Goal: Information Seeking & Learning: Learn about a topic

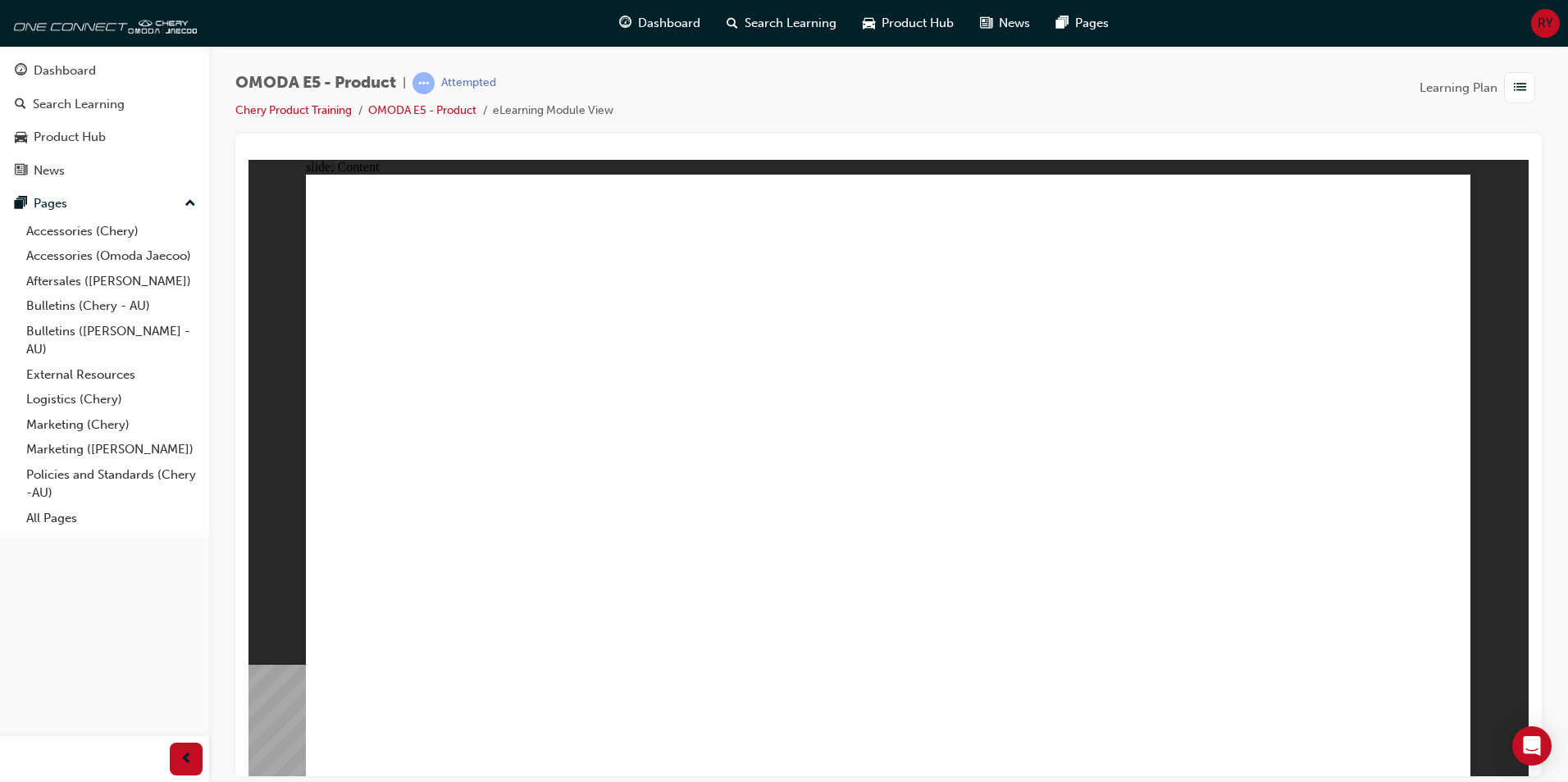
click at [798, 97] on div "OMODA E5 - Product | Attempted Chery Product Training OMODA E5 - Product eLearn…" at bounding box center [888, 103] width 1307 height 62
click at [644, 76] on div "OMODA E5 - Product | Attempted Chery Product Training OMODA E5 - Product eLearn…" at bounding box center [888, 103] width 1307 height 62
click at [1047, 78] on div "OMODA E5 - Product | Attempted Chery Product Training OMODA E5 - Product eLearn…" at bounding box center [888, 103] width 1307 height 62
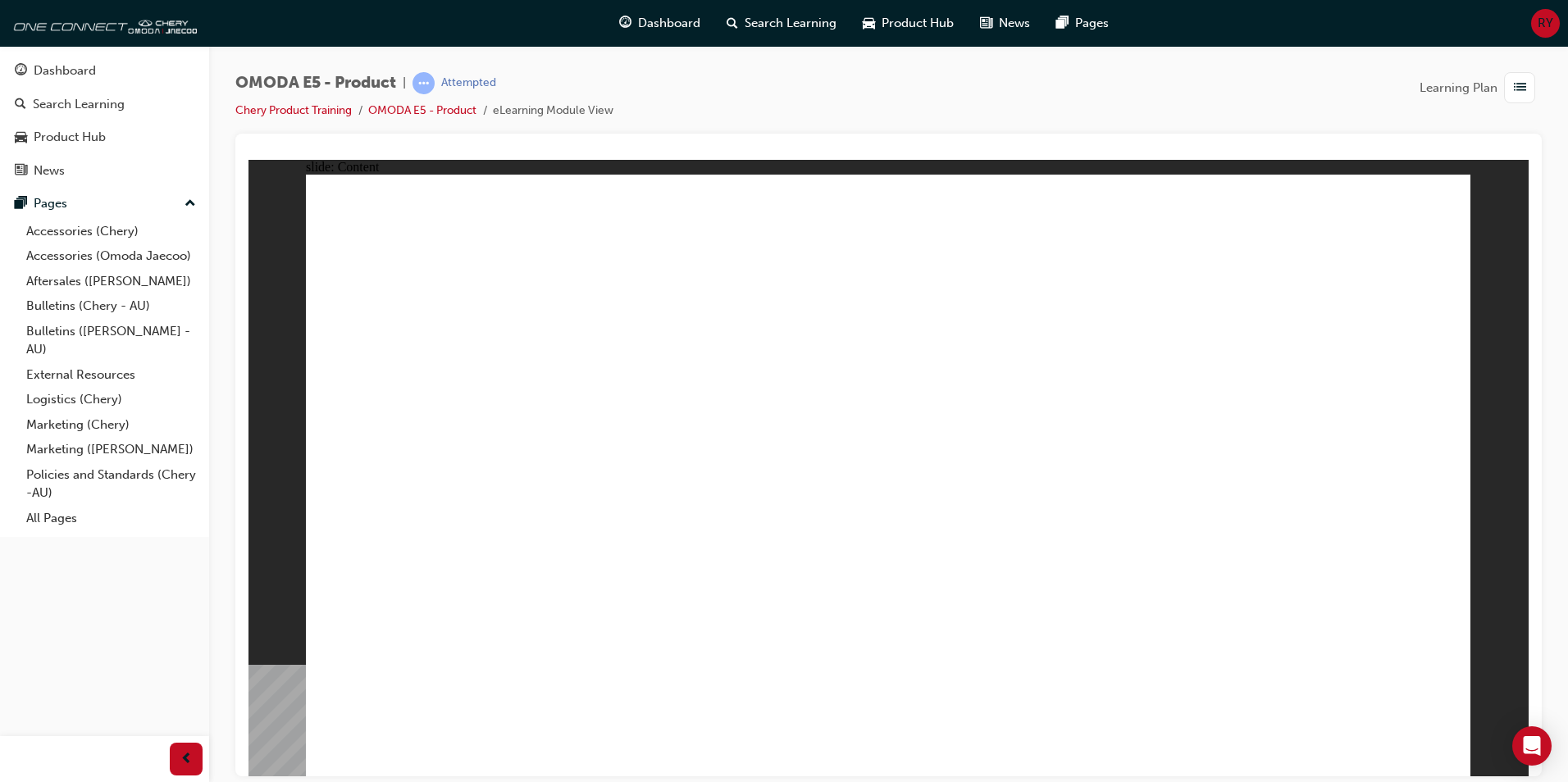
click at [630, 81] on div "OMODA E5 - Product | Attempted Chery Product Training OMODA E5 - Product eLearn…" at bounding box center [888, 103] width 1307 height 62
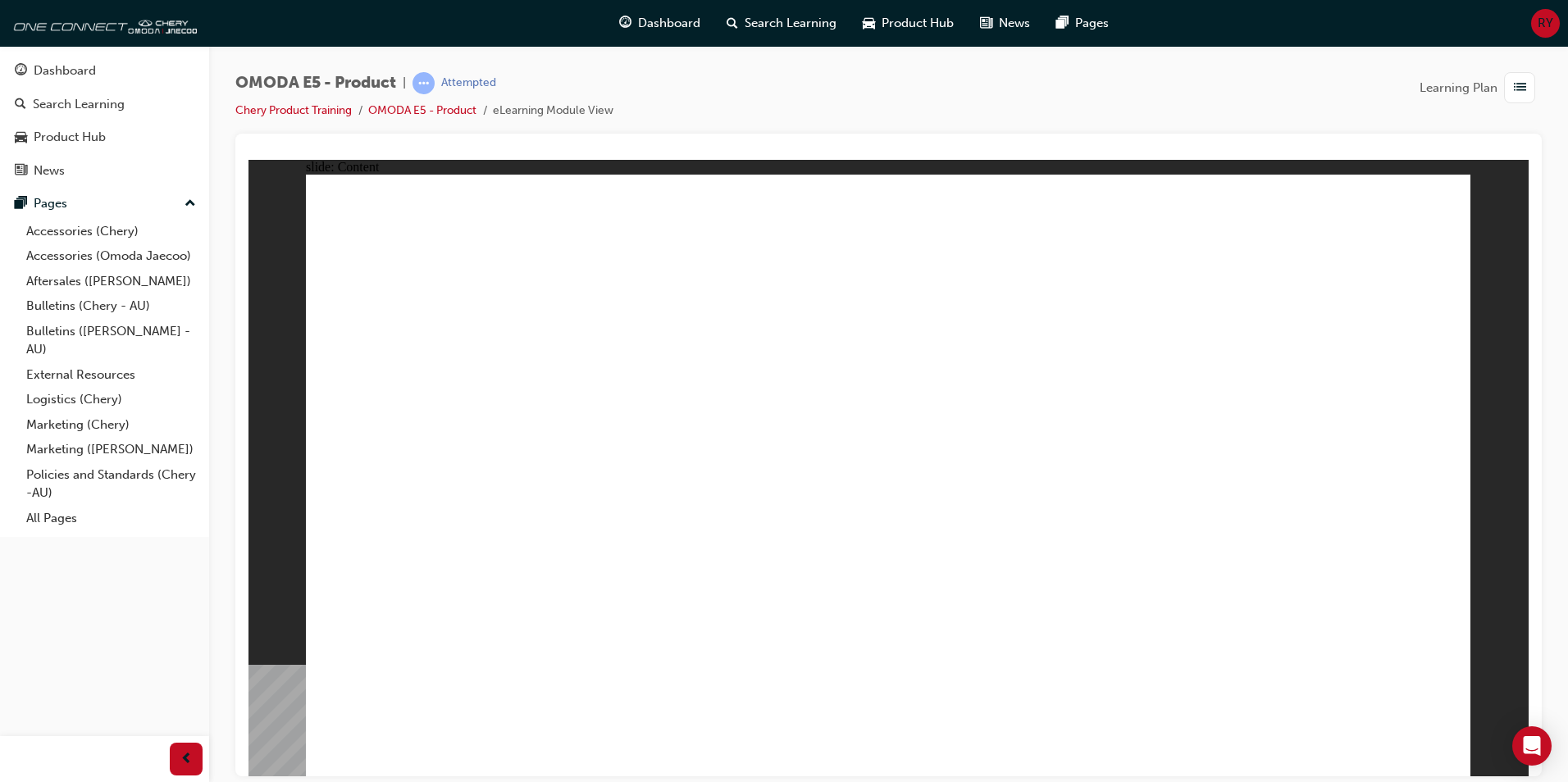
drag, startPoint x: 729, startPoint y: 676, endPoint x: 443, endPoint y: 681, distance: 286.0
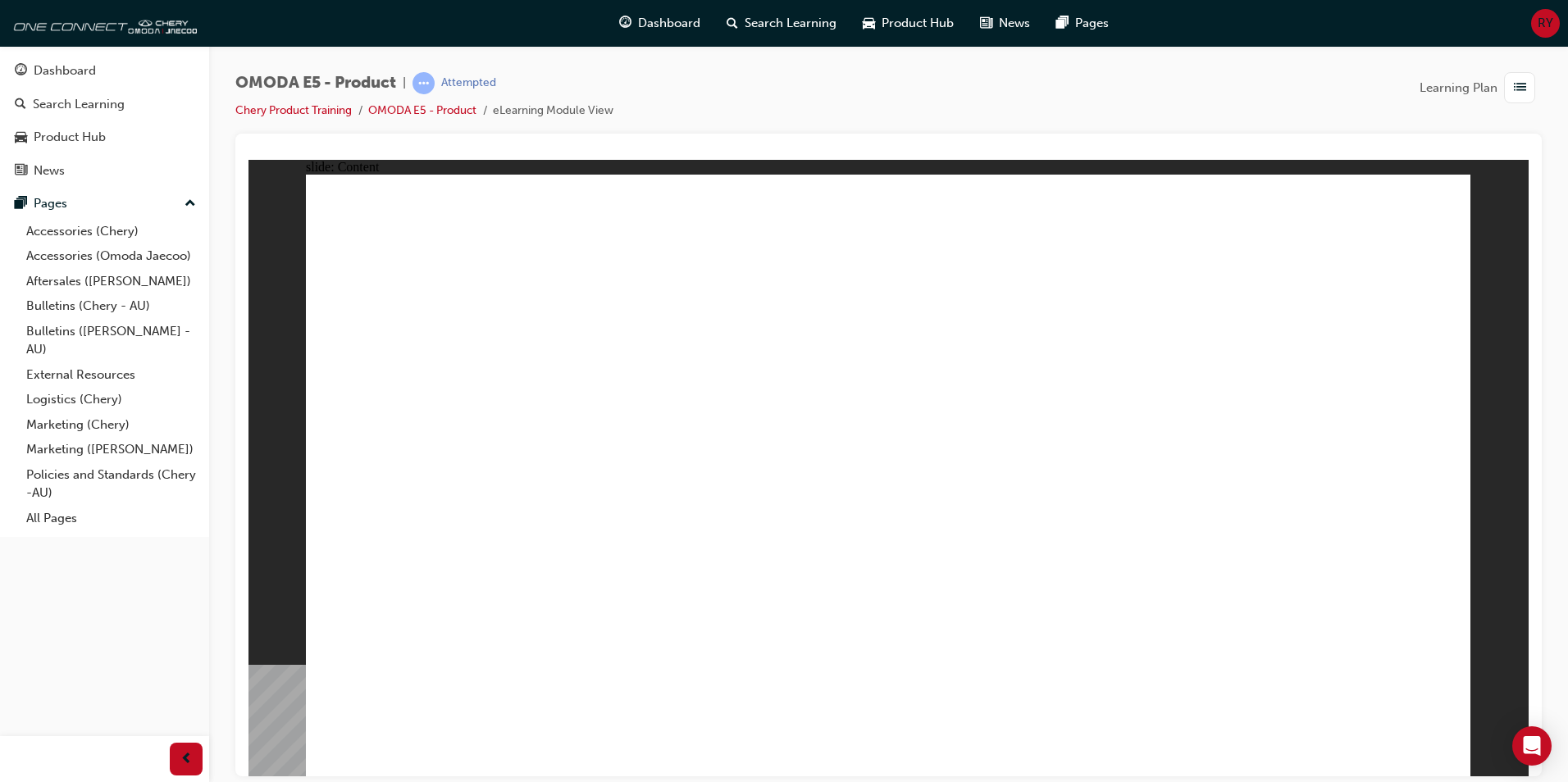
drag, startPoint x: 517, startPoint y: 109, endPoint x: 634, endPoint y: 104, distance: 117.1
click at [634, 104] on div "OMODA E5 - Product | Attempted Chery Product Training OMODA E5 - Product eLearn…" at bounding box center [888, 103] width 1307 height 62
click at [629, 104] on div "OMODA E5 - Product | Attempted Chery Product Training OMODA E5 - Product eLearn…" at bounding box center [888, 103] width 1307 height 62
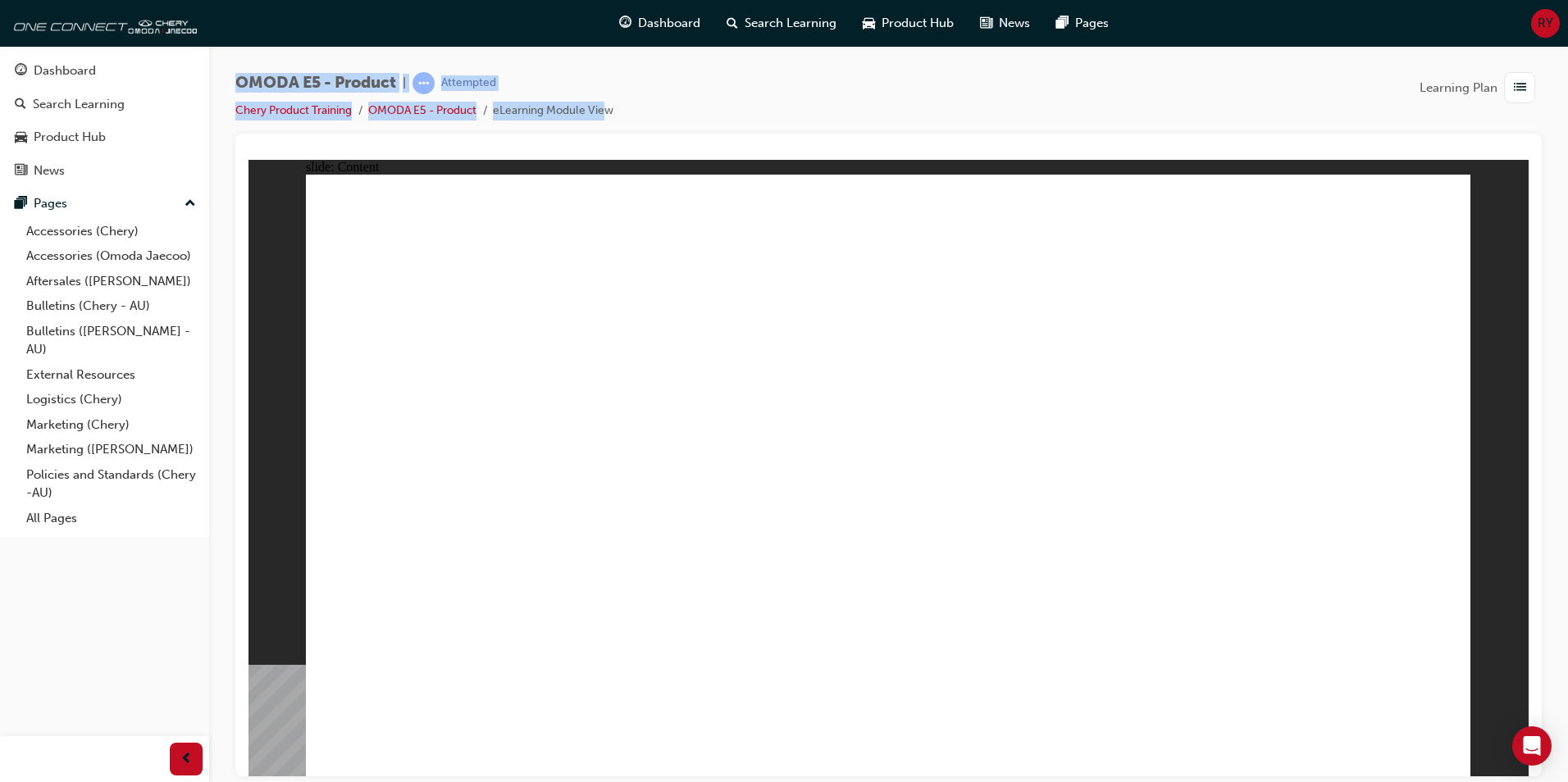
drag, startPoint x: 612, startPoint y: 112, endPoint x: 237, endPoint y: 87, distance: 375.8
click at [237, 87] on div "OMODA E5 - Product | Attempted Chery Product Training OMODA E5 - Product eLearn…" at bounding box center [424, 96] width 378 height 48
click at [237, 87] on span "OMODA E5 - Product" at bounding box center [315, 83] width 161 height 18
drag, startPoint x: 253, startPoint y: 89, endPoint x: 630, endPoint y: 109, distance: 377.5
click at [630, 109] on div "OMODA E5 - Product | Attempted Chery Product Training OMODA E5 - Product eLearn…" at bounding box center [888, 103] width 1307 height 62
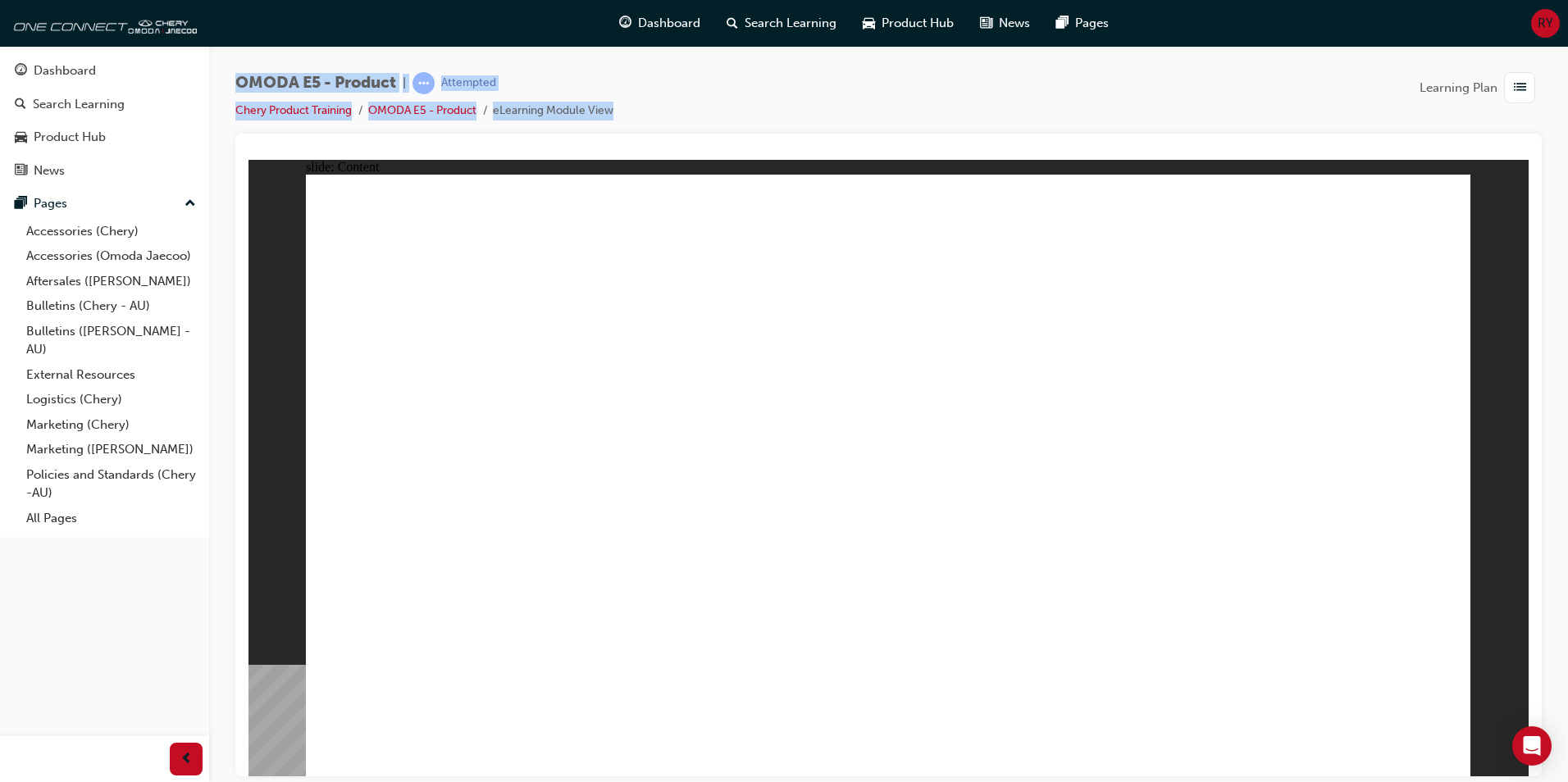
click at [630, 109] on div "OMODA E5 - Product | Attempted Chery Product Training OMODA E5 - Product eLearn…" at bounding box center [888, 103] width 1307 height 62
drag, startPoint x: 630, startPoint y: 109, endPoint x: 249, endPoint y: 77, distance: 382.3
click at [249, 77] on div "OMODA E5 - Product | Attempted Chery Product Training OMODA E5 - Product eLearn…" at bounding box center [888, 103] width 1307 height 62
click at [249, 77] on span "OMODA E5 - Product" at bounding box center [315, 83] width 161 height 18
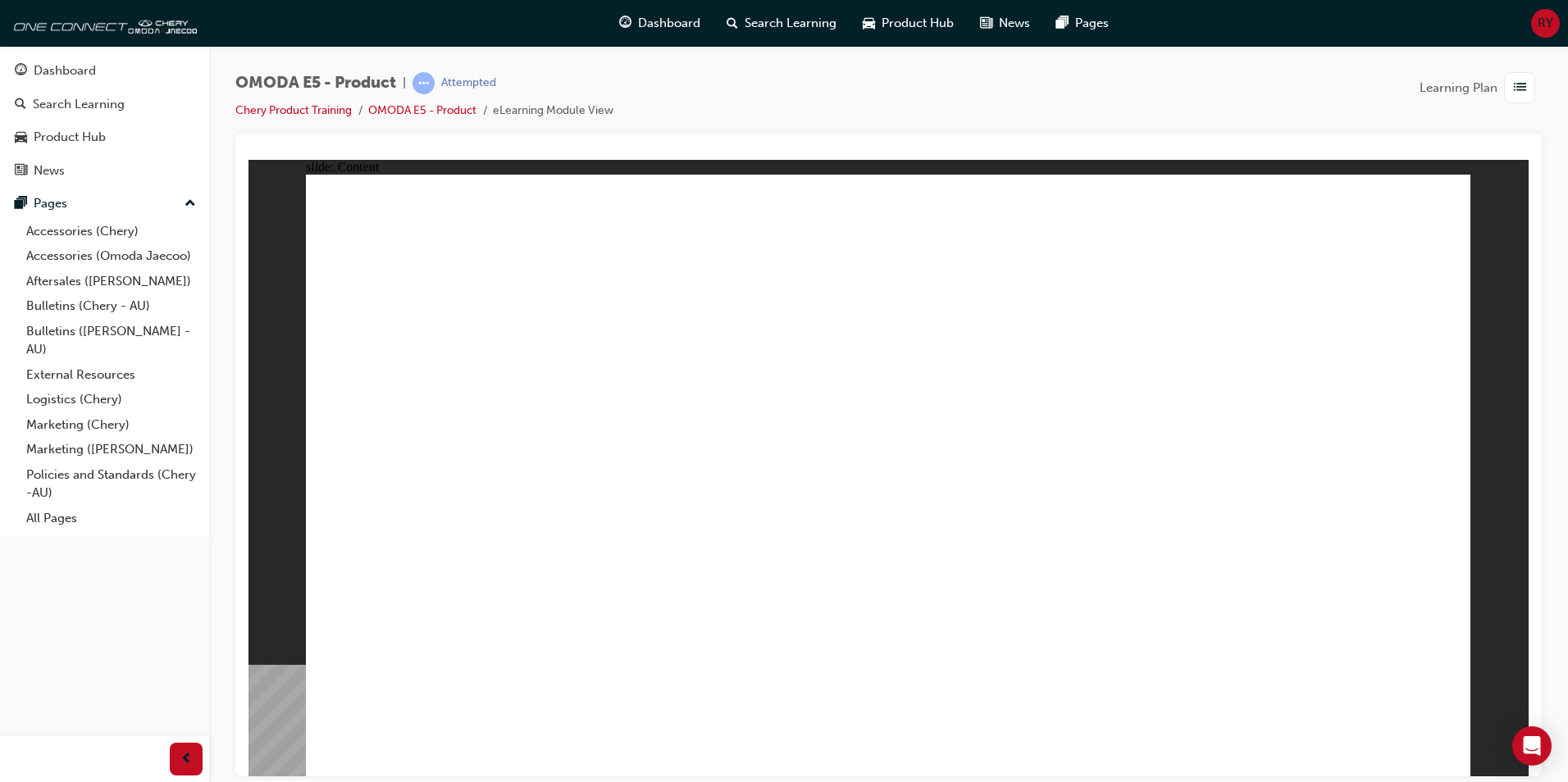
drag, startPoint x: 876, startPoint y: 317, endPoint x: 876, endPoint y: 391, distance: 74.0
drag, startPoint x: 896, startPoint y: 382, endPoint x: 901, endPoint y: 316, distance: 66.2
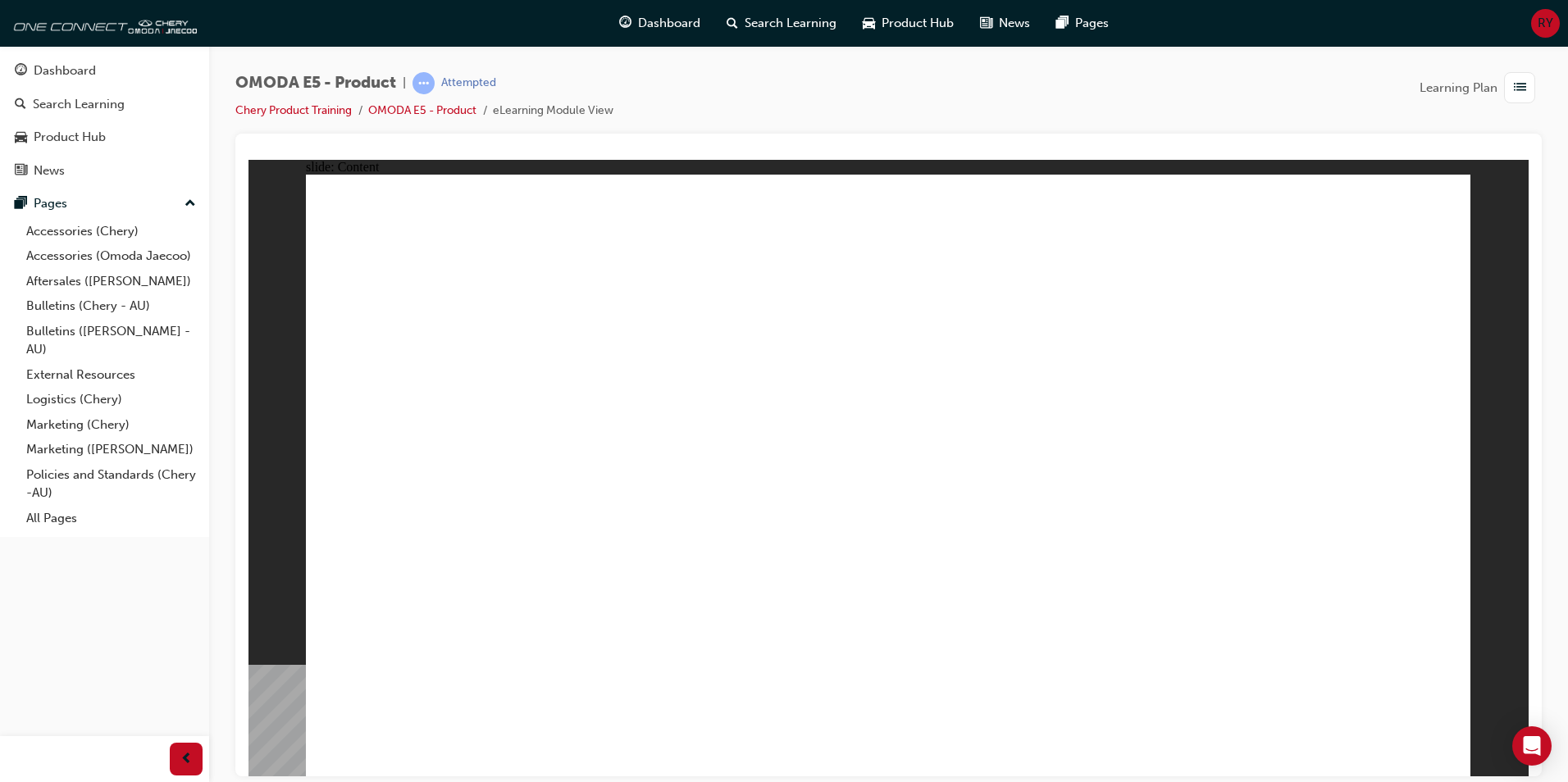
drag, startPoint x: 893, startPoint y: 372, endPoint x: 922, endPoint y: 332, distance: 49.4
drag, startPoint x: 922, startPoint y: 332, endPoint x: 923, endPoint y: 373, distance: 41.0
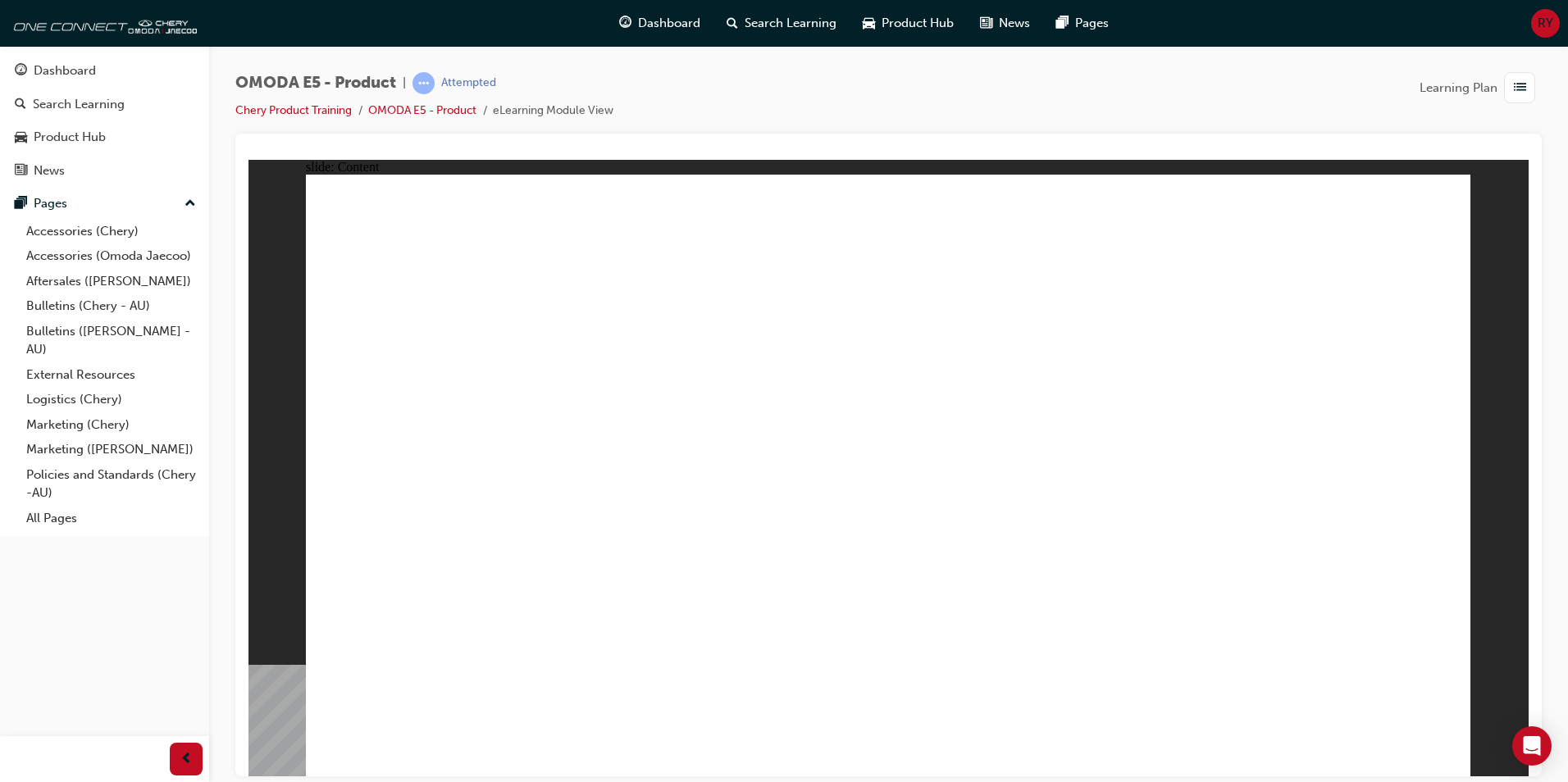
drag, startPoint x: 881, startPoint y: 354, endPoint x: 945, endPoint y: 375, distance: 67.4
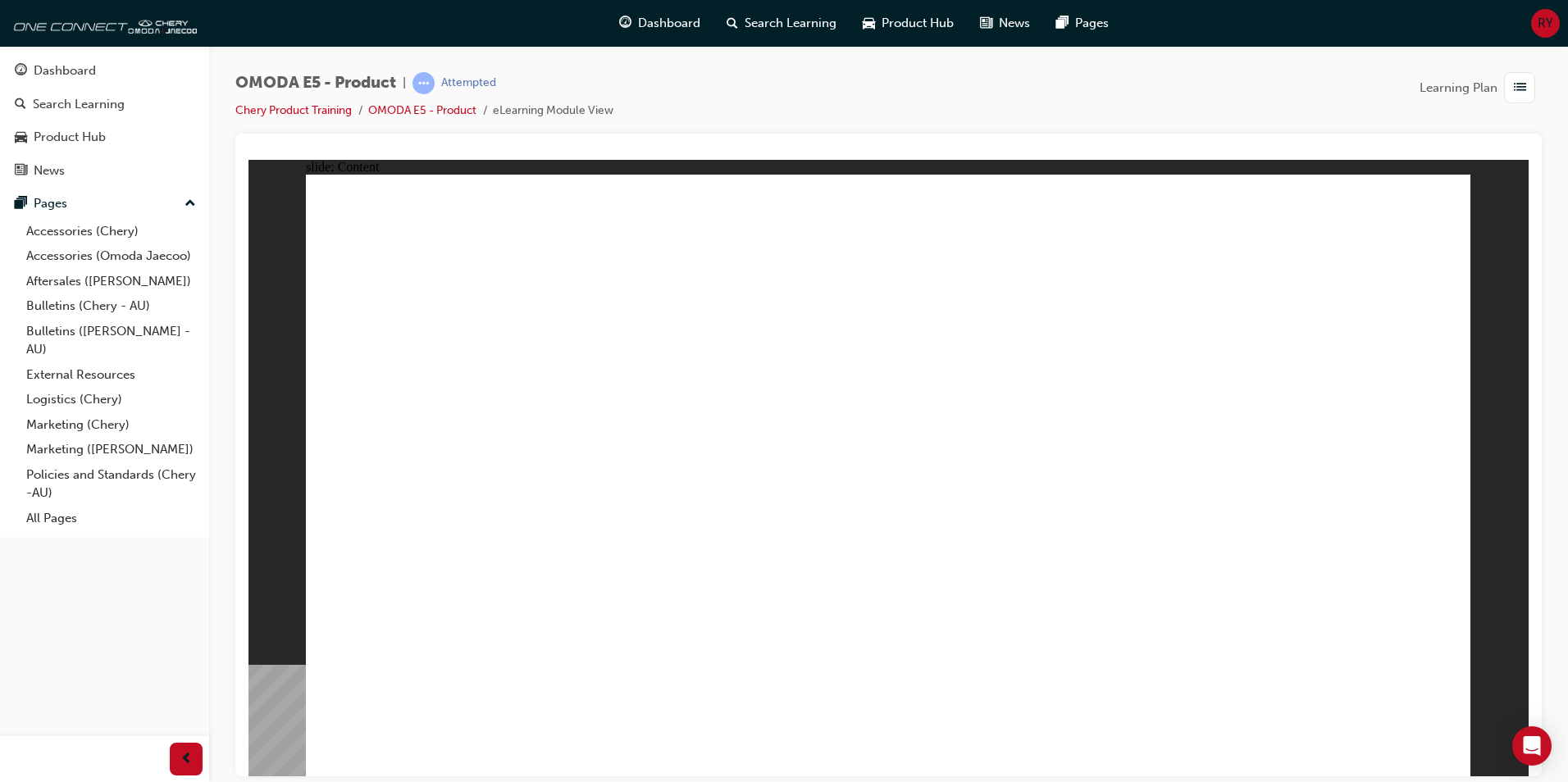
drag, startPoint x: 726, startPoint y: 535, endPoint x: 633, endPoint y: 526, distance: 93.4
drag, startPoint x: 539, startPoint y: 491, endPoint x: 491, endPoint y: 515, distance: 53.7
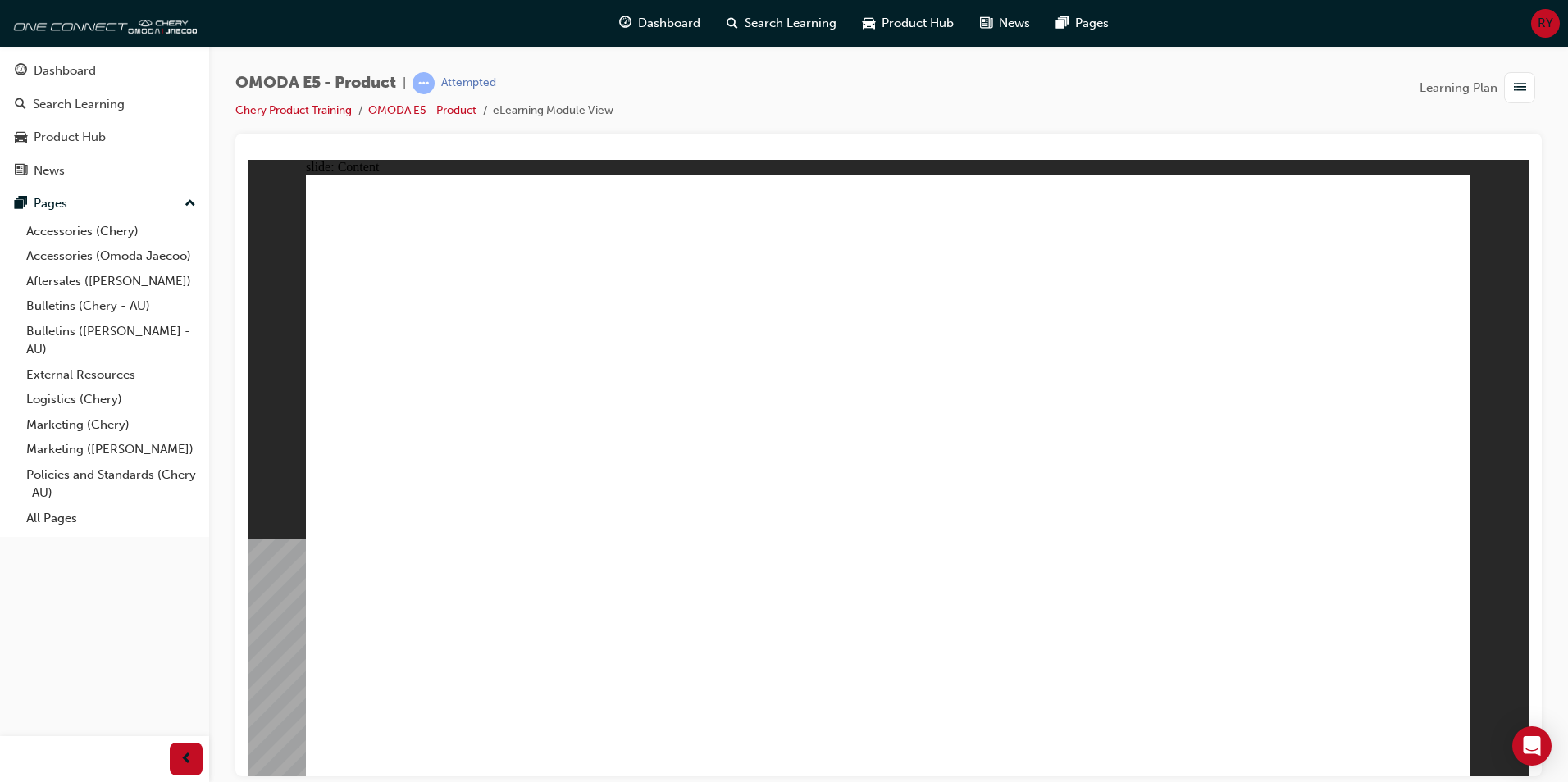
drag, startPoint x: 1286, startPoint y: 252, endPoint x: 1433, endPoint y: 218, distance: 150.9
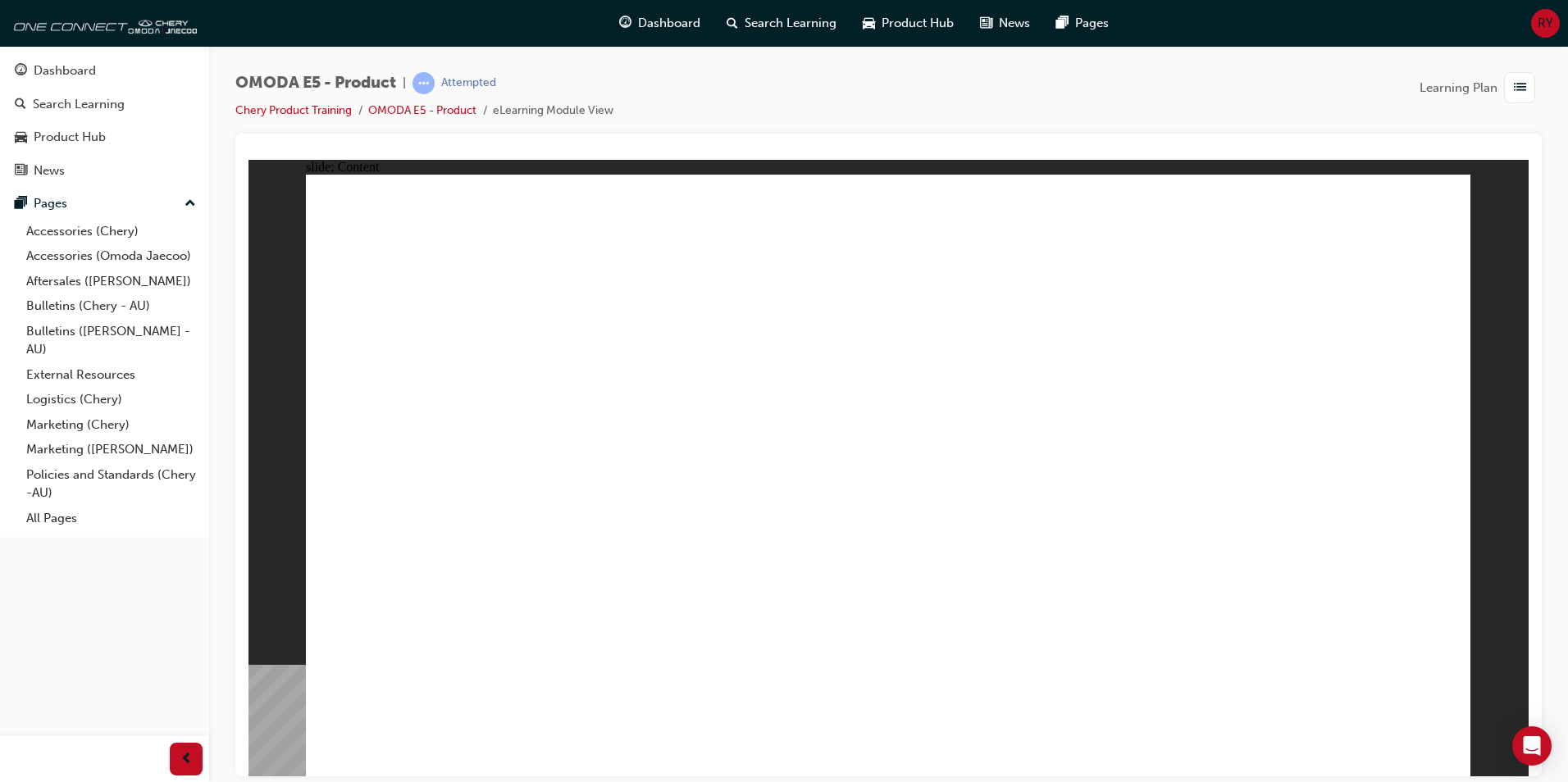
drag, startPoint x: 990, startPoint y: 566, endPoint x: 939, endPoint y: 588, distance: 55.5
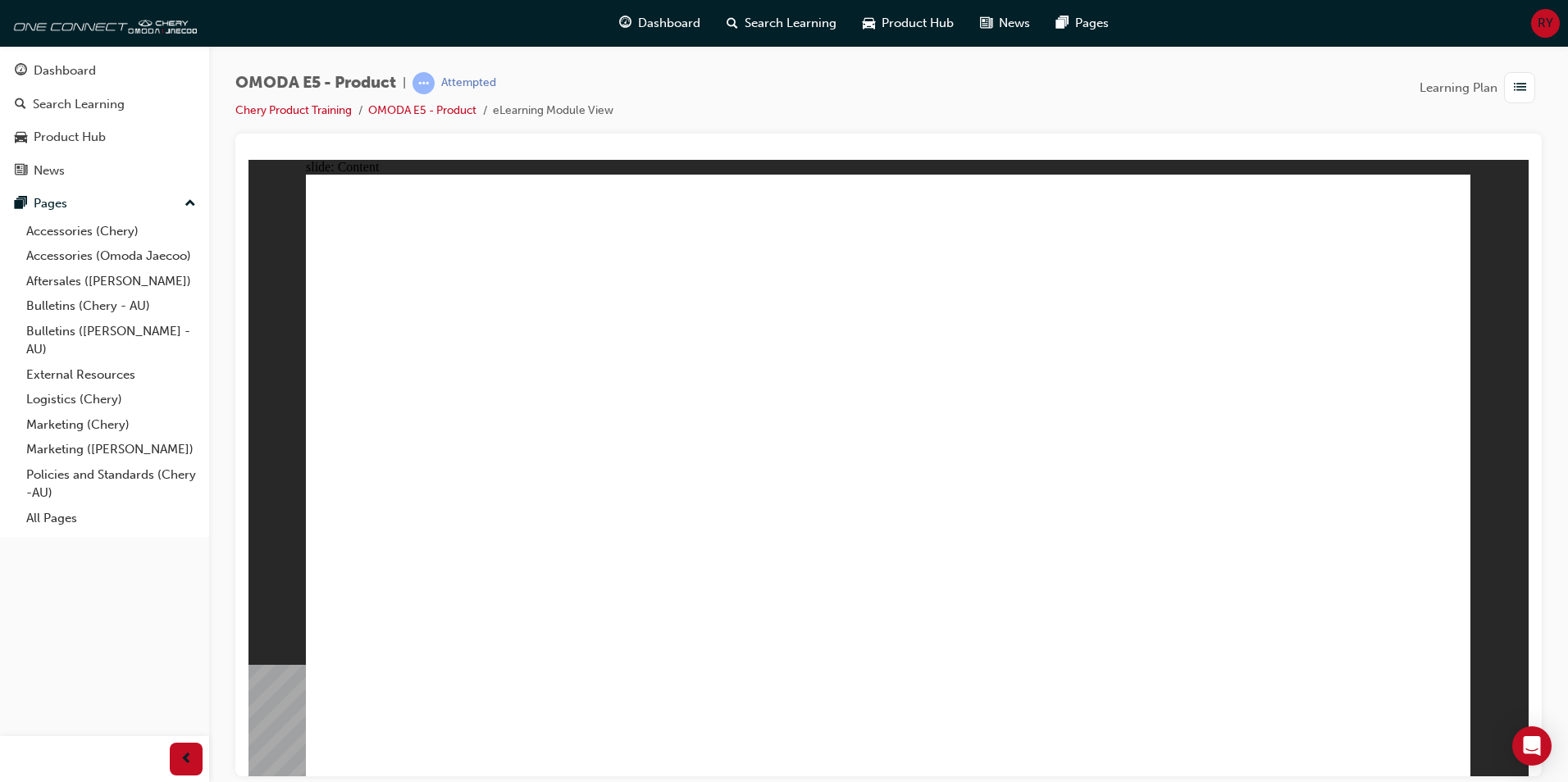
drag, startPoint x: 793, startPoint y: 608, endPoint x: 1023, endPoint y: 603, distance: 230.1
drag, startPoint x: 849, startPoint y: 632, endPoint x: 1002, endPoint y: 625, distance: 153.2
drag, startPoint x: 962, startPoint y: 646, endPoint x: 1284, endPoint y: 486, distance: 359.6
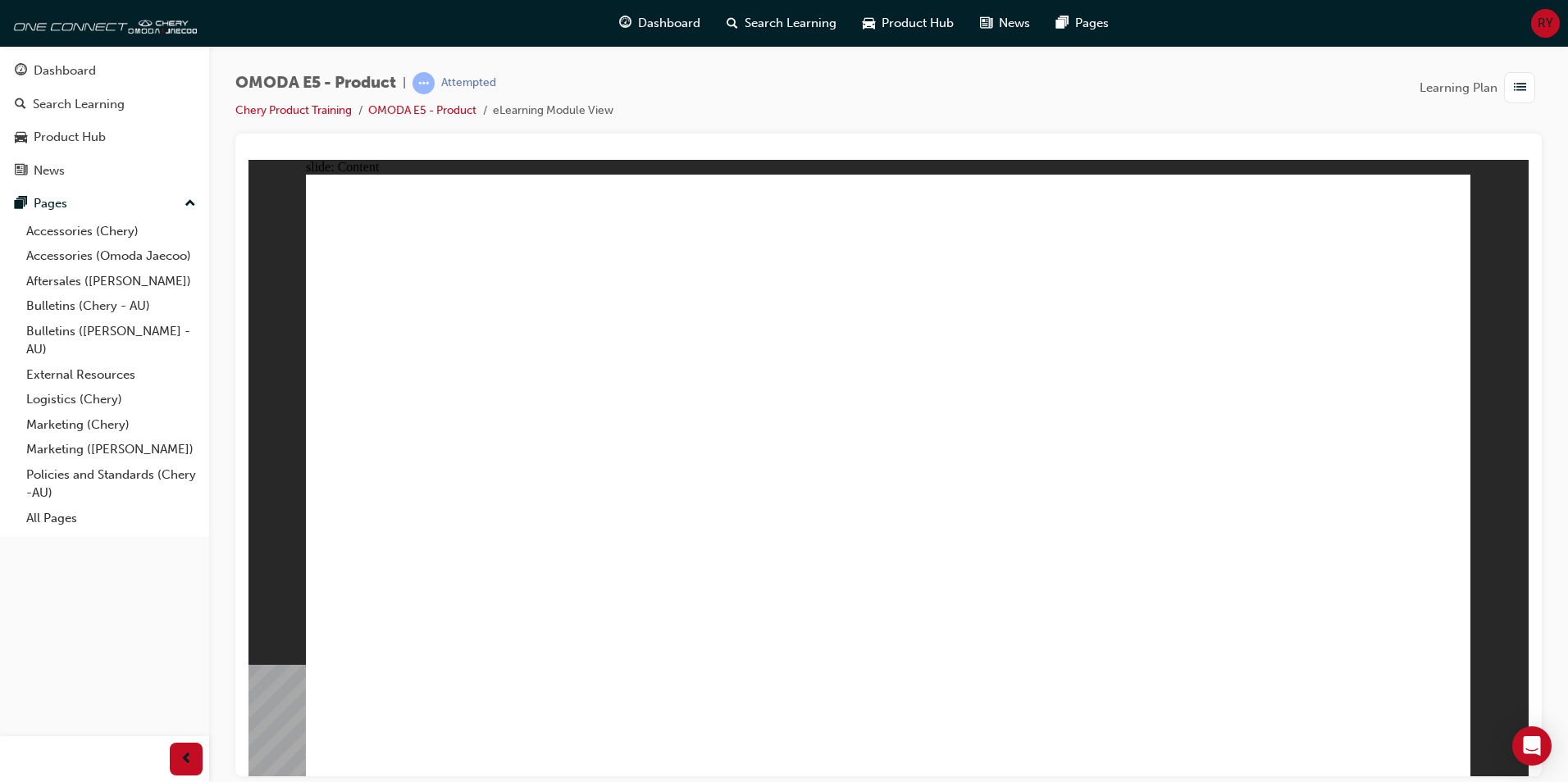
drag, startPoint x: 1074, startPoint y: 548, endPoint x: 1079, endPoint y: 572, distance: 24.5
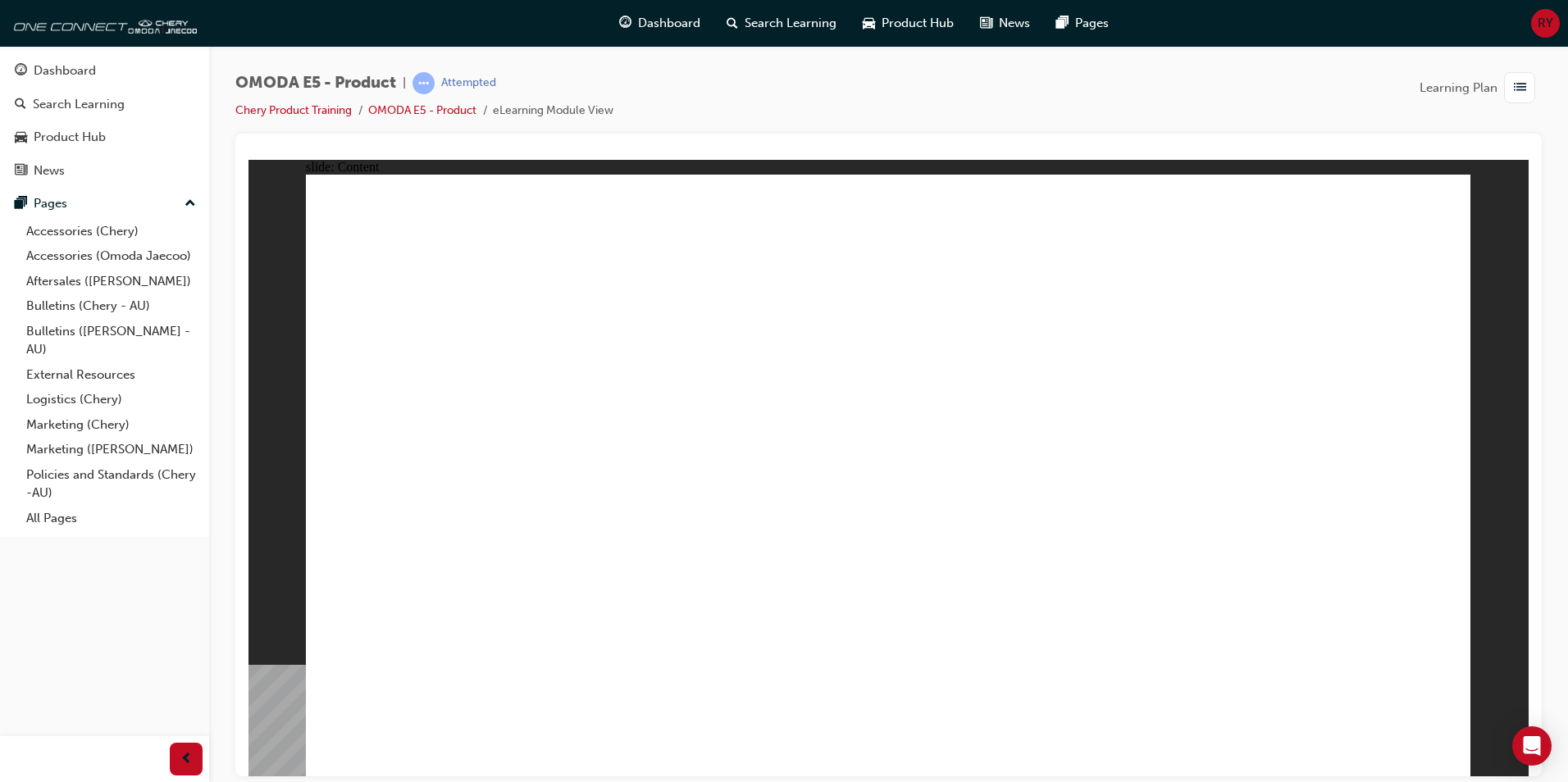
drag, startPoint x: 1132, startPoint y: 505, endPoint x: 1222, endPoint y: 503, distance: 90.0
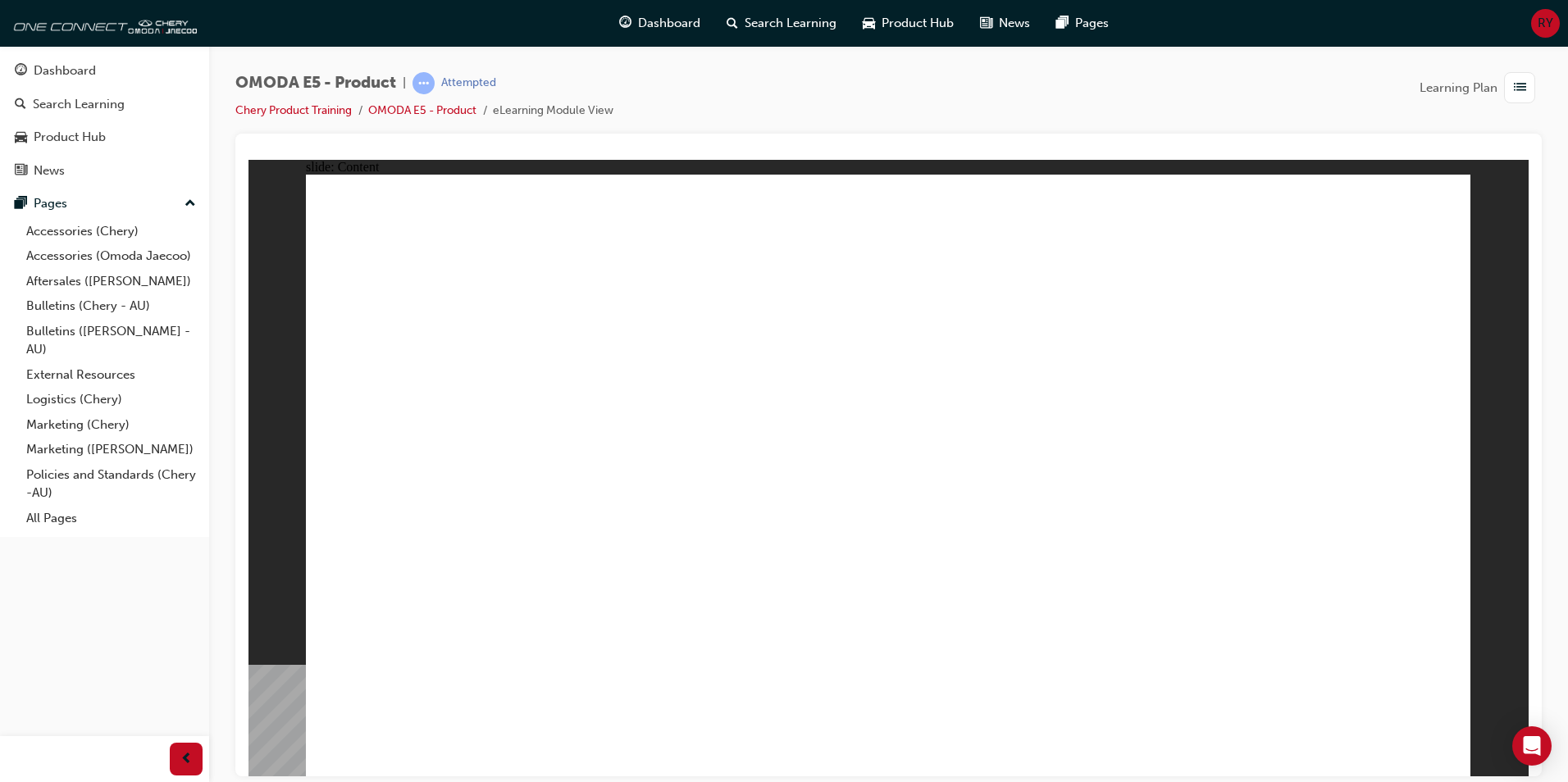
drag, startPoint x: 1074, startPoint y: 542, endPoint x: 1103, endPoint y: 535, distance: 29.8
drag, startPoint x: 1113, startPoint y: 535, endPoint x: 1125, endPoint y: 535, distance: 12.0
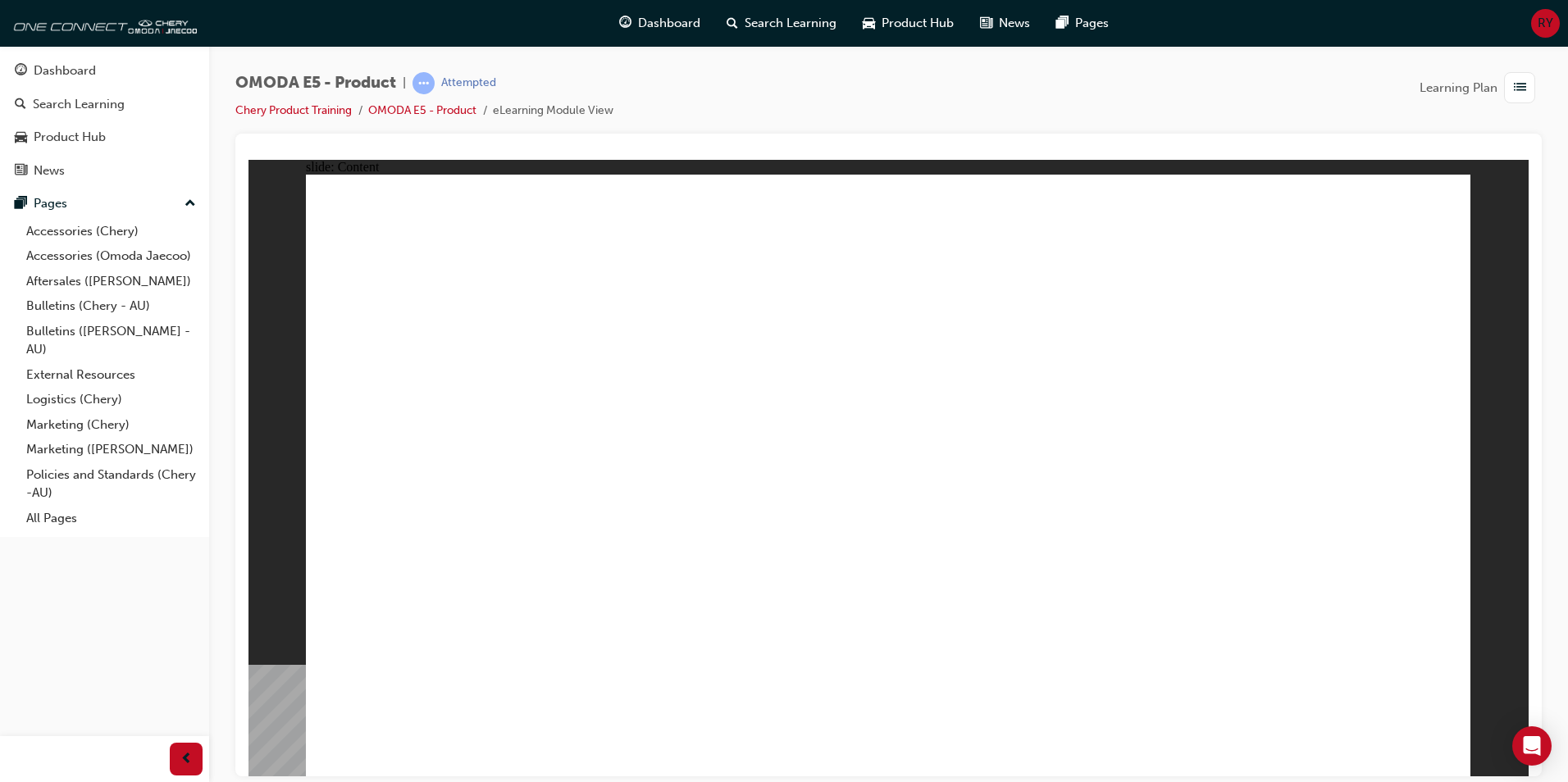
drag, startPoint x: 1091, startPoint y: 588, endPoint x: 1164, endPoint y: 585, distance: 73.1
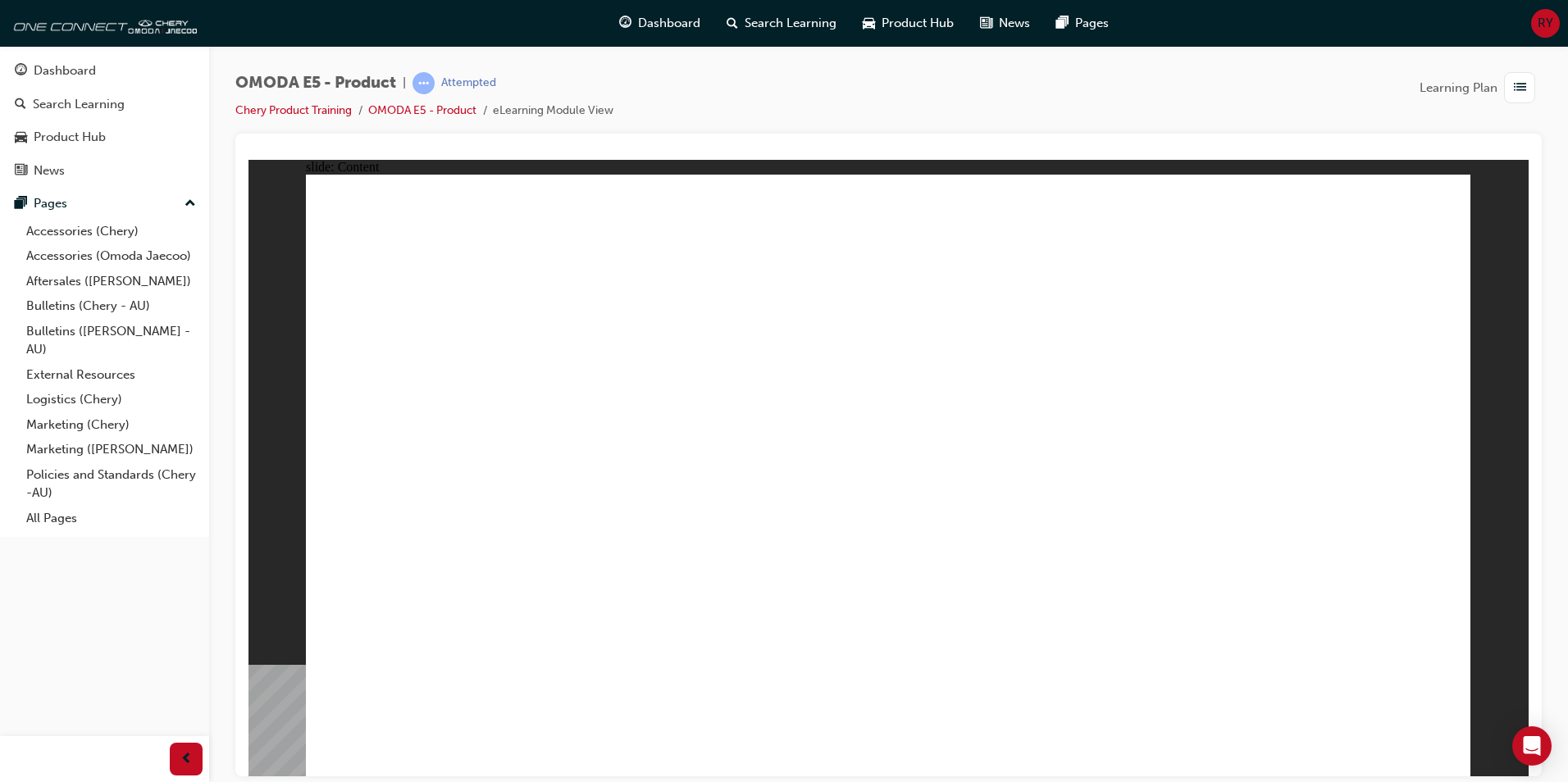
drag, startPoint x: 1145, startPoint y: 575, endPoint x: 833, endPoint y: 577, distance: 312.0
drag, startPoint x: 758, startPoint y: 573, endPoint x: 493, endPoint y: 564, distance: 265.2
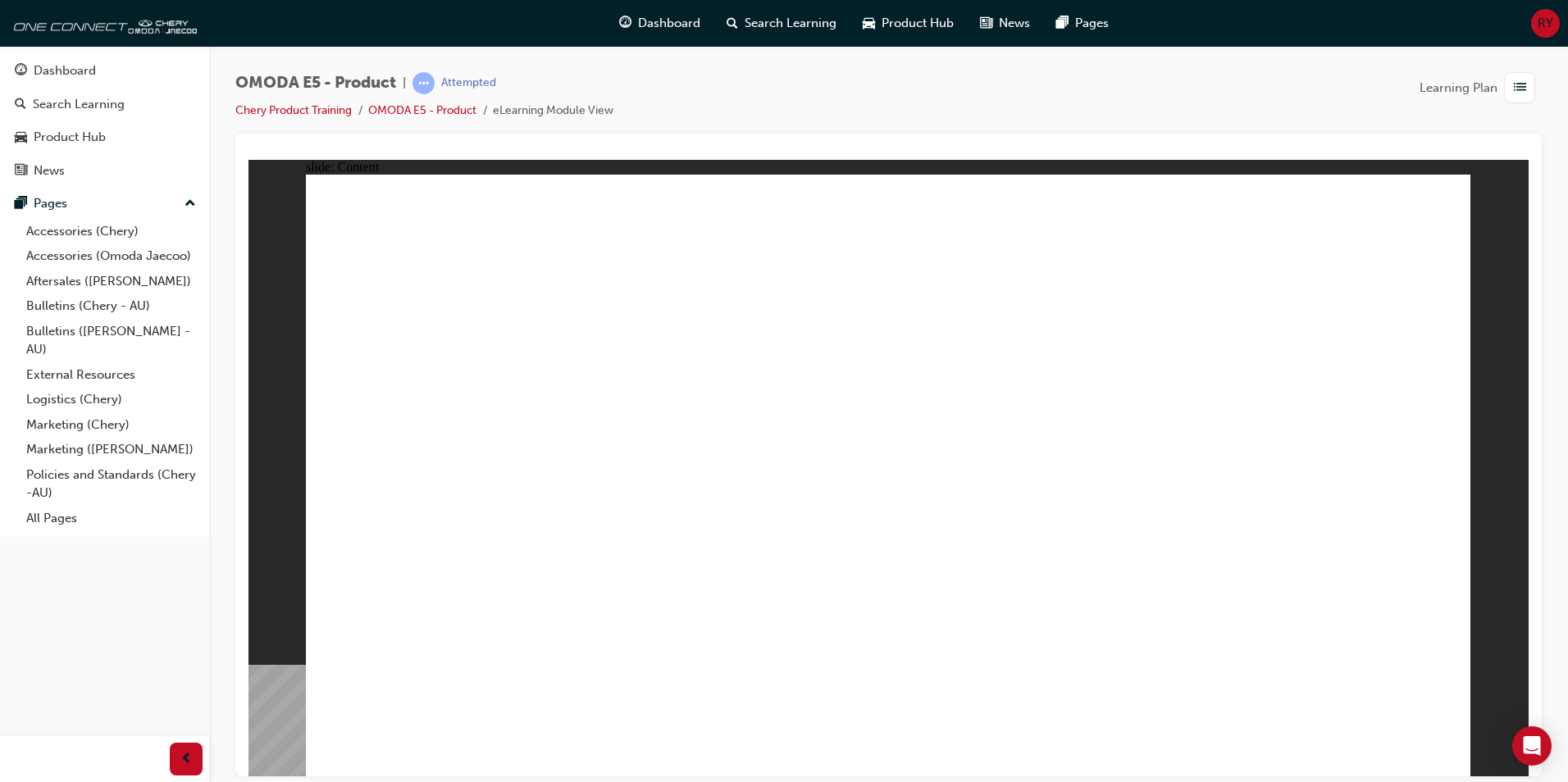
drag, startPoint x: 1217, startPoint y: 459, endPoint x: 1403, endPoint y: 455, distance: 186.0
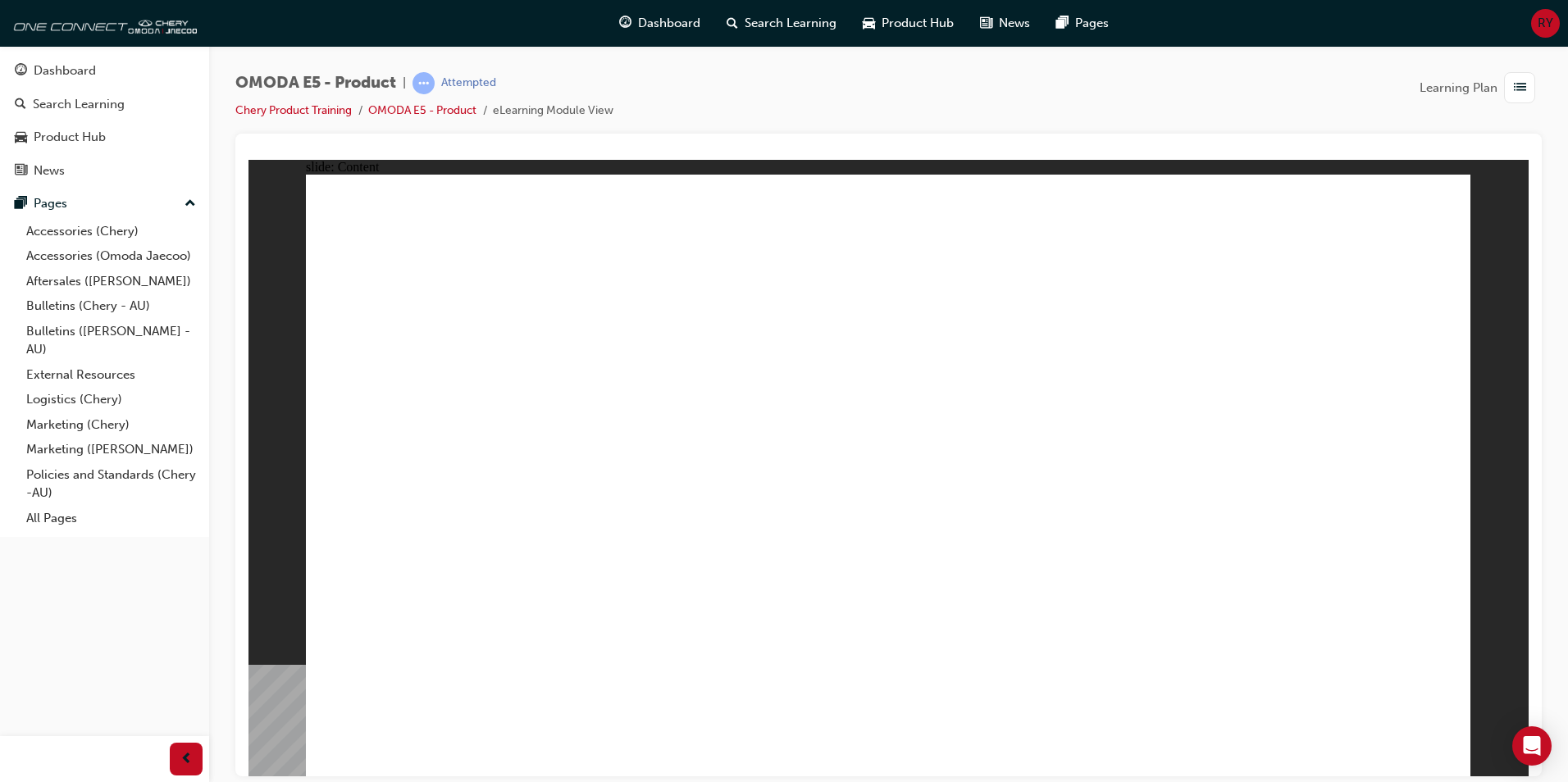
drag, startPoint x: 1179, startPoint y: 487, endPoint x: 1133, endPoint y: 487, distance: 46.0
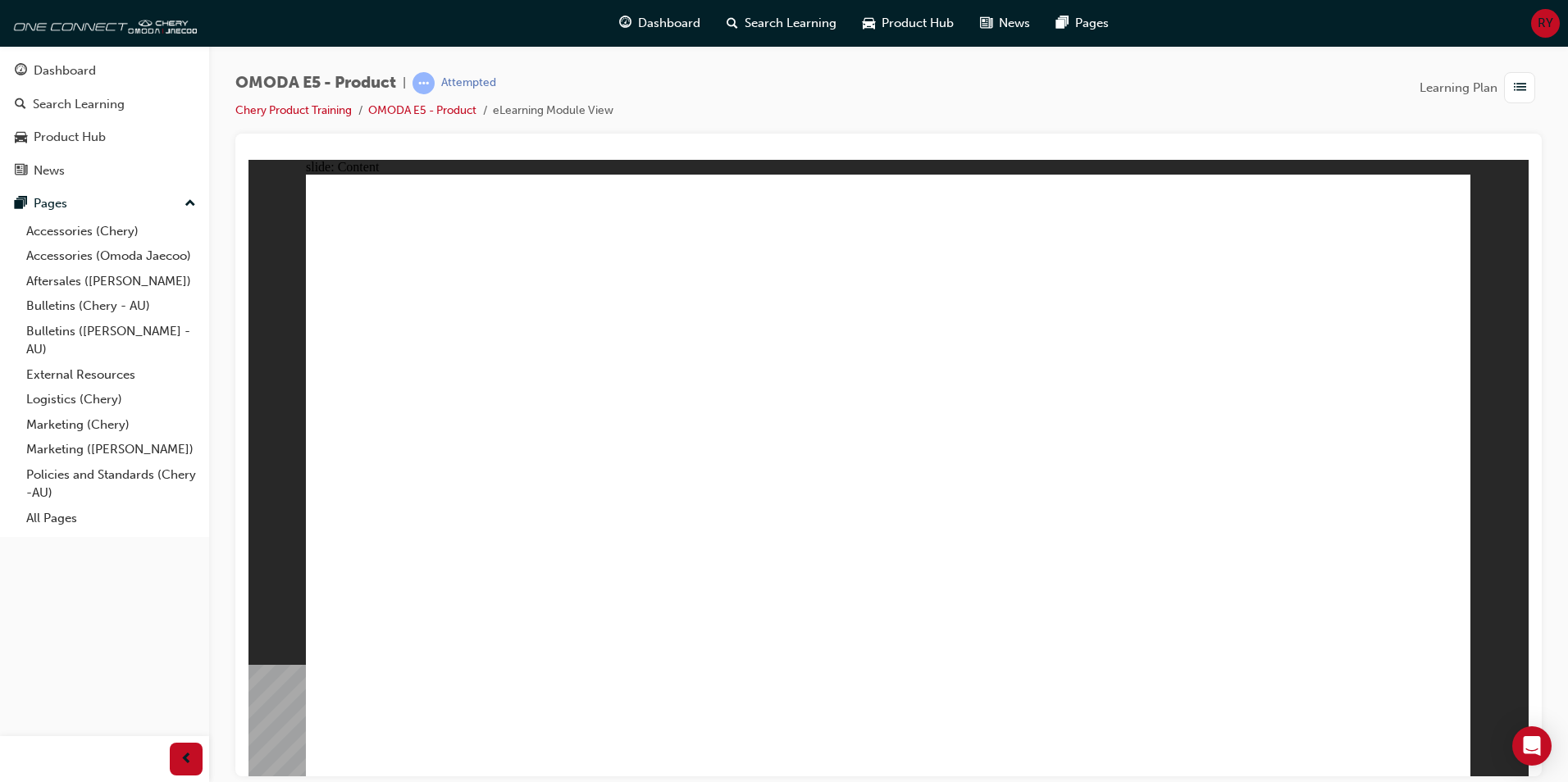
drag, startPoint x: 1330, startPoint y: 698, endPoint x: 1367, endPoint y: 695, distance: 37.1
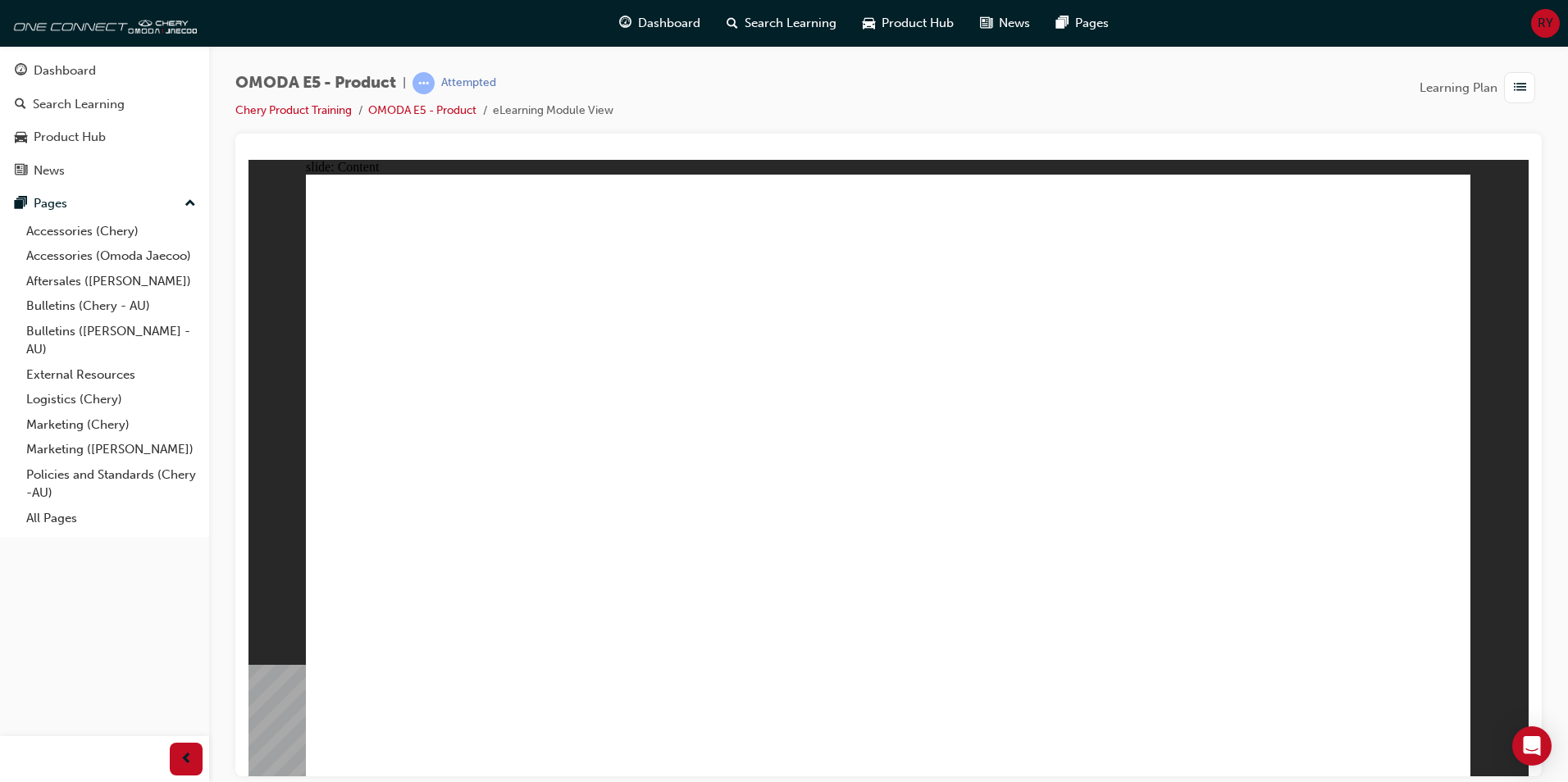
drag, startPoint x: 977, startPoint y: 699, endPoint x: 946, endPoint y: 701, distance: 31.1
drag, startPoint x: 946, startPoint y: 701, endPoint x: 926, endPoint y: 702, distance: 20.0
drag, startPoint x: 915, startPoint y: 702, endPoint x: 889, endPoint y: 702, distance: 26.0
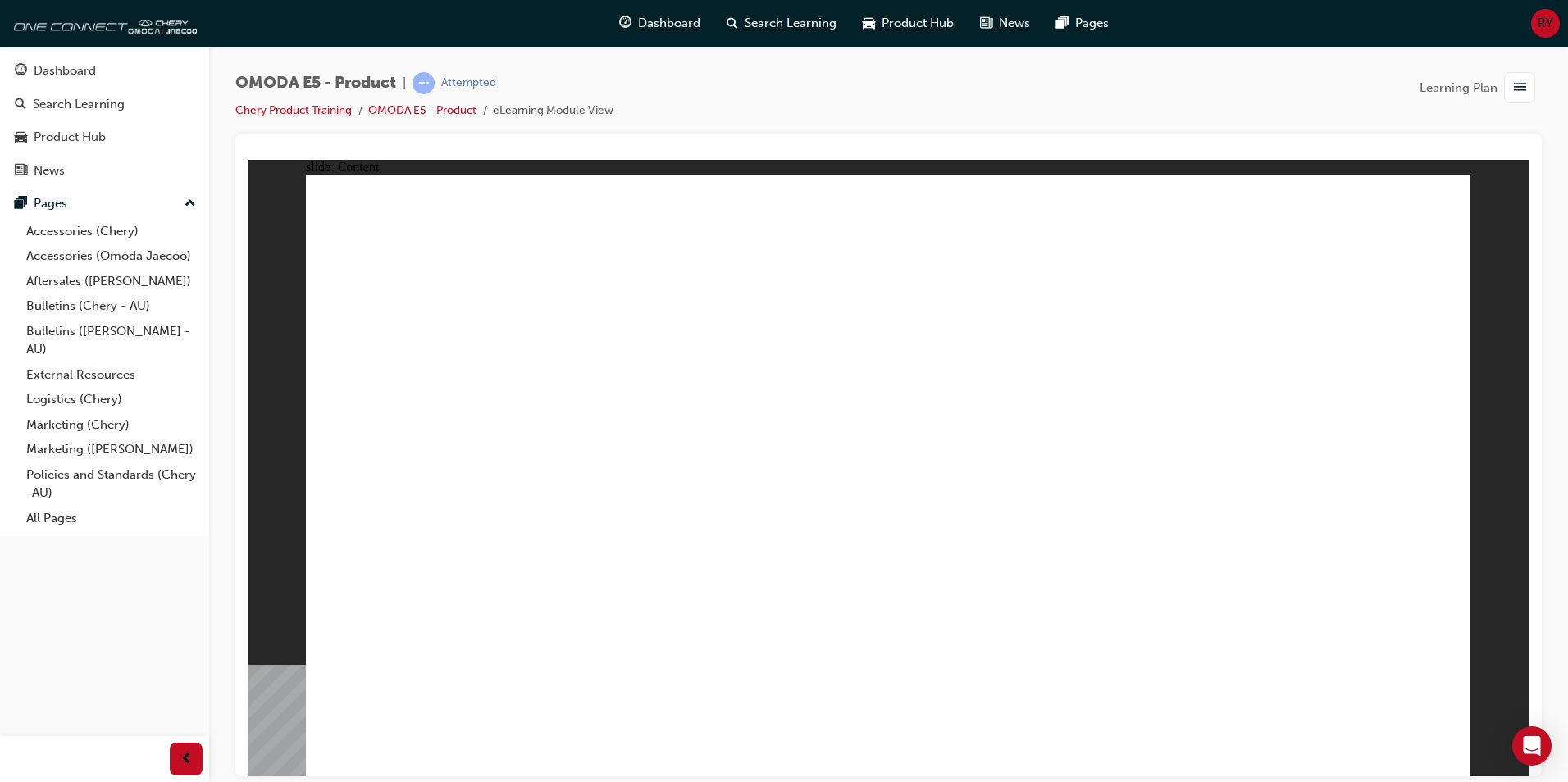
drag, startPoint x: 763, startPoint y: 703, endPoint x: 763, endPoint y: 633, distance: 70.0
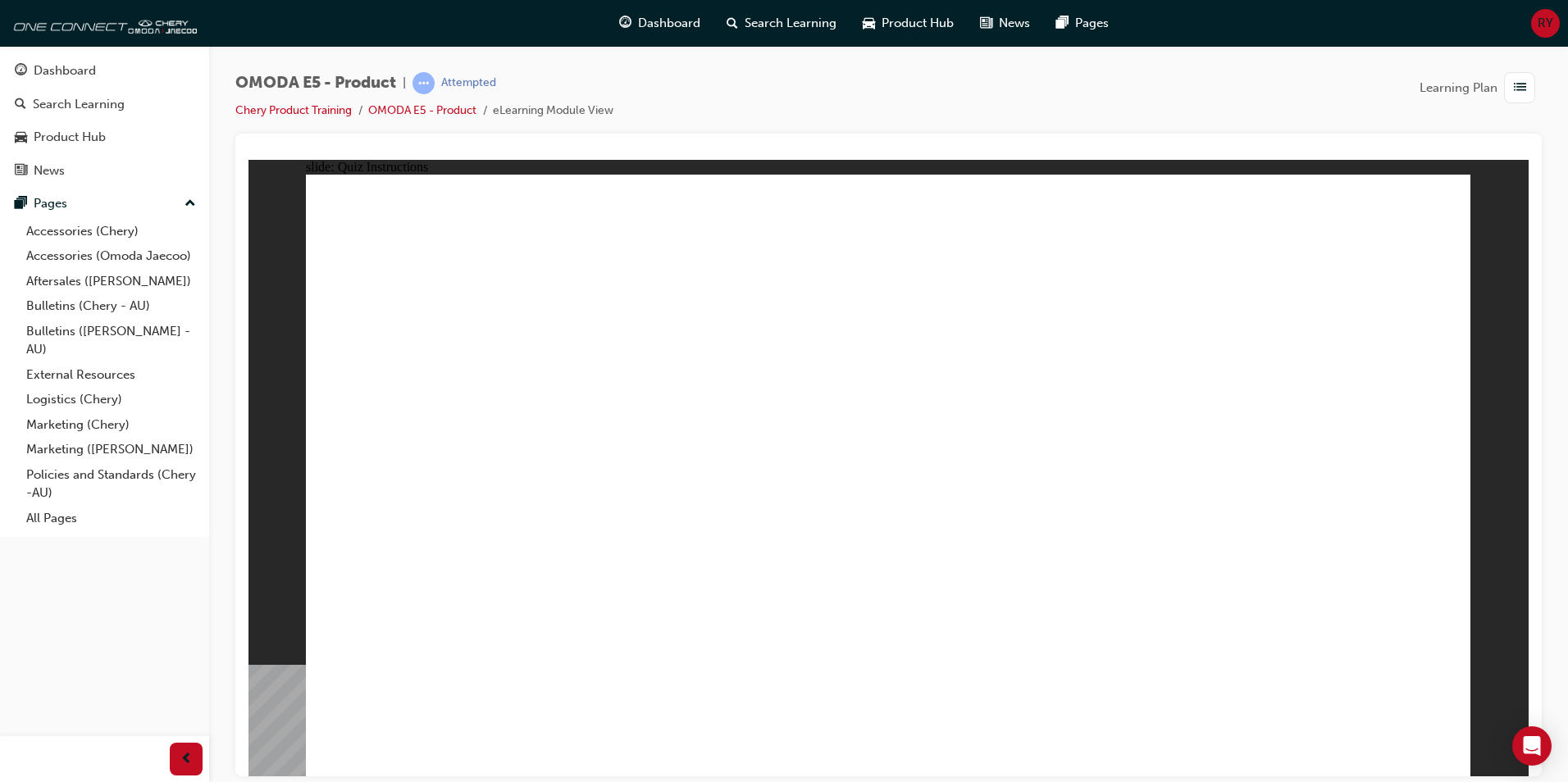
radio input "true"
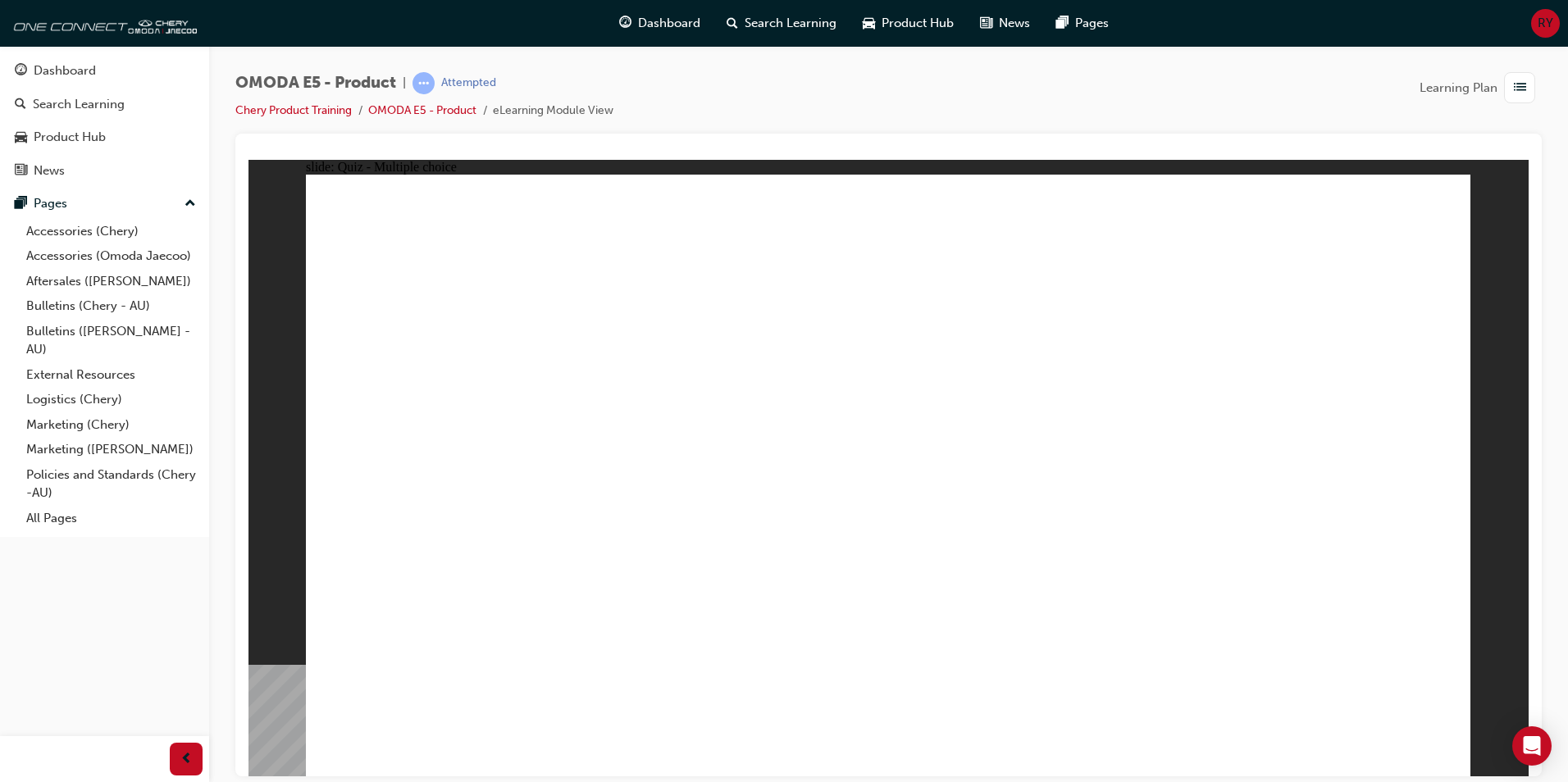
radio input "true"
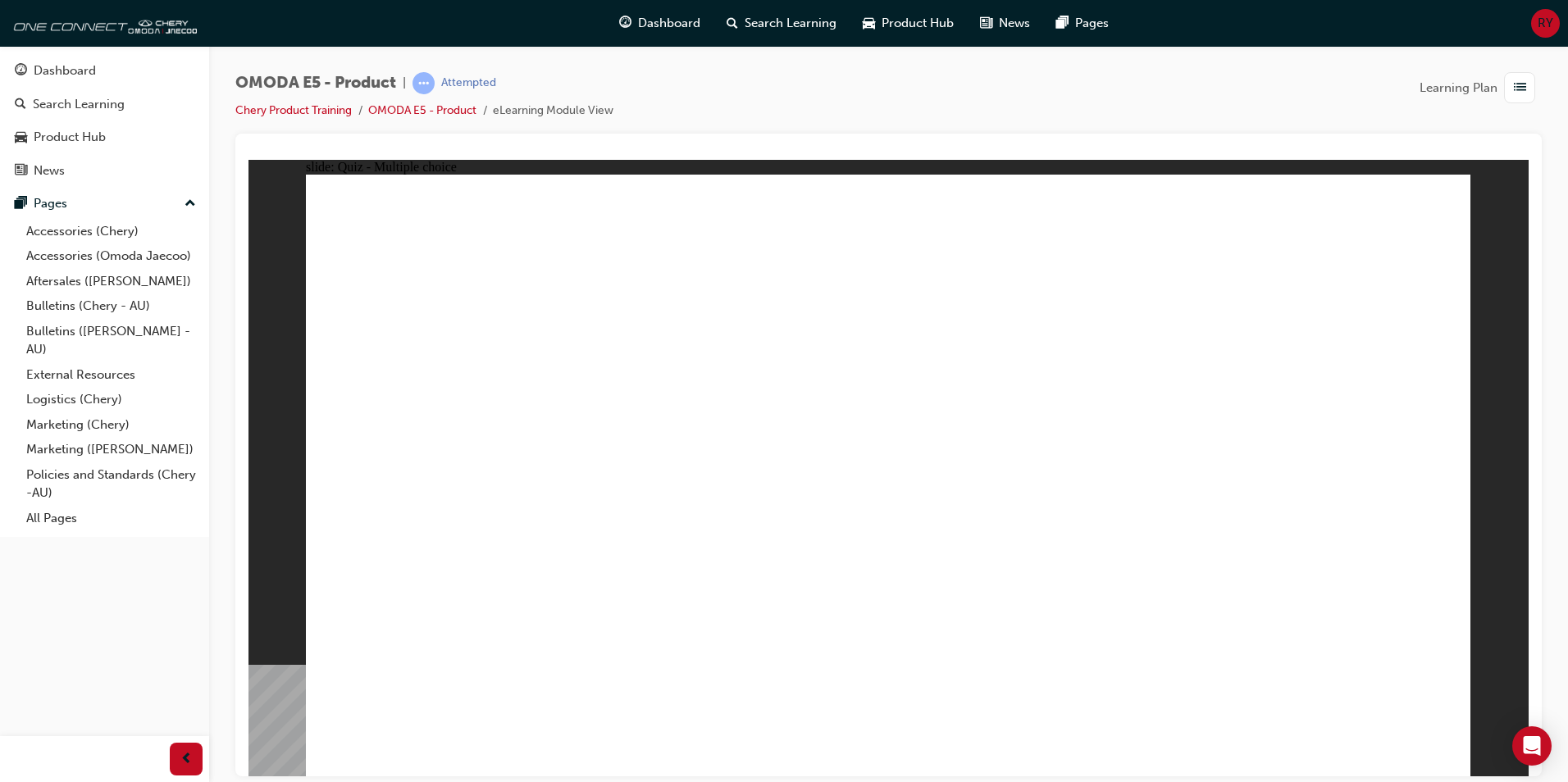
radio input "true"
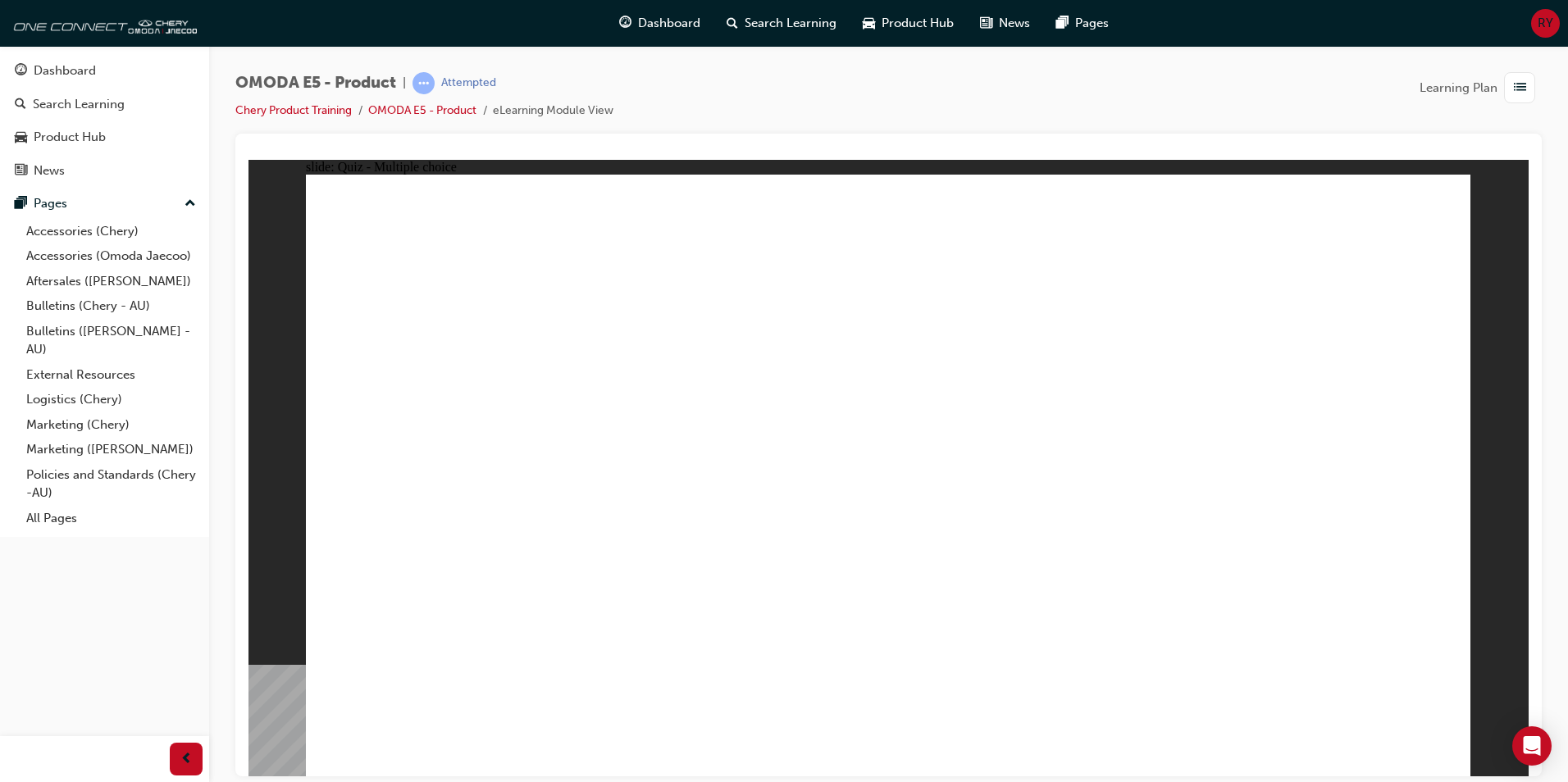
radio input "true"
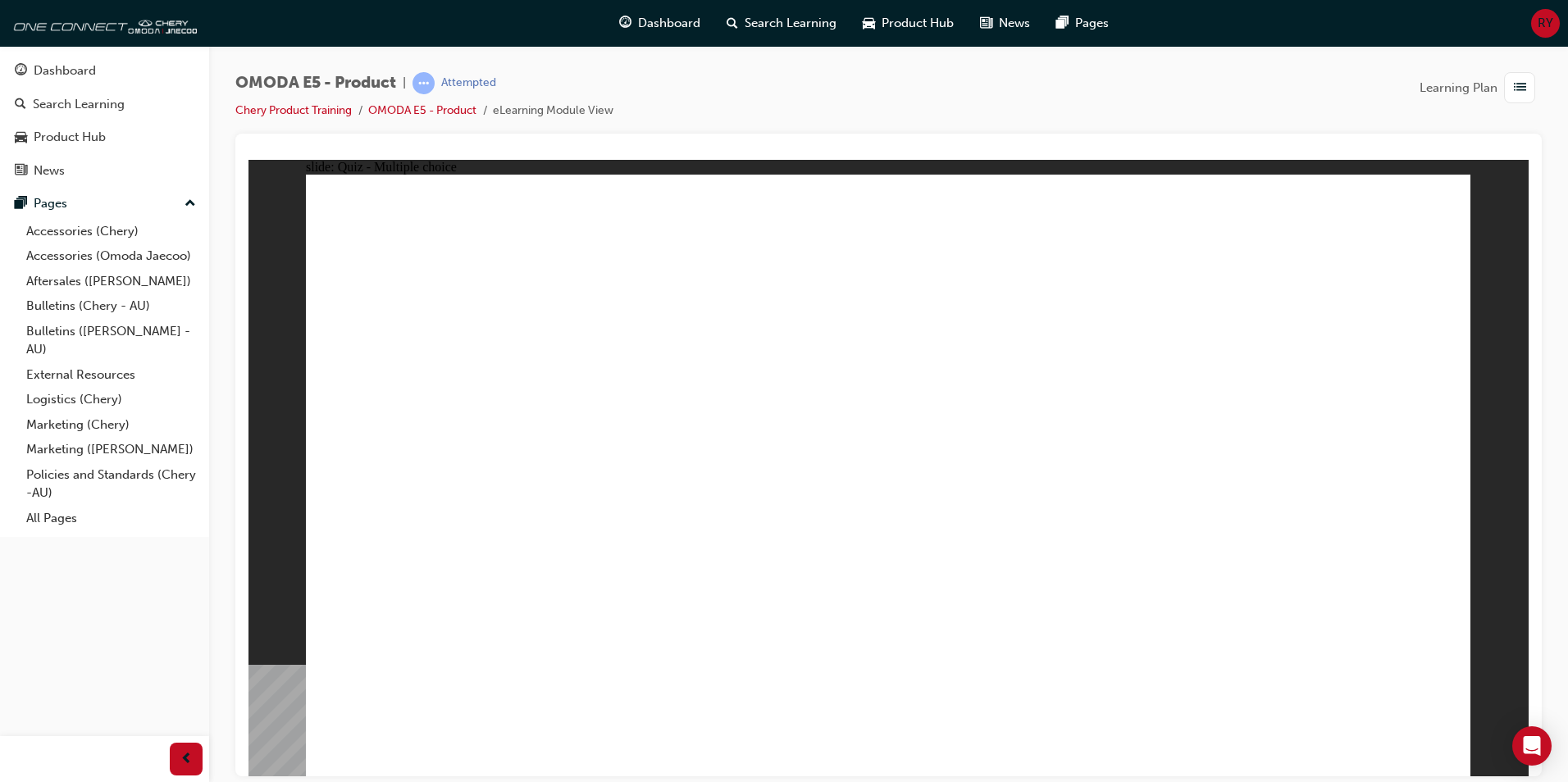
radio input "true"
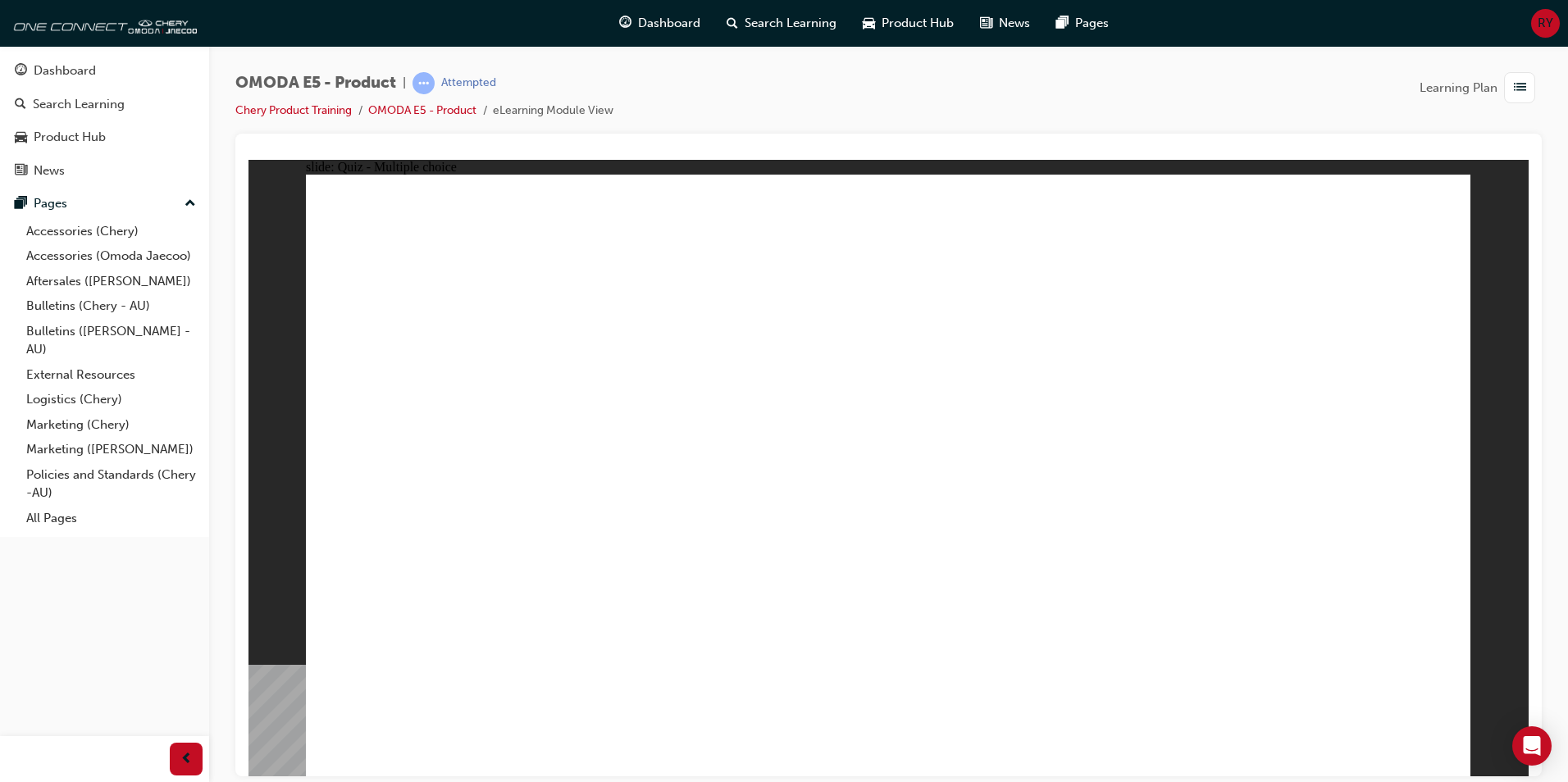
drag, startPoint x: 670, startPoint y: 435, endPoint x: 627, endPoint y: 435, distance: 43.0
drag, startPoint x: 626, startPoint y: 435, endPoint x: 538, endPoint y: 438, distance: 88.1
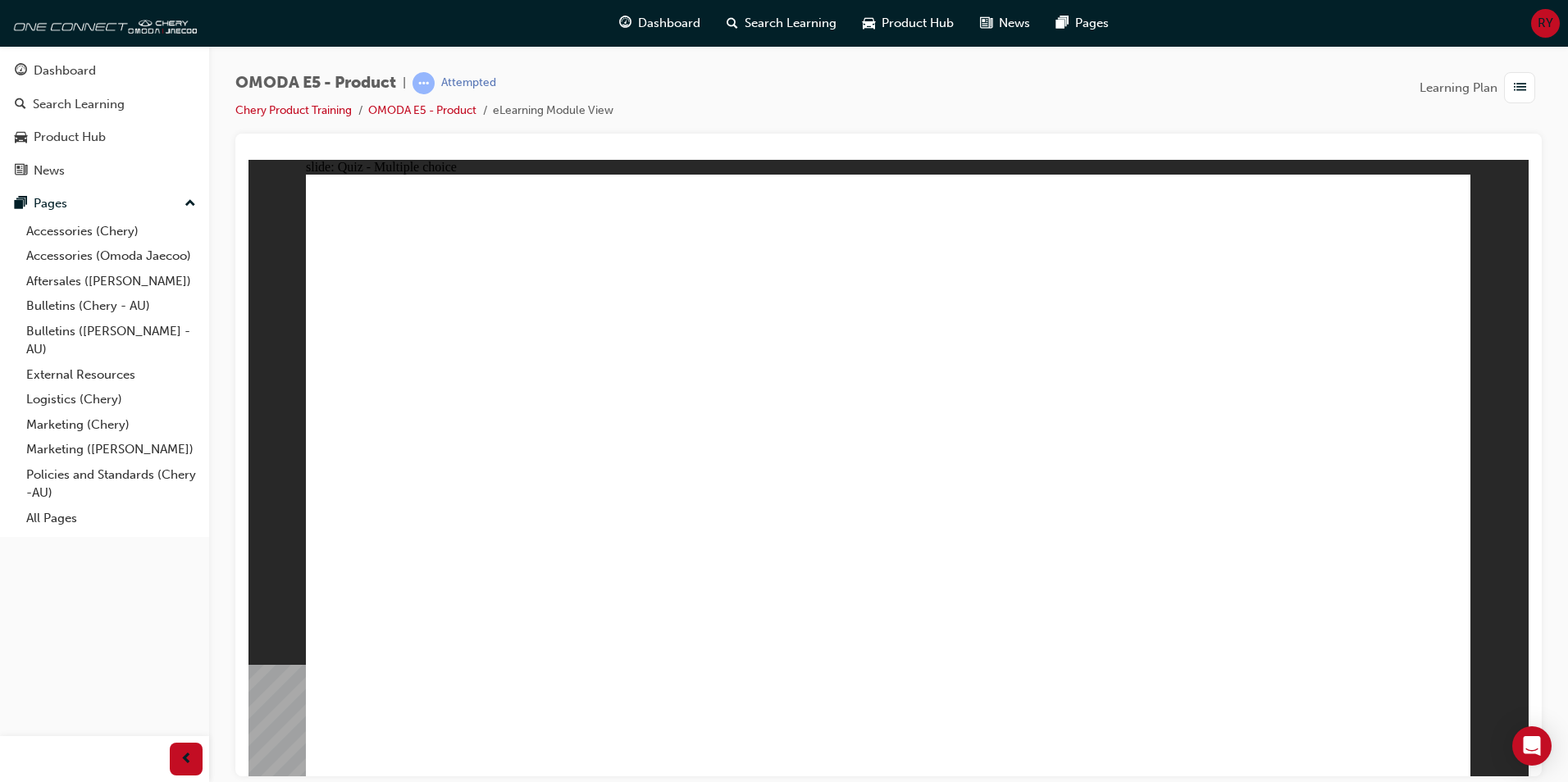
drag, startPoint x: 500, startPoint y: 439, endPoint x: 428, endPoint y: 440, distance: 72.0
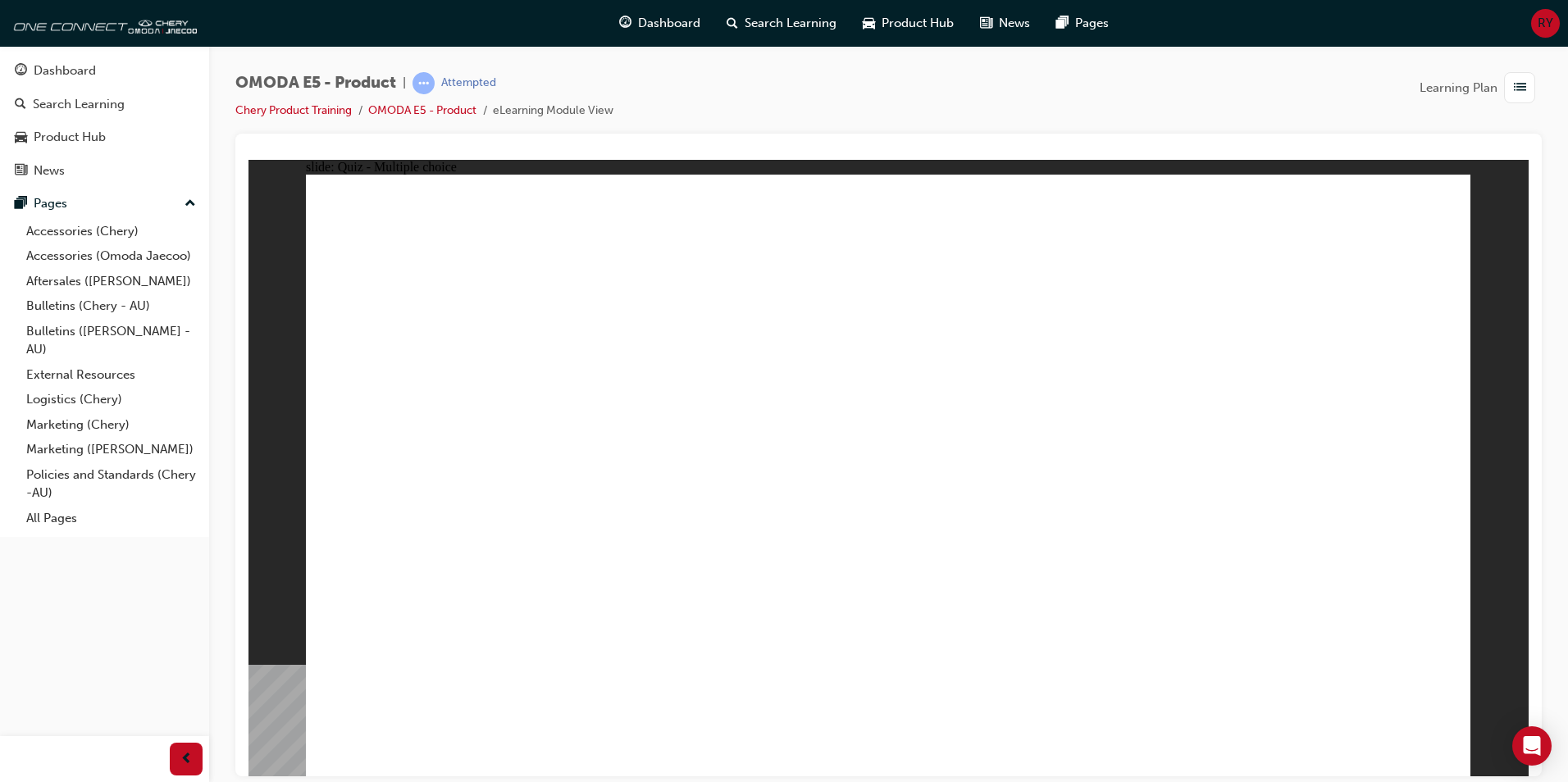
drag, startPoint x: 502, startPoint y: 434, endPoint x: 578, endPoint y: 430, distance: 76.1
drag, startPoint x: 625, startPoint y: 429, endPoint x: 642, endPoint y: 429, distance: 17.0
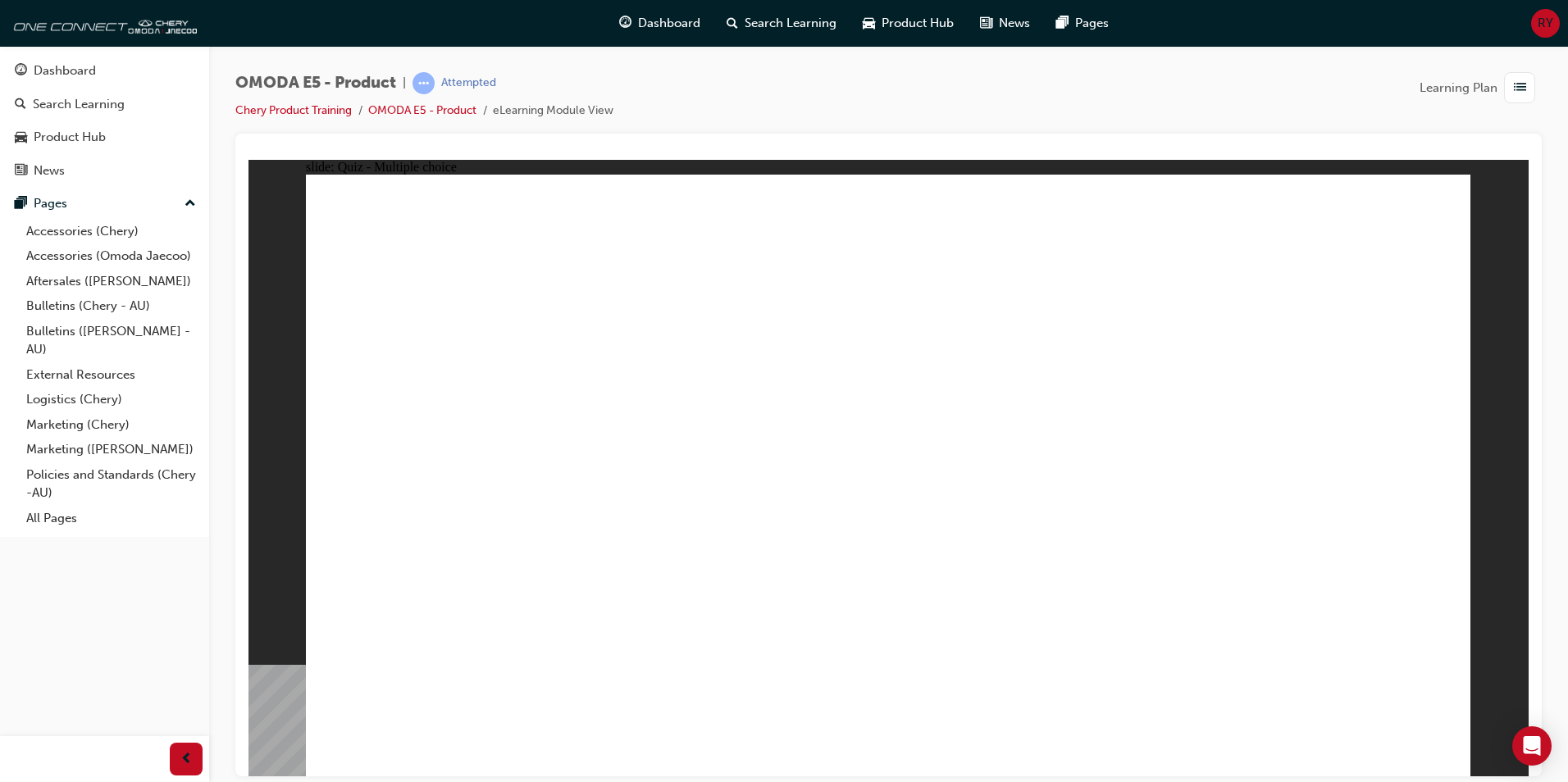
drag, startPoint x: 667, startPoint y: 428, endPoint x: 683, endPoint y: 428, distance: 16.0
drag, startPoint x: 636, startPoint y: 433, endPoint x: 614, endPoint y: 435, distance: 22.1
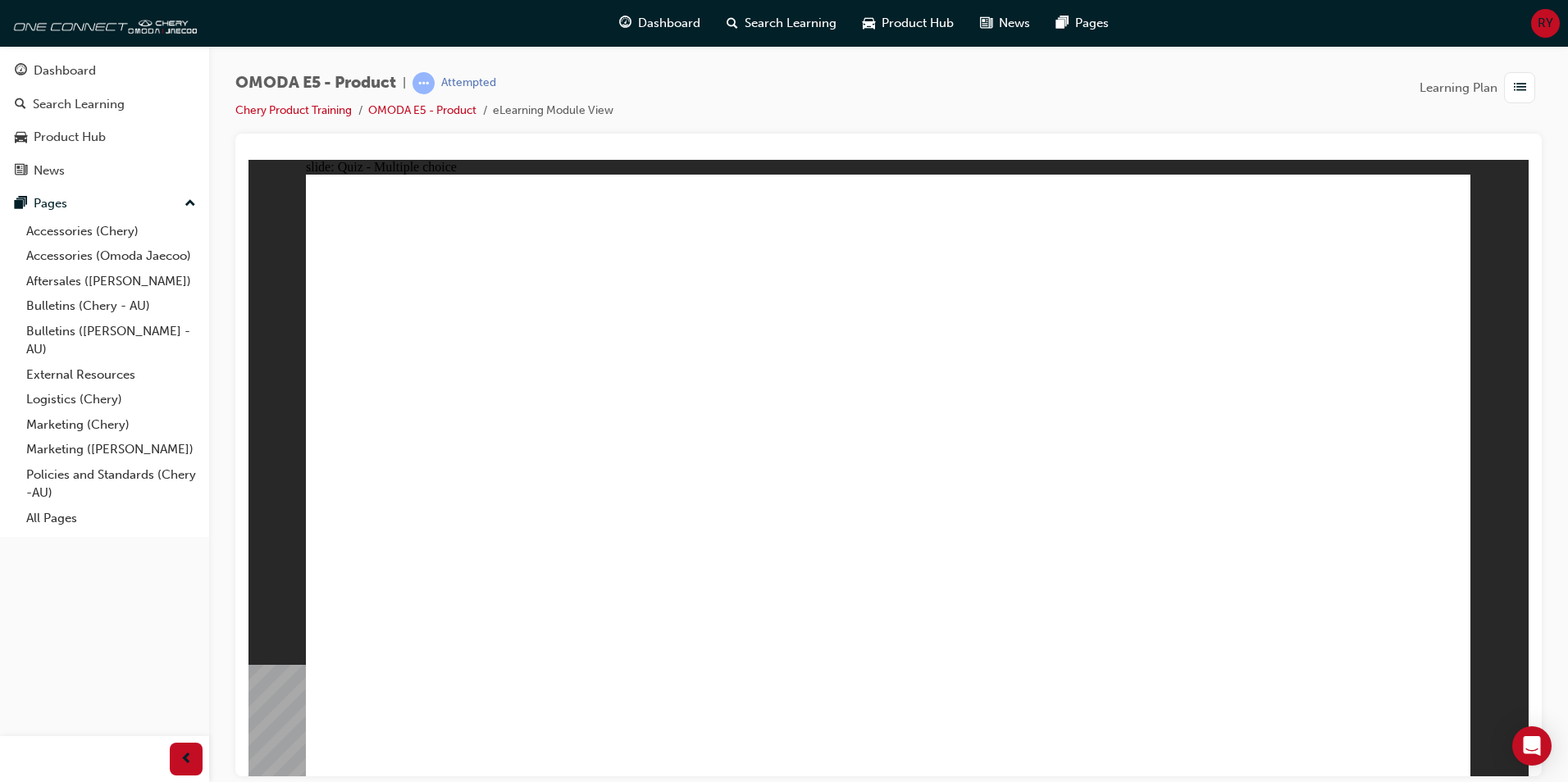
drag, startPoint x: 509, startPoint y: 439, endPoint x: 457, endPoint y: 439, distance: 52.0
drag, startPoint x: 457, startPoint y: 439, endPoint x: 432, endPoint y: 439, distance: 25.0
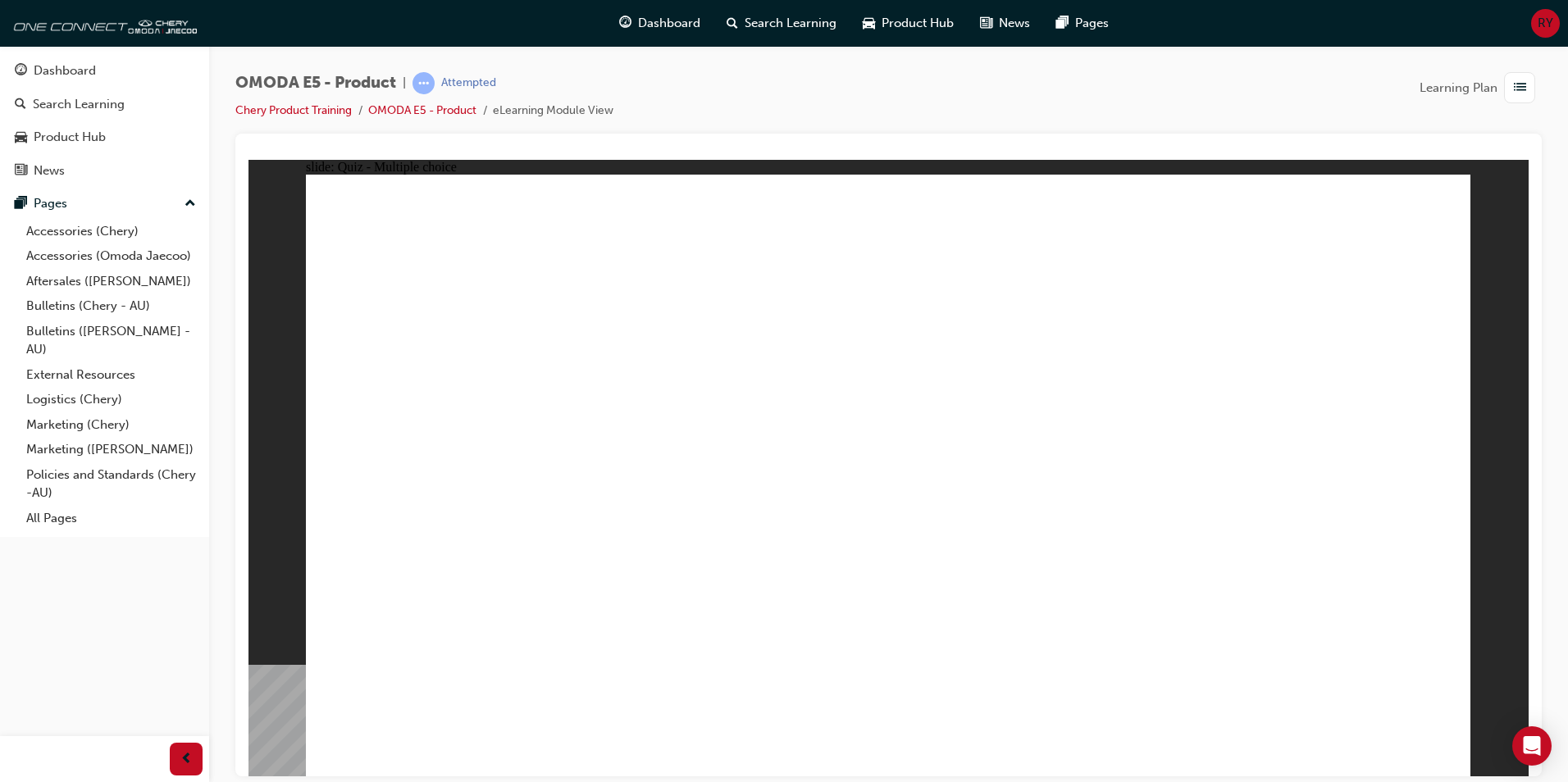
radio input "true"
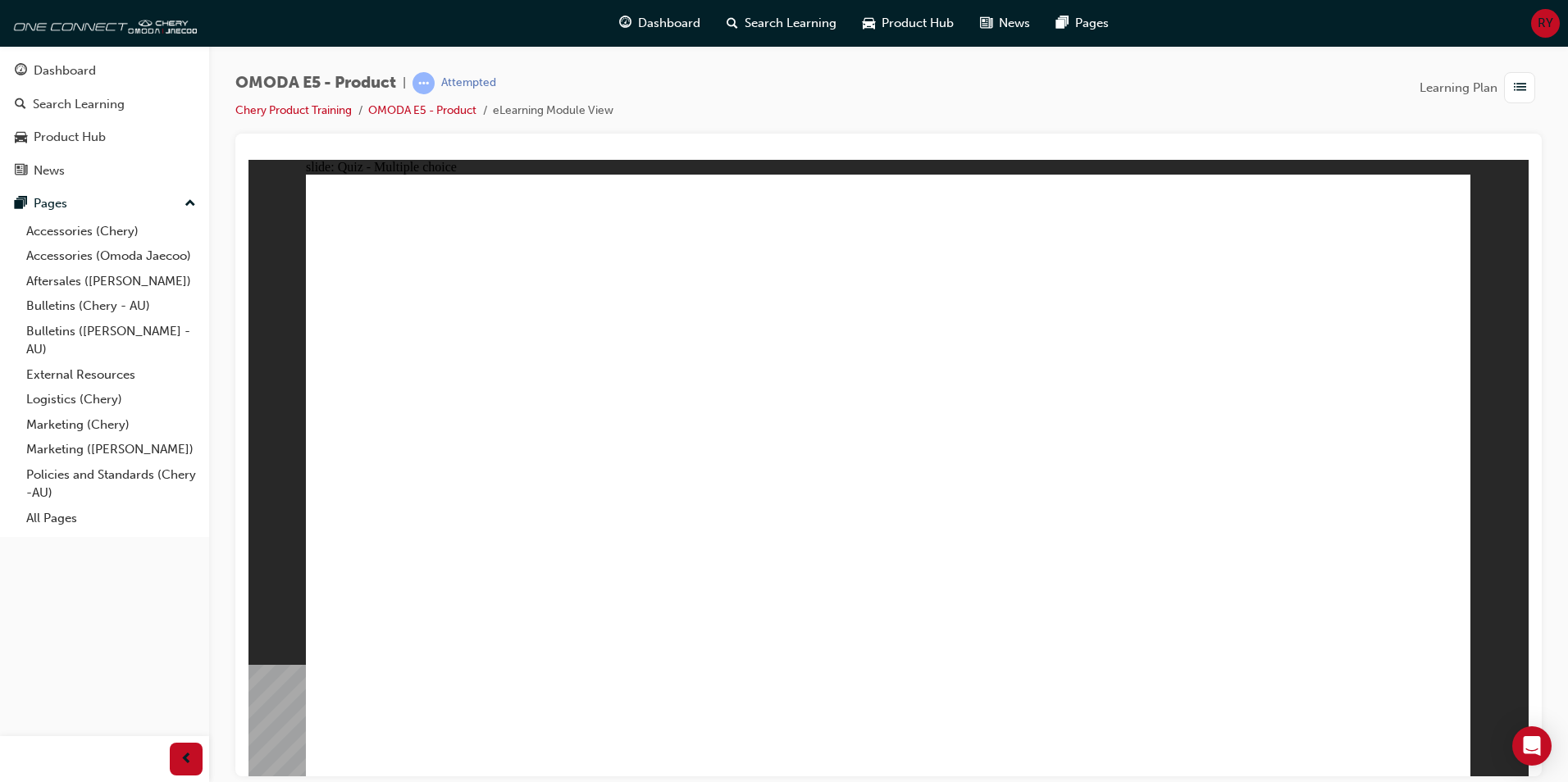
radio input "true"
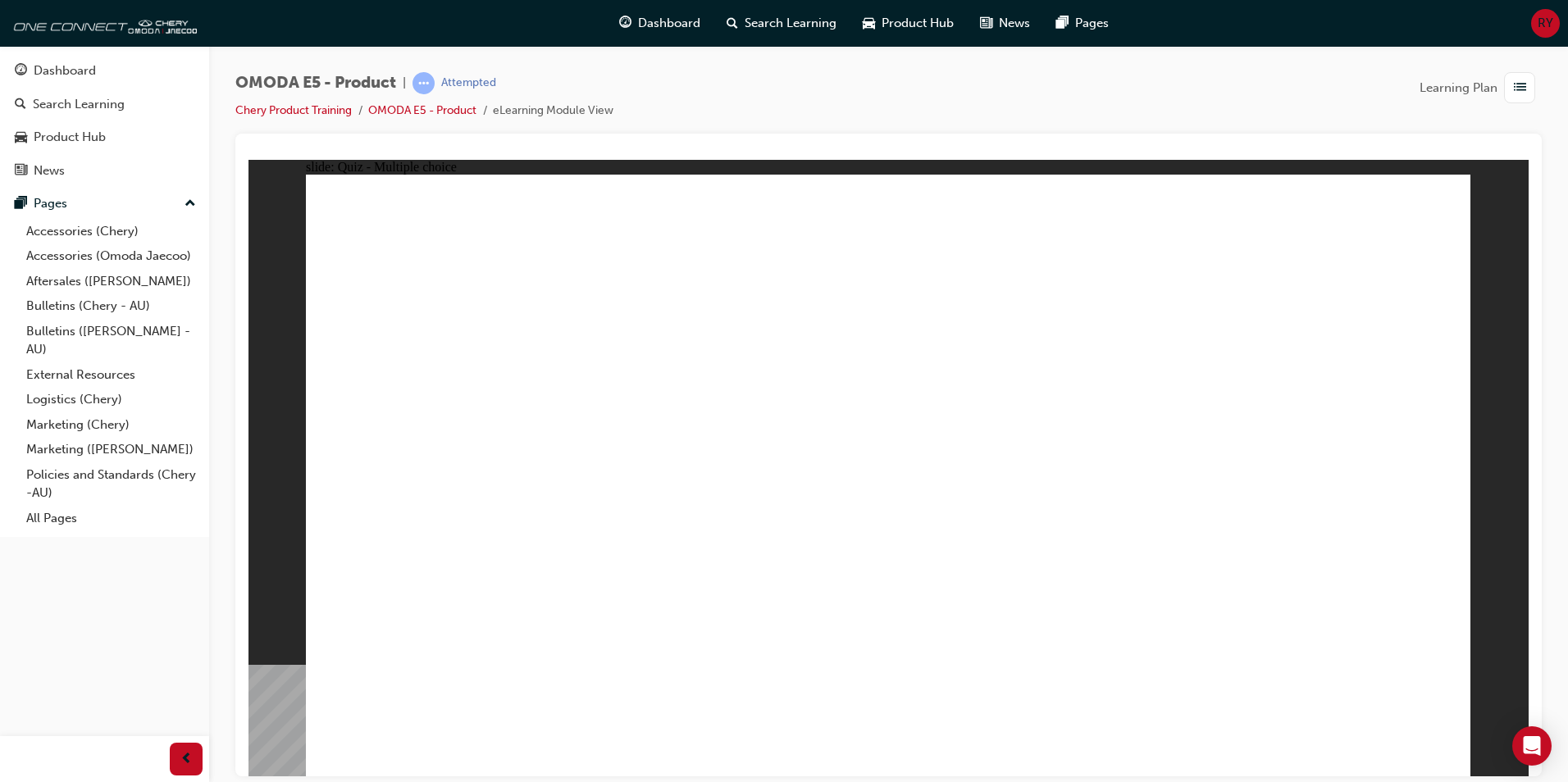
radio input "true"
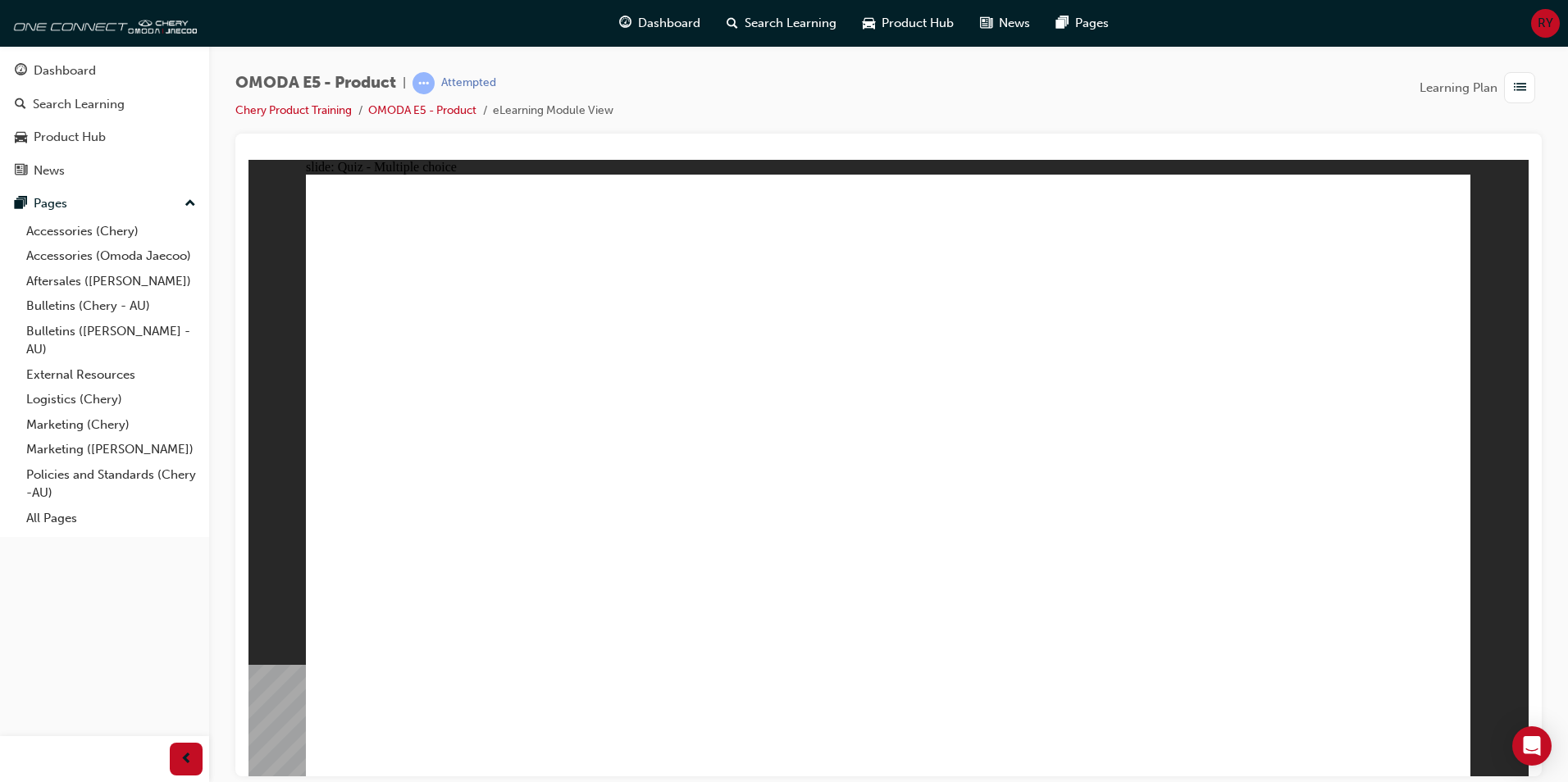
radio input "true"
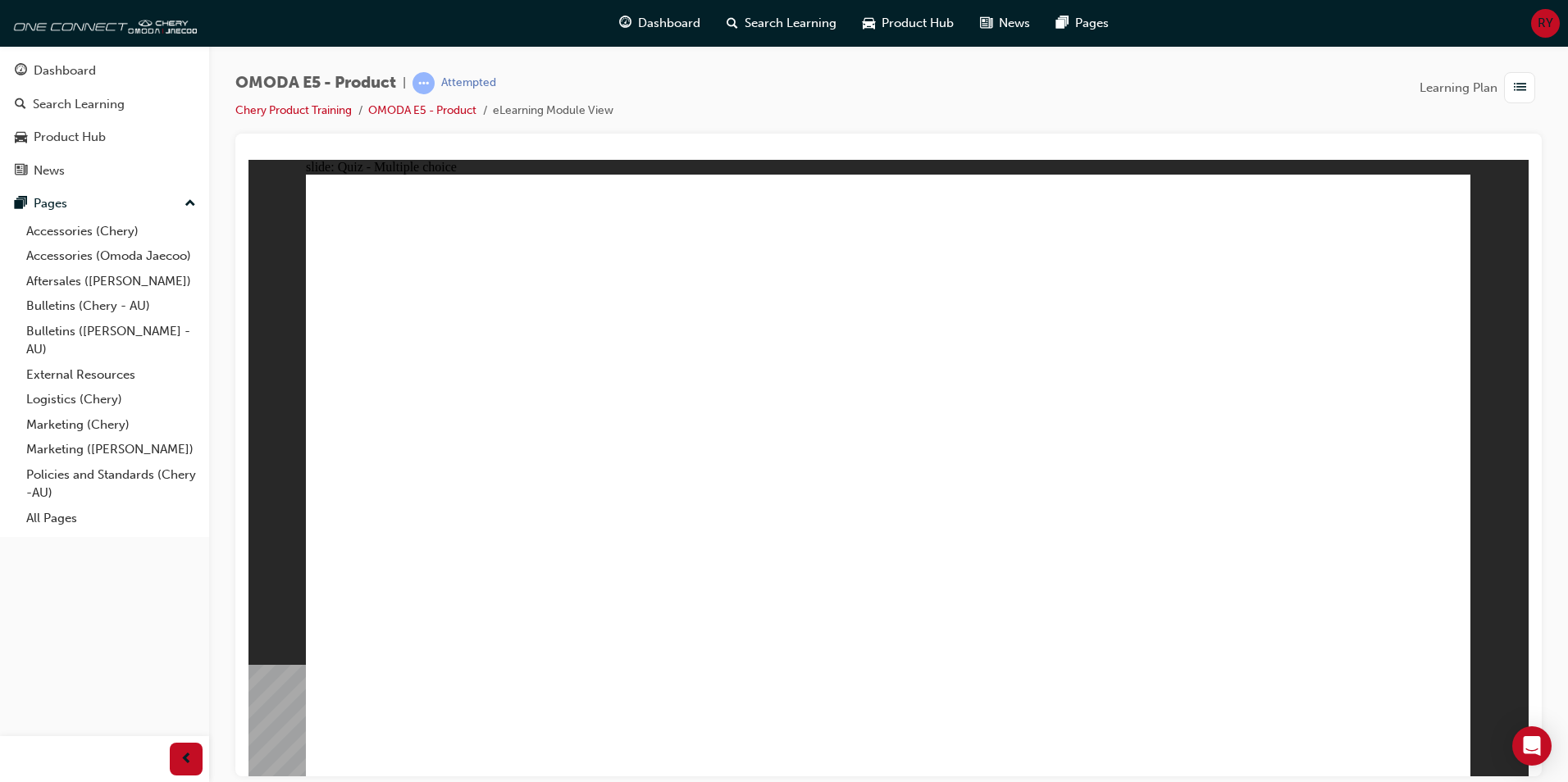
radio input "true"
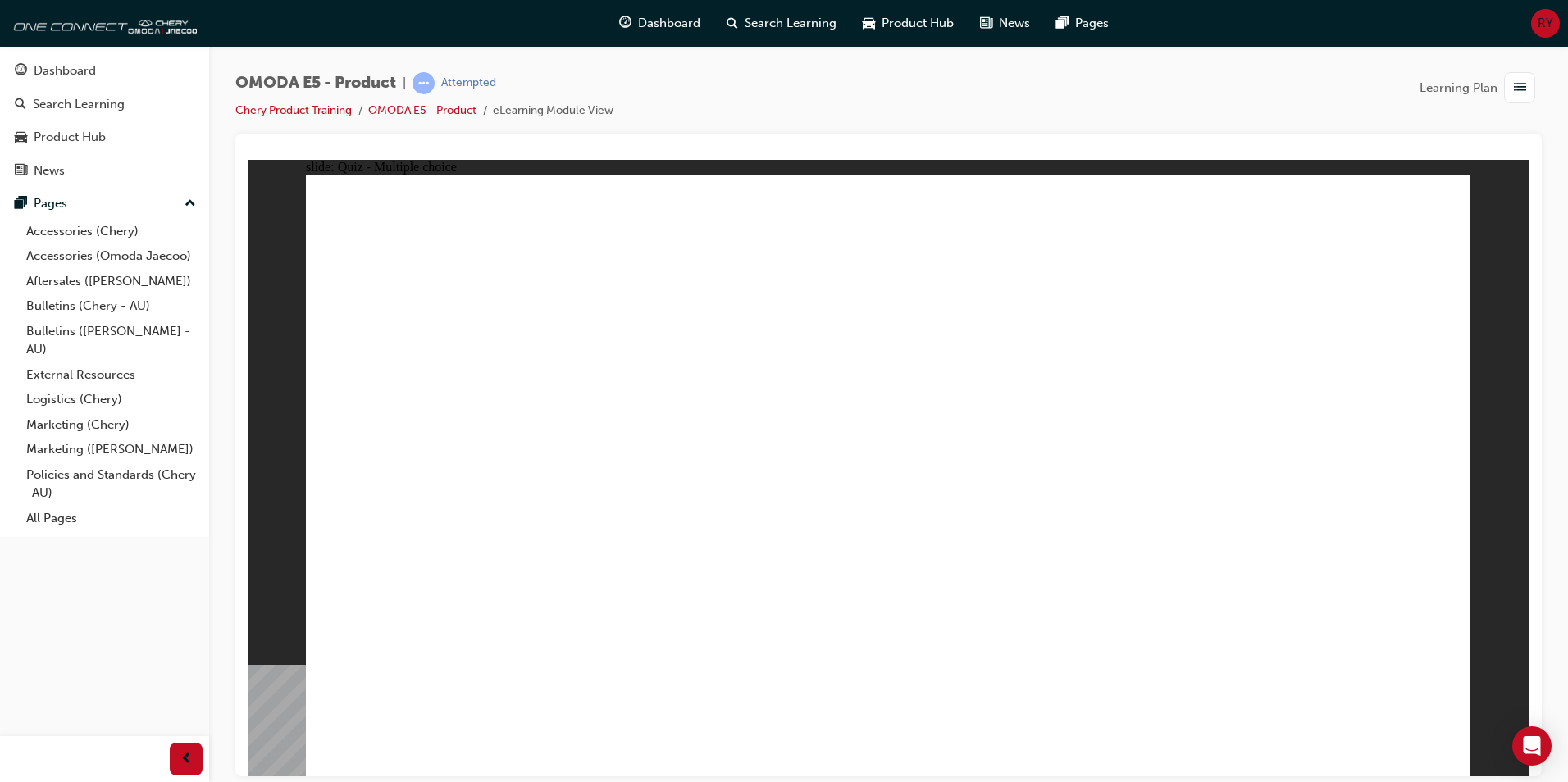
radio input "true"
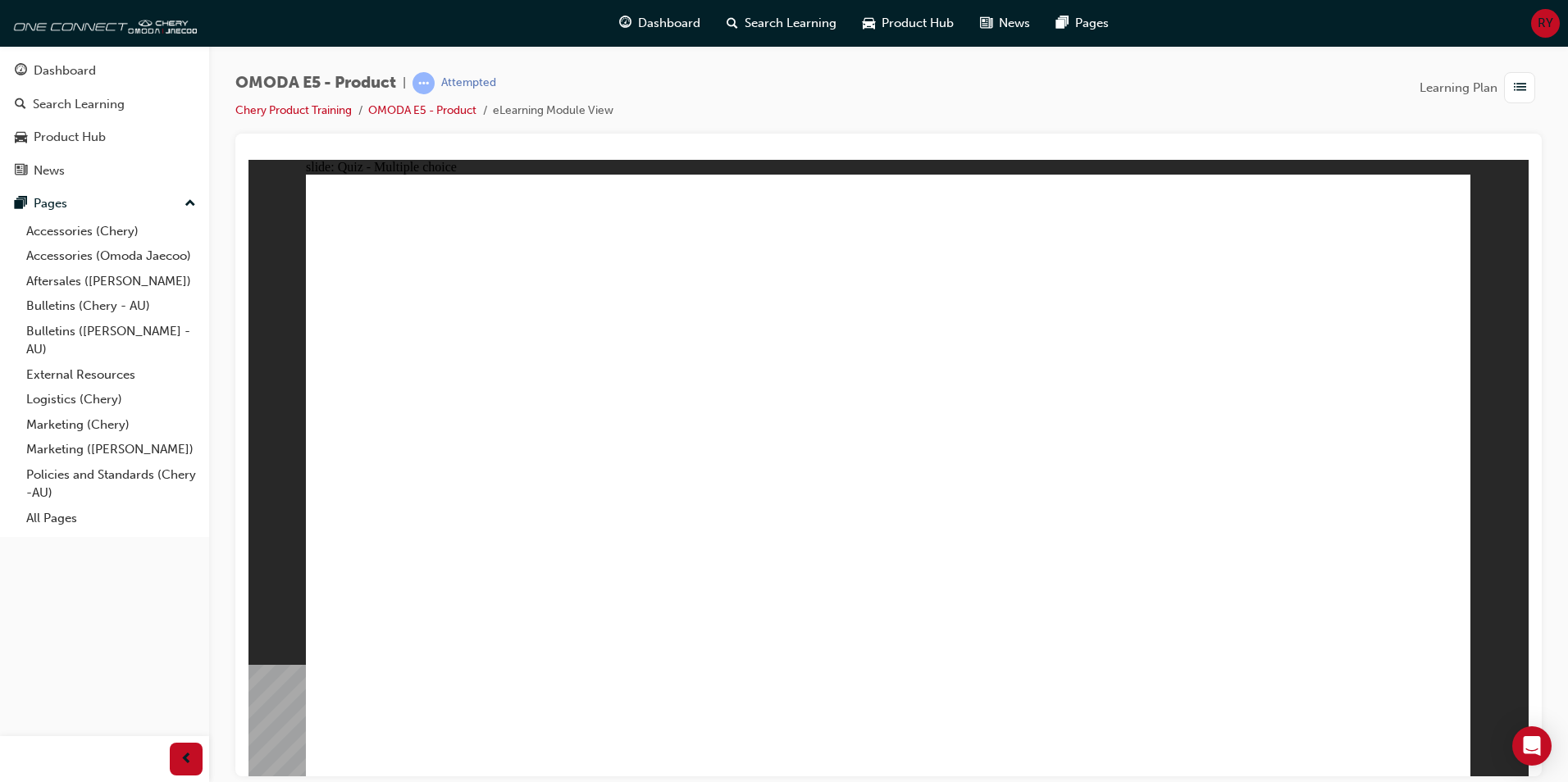
radio input "true"
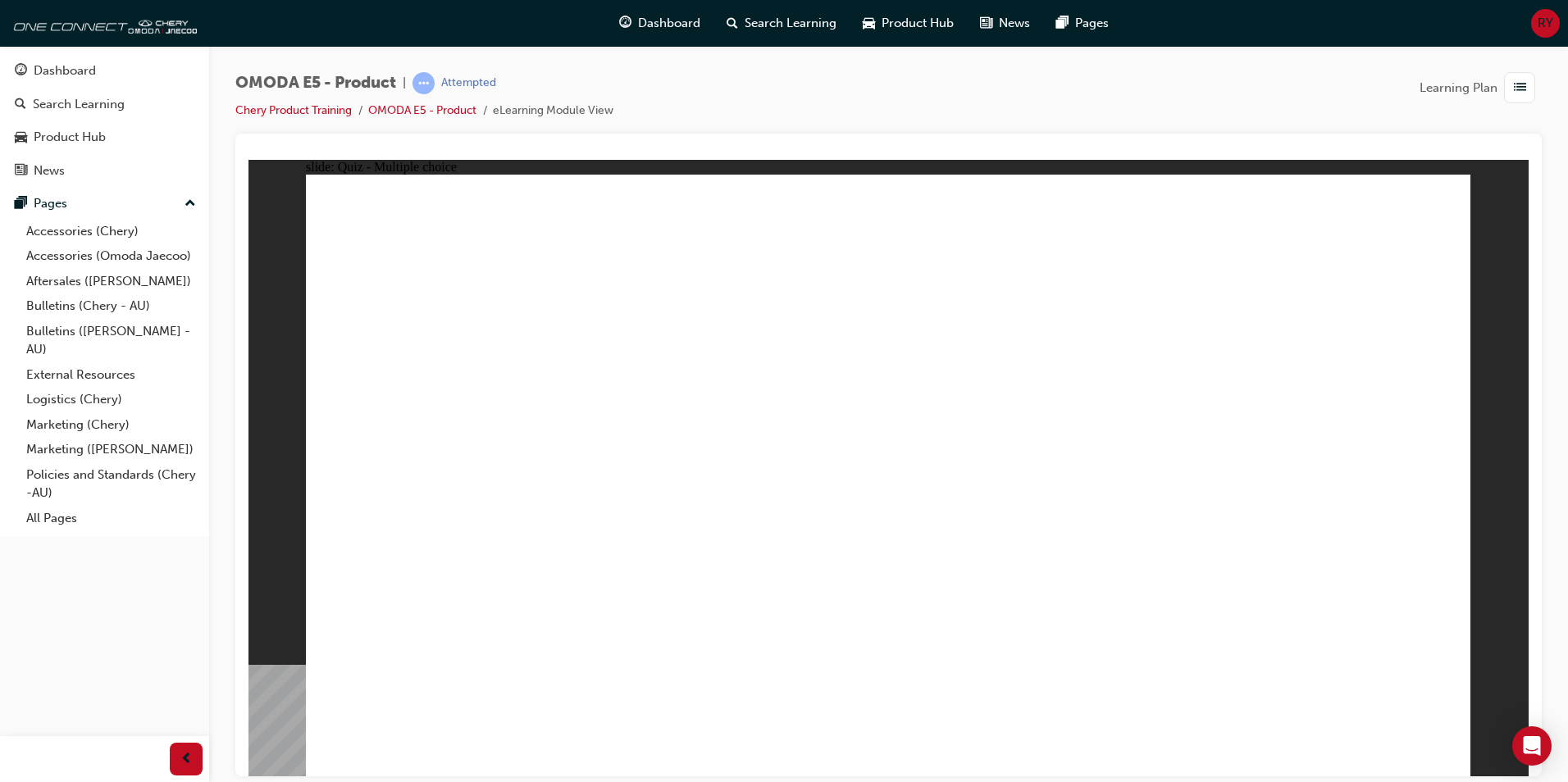
radio input "false"
radio input "true"
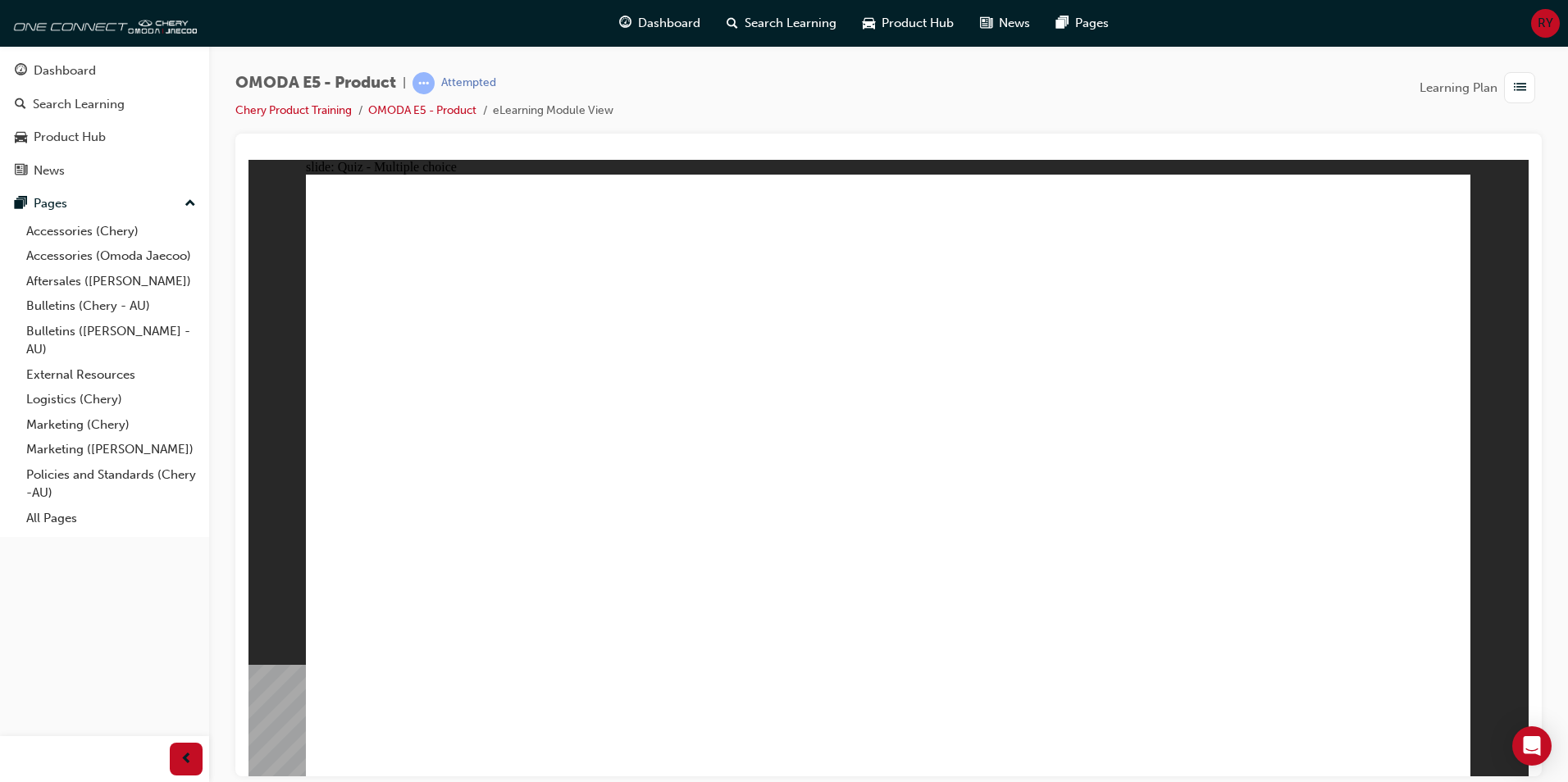
radio input "true"
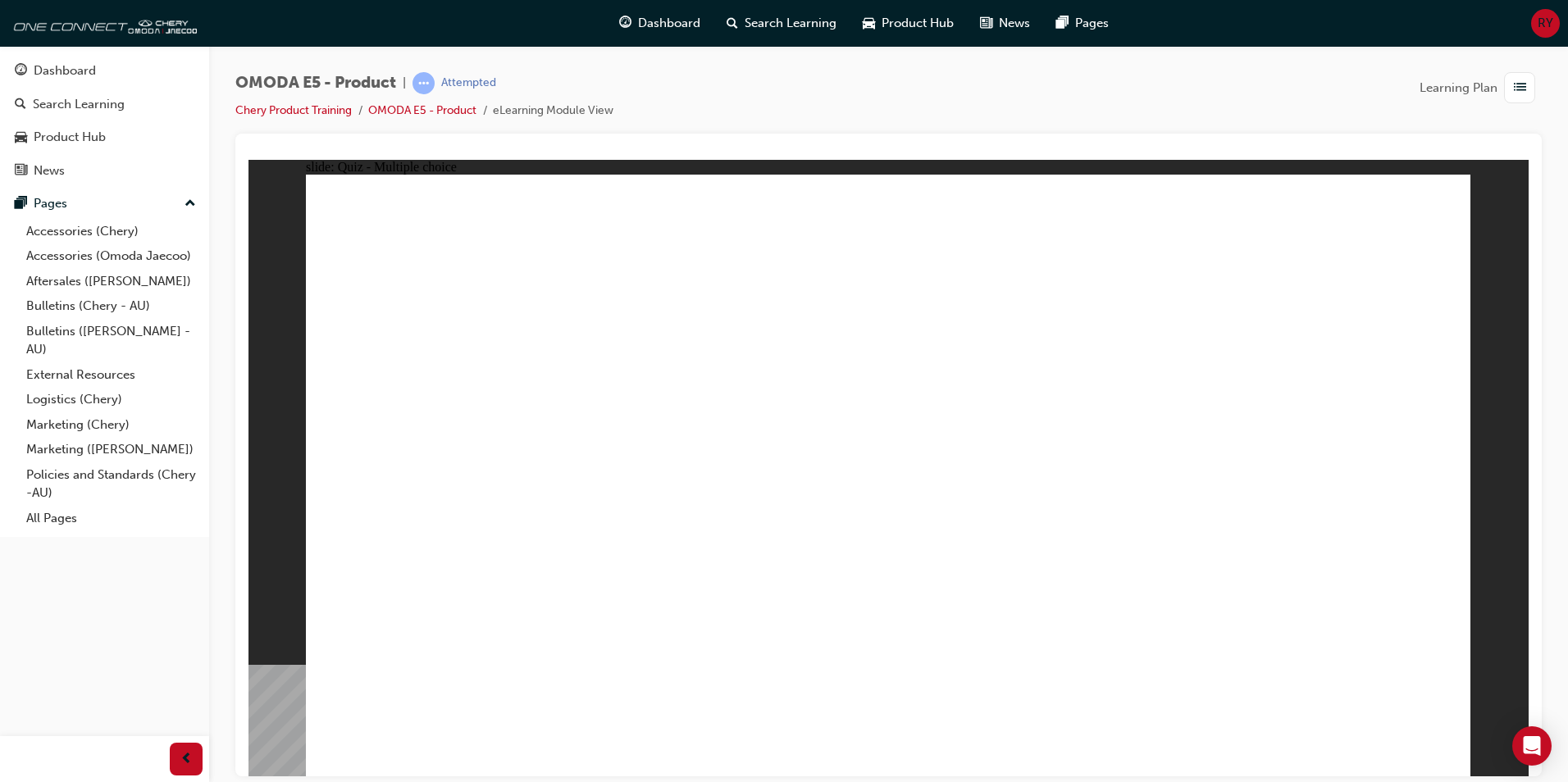
radio input "true"
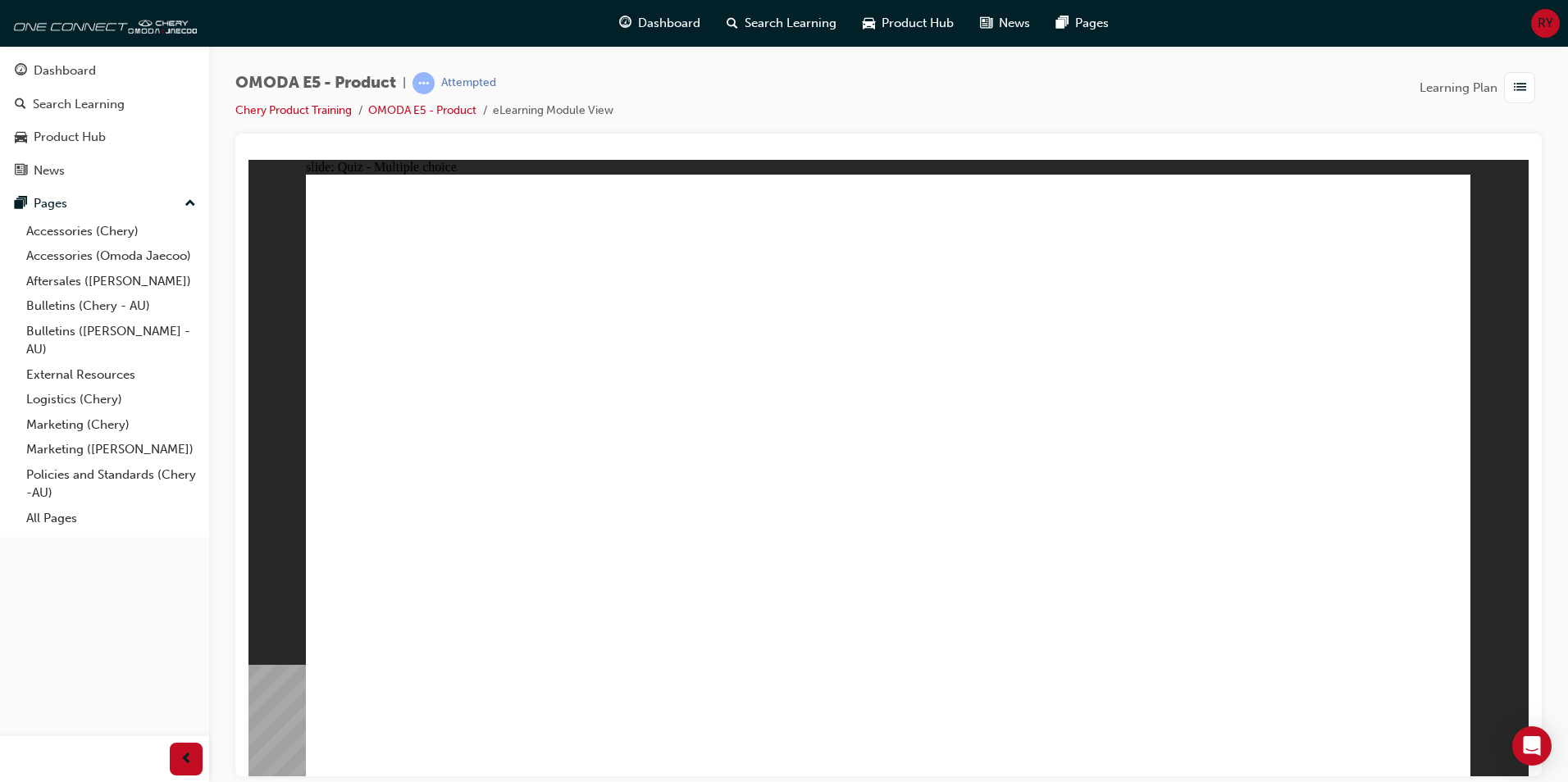
radio input "true"
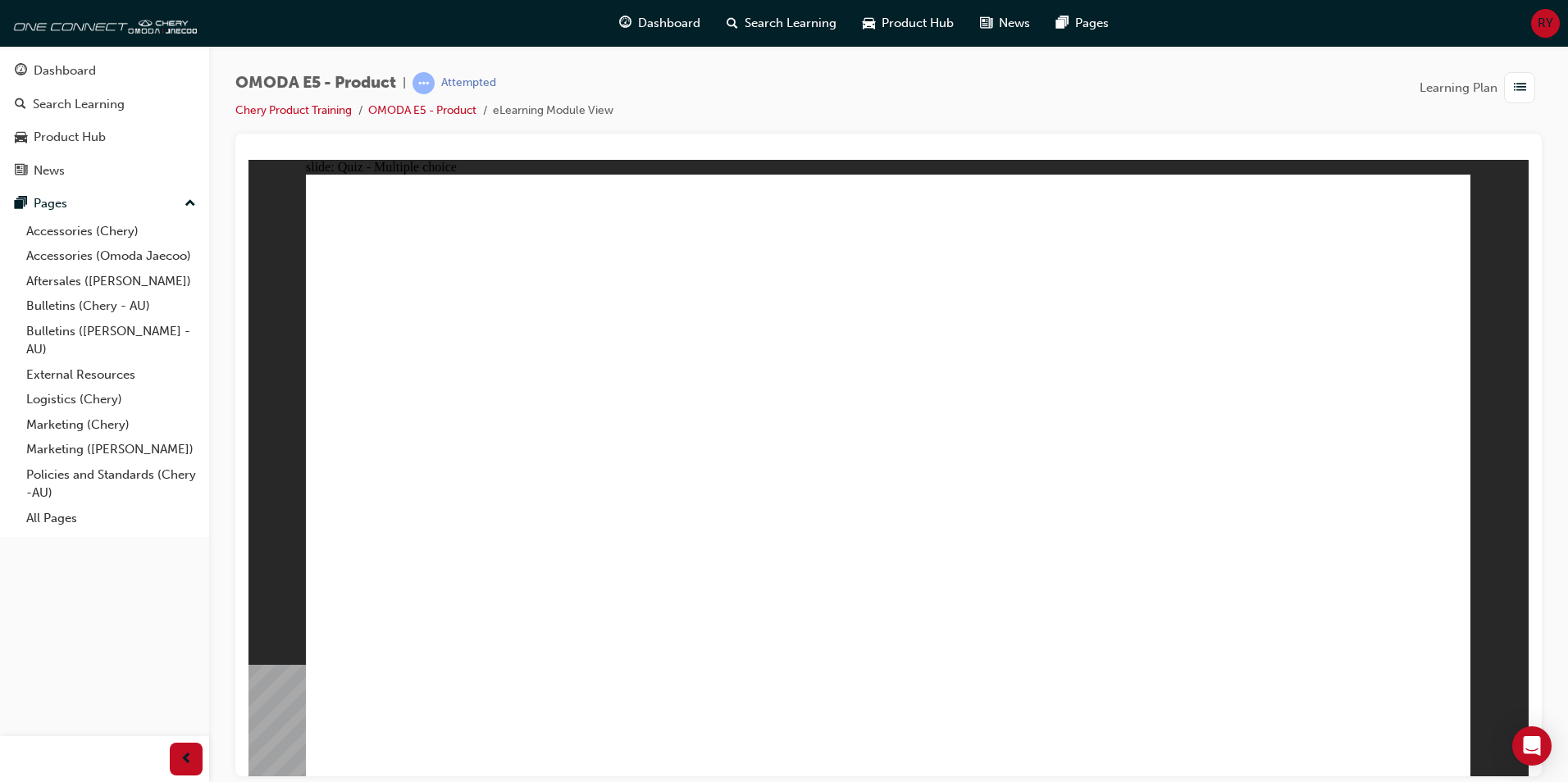
radio input "true"
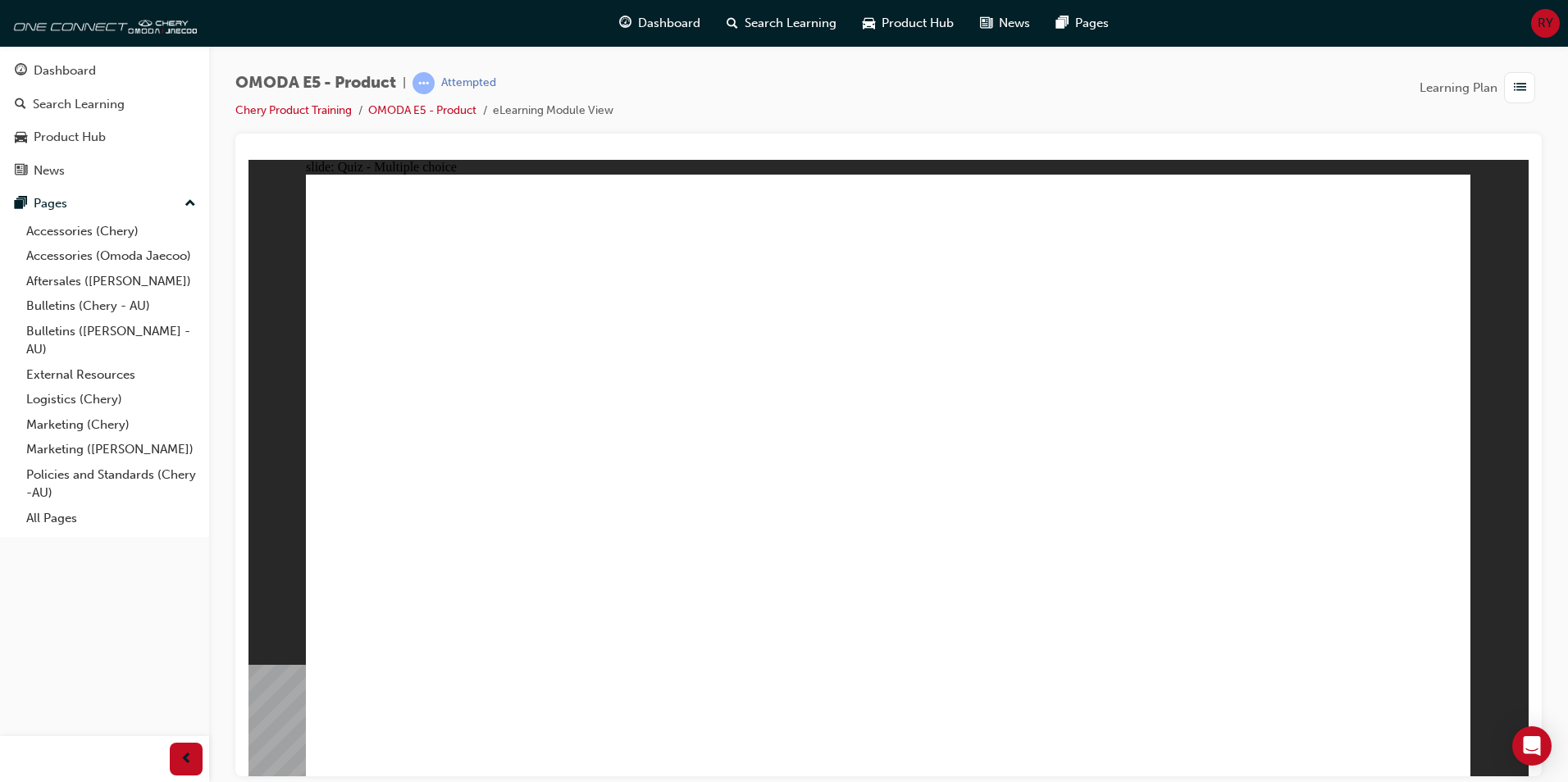
radio input "true"
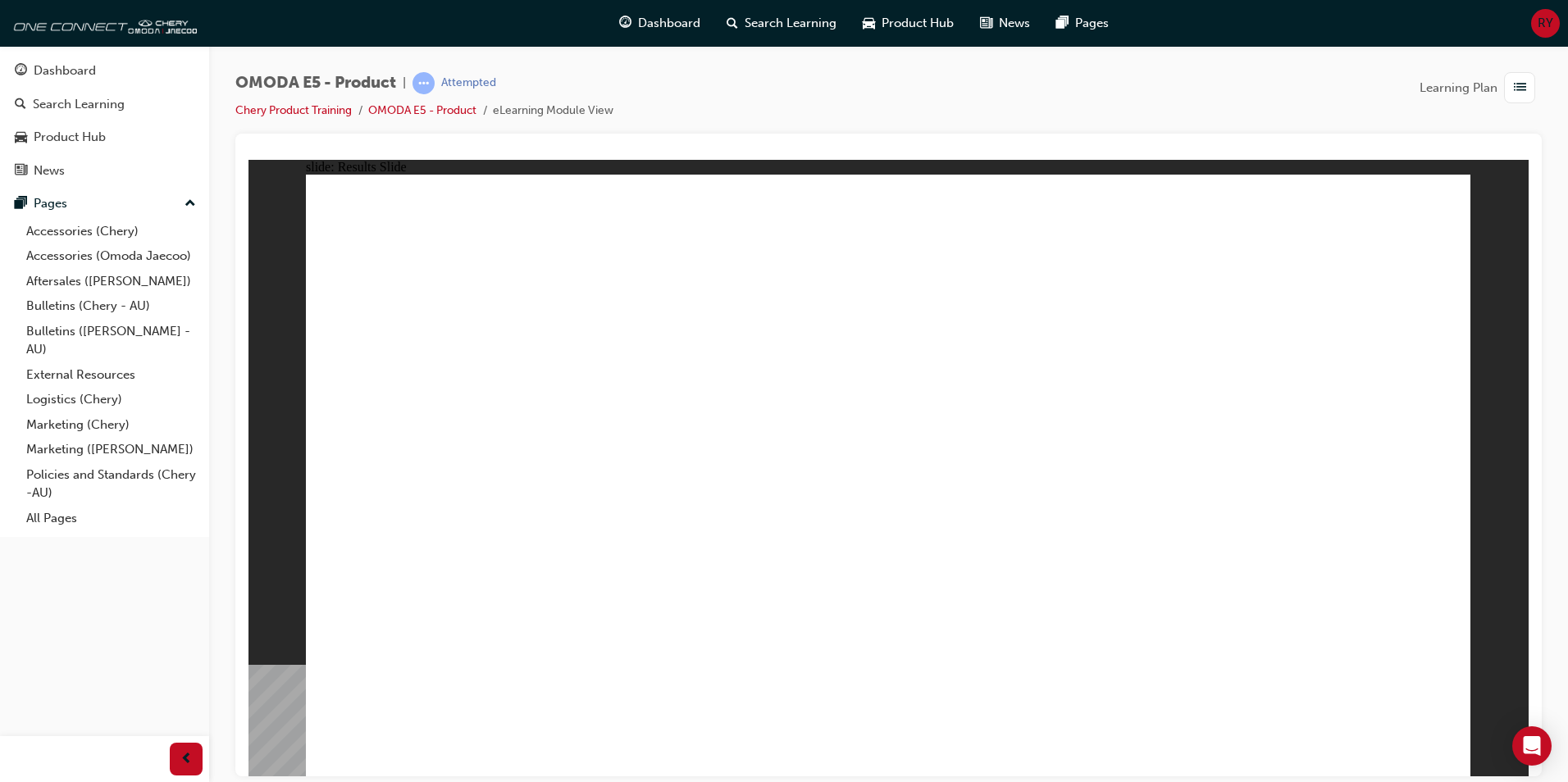
radio input "true"
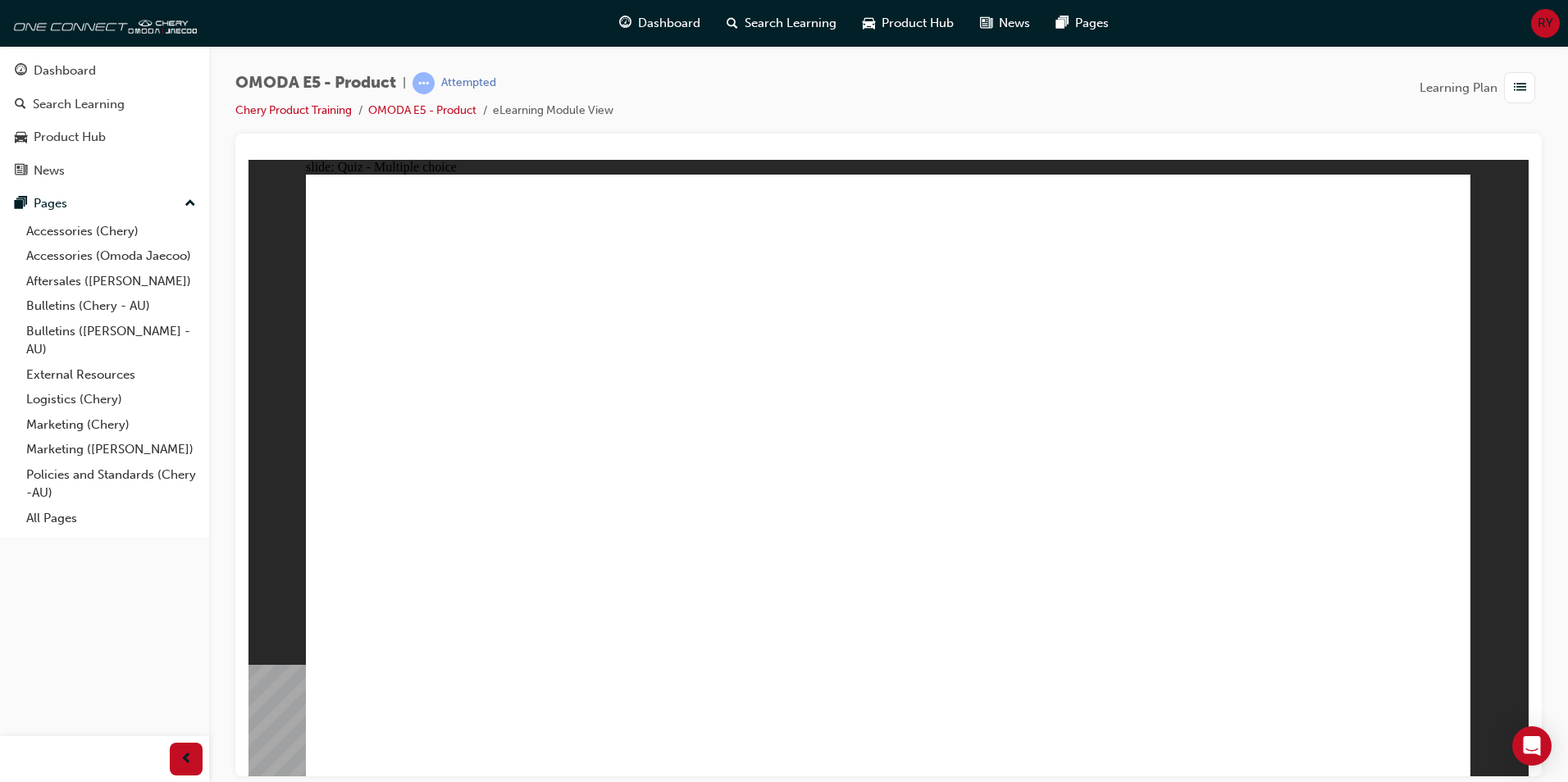
radio input "true"
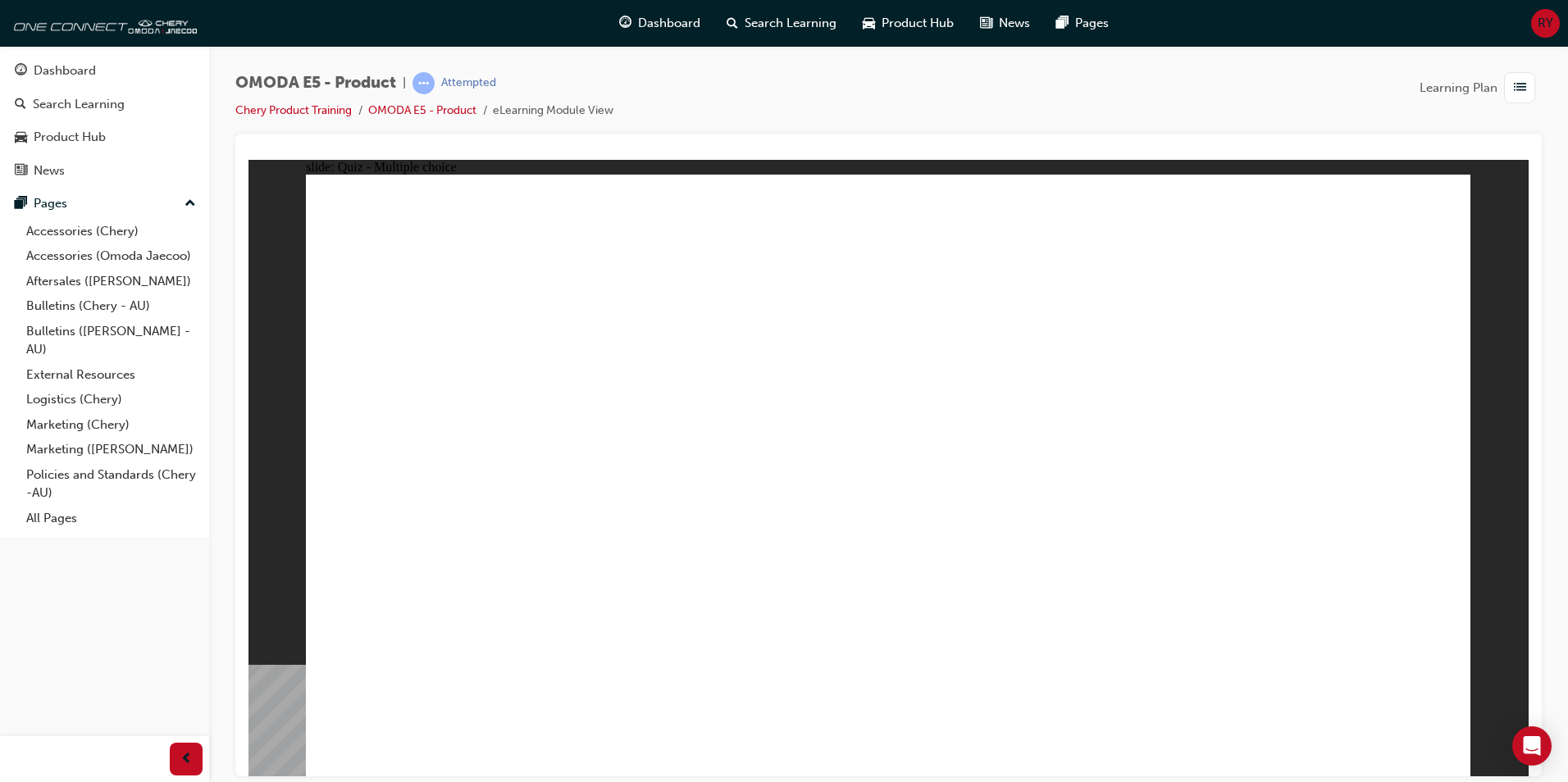
radio input "true"
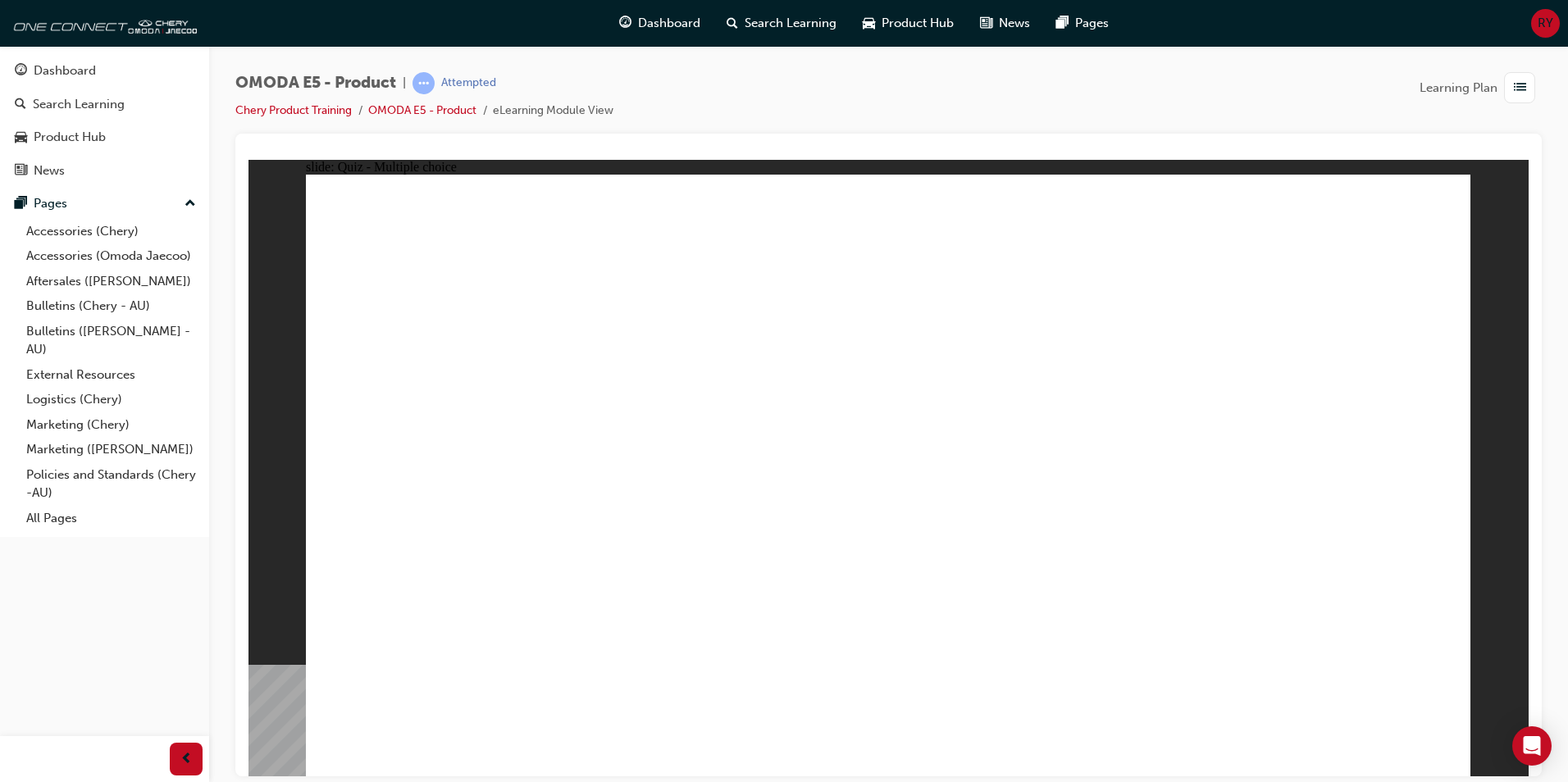
radio input "true"
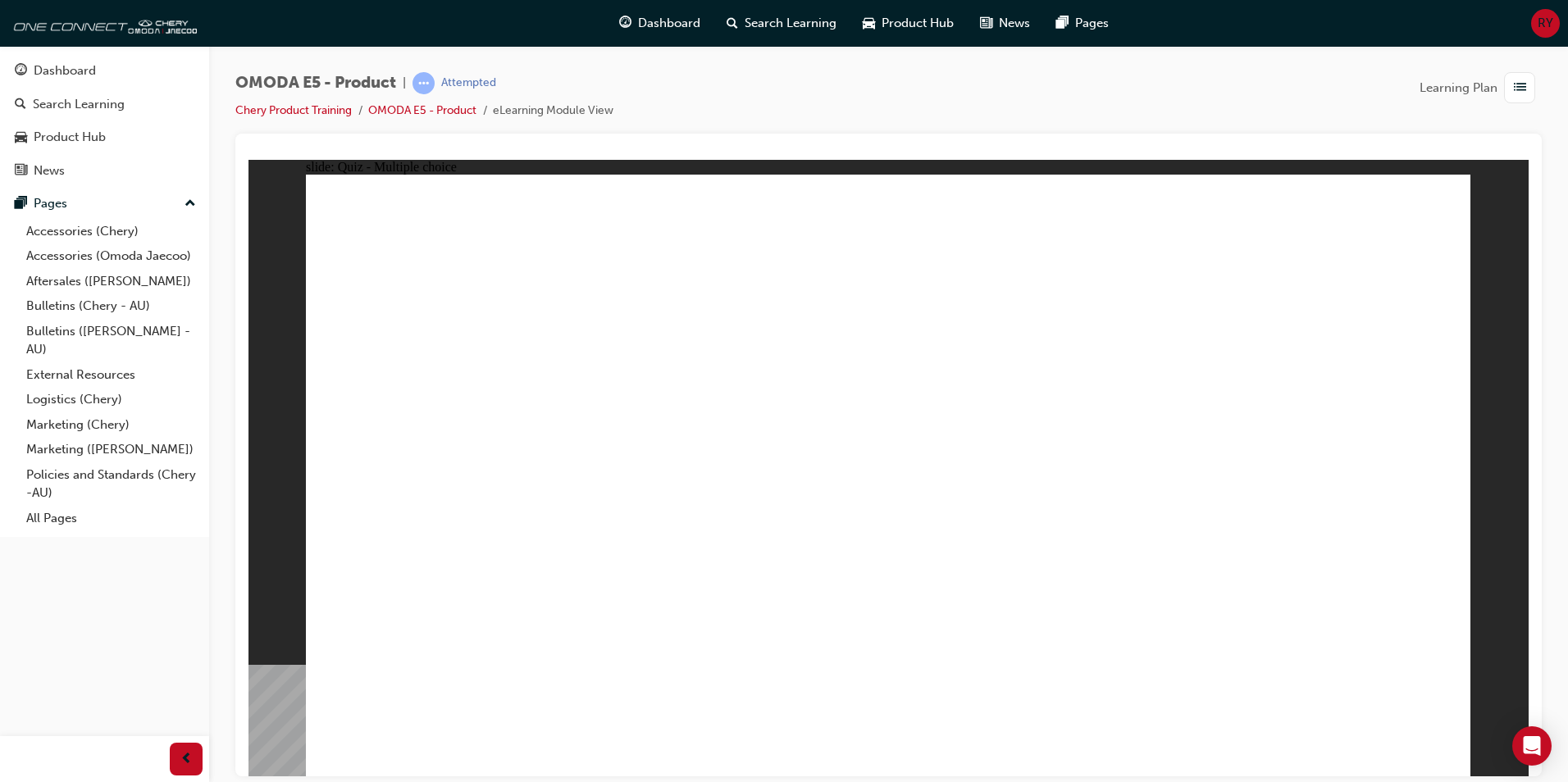
radio input "true"
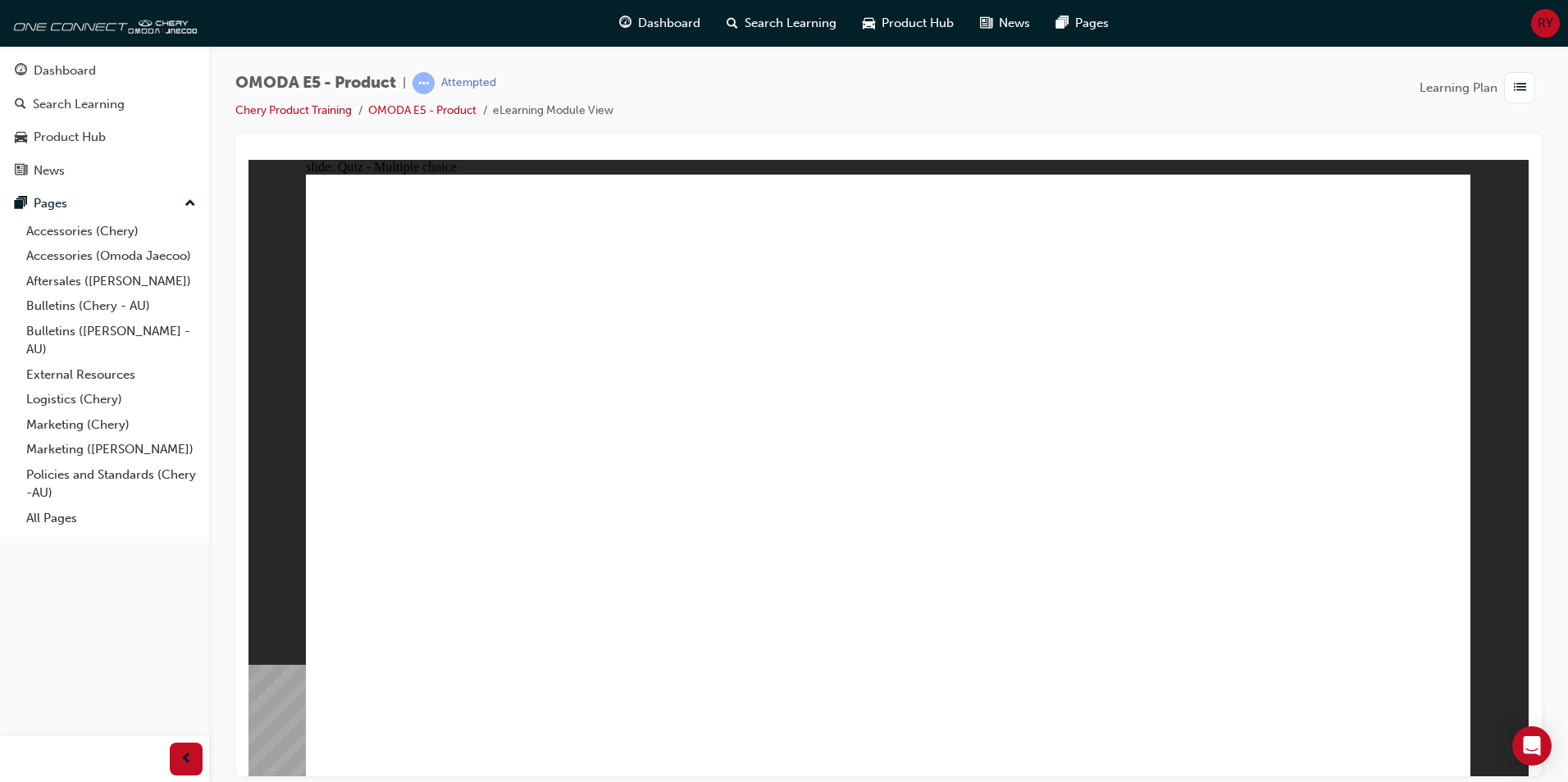
radio input "true"
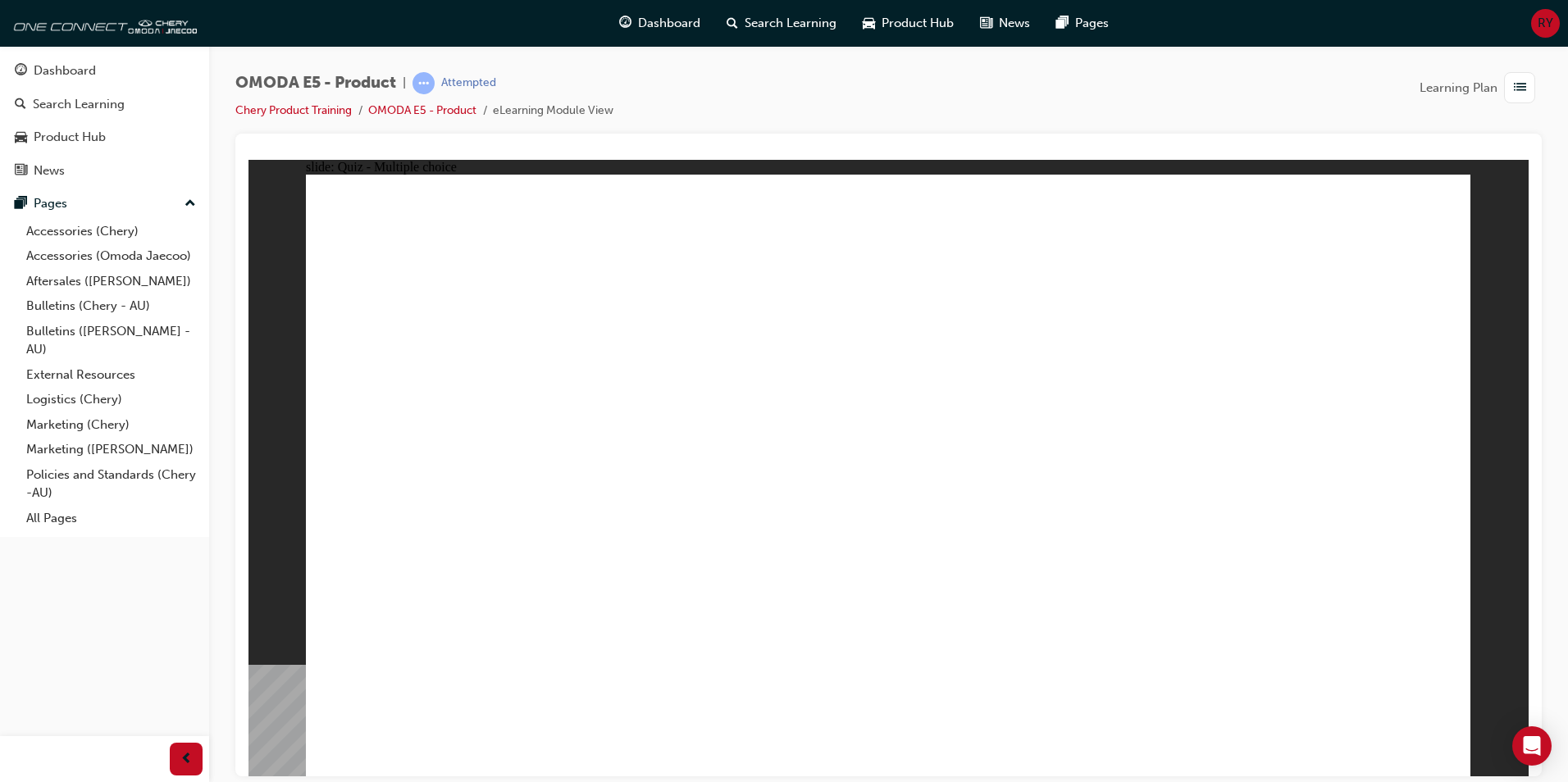
radio input "true"
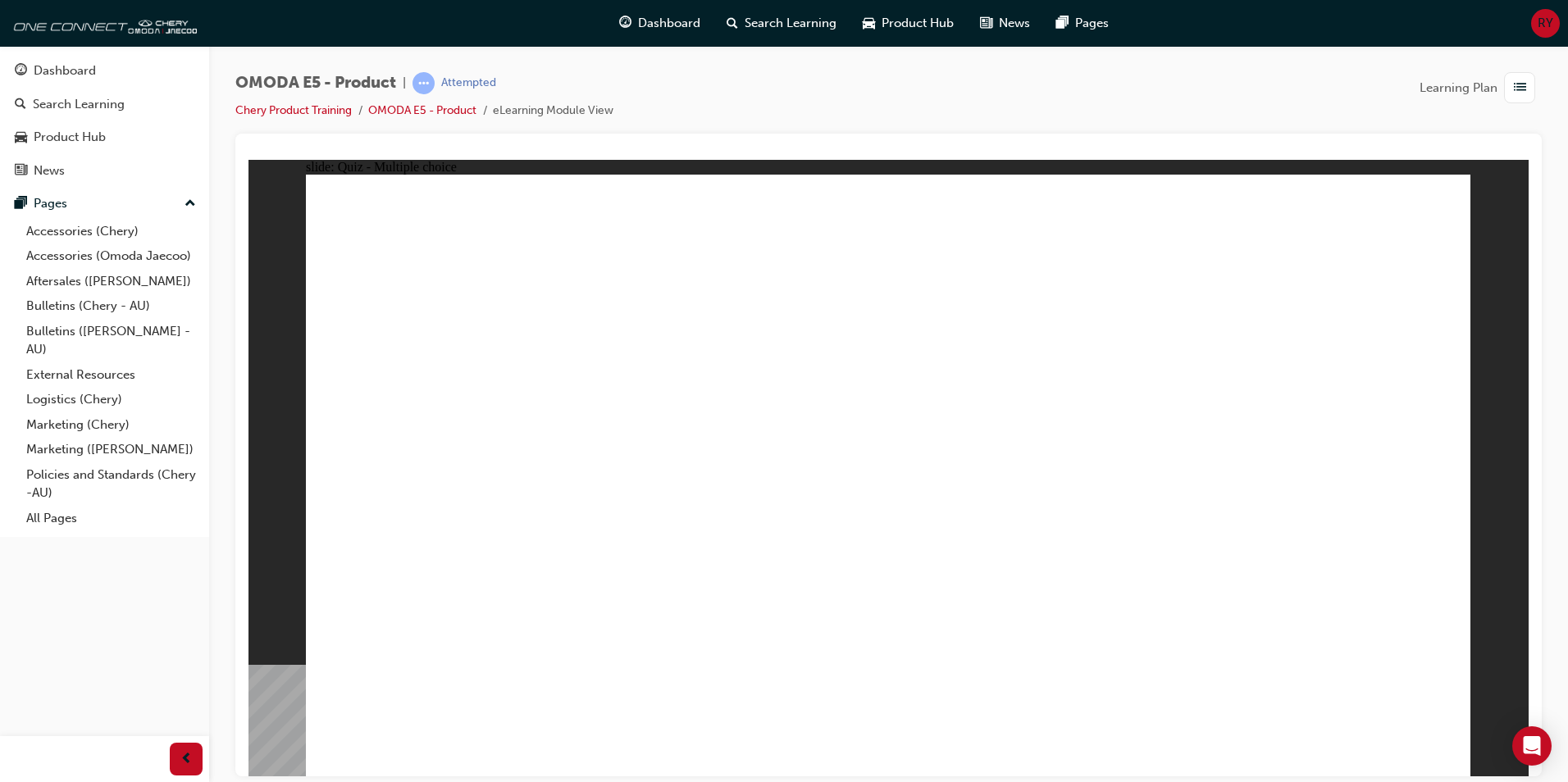
radio input "true"
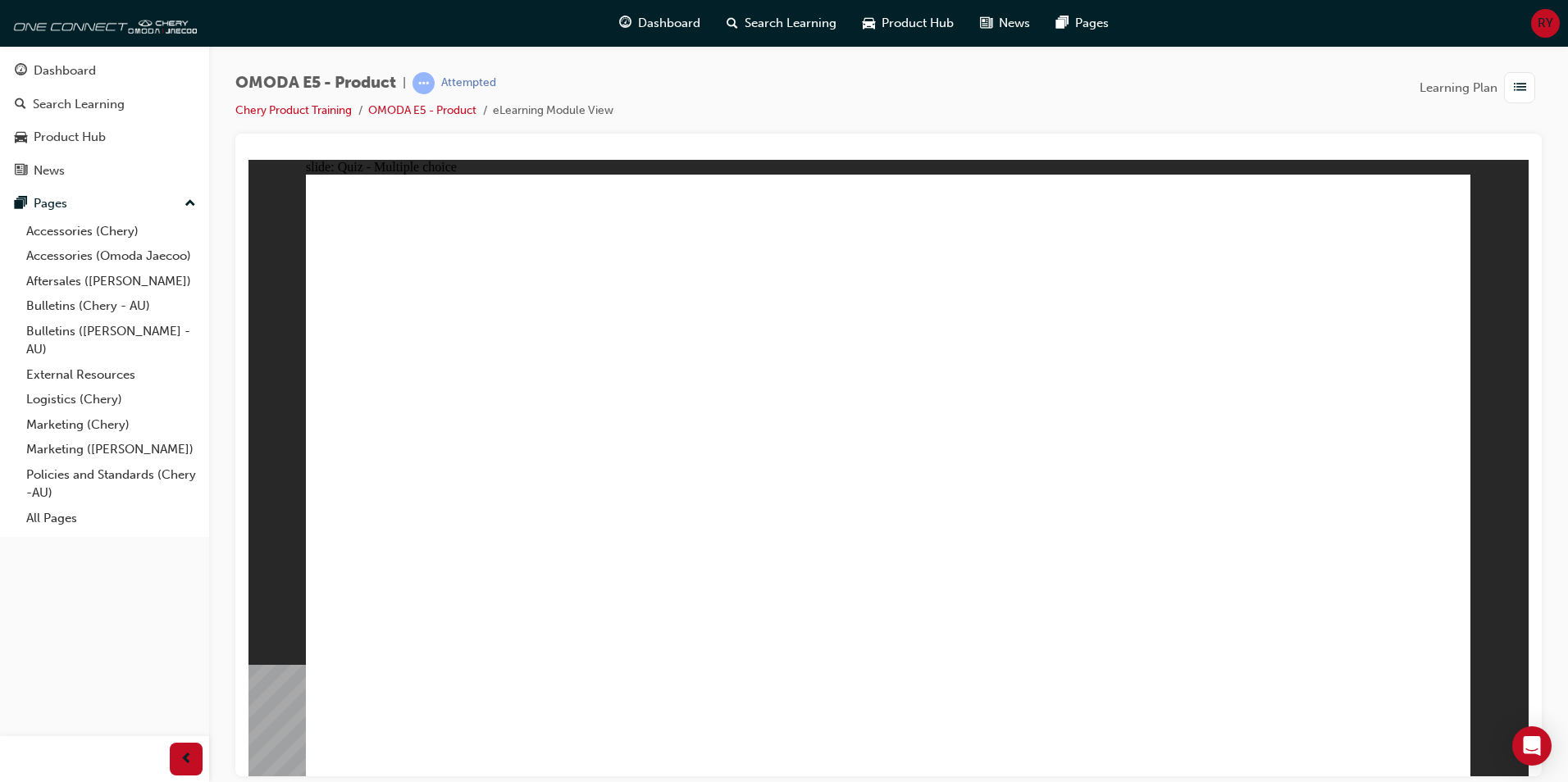
radio input "true"
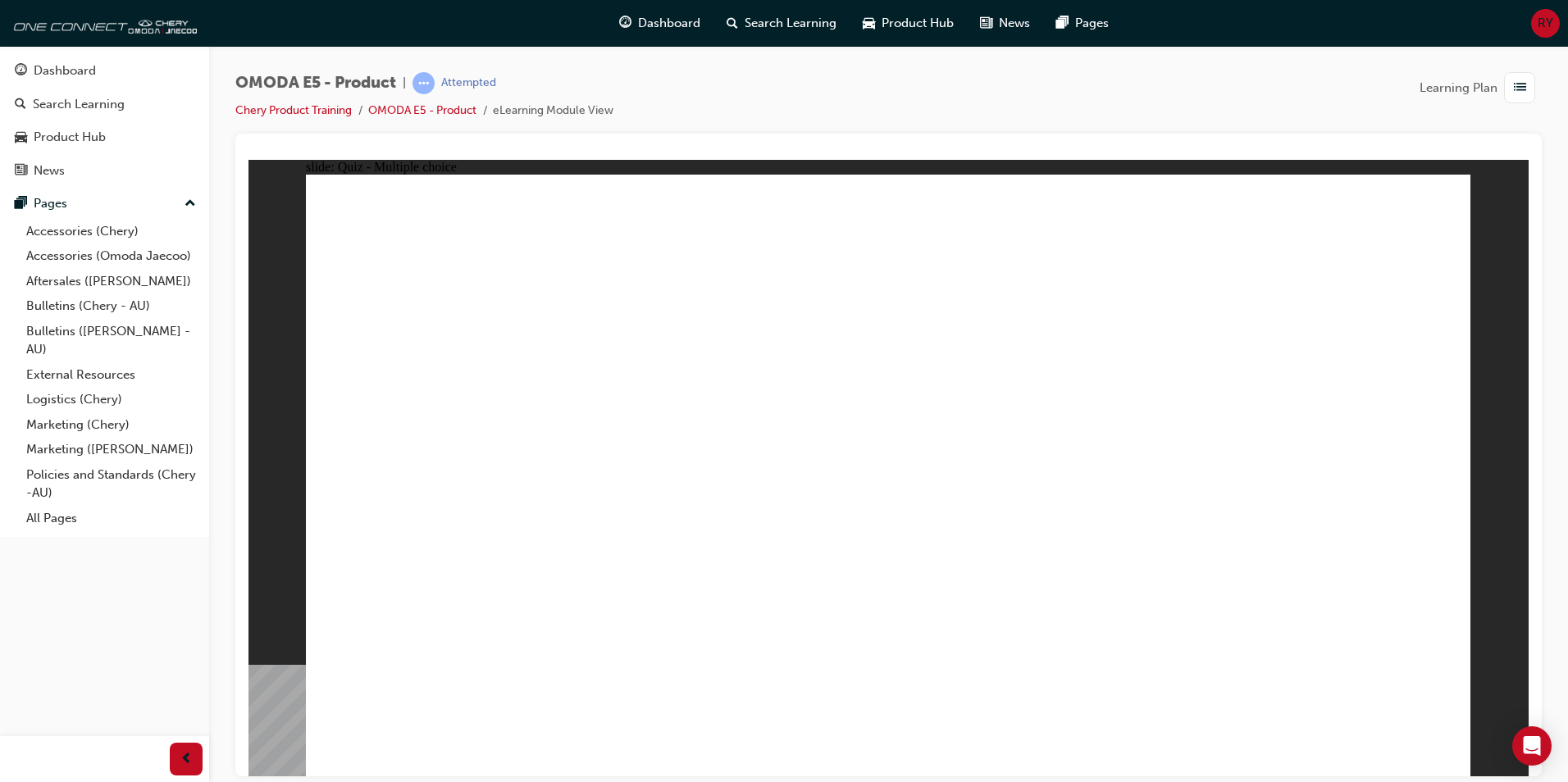
radio input "true"
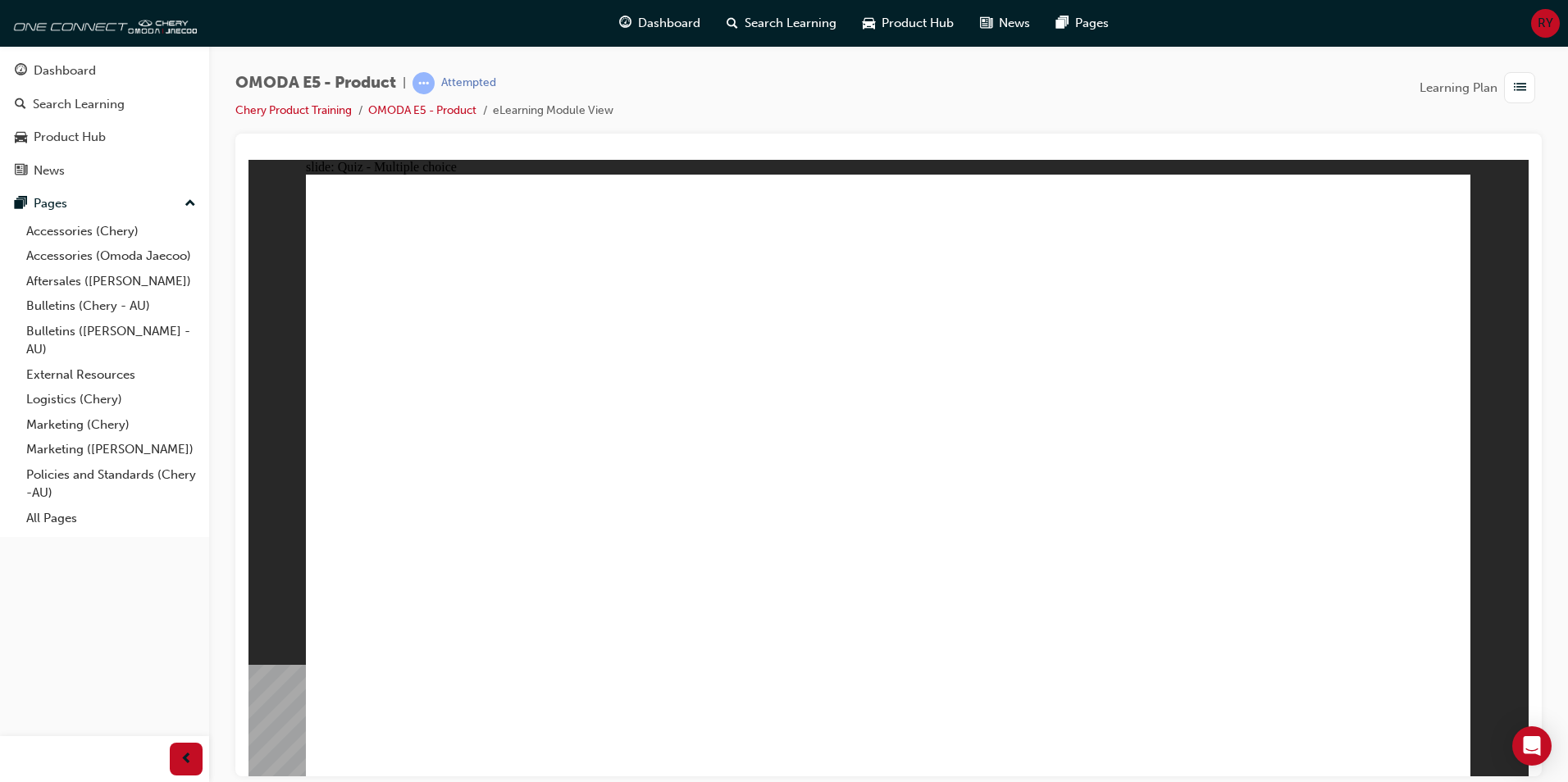
radio input "true"
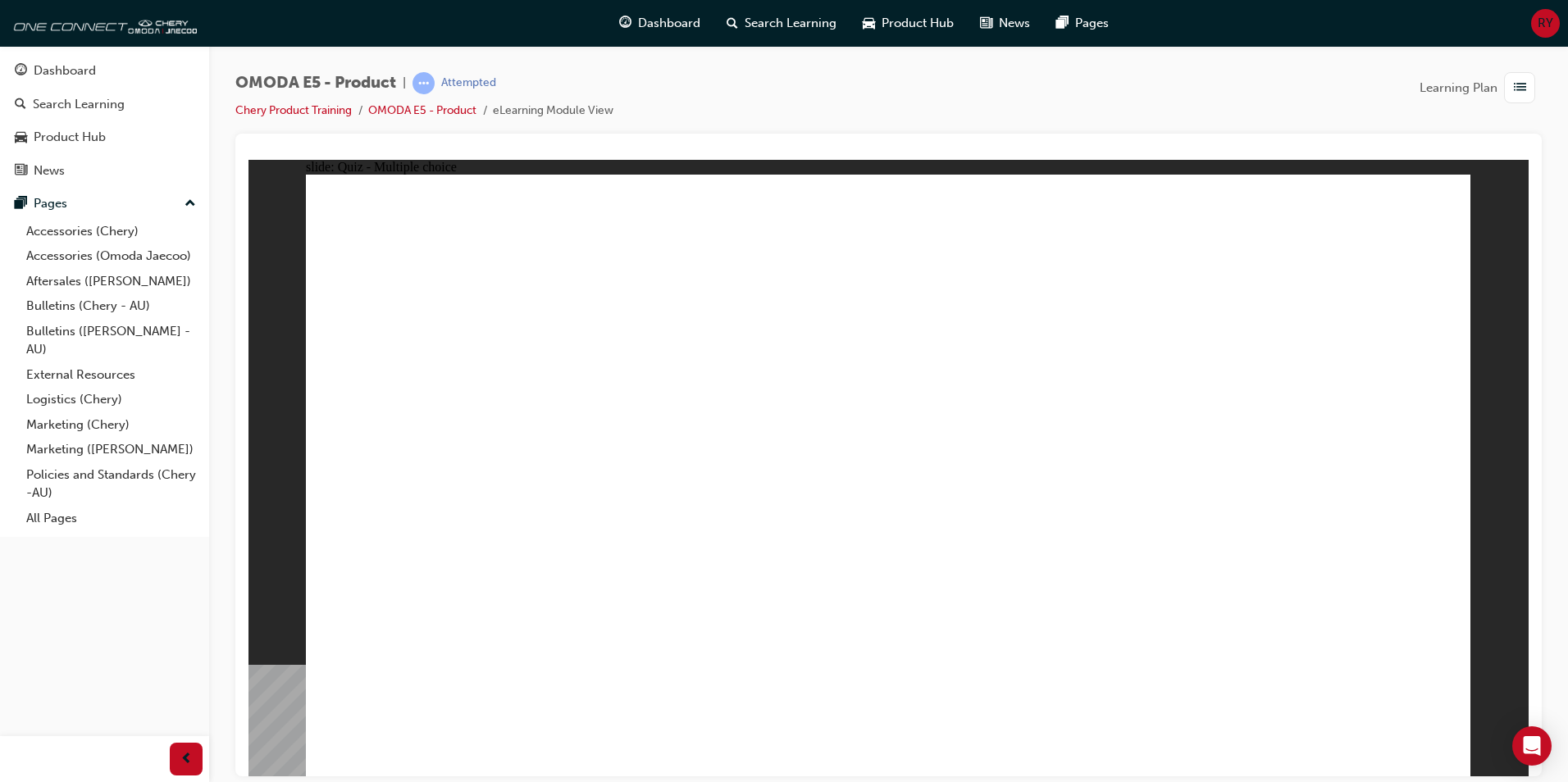
radio input "true"
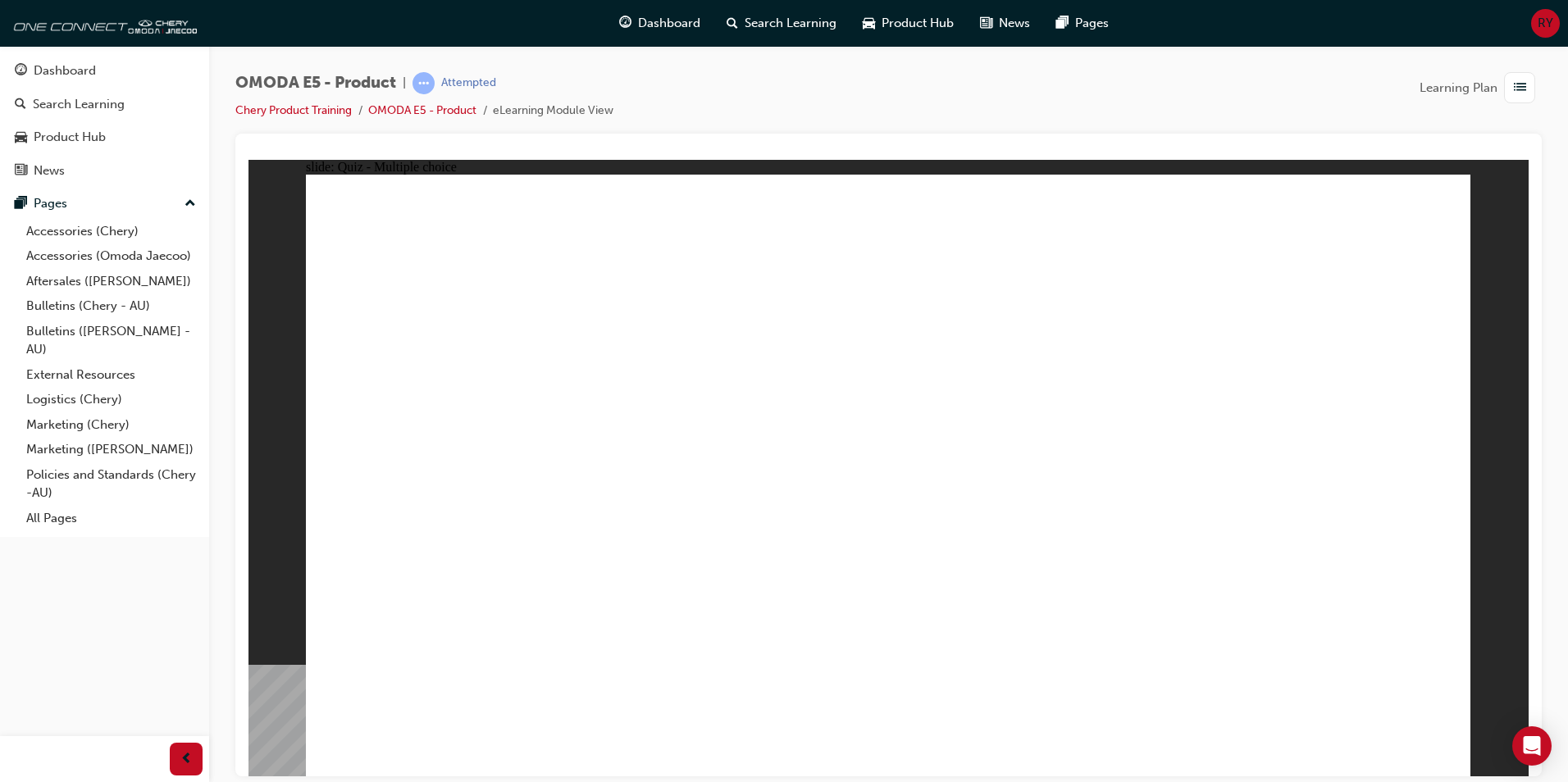
radio input "true"
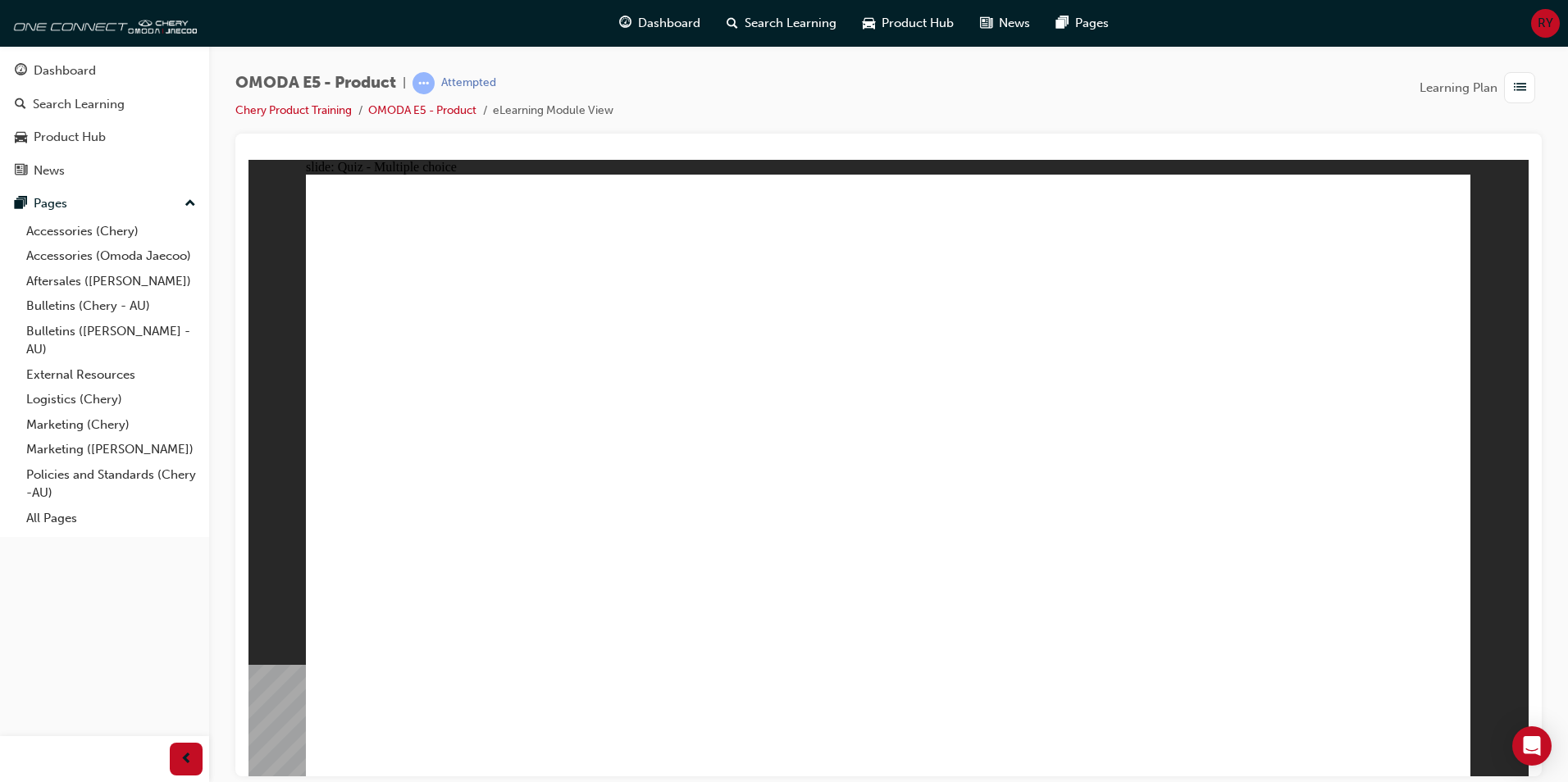
radio input "false"
radio input "true"
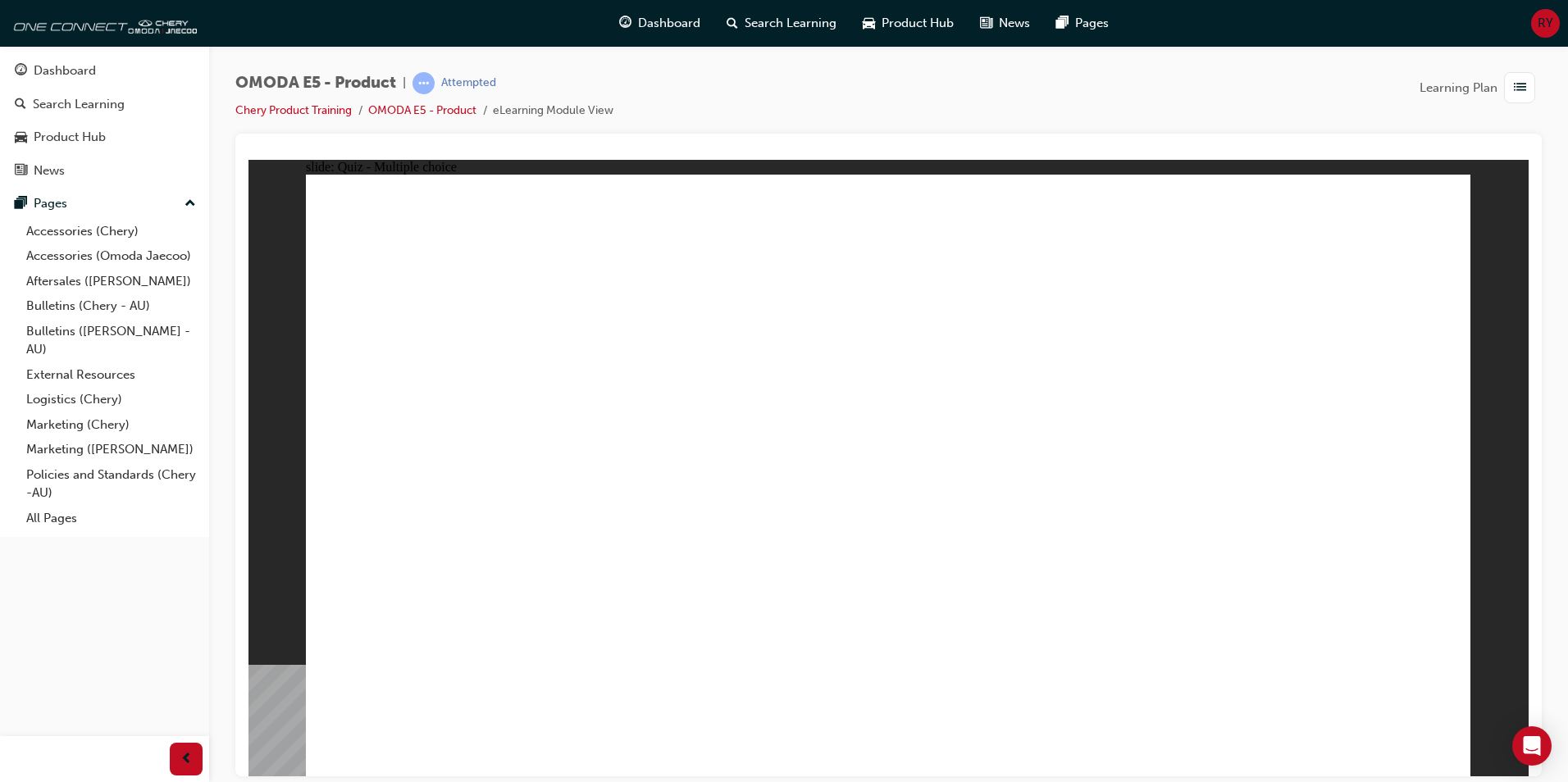
radio input "true"
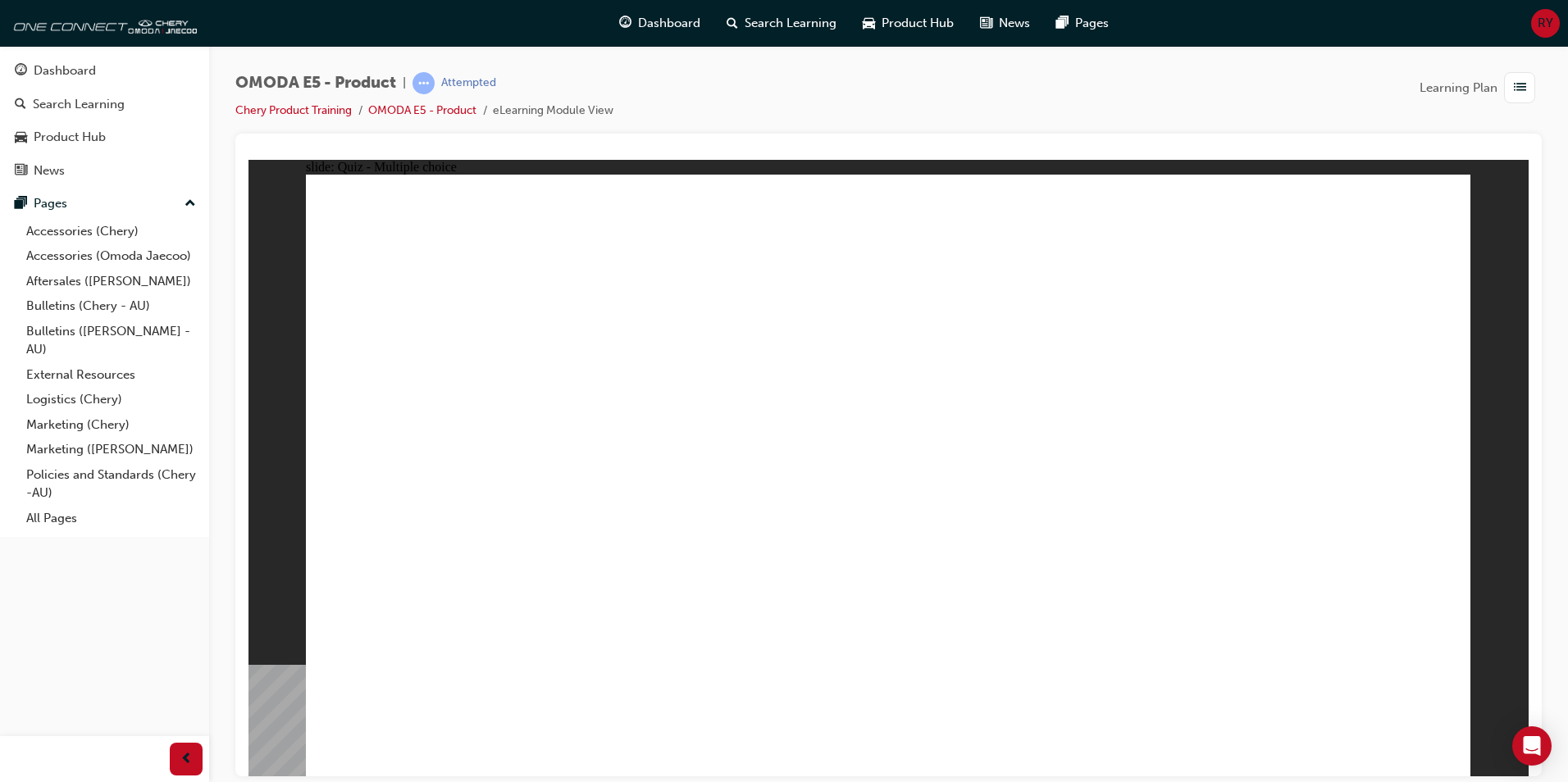
radio input "true"
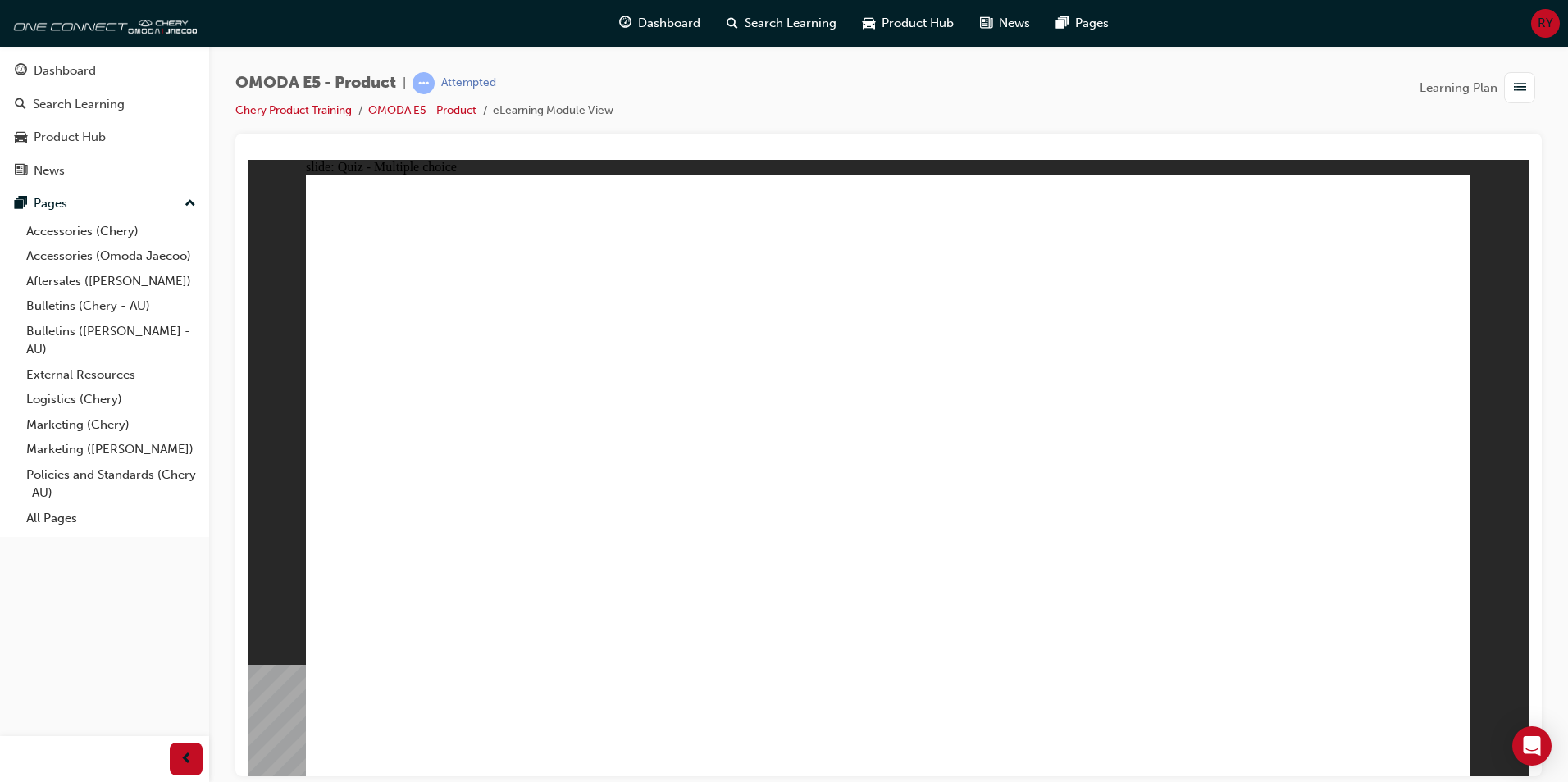
radio input "true"
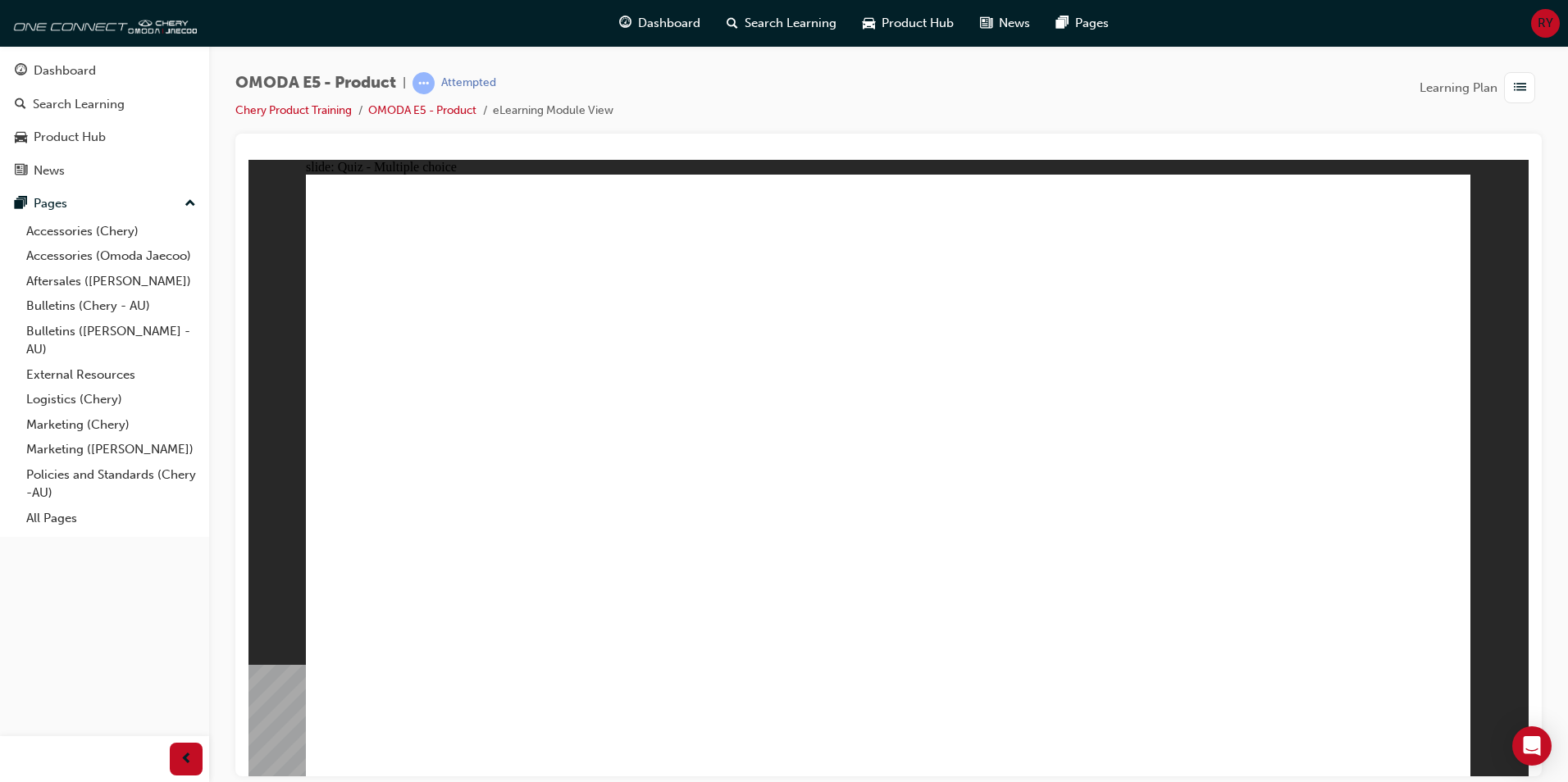
drag, startPoint x: 387, startPoint y: 296, endPoint x: 507, endPoint y: 309, distance: 120.7
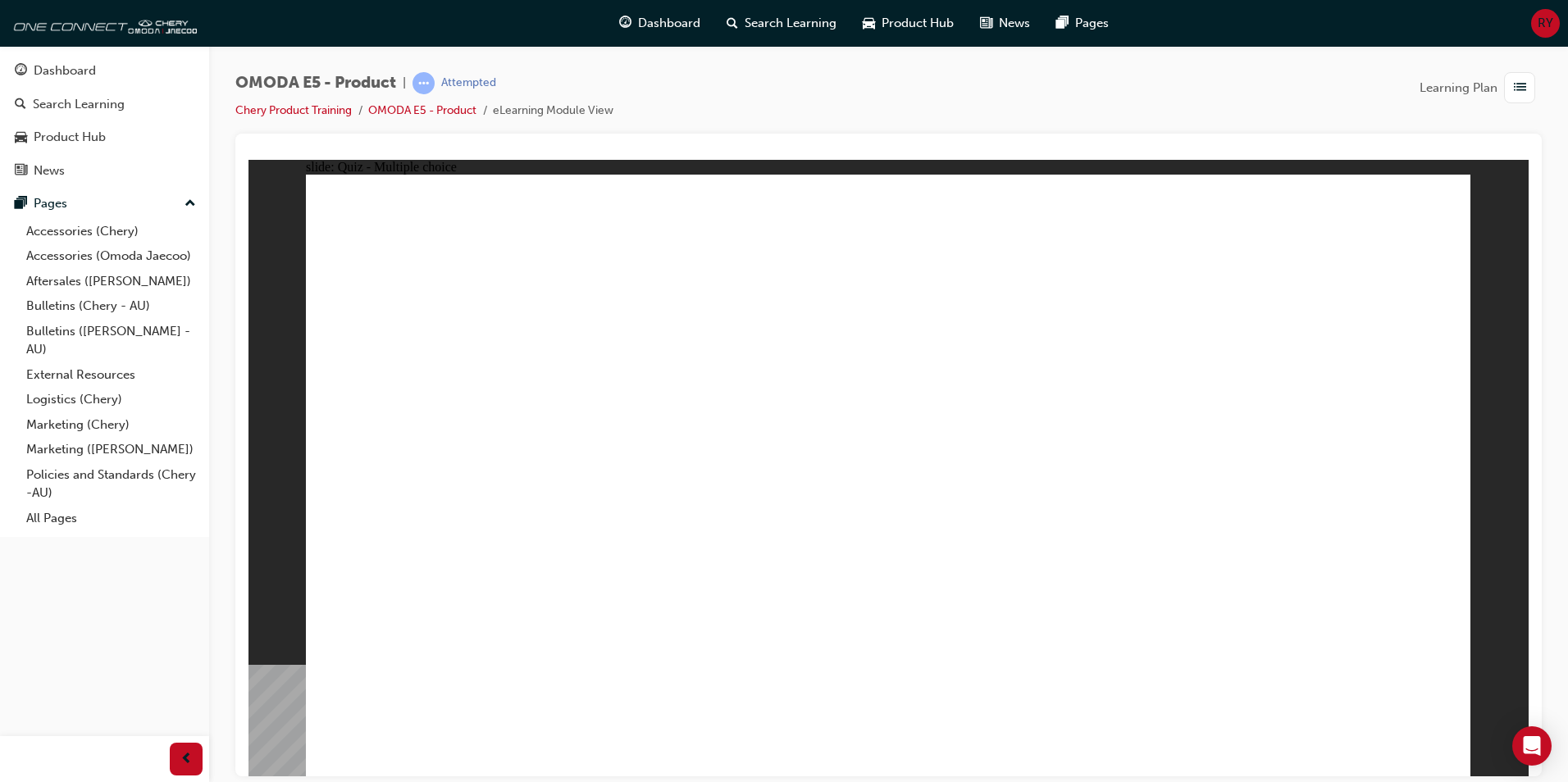
radio input "true"
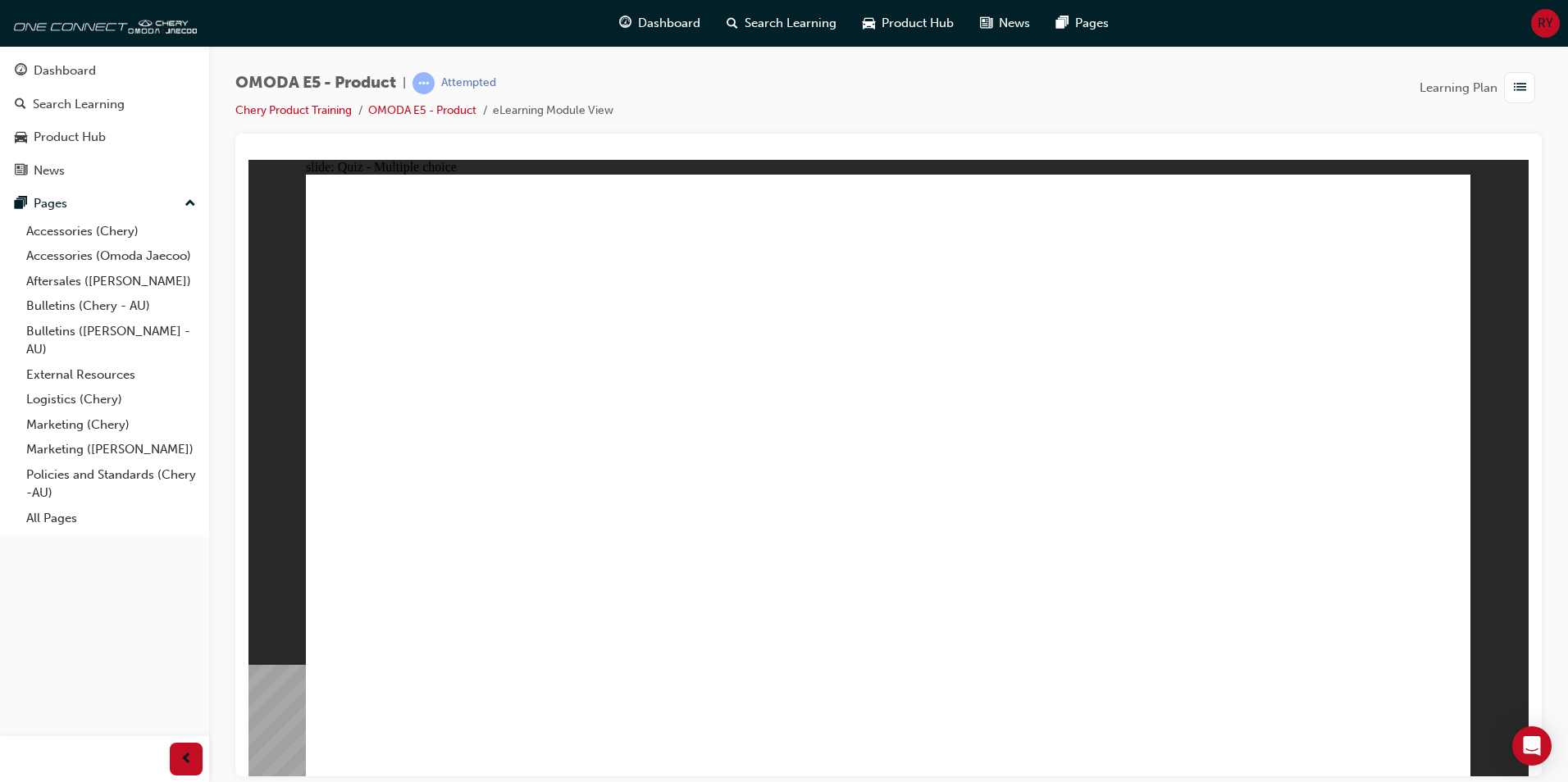
radio input "true"
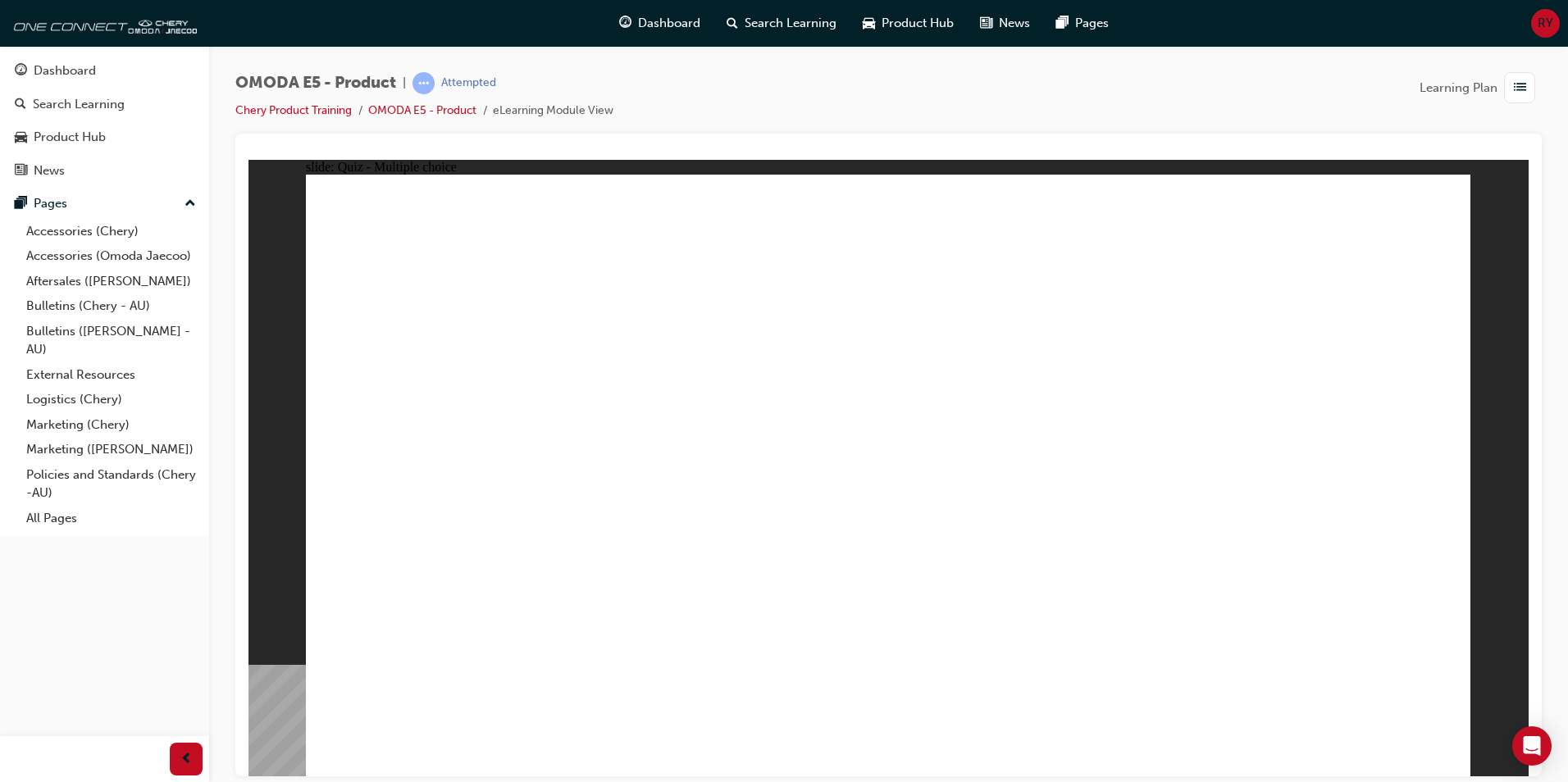
radio input "true"
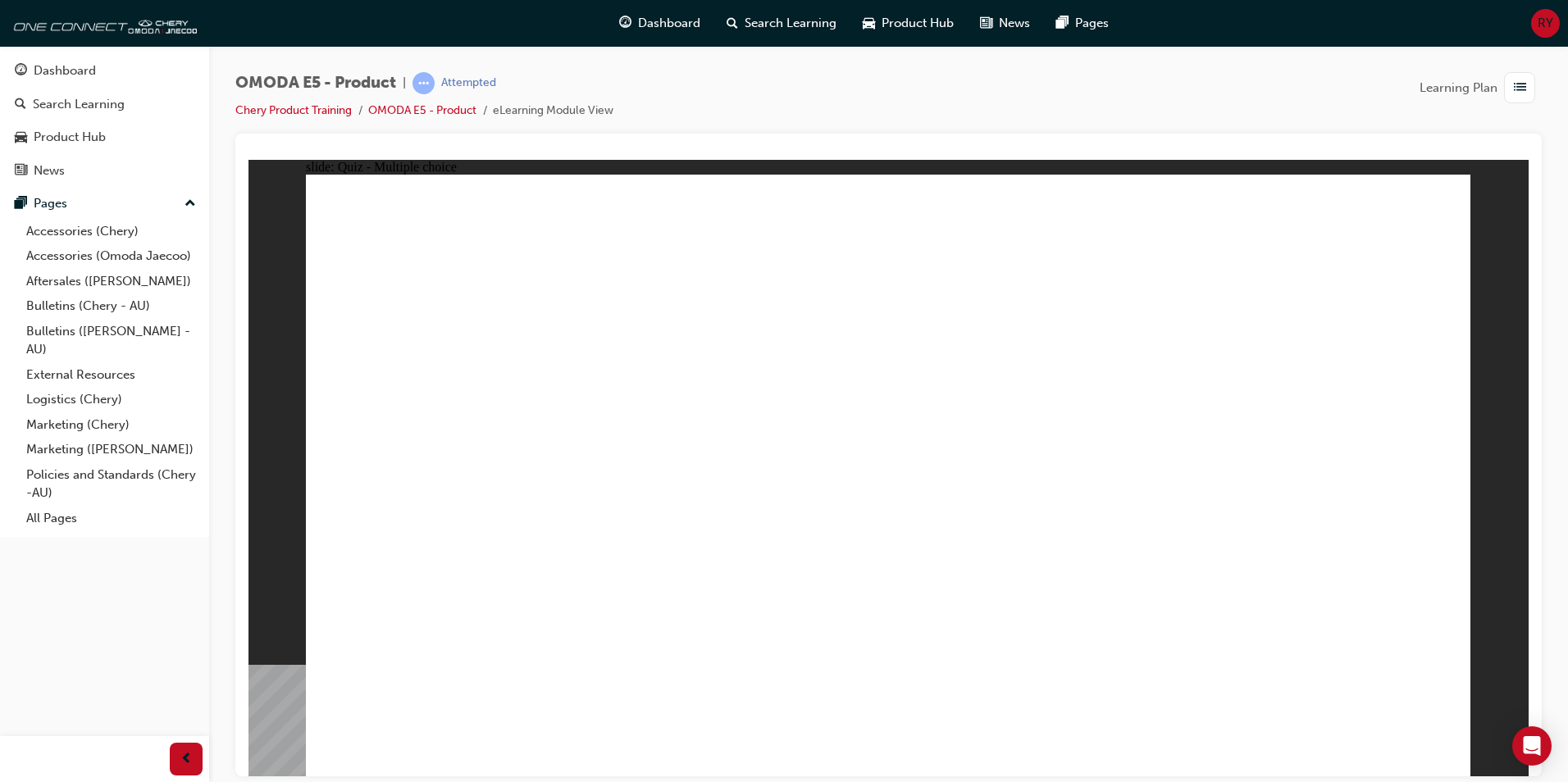
radio input "true"
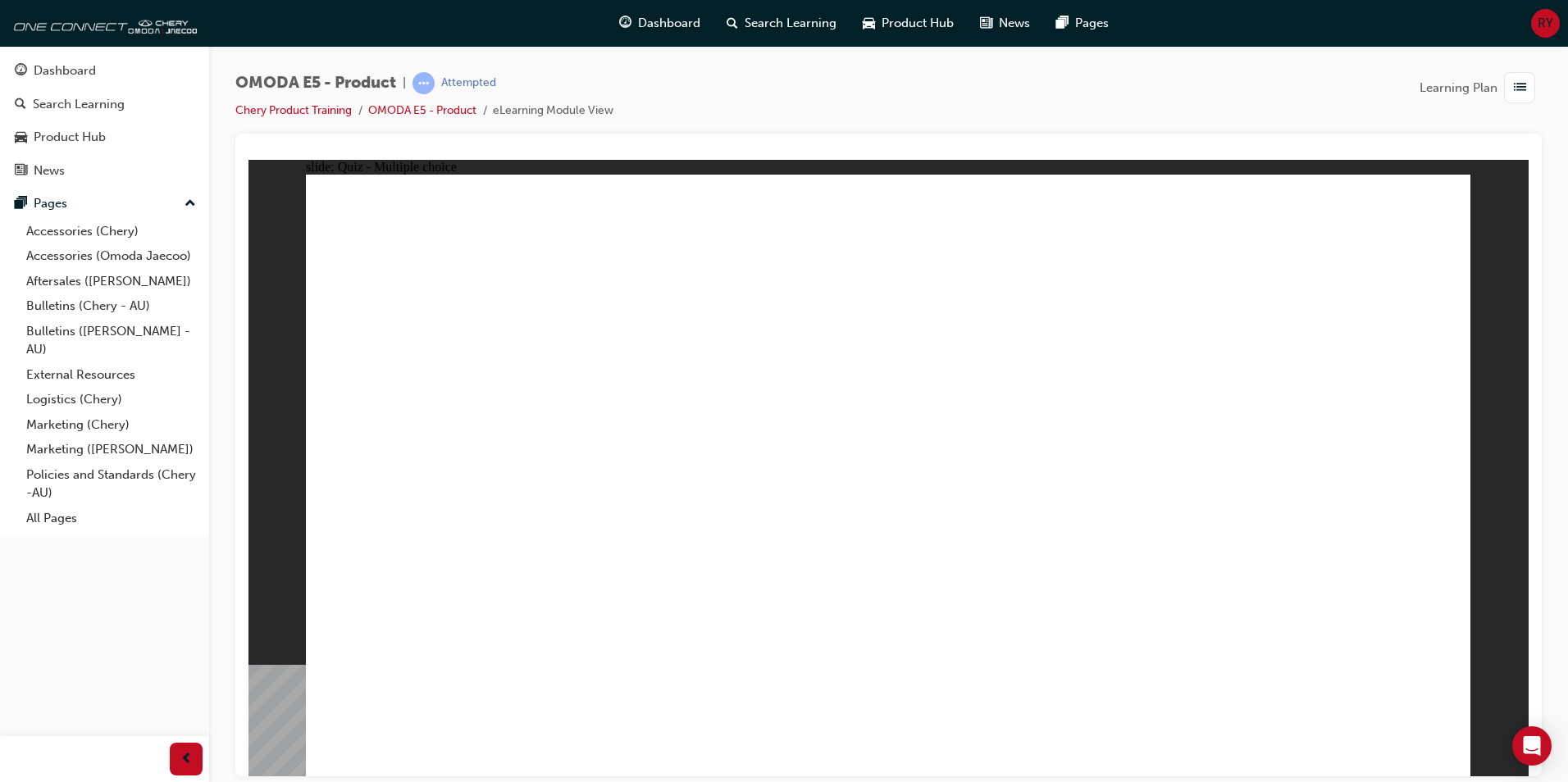
radio input "false"
radio input "true"
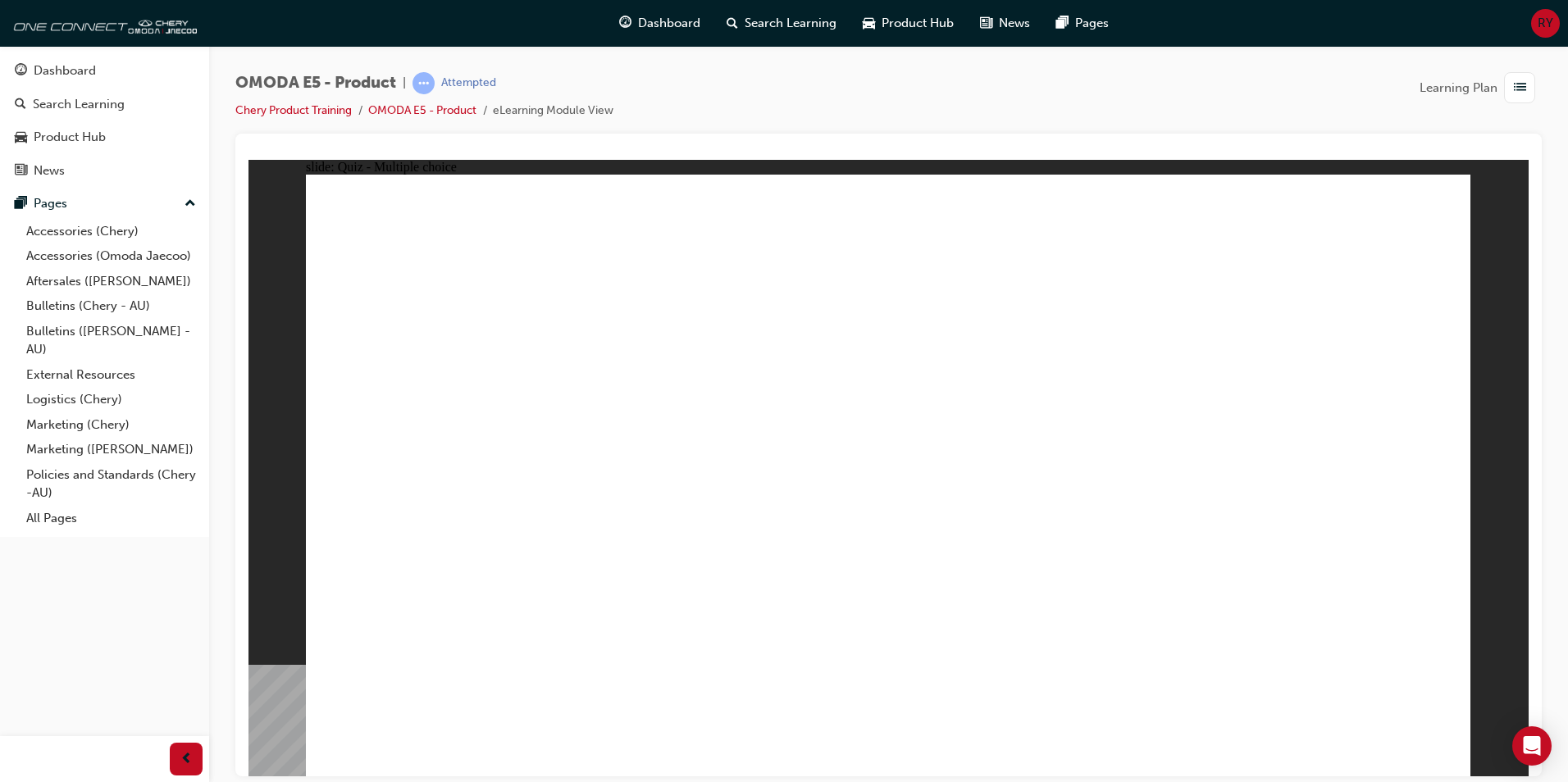
radio input "true"
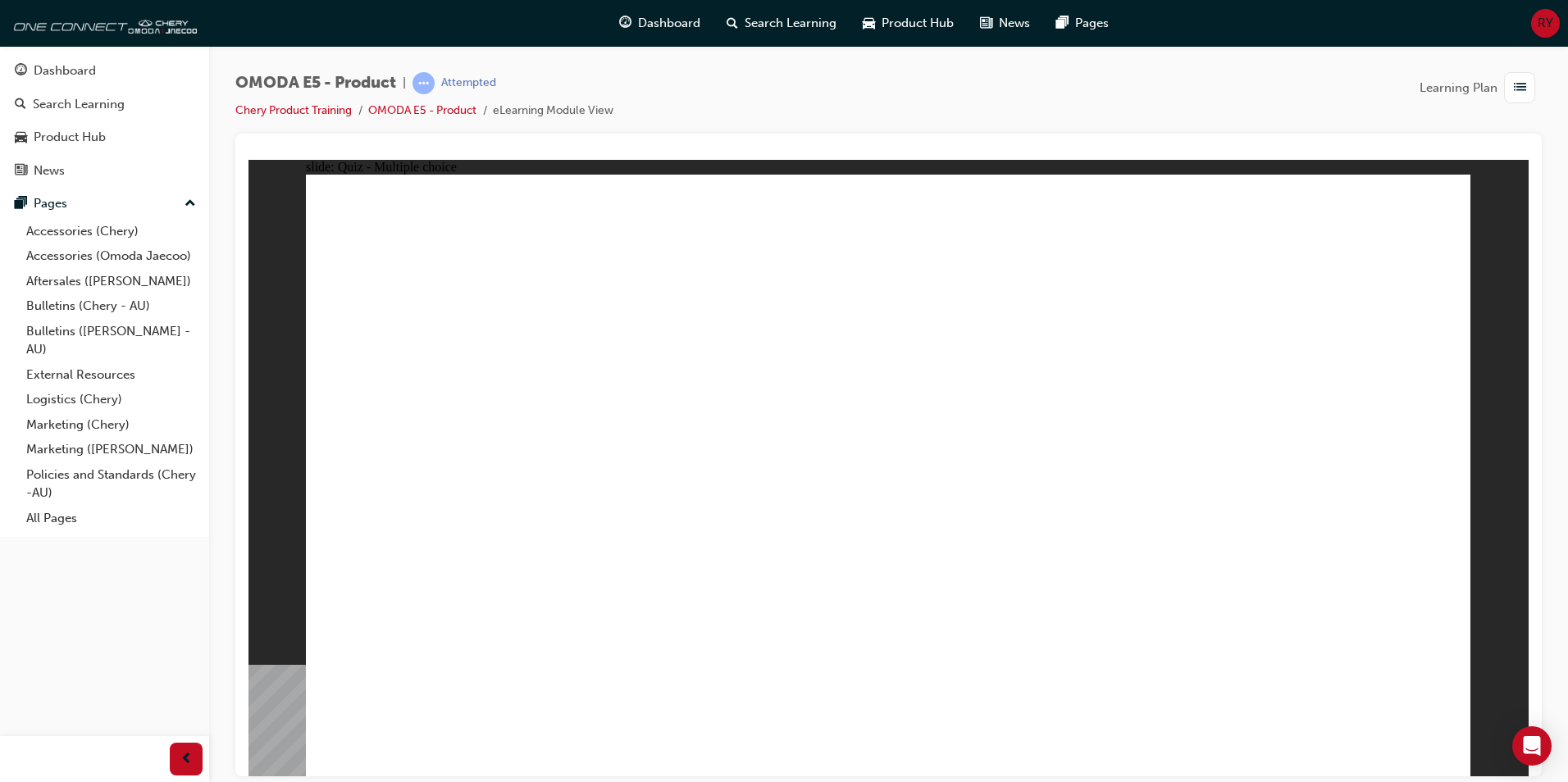
radio input "true"
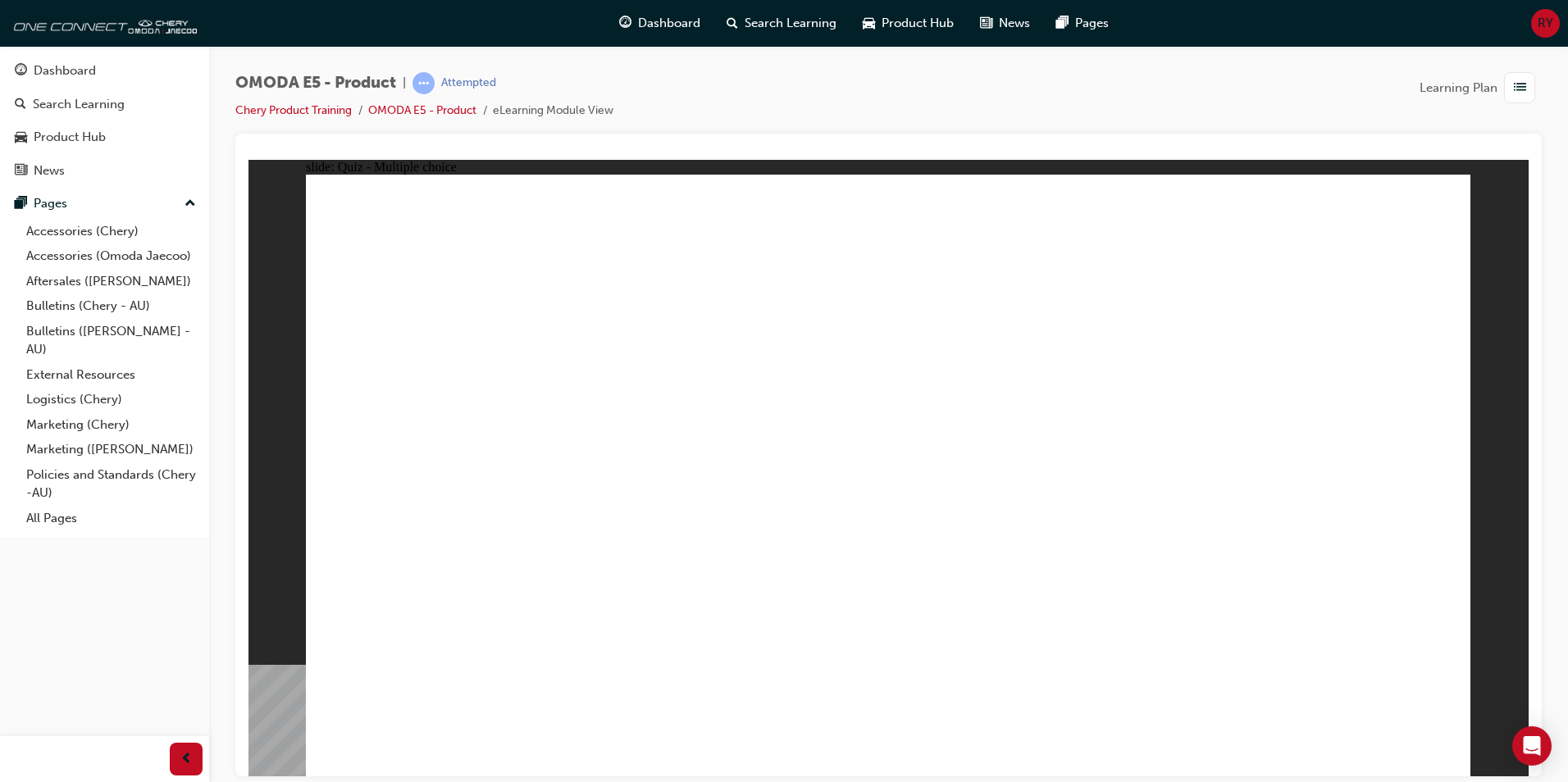
radio input "true"
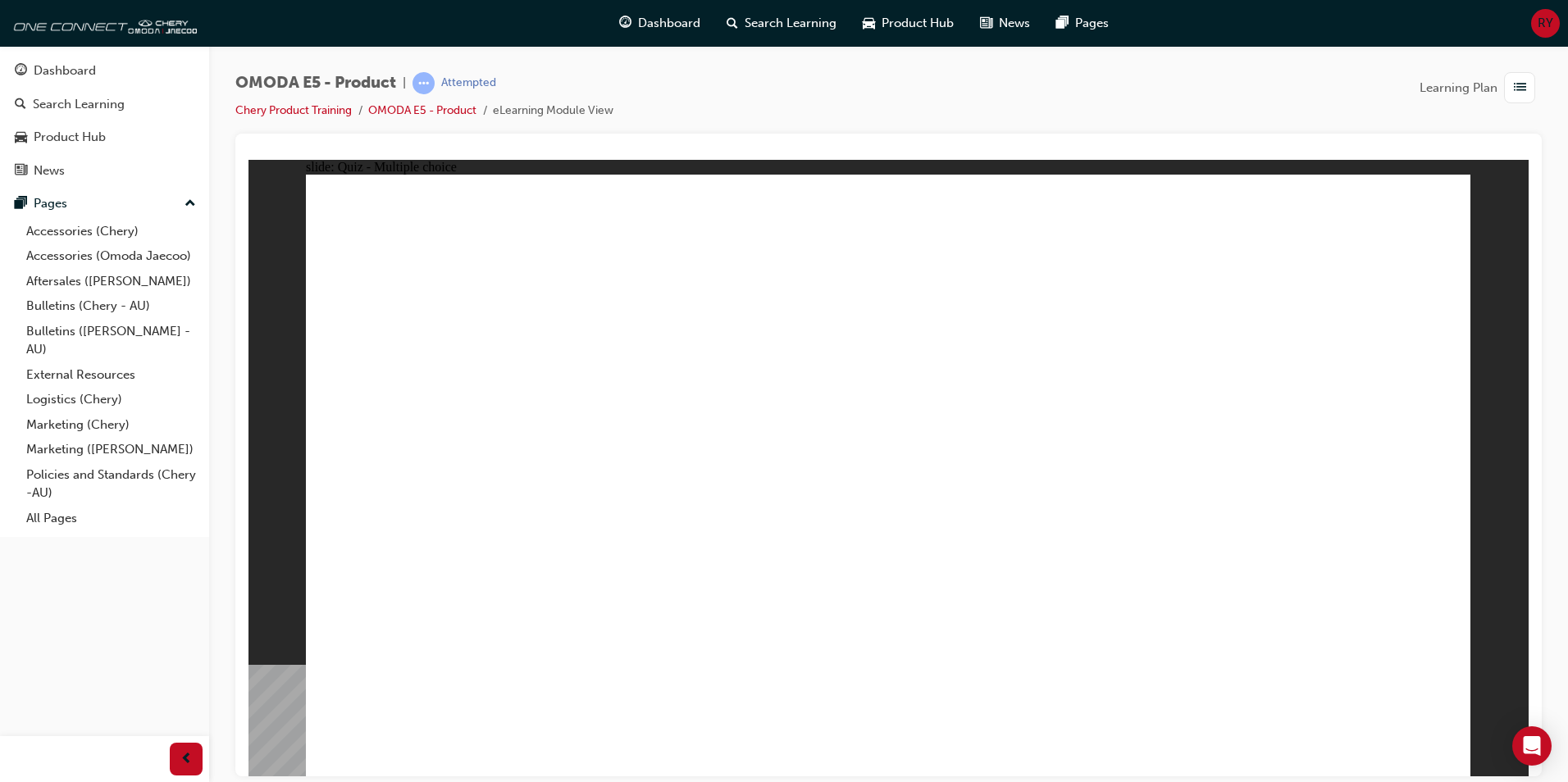
radio input "true"
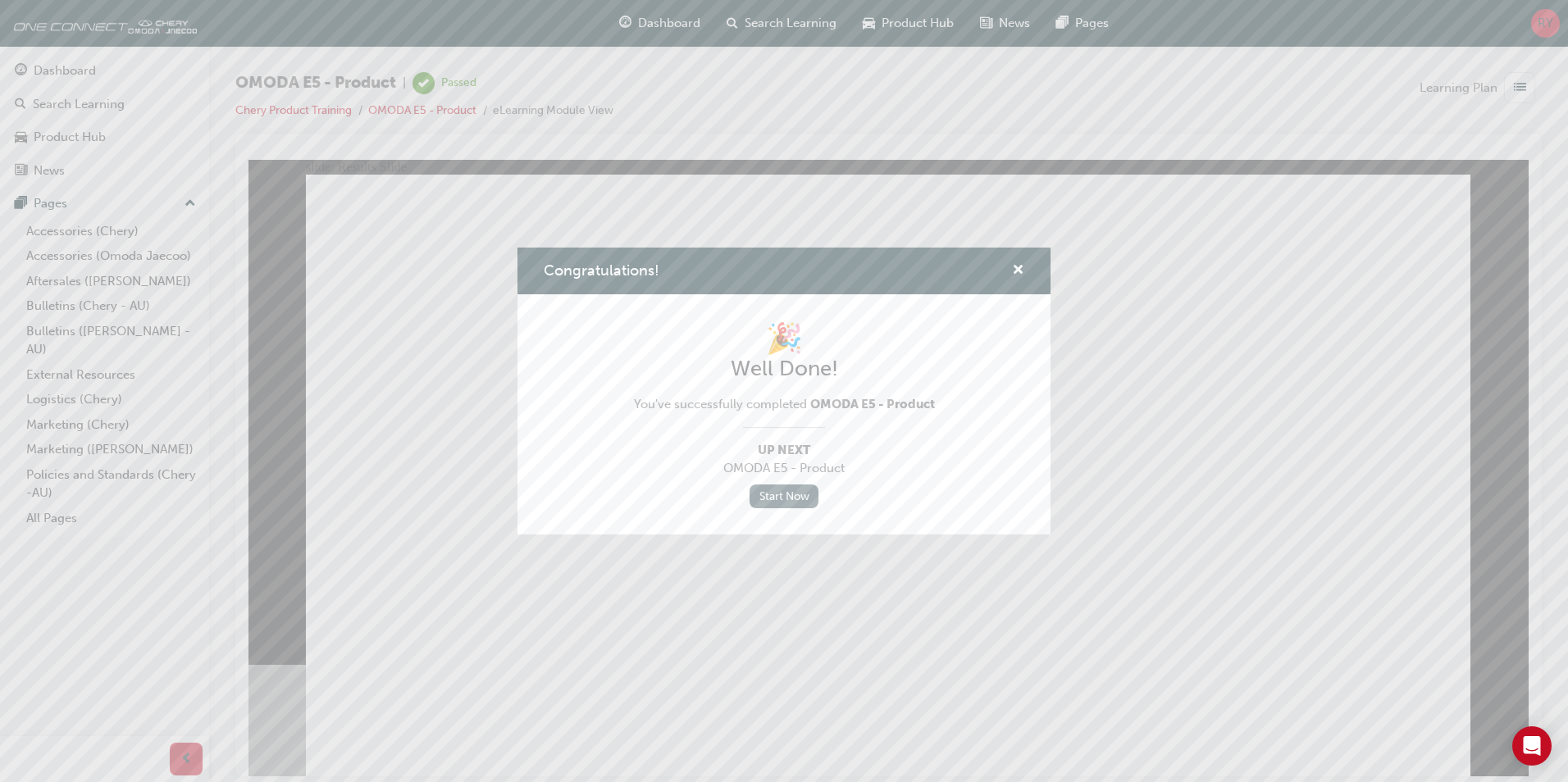
click at [788, 504] on link "Start Now" at bounding box center [784, 496] width 69 height 24
click at [787, 500] on link "Start Now" at bounding box center [784, 496] width 69 height 24
click at [783, 501] on link "Start Now" at bounding box center [784, 496] width 69 height 24
click at [1016, 270] on span "cross-icon" at bounding box center [1018, 271] width 12 height 15
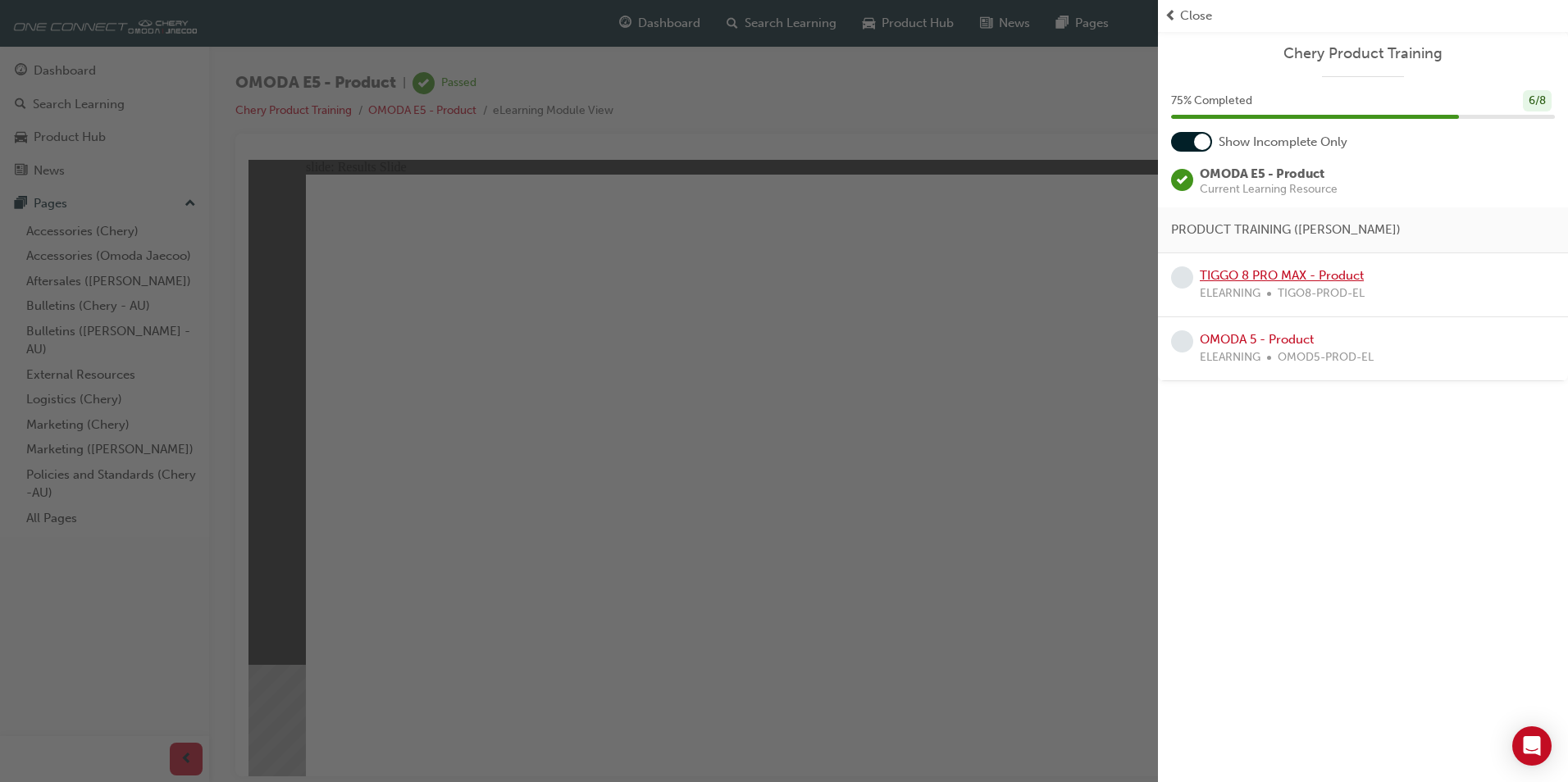
click at [1259, 268] on link "TIGGO 8 PRO MAX - Product" at bounding box center [1281, 275] width 164 height 15
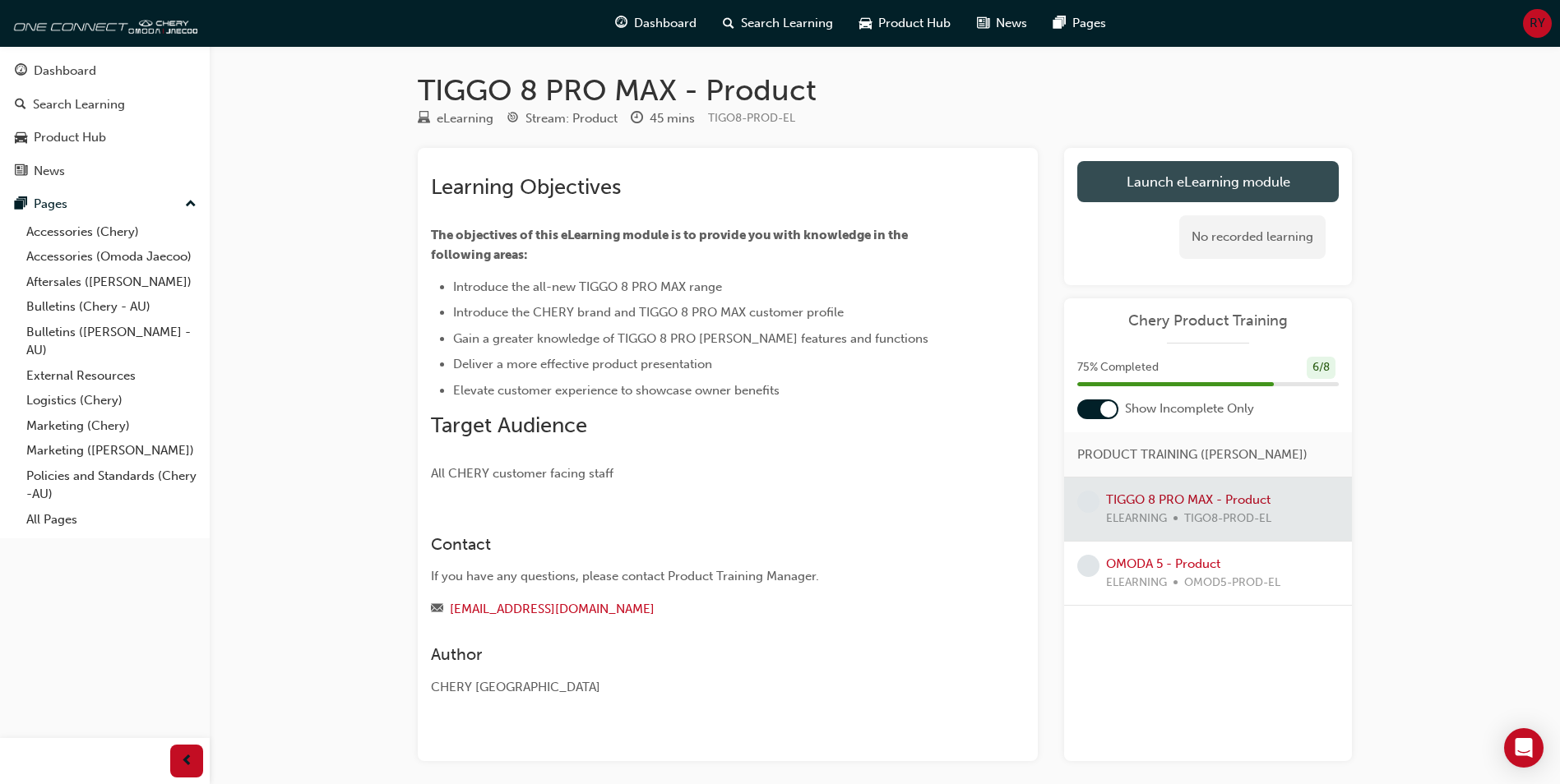
click at [1159, 178] on link "Launch eLearning module" at bounding box center [1208, 182] width 261 height 41
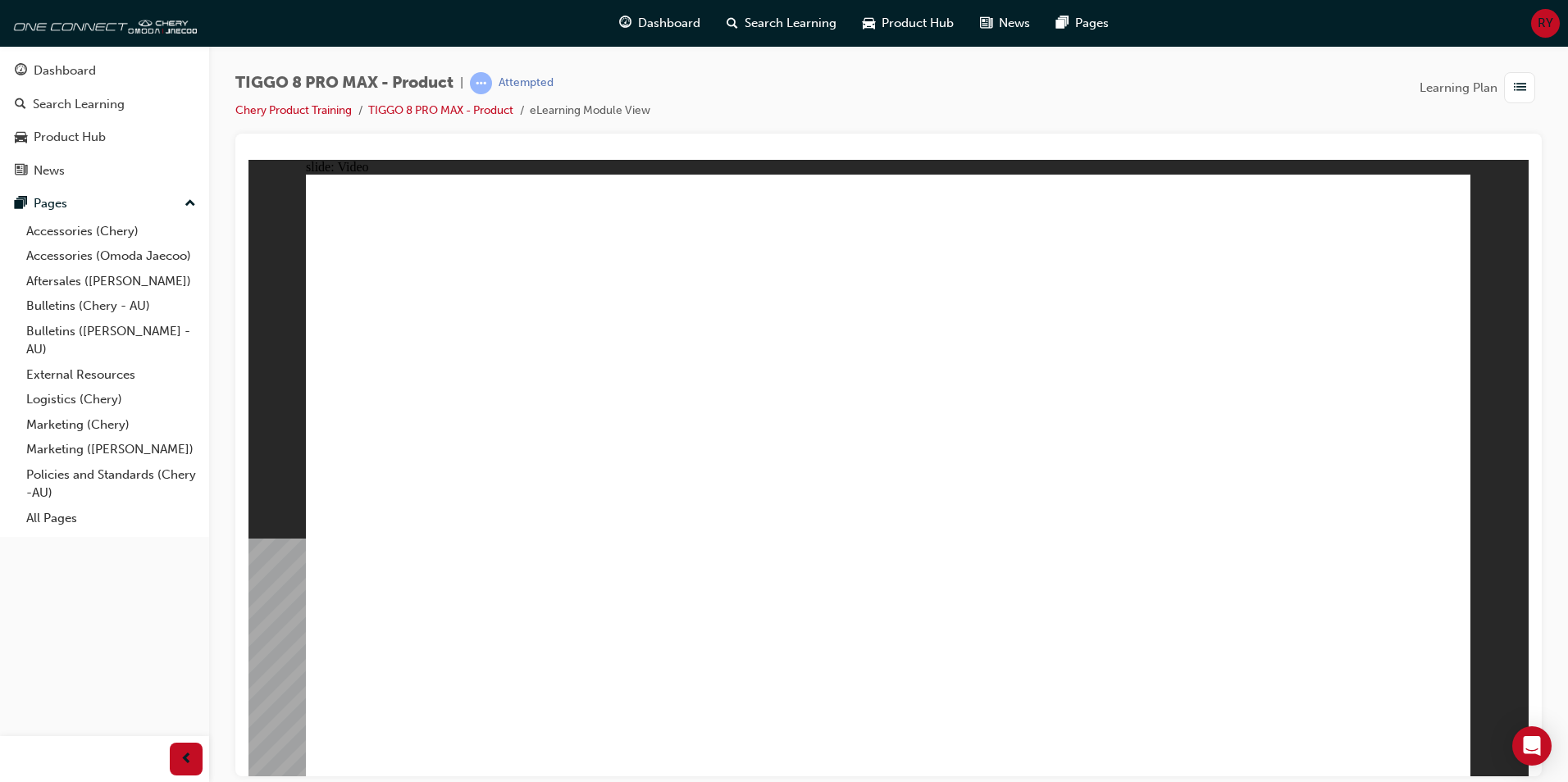
click at [293, 475] on div "slide: Video Rectangle Rectangle 1 Overseas model shown in video. Some equipmen…" at bounding box center [888, 467] width 1280 height 617
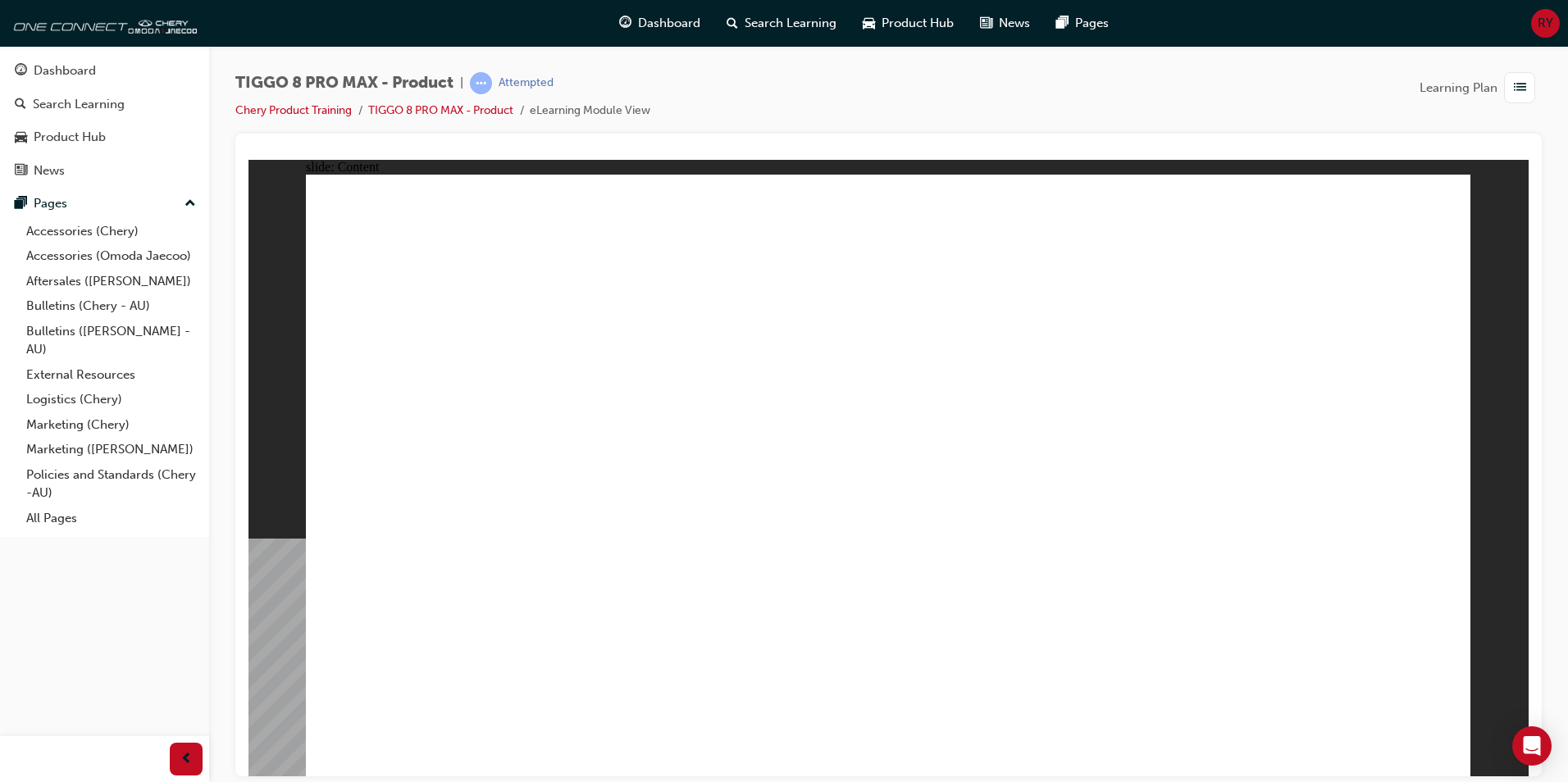
drag, startPoint x: 1077, startPoint y: 209, endPoint x: 1078, endPoint y: 196, distance: 13.0
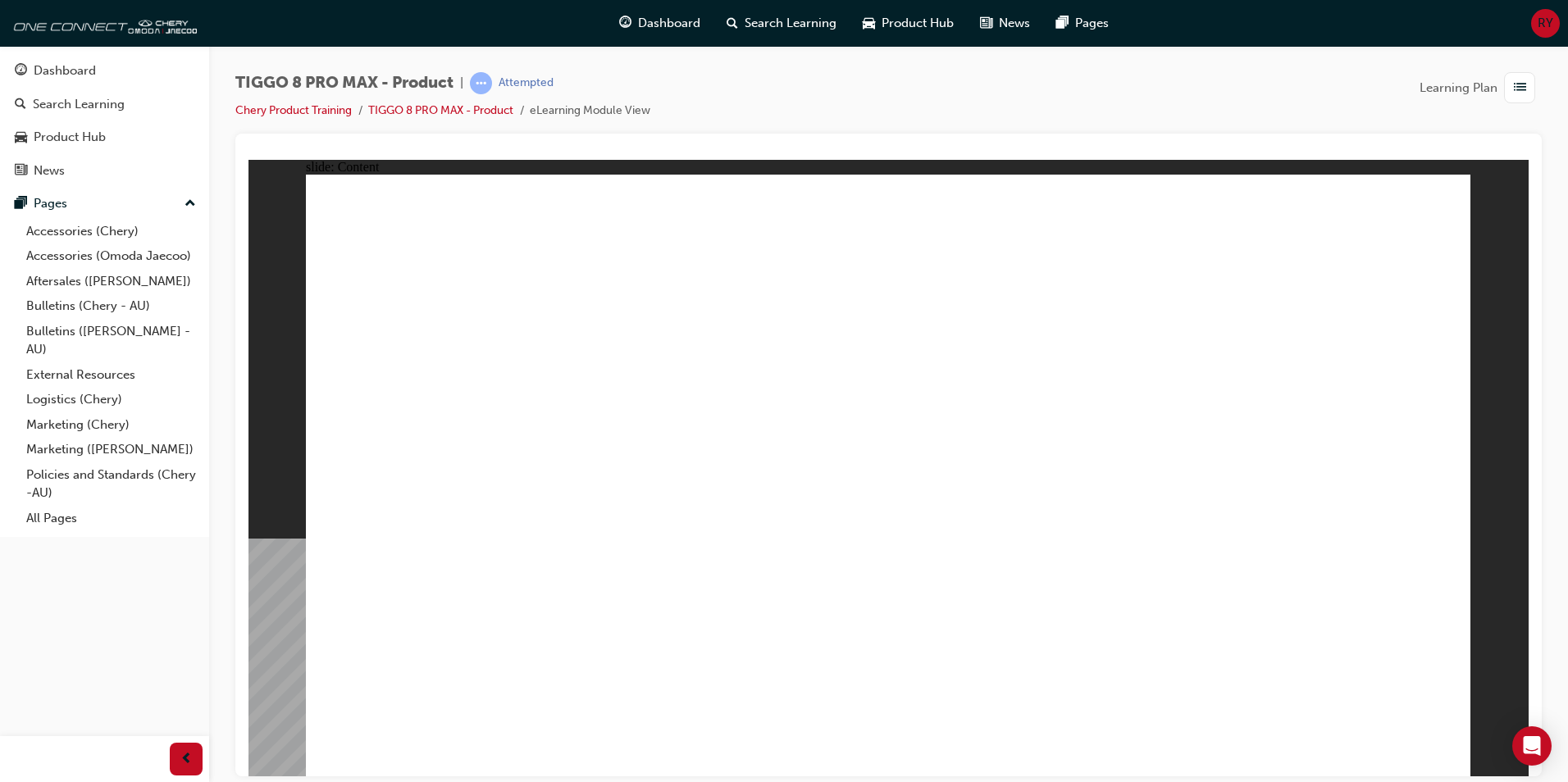
drag, startPoint x: 556, startPoint y: 589, endPoint x: 608, endPoint y: 603, distance: 53.9
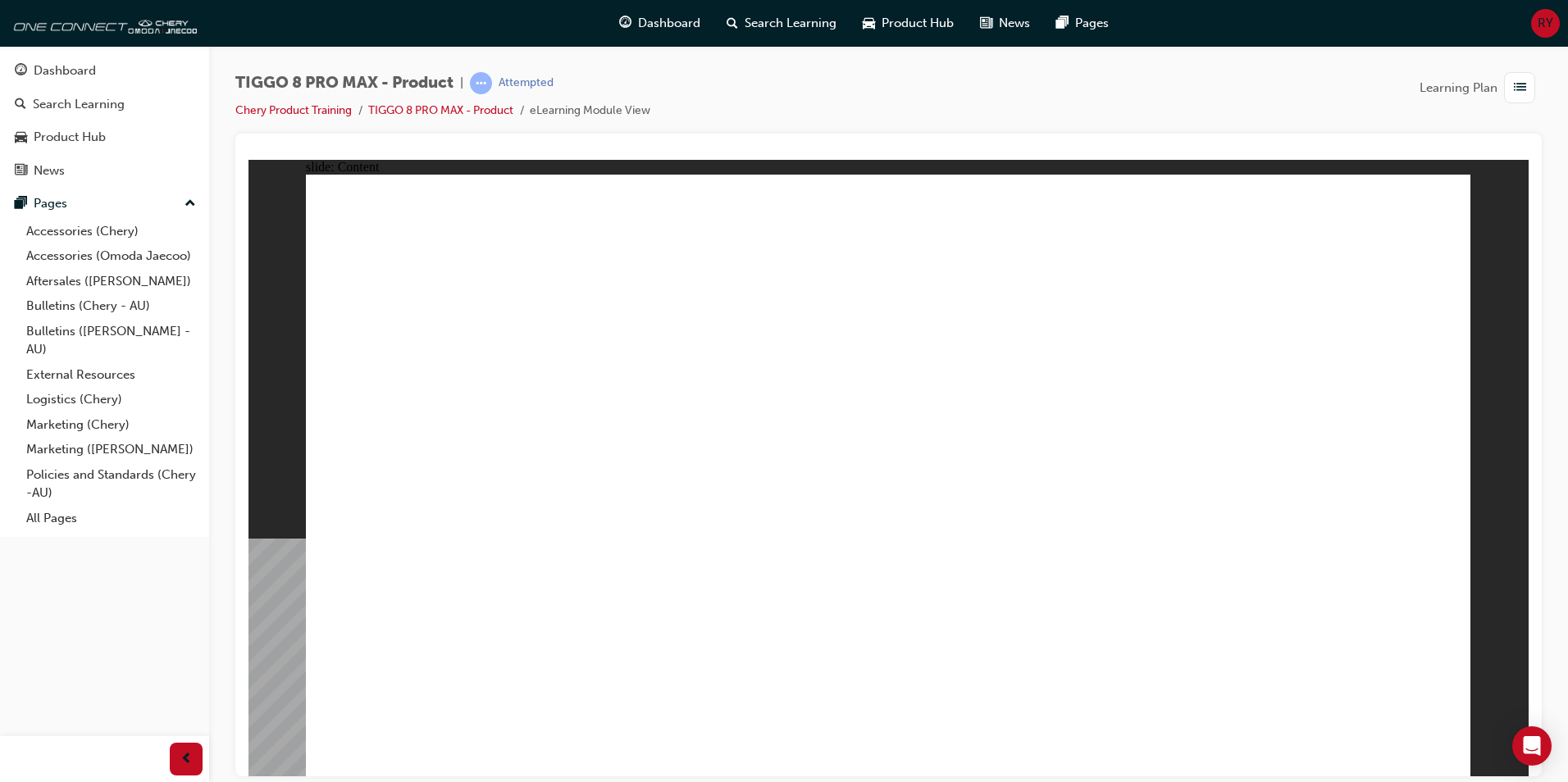
drag, startPoint x: 556, startPoint y: 661, endPoint x: 558, endPoint y: 653, distance: 8.2
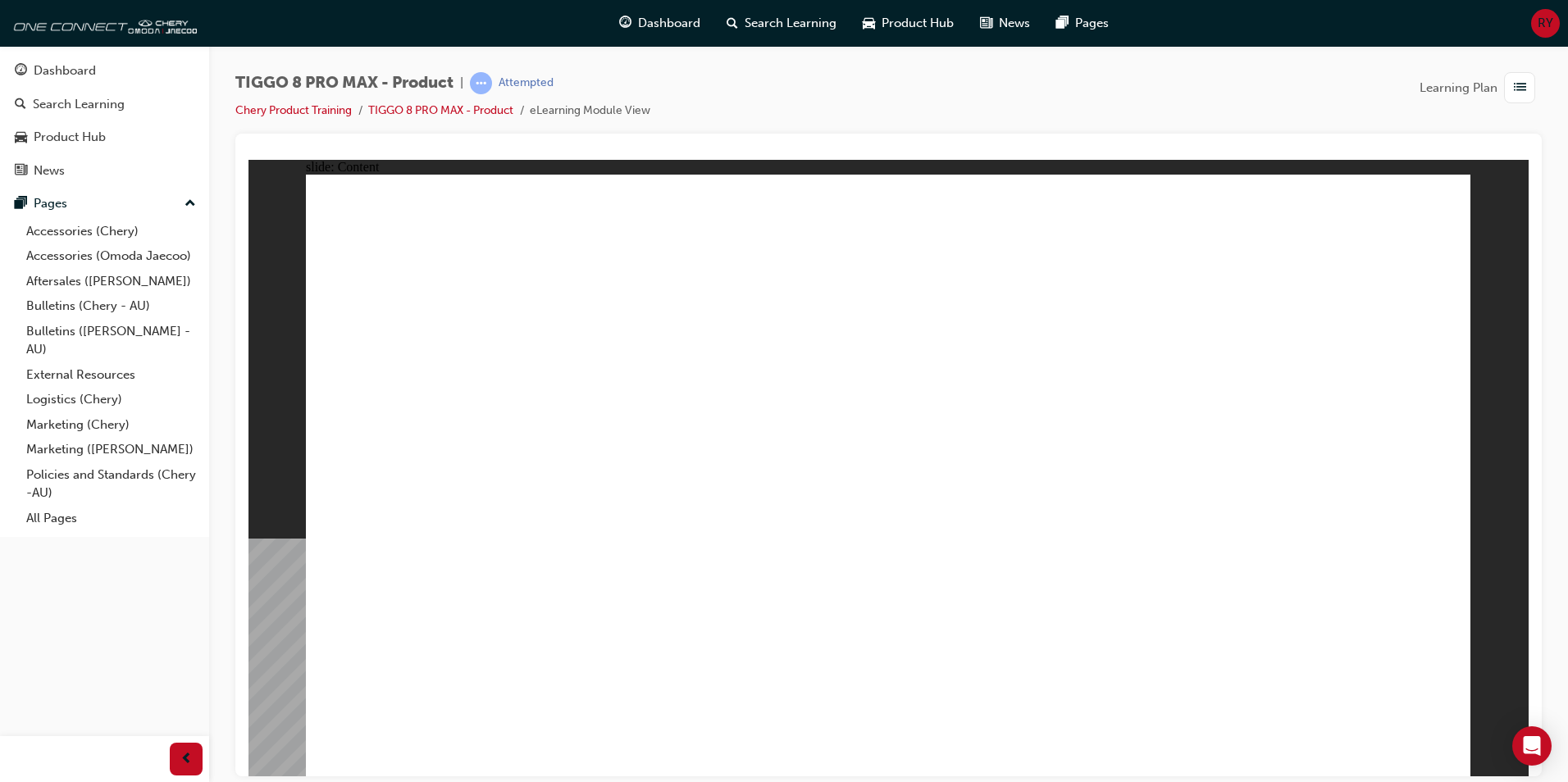
drag, startPoint x: 838, startPoint y: 627, endPoint x: 835, endPoint y: 652, distance: 25.2
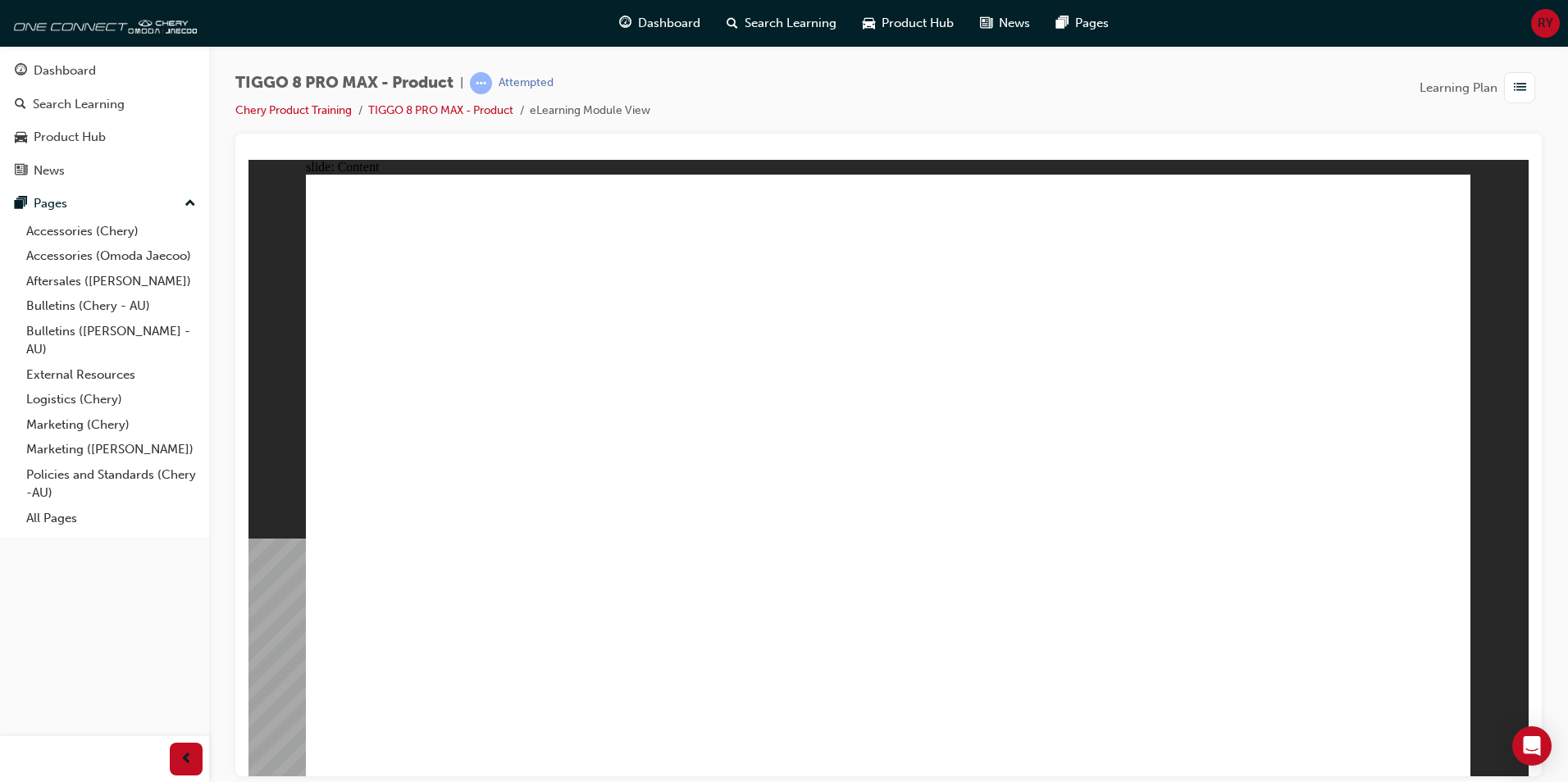
drag, startPoint x: 839, startPoint y: 669, endPoint x: 1027, endPoint y: 645, distance: 189.5
drag, startPoint x: 1192, startPoint y: 662, endPoint x: 1202, endPoint y: 647, distance: 18.0
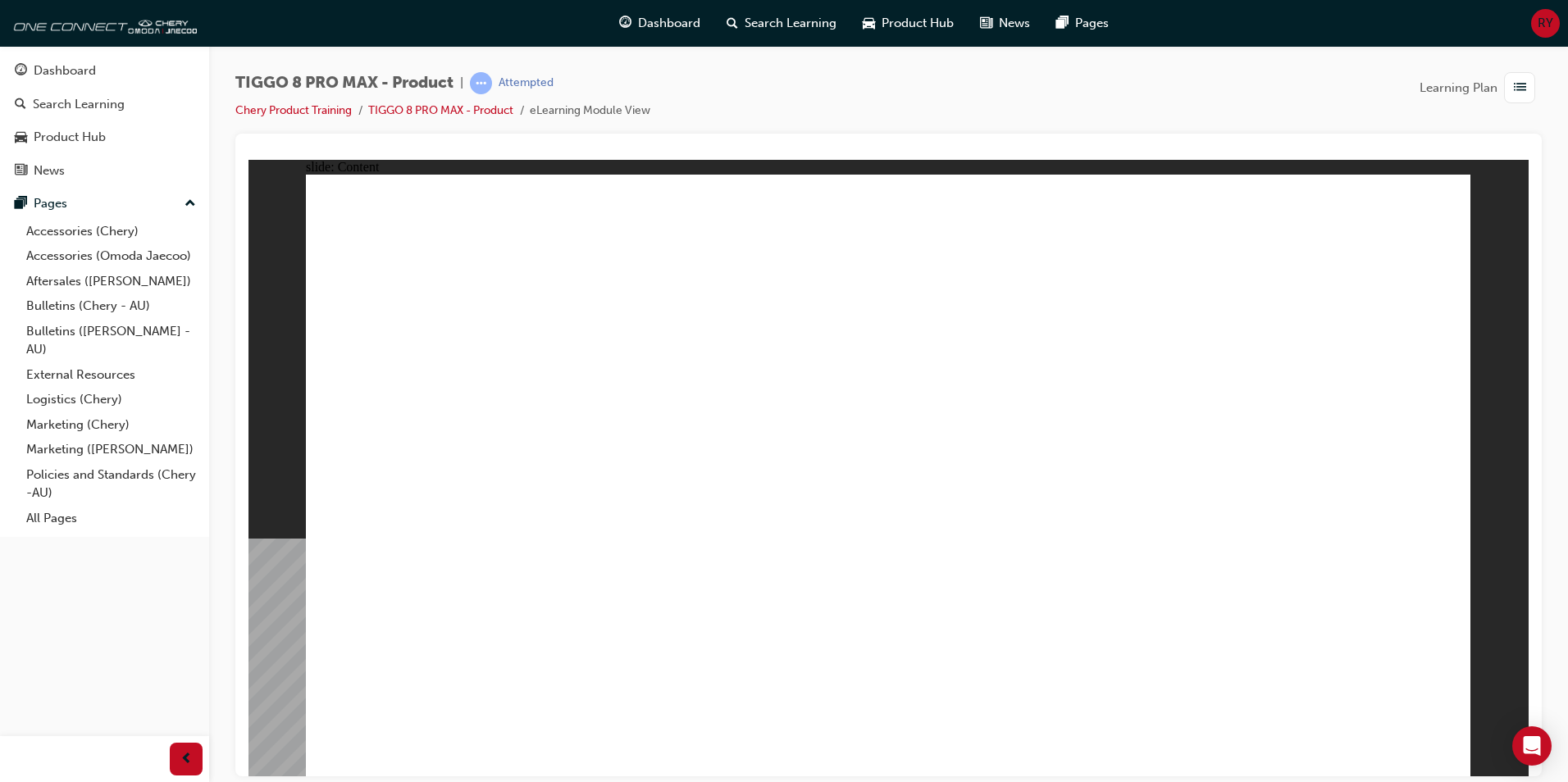
drag, startPoint x: 1202, startPoint y: 610, endPoint x: 1205, endPoint y: 596, distance: 14.3
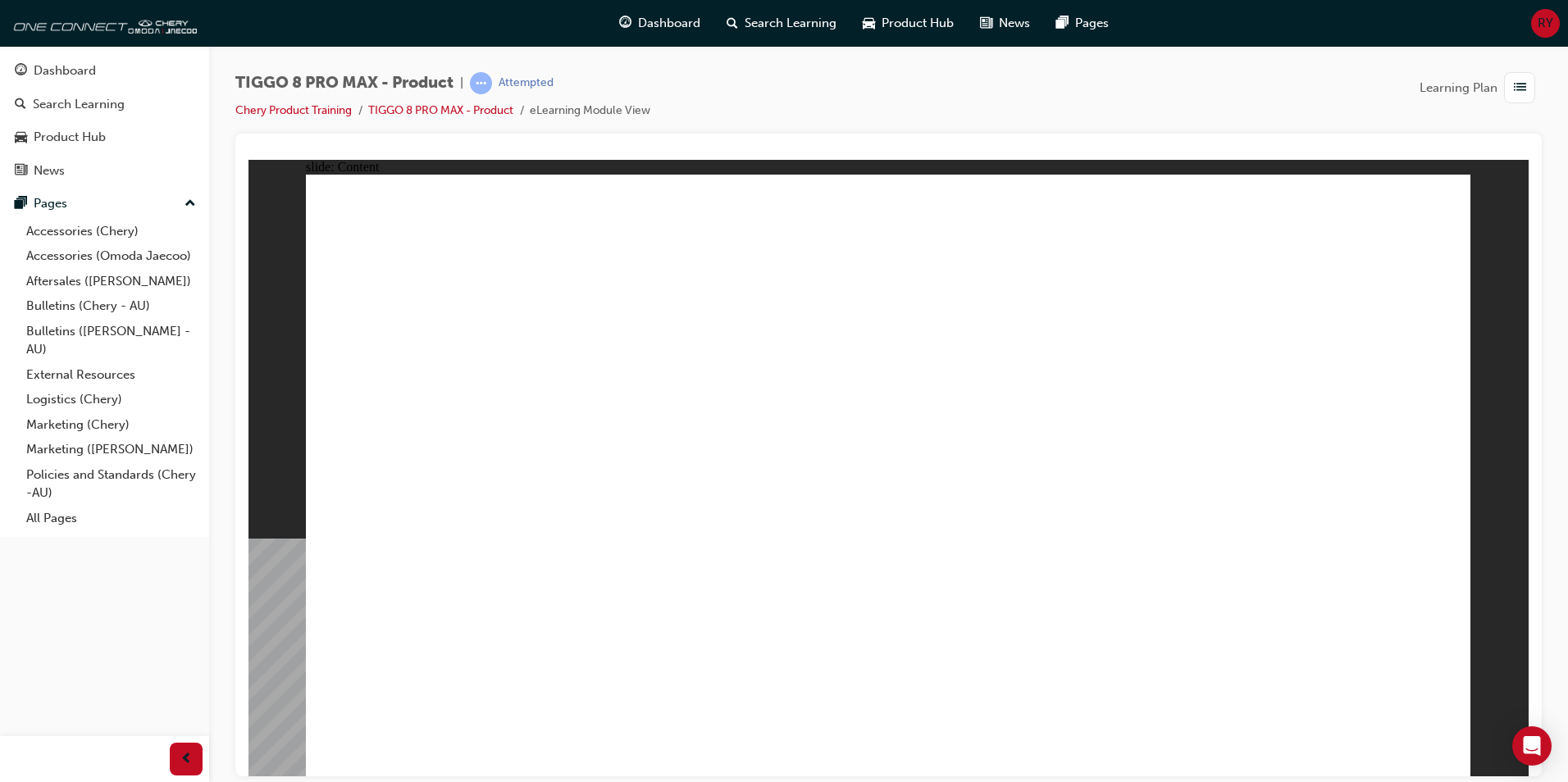
drag, startPoint x: 801, startPoint y: 435, endPoint x: 1044, endPoint y: 427, distance: 243.1
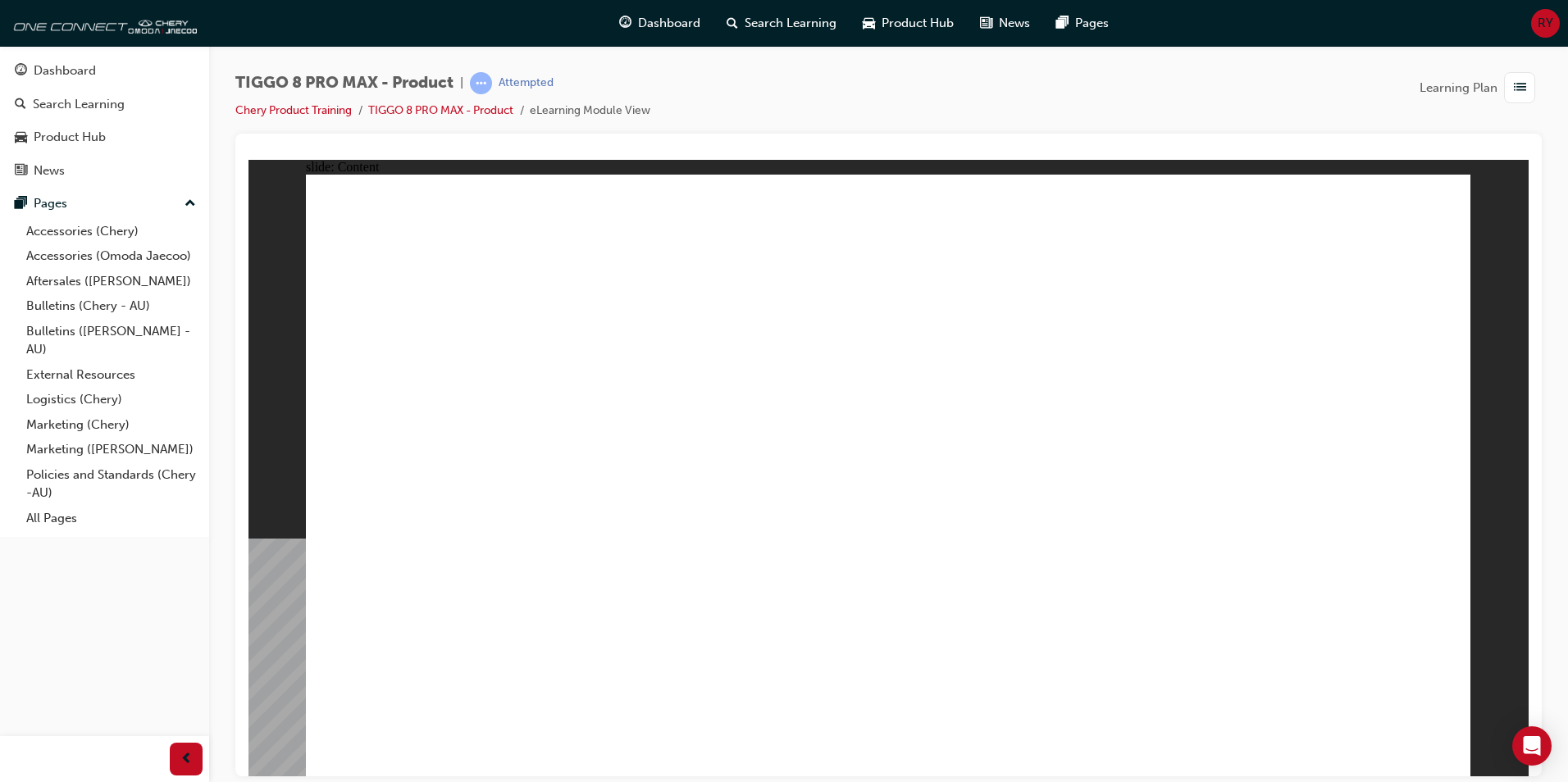
drag, startPoint x: 1265, startPoint y: 537, endPoint x: 1339, endPoint y: 537, distance: 74.0
drag, startPoint x: 1308, startPoint y: 575, endPoint x: 1356, endPoint y: 587, distance: 49.5
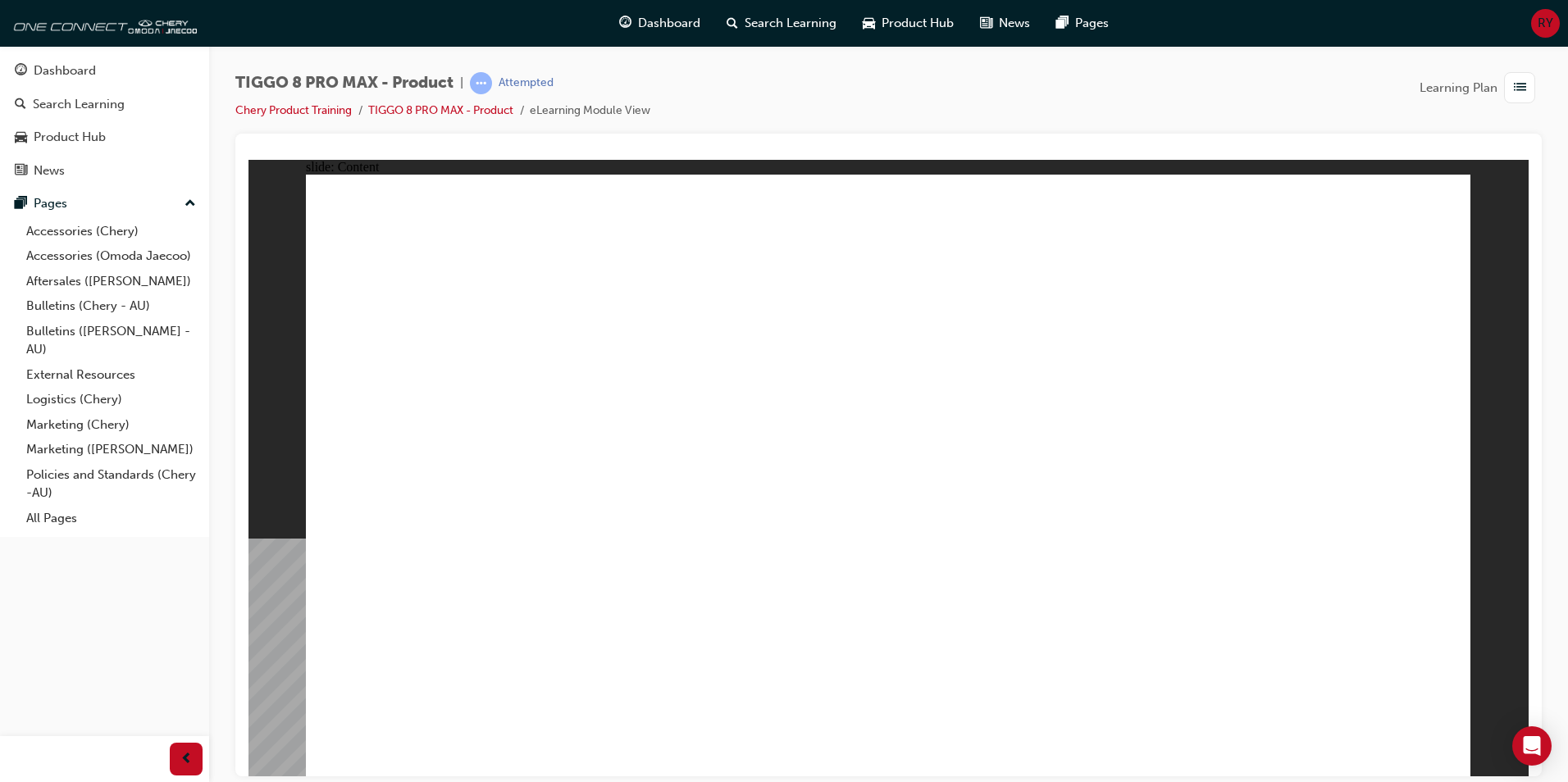
drag, startPoint x: 820, startPoint y: 560, endPoint x: 855, endPoint y: 540, distance: 40.3
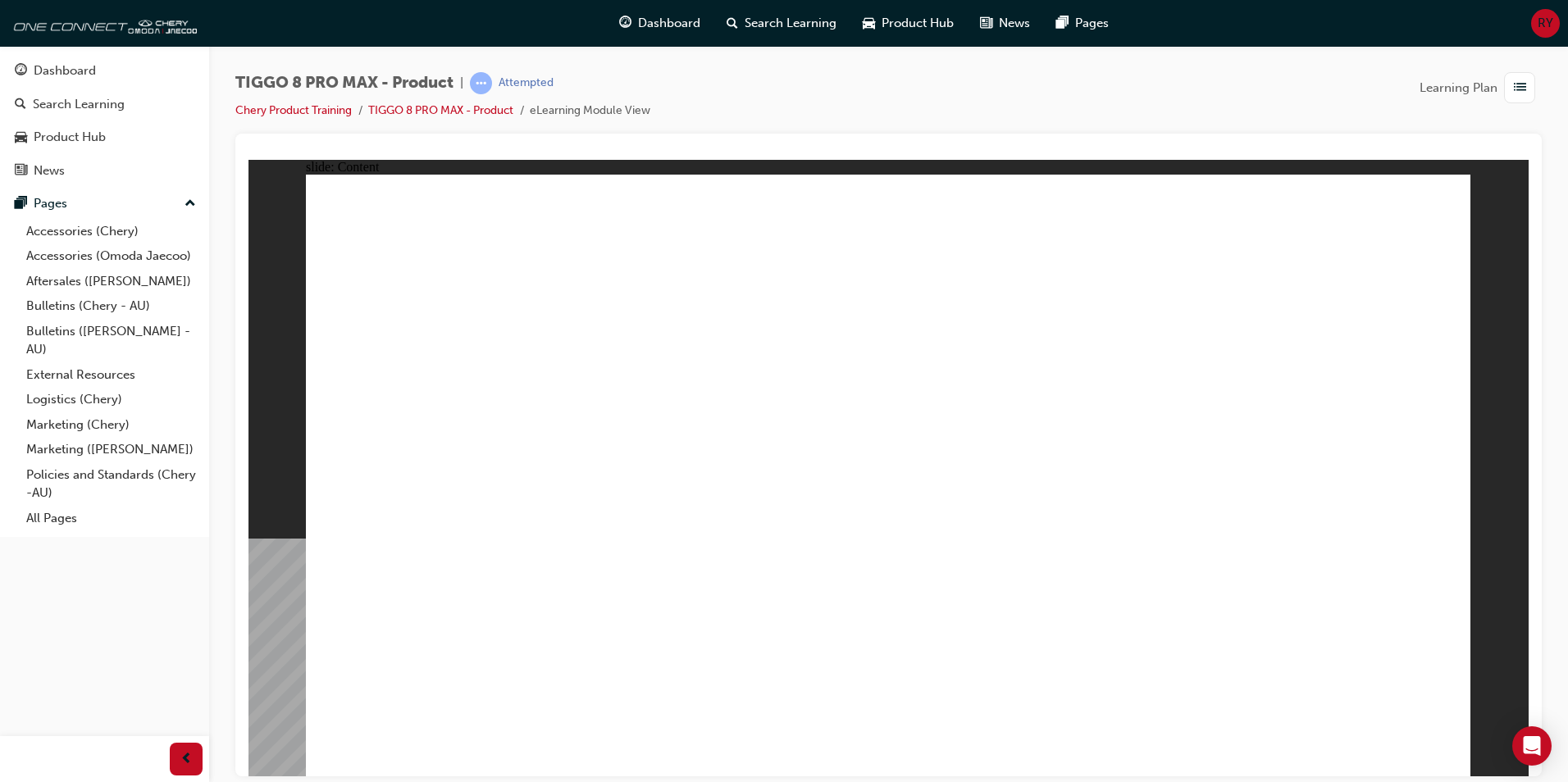
drag, startPoint x: 891, startPoint y: 676, endPoint x: 934, endPoint y: 711, distance: 55.4
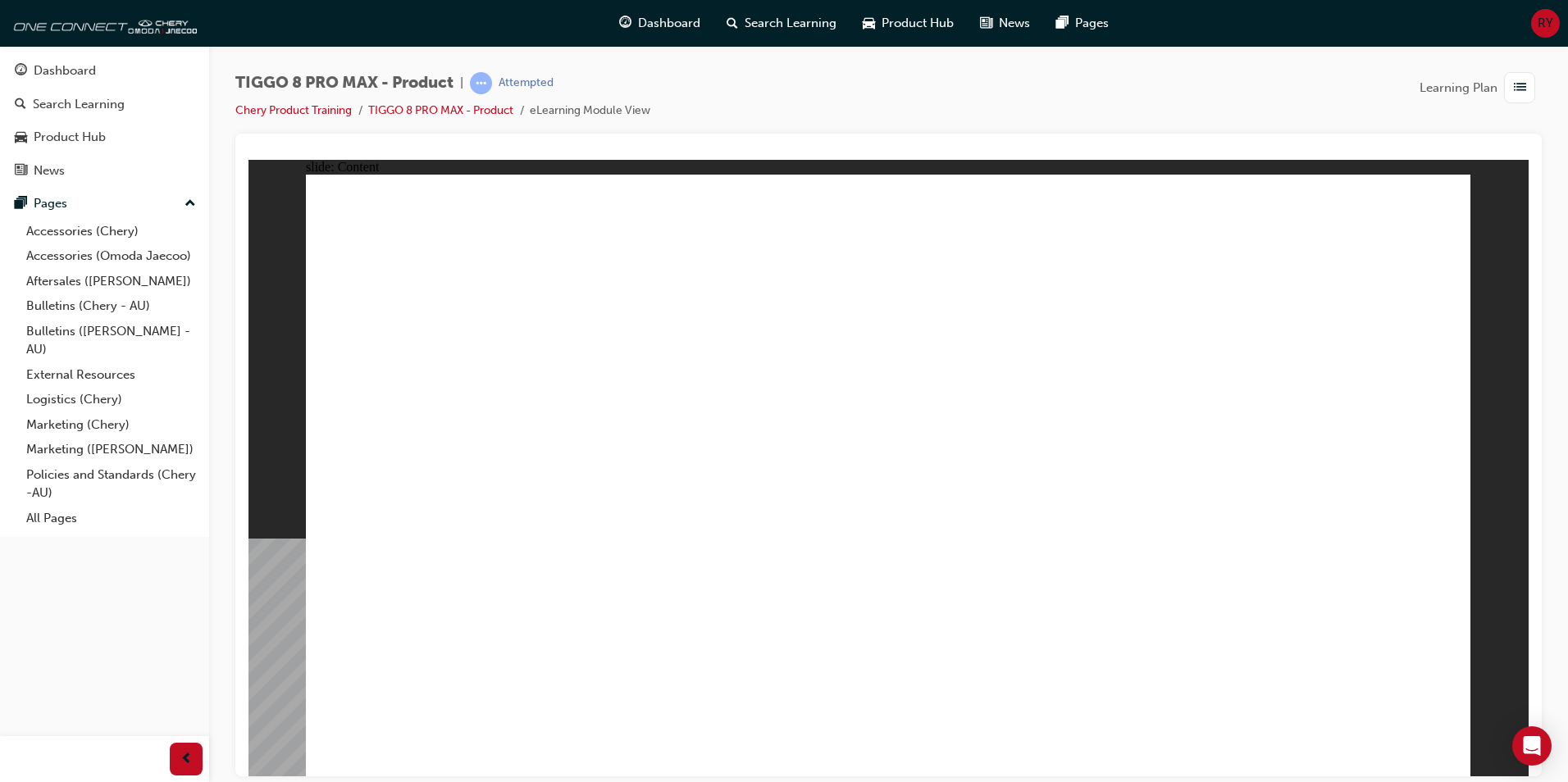
drag, startPoint x: 862, startPoint y: 428, endPoint x: 875, endPoint y: 426, distance: 13.2
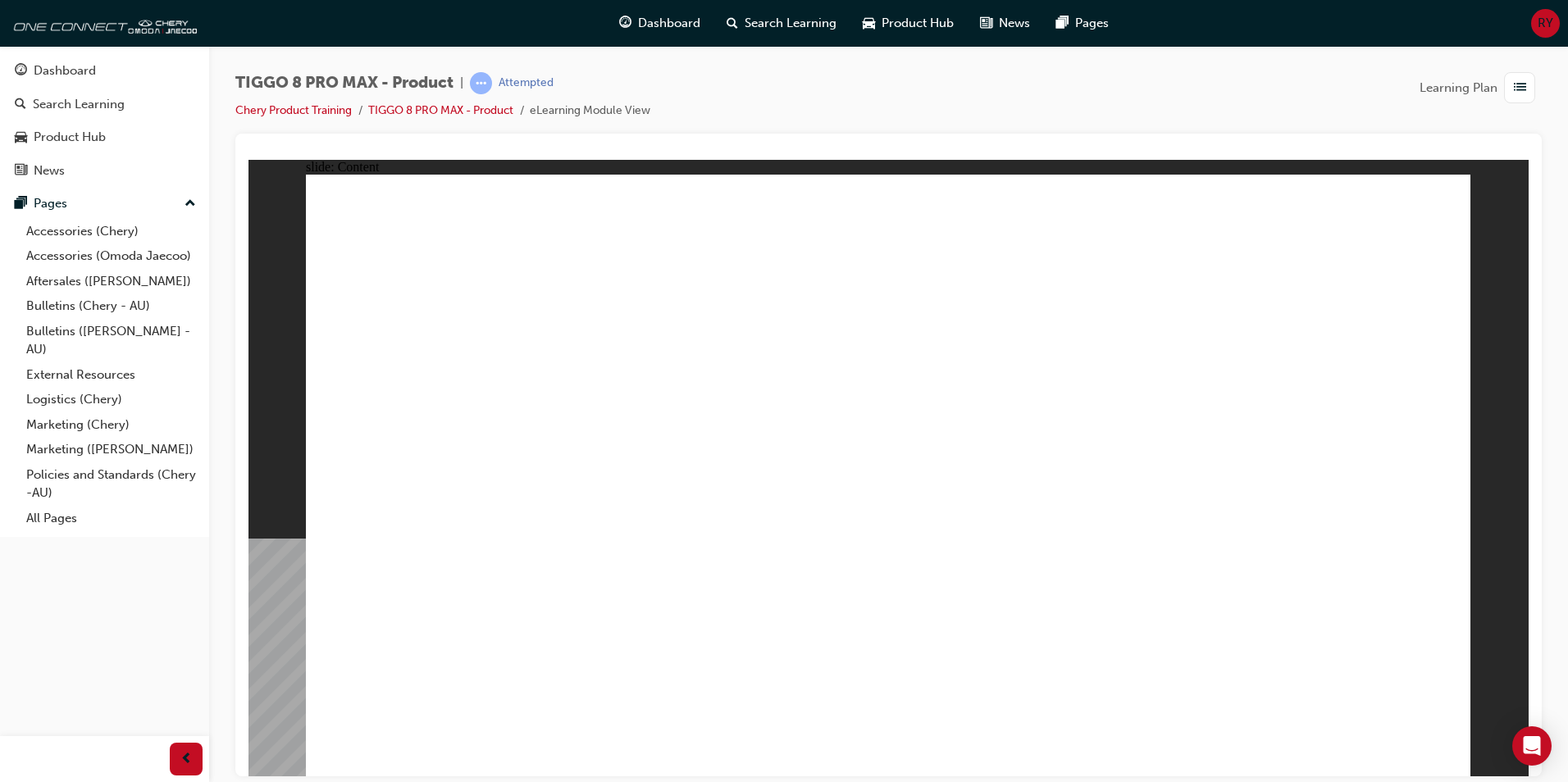
drag, startPoint x: 1024, startPoint y: 420, endPoint x: 1287, endPoint y: 418, distance: 263.0
drag, startPoint x: 714, startPoint y: 303, endPoint x: 756, endPoint y: 302, distance: 42.0
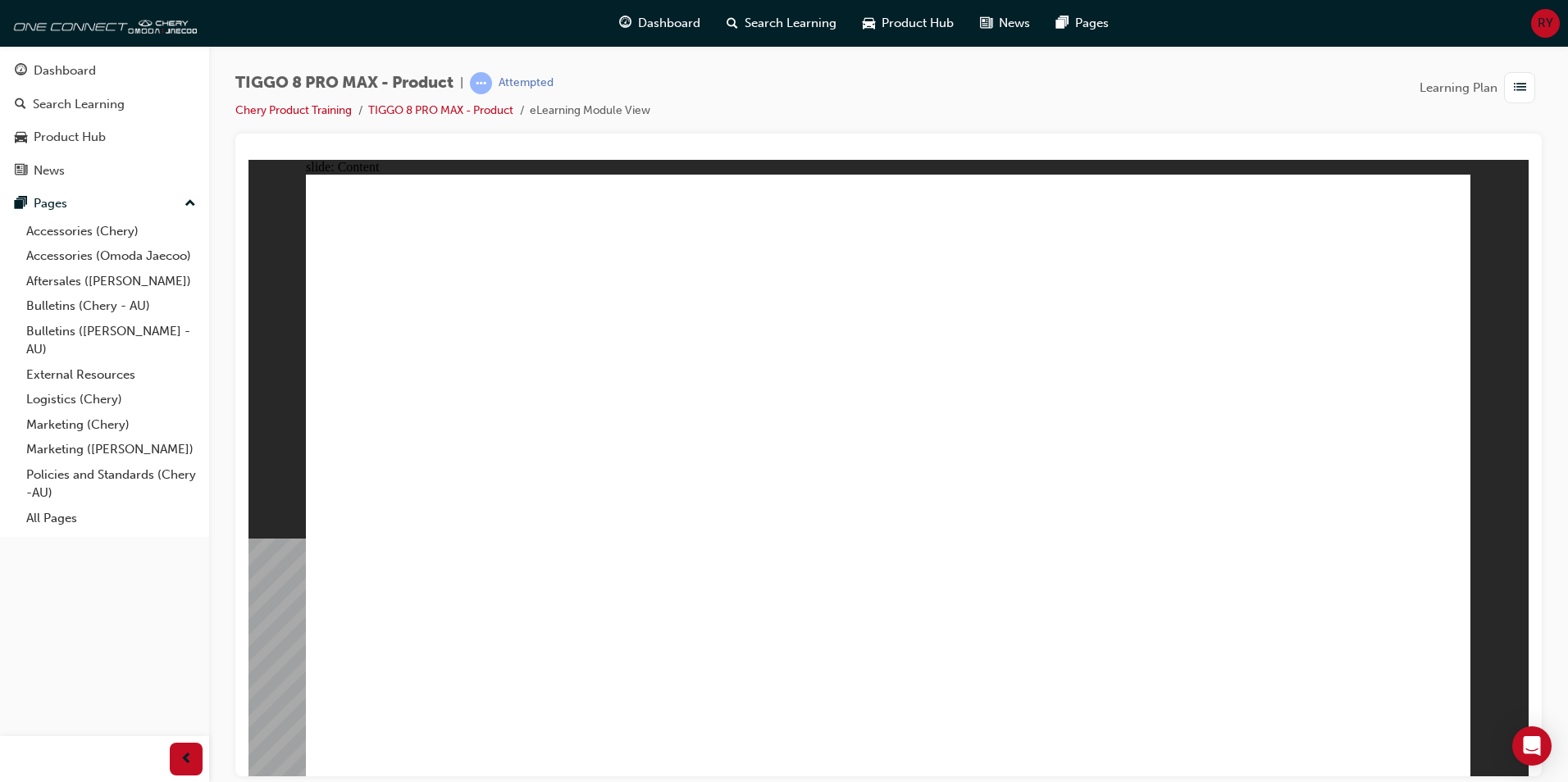
drag, startPoint x: 1212, startPoint y: 626, endPoint x: 1450, endPoint y: 674, distance: 242.8
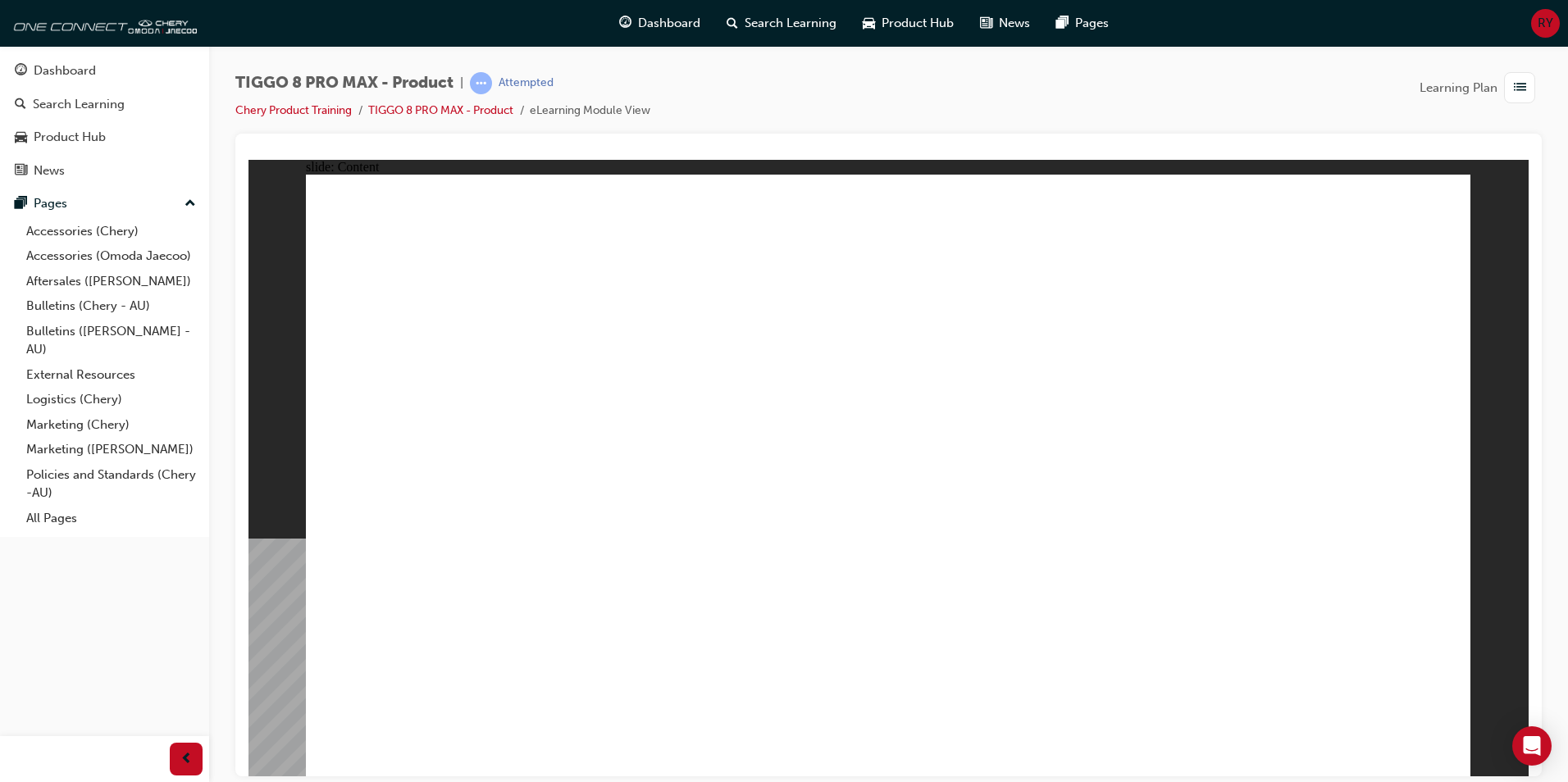
drag, startPoint x: 882, startPoint y: 379, endPoint x: 892, endPoint y: 379, distance: 10.0
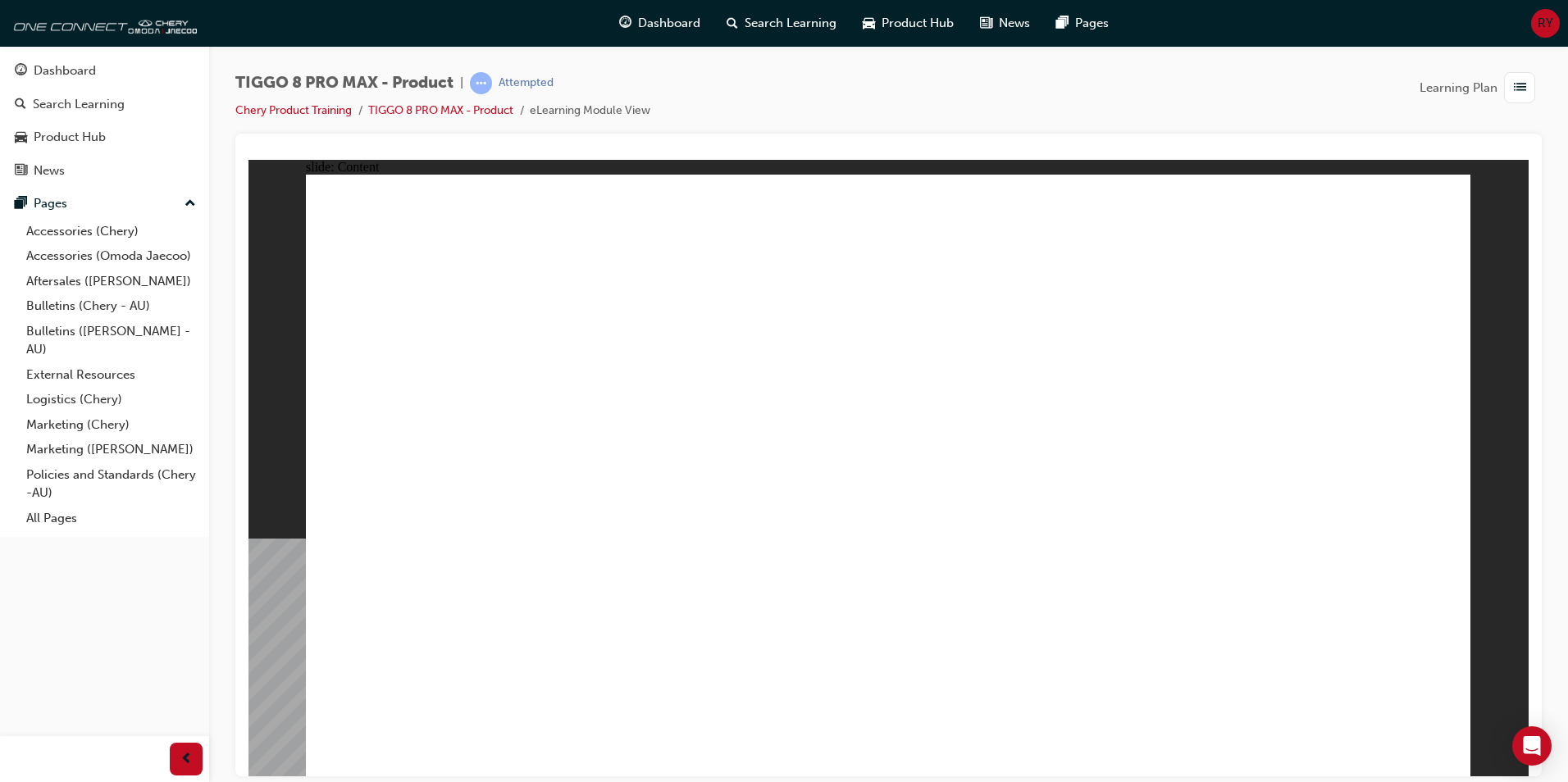
drag, startPoint x: 484, startPoint y: 562, endPoint x: 505, endPoint y: 559, distance: 21.2
drag, startPoint x: 900, startPoint y: 398, endPoint x: 1178, endPoint y: 393, distance: 278.0
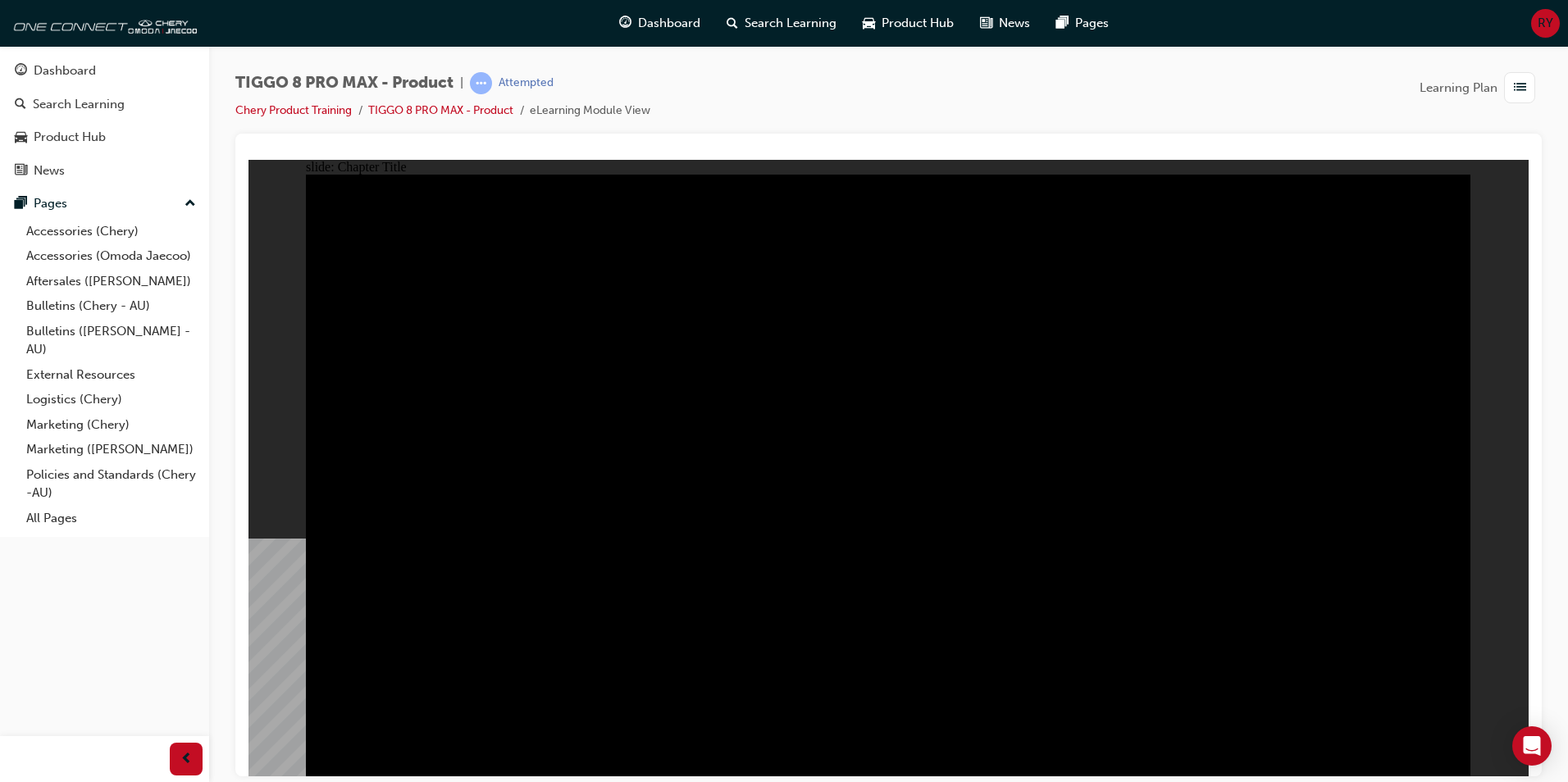
drag, startPoint x: 810, startPoint y: 437, endPoint x: 890, endPoint y: 432, distance: 80.2
drag, startPoint x: 893, startPoint y: 429, endPoint x: 955, endPoint y: 427, distance: 62.0
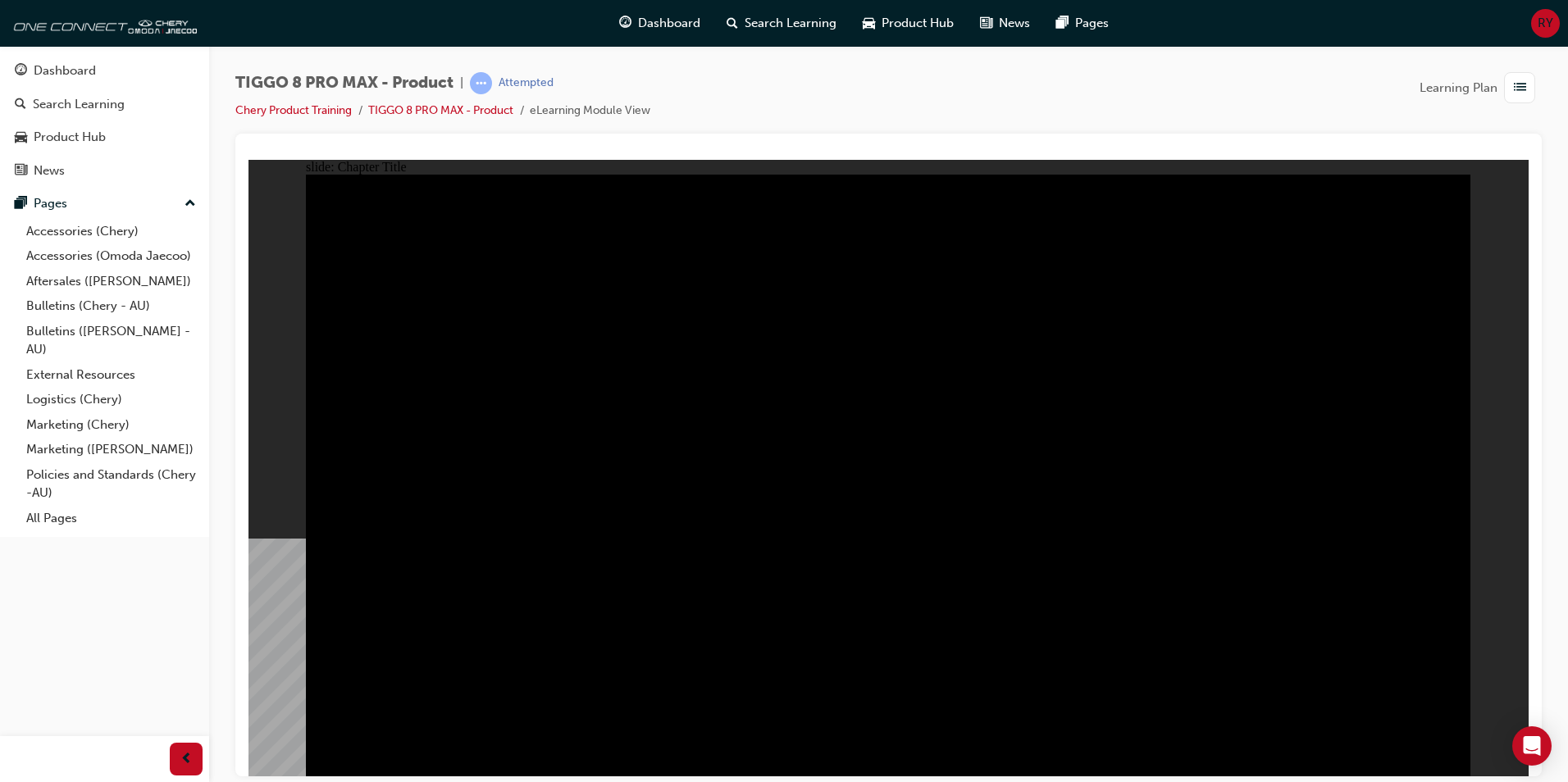
drag, startPoint x: 955, startPoint y: 427, endPoint x: 1002, endPoint y: 428, distance: 47.0
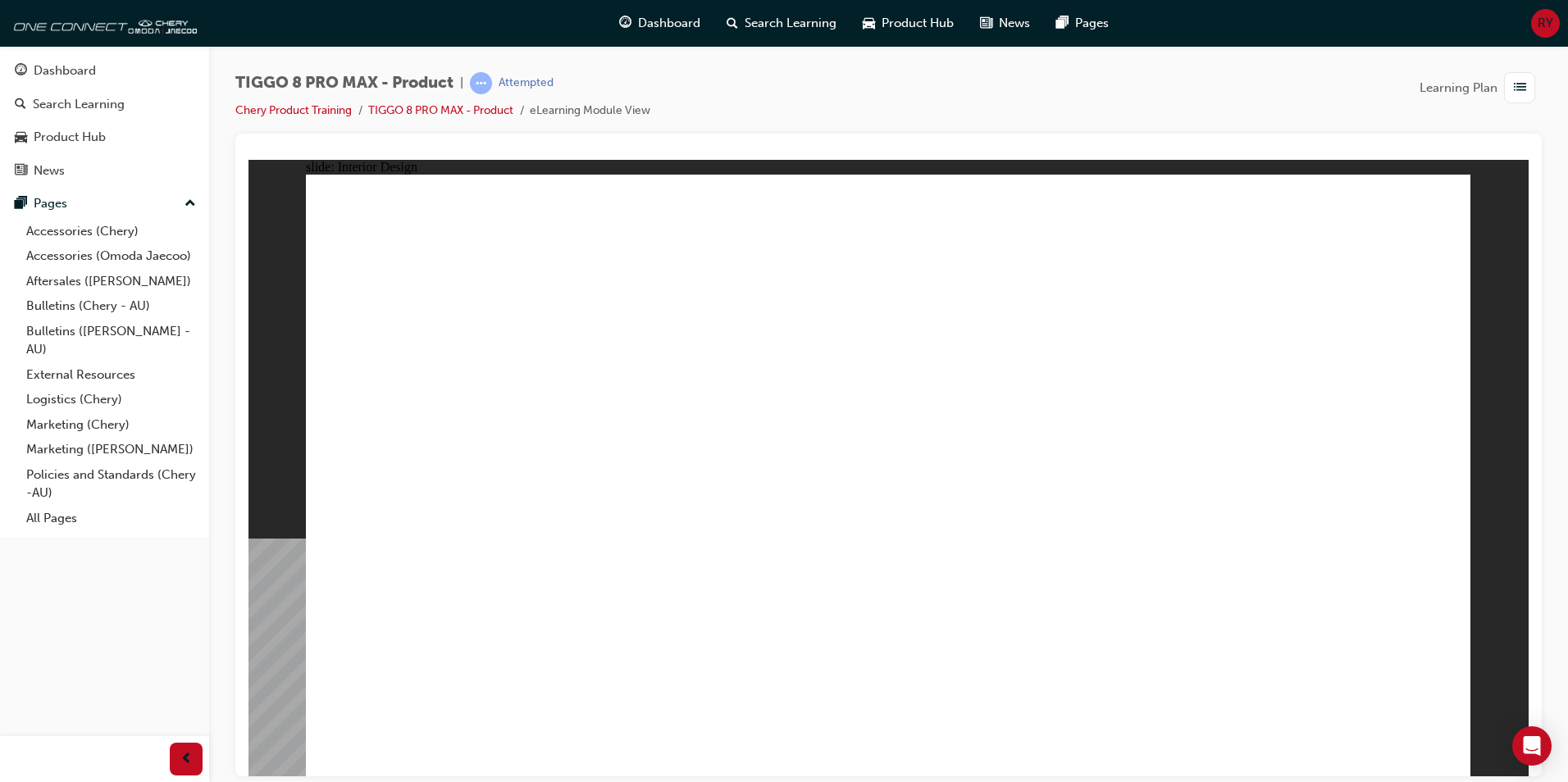
drag, startPoint x: 903, startPoint y: 415, endPoint x: 733, endPoint y: 429, distance: 170.6
drag, startPoint x: 657, startPoint y: 429, endPoint x: 817, endPoint y: 413, distance: 160.8
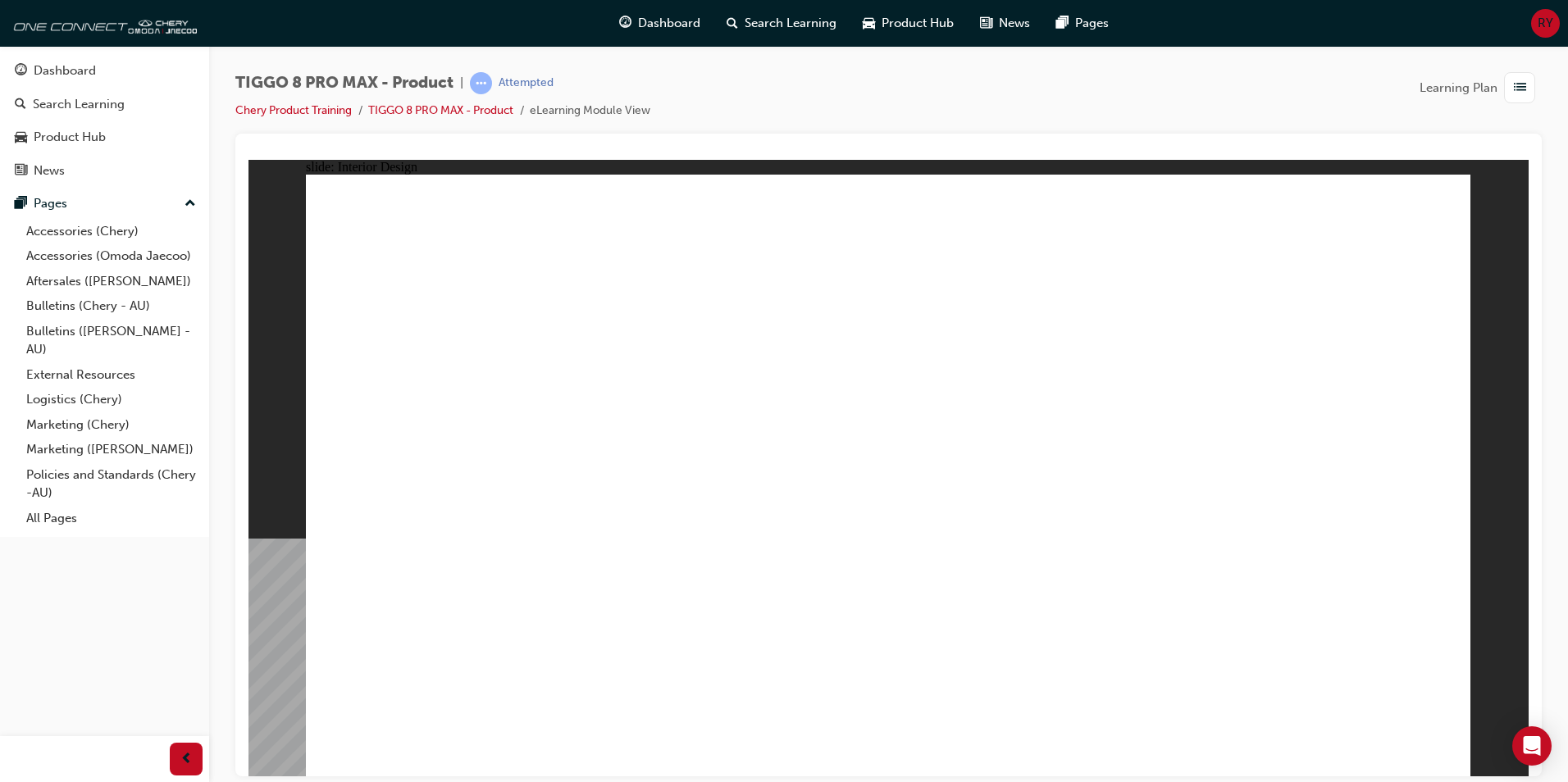
drag, startPoint x: 822, startPoint y: 416, endPoint x: 826, endPoint y: 442, distance: 26.3
drag, startPoint x: 957, startPoint y: 469, endPoint x: 1108, endPoint y: 444, distance: 153.1
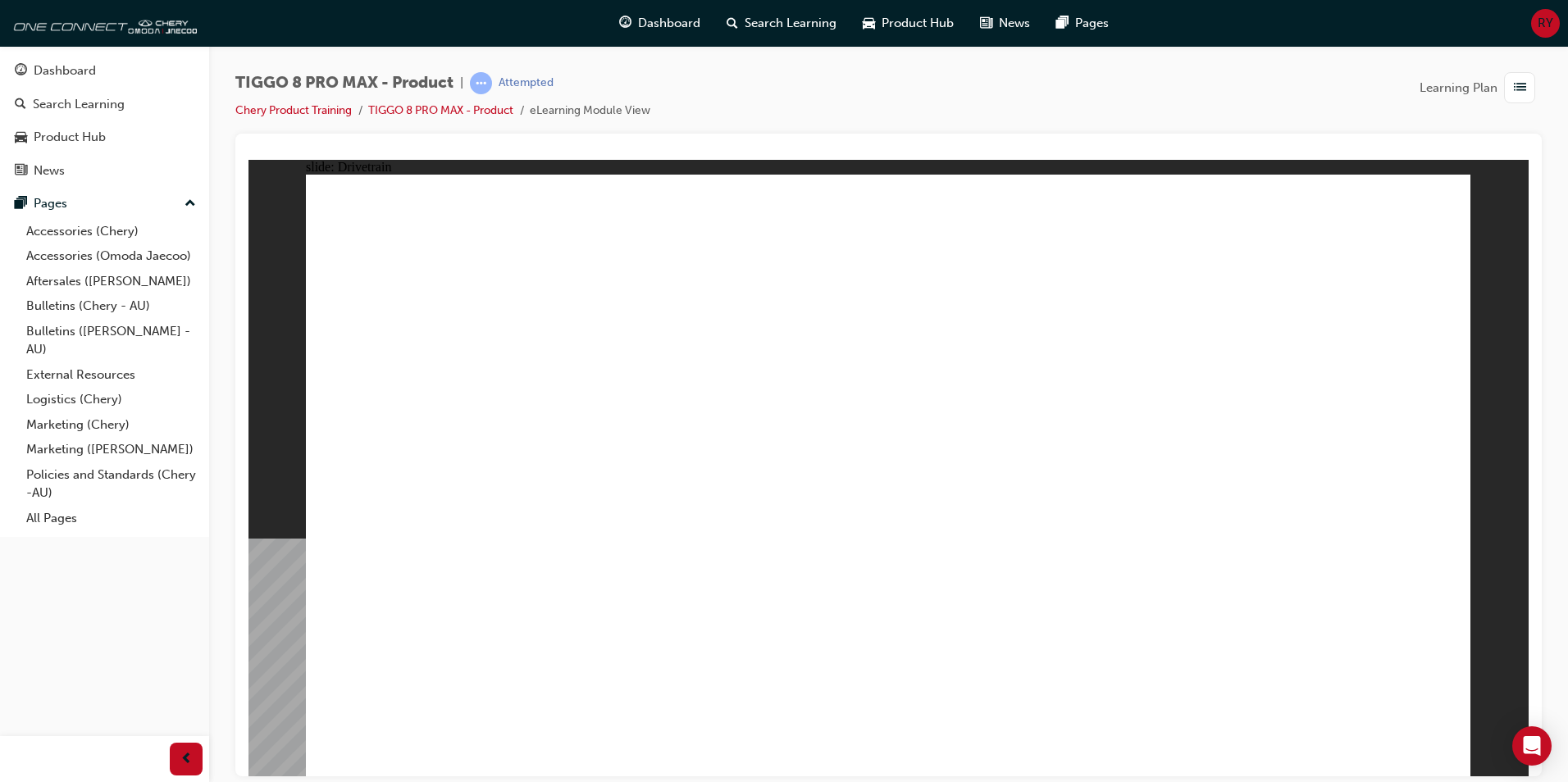
drag, startPoint x: 854, startPoint y: 186, endPoint x: 859, endPoint y: 212, distance: 26.5
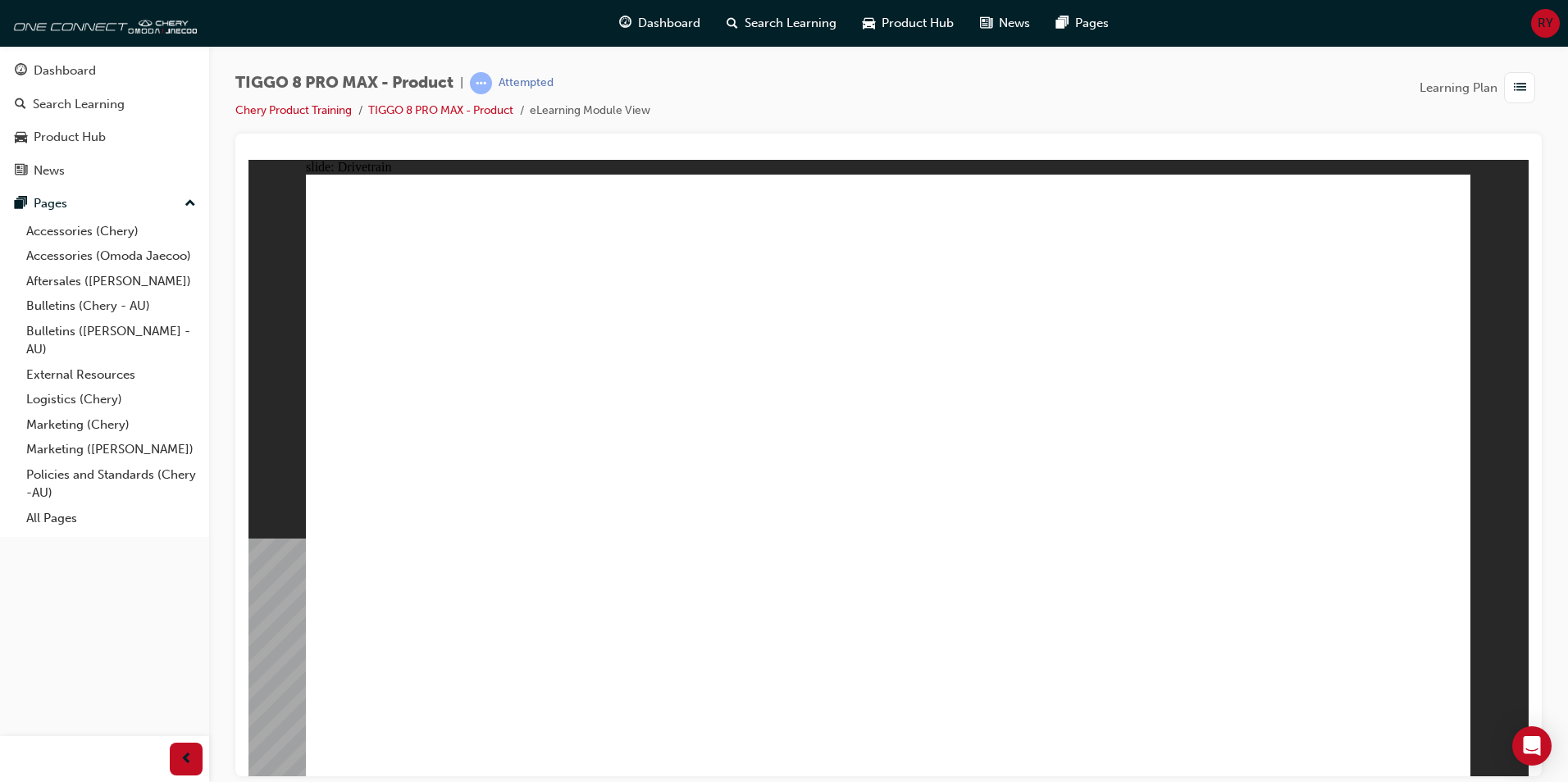
drag, startPoint x: 1223, startPoint y: 350, endPoint x: 1223, endPoint y: 418, distance: 68.0
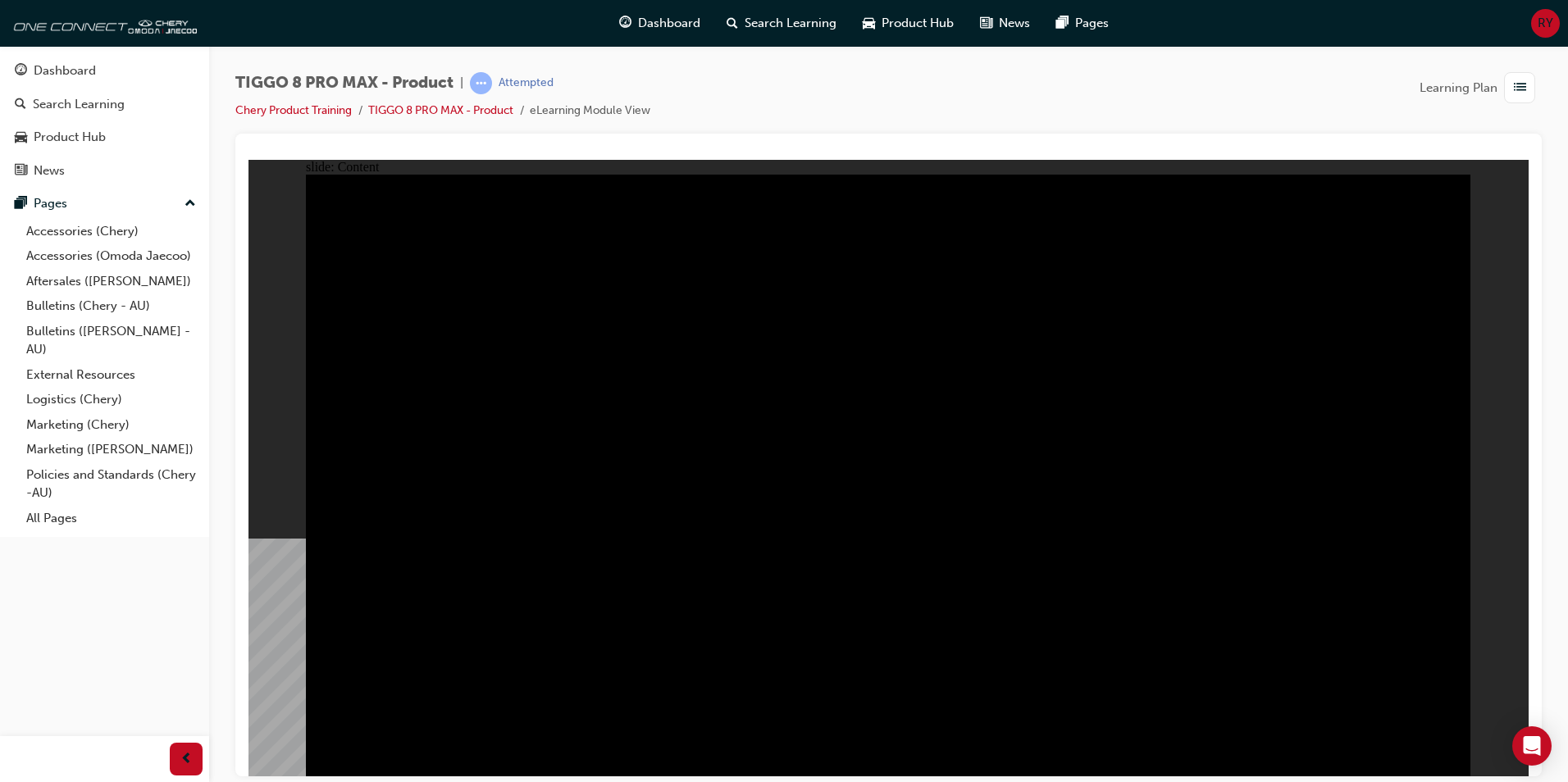
drag, startPoint x: 1114, startPoint y: 713, endPoint x: 1164, endPoint y: 691, distance: 54.6
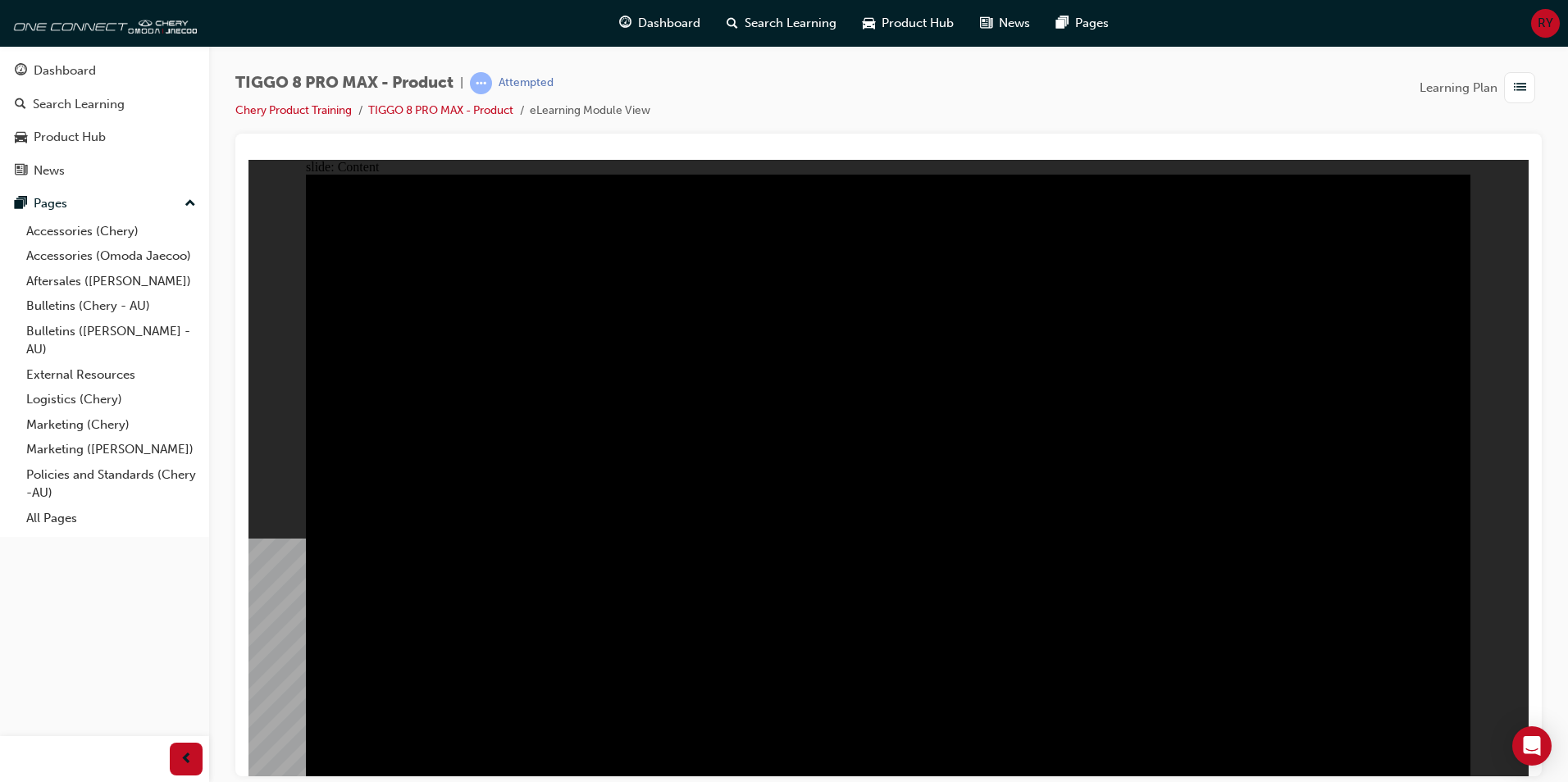
drag, startPoint x: 1164, startPoint y: 691, endPoint x: 1244, endPoint y: 580, distance: 136.8
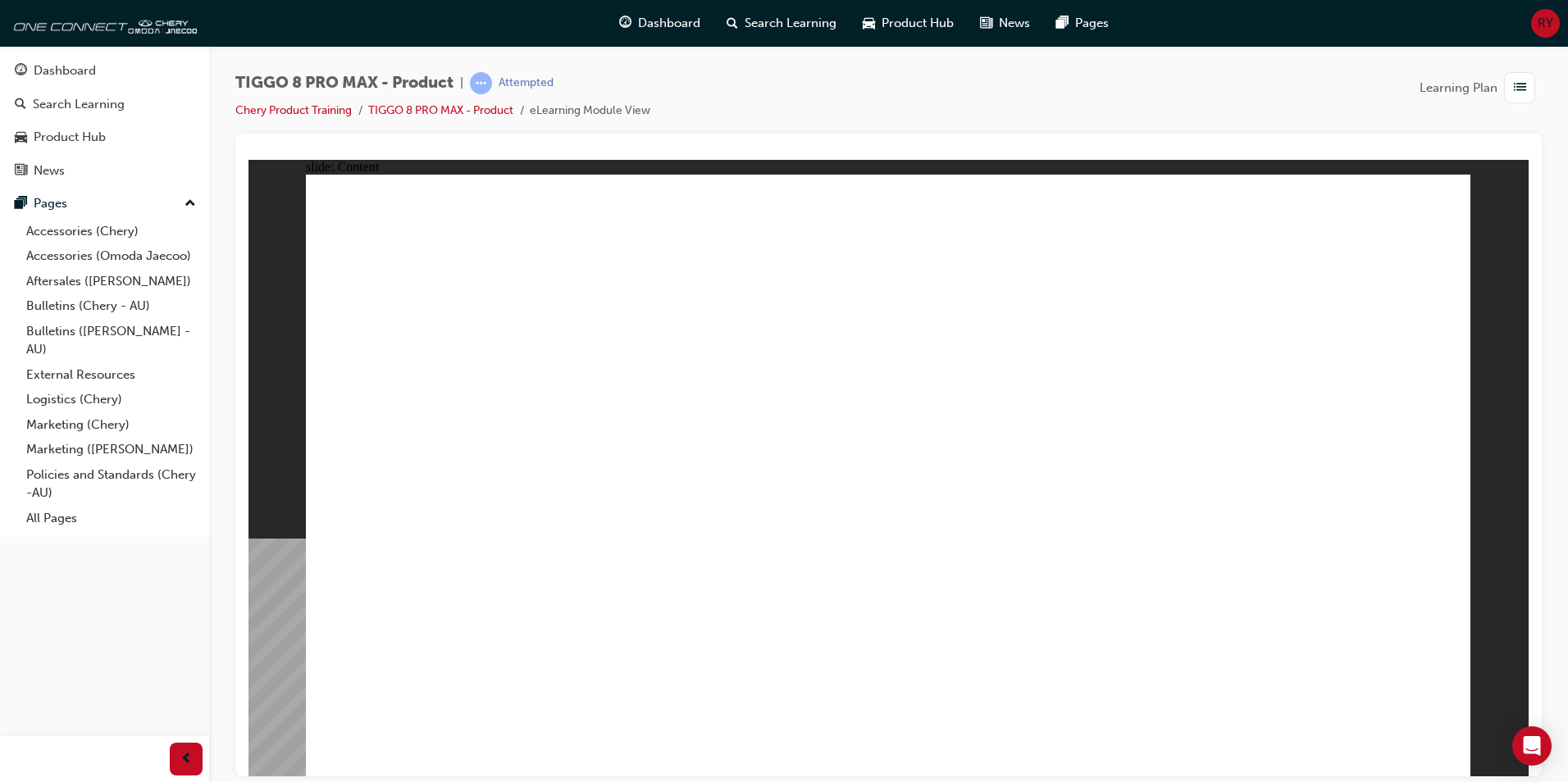
drag, startPoint x: 495, startPoint y: 629, endPoint x: 510, endPoint y: 625, distance: 15.5
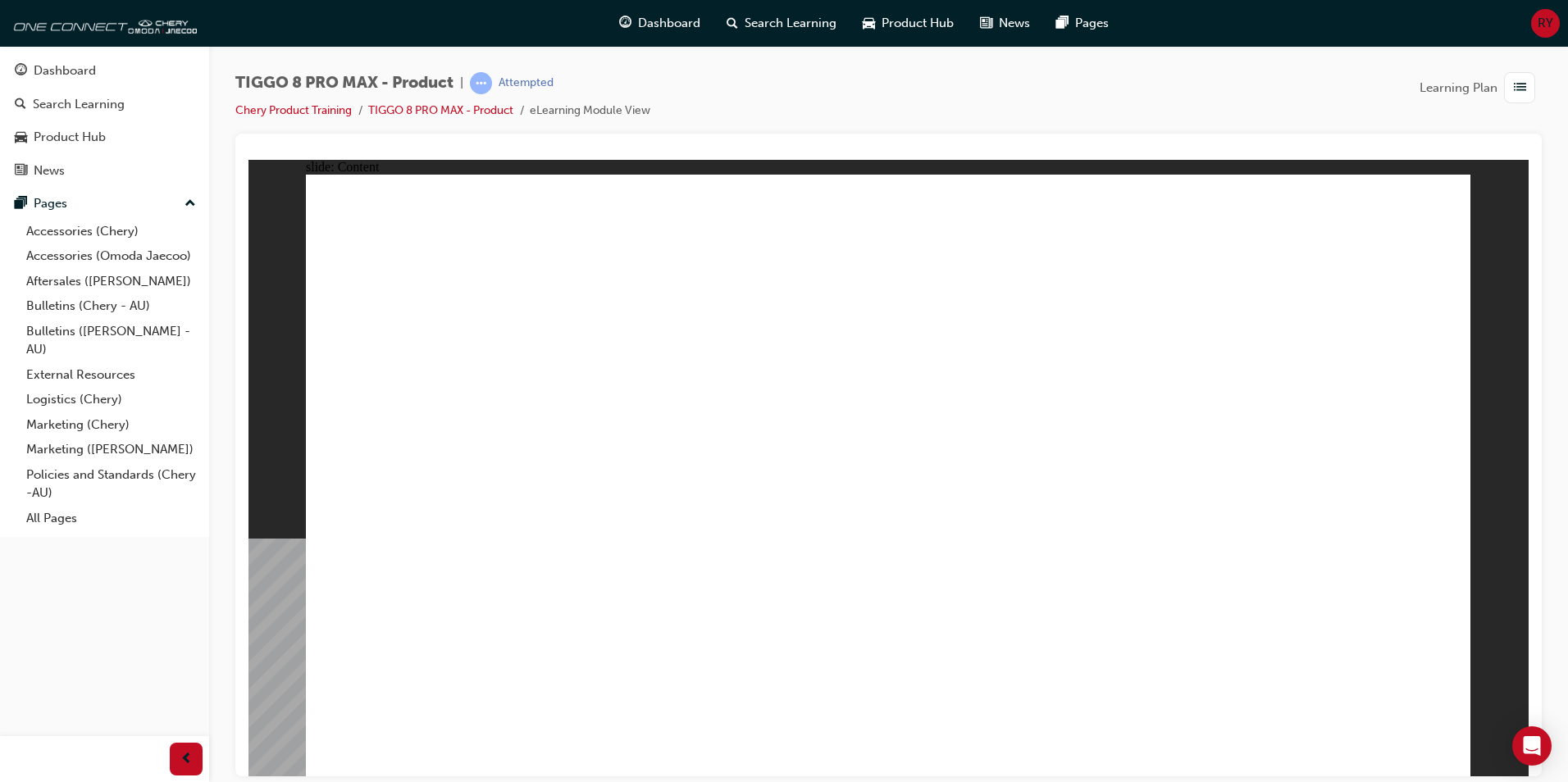
drag, startPoint x: 961, startPoint y: 414, endPoint x: 1031, endPoint y: 414, distance: 70.0
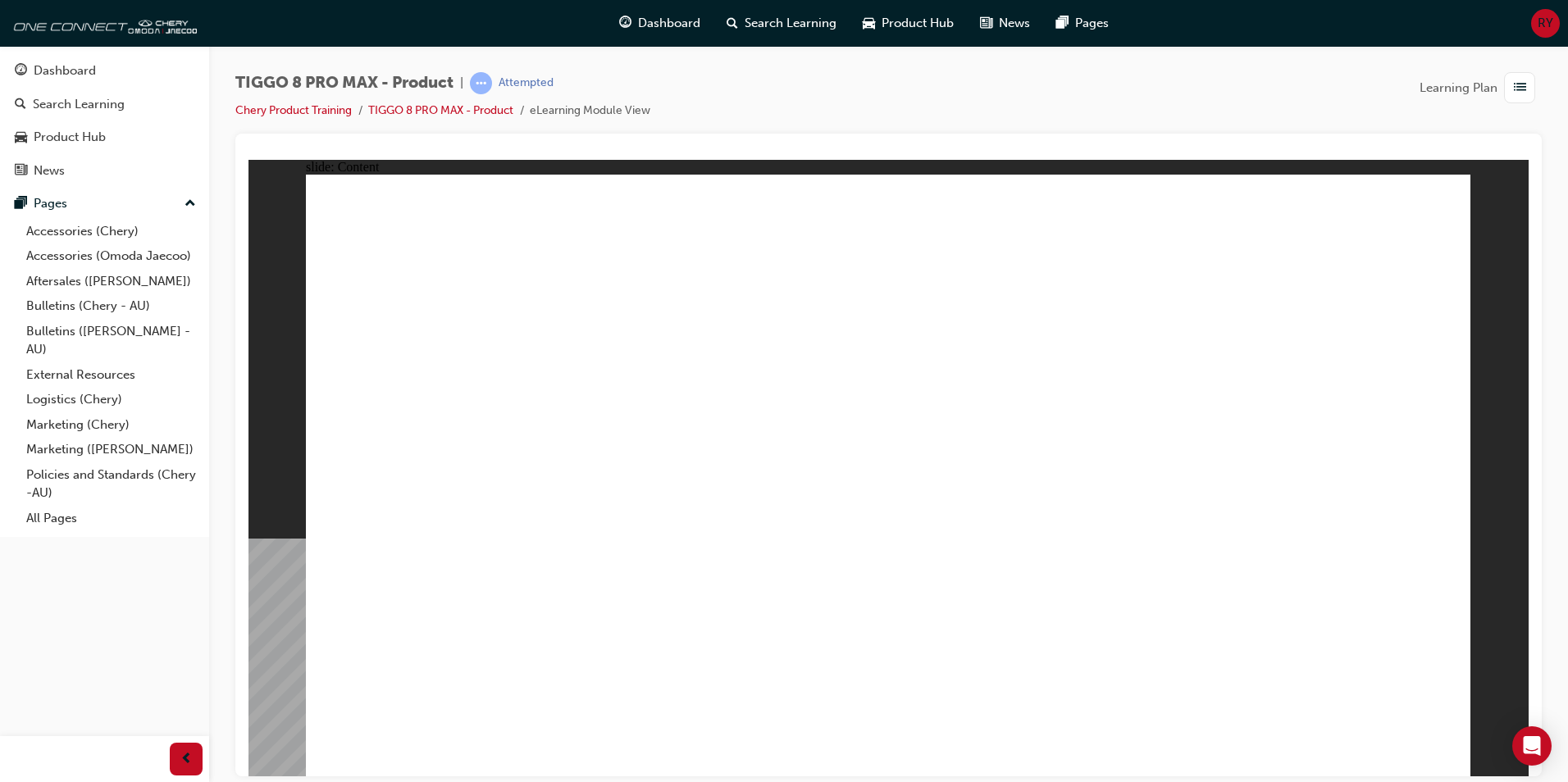
drag, startPoint x: 795, startPoint y: 432, endPoint x: 956, endPoint y: 414, distance: 162.0
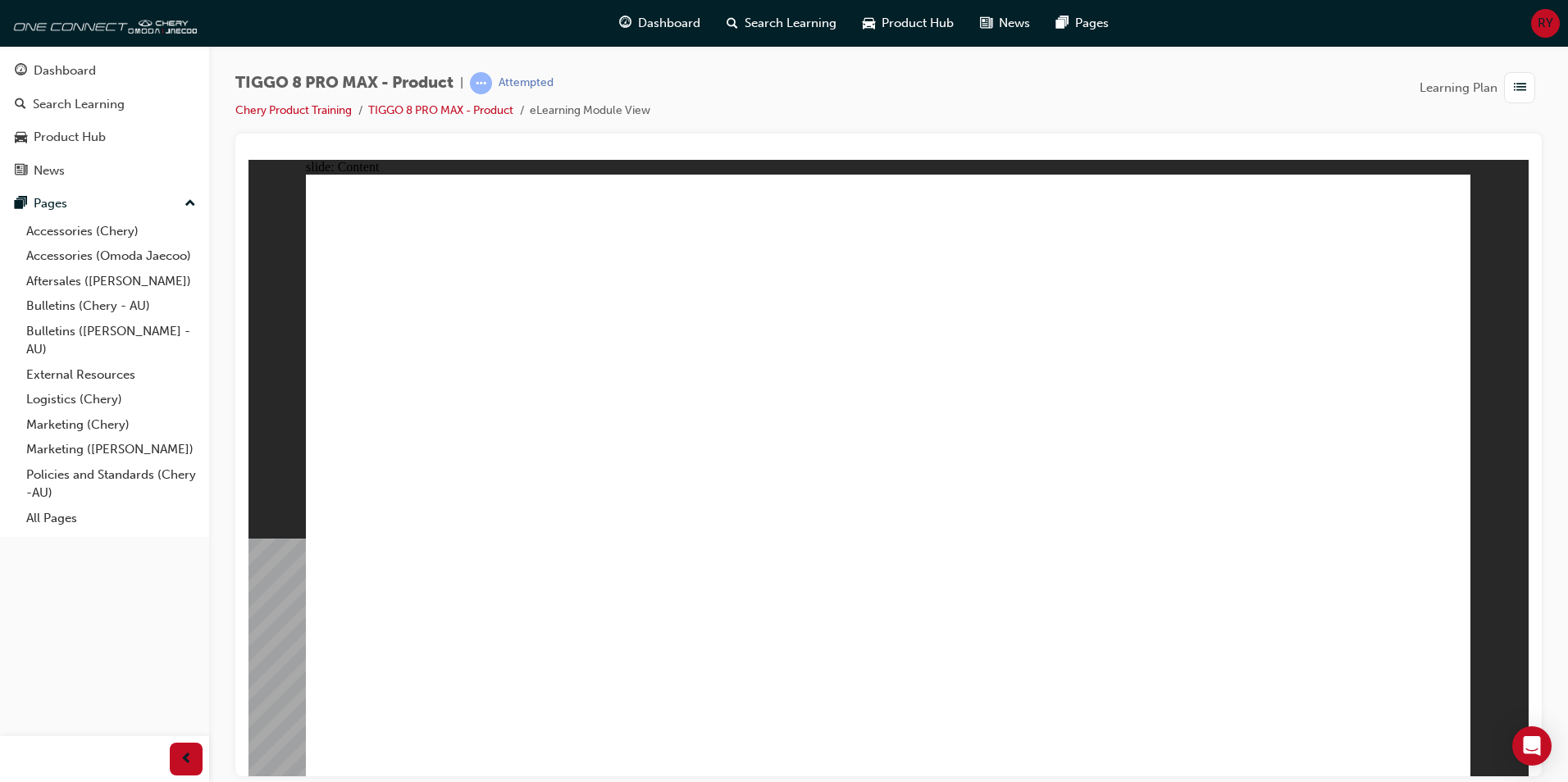
drag, startPoint x: 585, startPoint y: 555, endPoint x: 710, endPoint y: 550, distance: 125.1
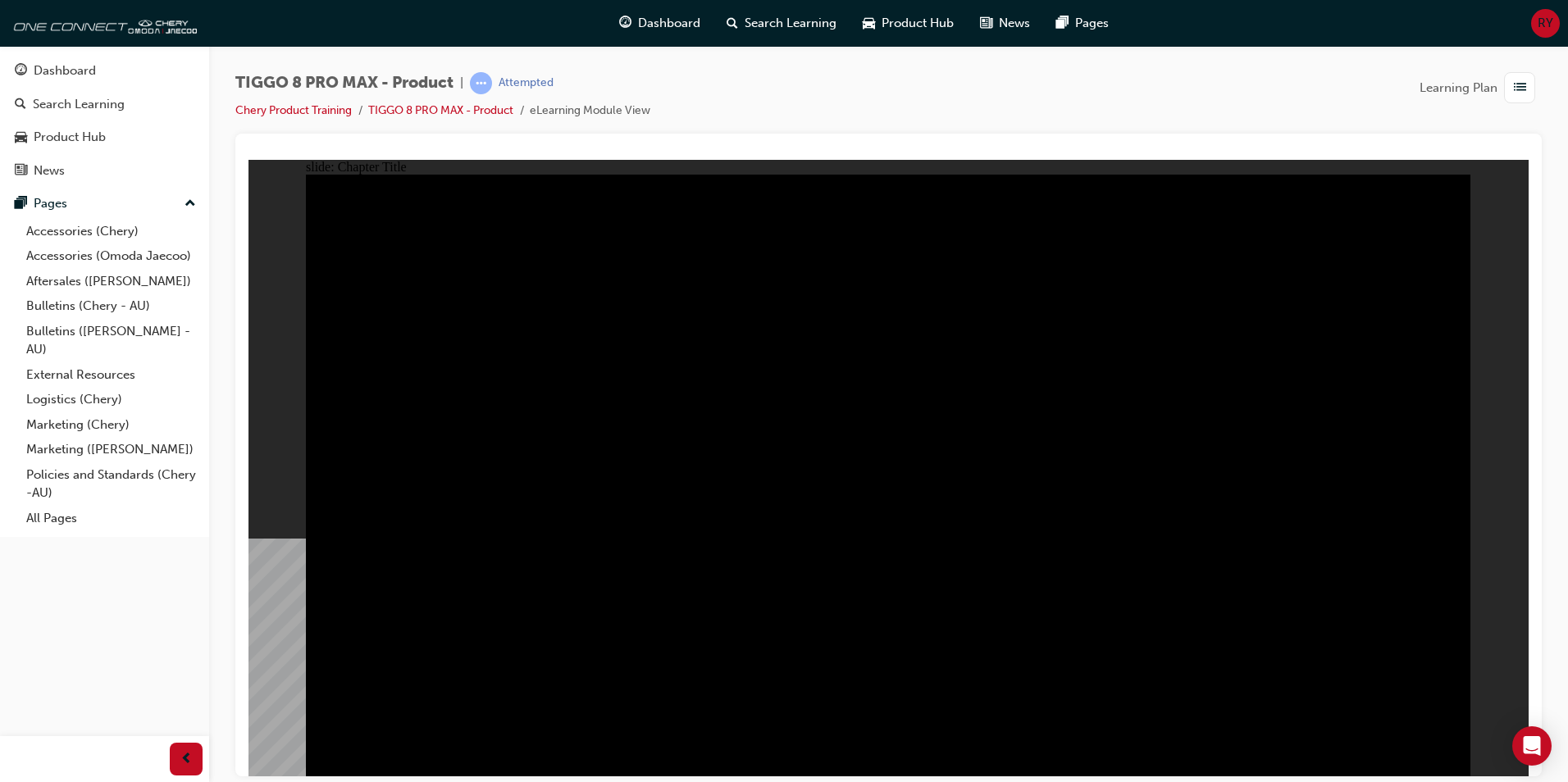
drag, startPoint x: 699, startPoint y: 369, endPoint x: 713, endPoint y: 373, distance: 14.6
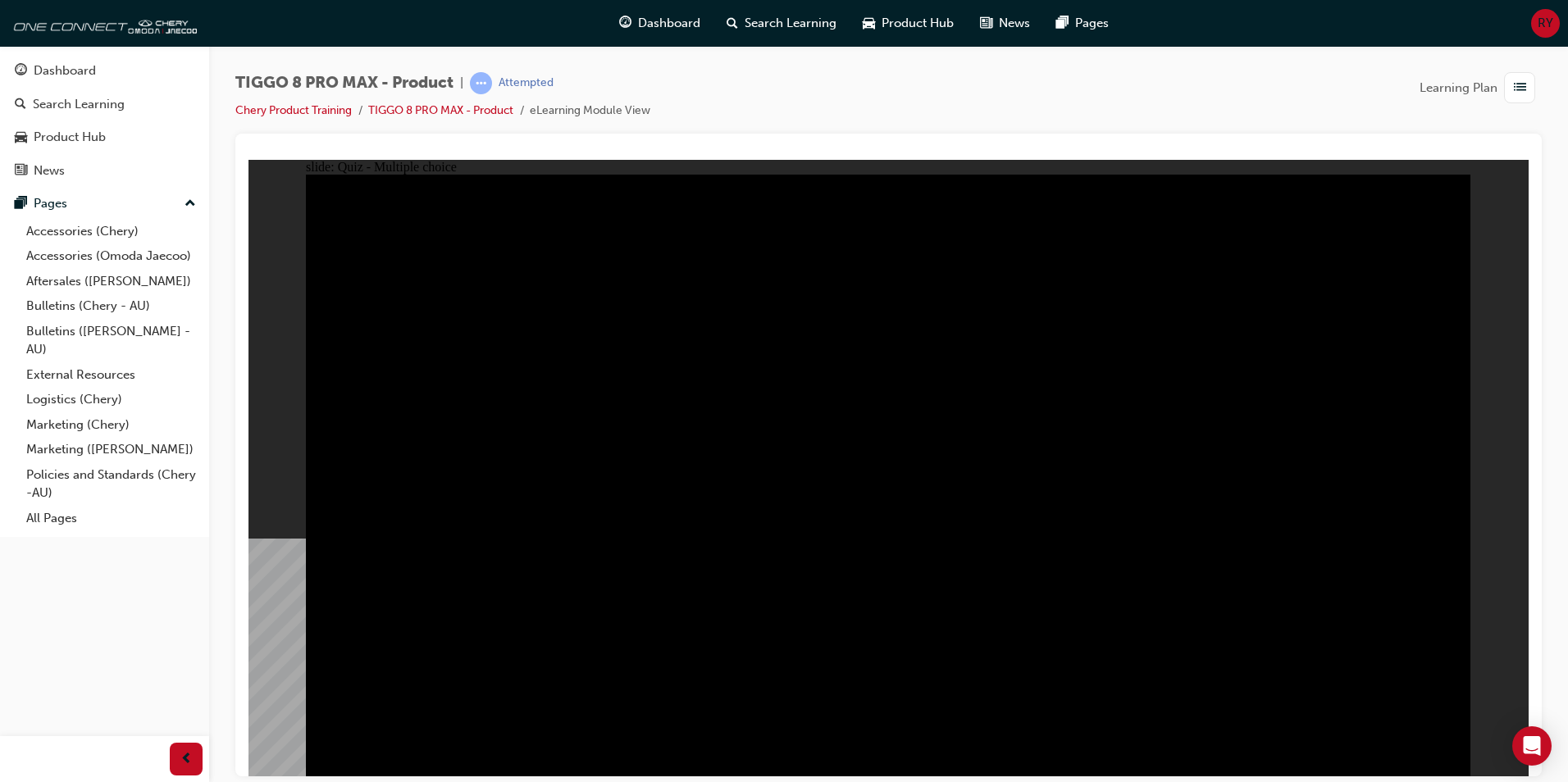
radio input "true"
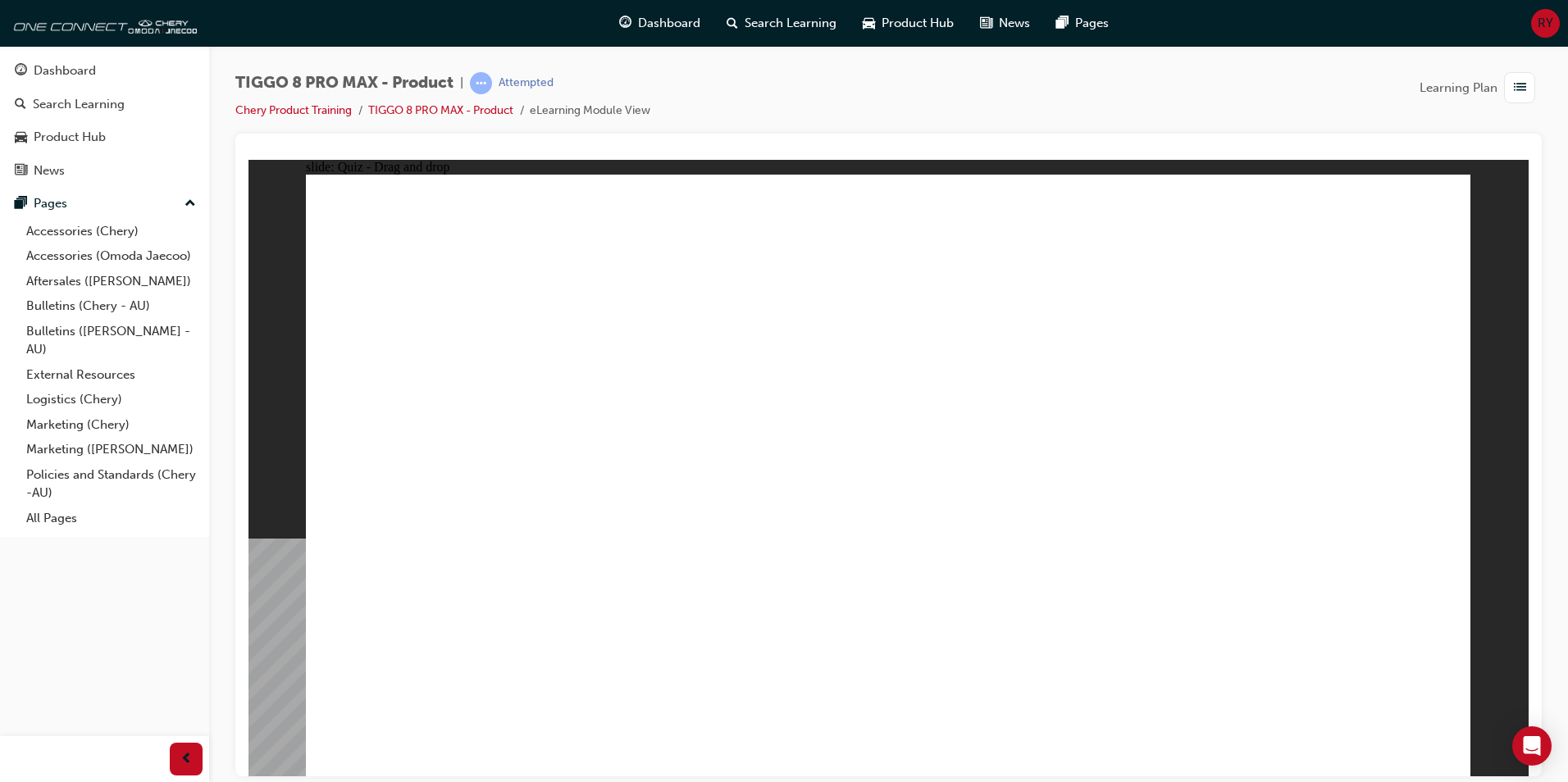
drag, startPoint x: 1317, startPoint y: 236, endPoint x: 503, endPoint y: 496, distance: 854.5
drag, startPoint x: 1078, startPoint y: 225, endPoint x: 676, endPoint y: 501, distance: 487.6
drag, startPoint x: 980, startPoint y: 359, endPoint x: 912, endPoint y: 511, distance: 166.5
drag, startPoint x: 1189, startPoint y: 348, endPoint x: 1116, endPoint y: 500, distance: 168.6
drag, startPoint x: 1099, startPoint y: 508, endPoint x: 1306, endPoint y: 505, distance: 207.0
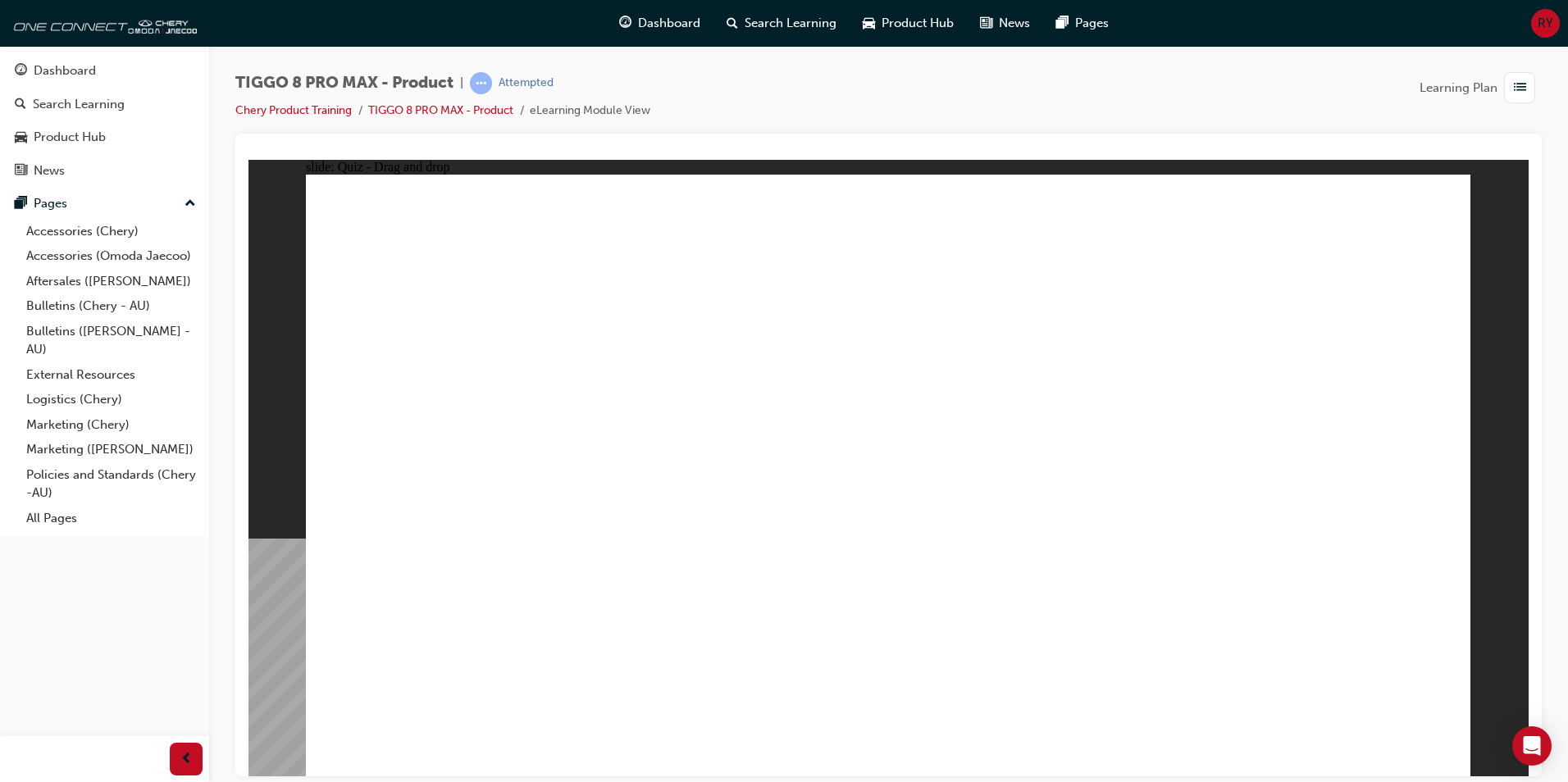
drag, startPoint x: 866, startPoint y: 241, endPoint x: 1147, endPoint y: 515, distance: 392.5
checkbox input "true"
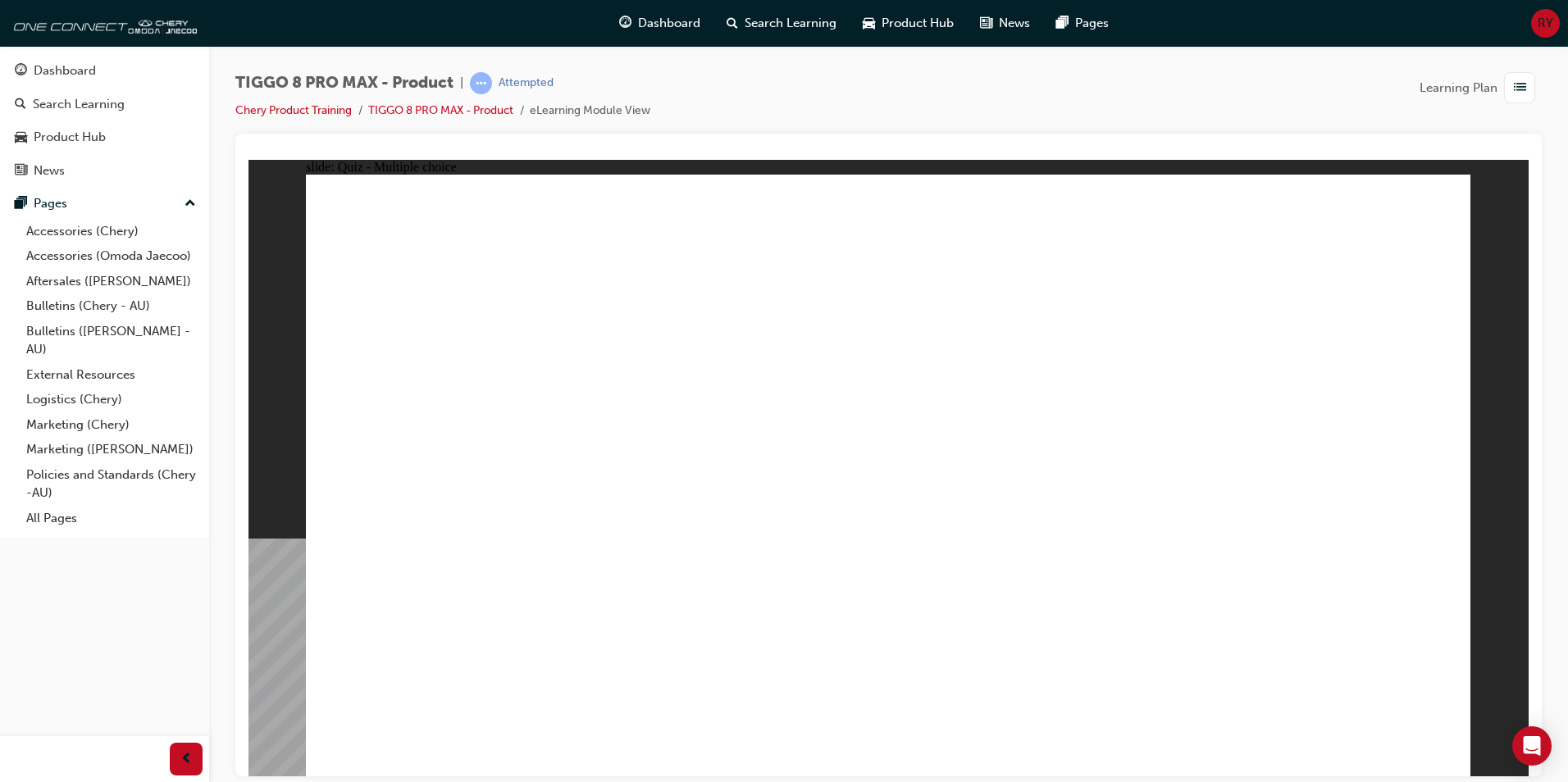
drag, startPoint x: 896, startPoint y: 485, endPoint x: 894, endPoint y: 494, distance: 9.2
radio input "true"
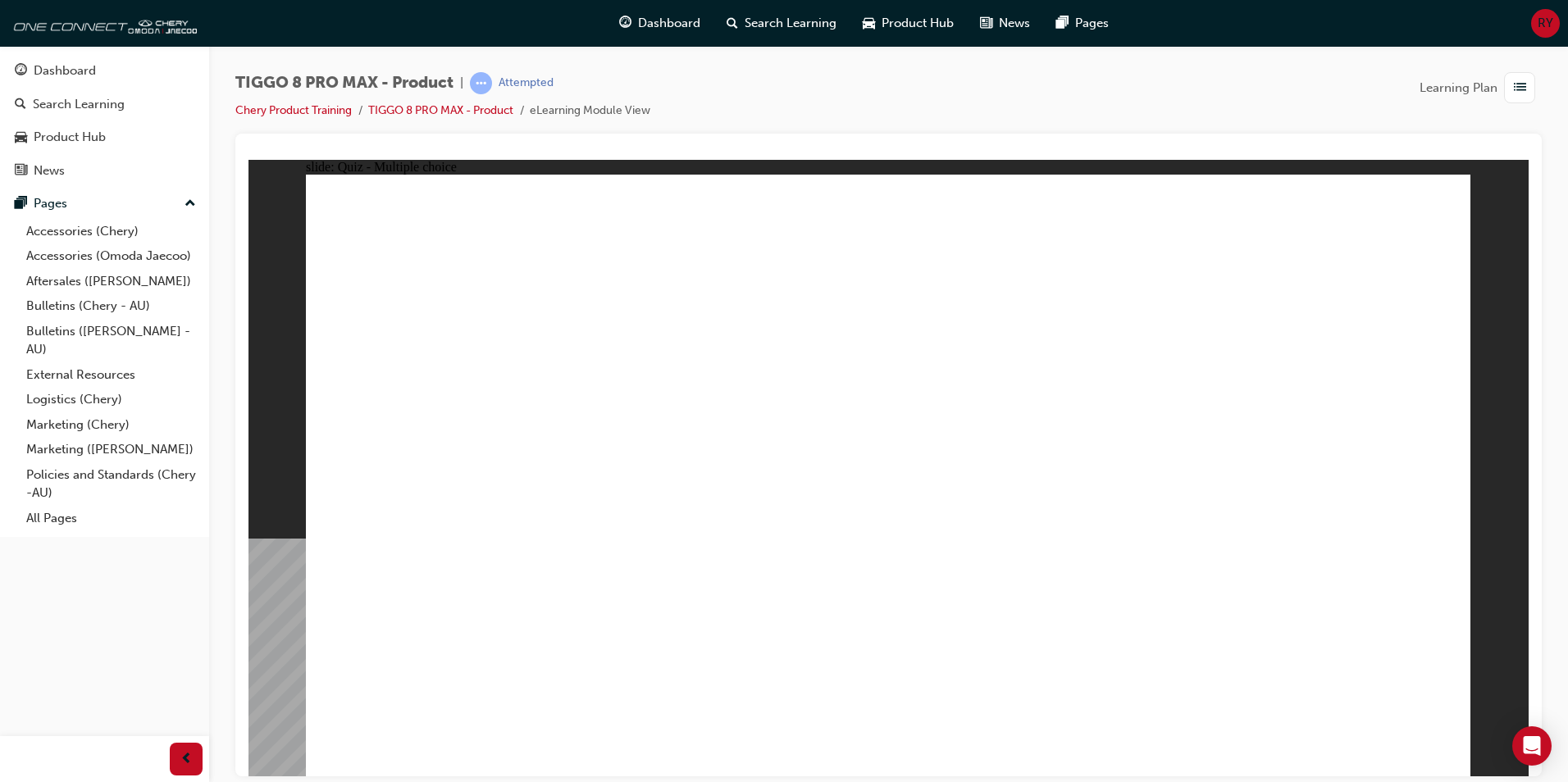
drag, startPoint x: 939, startPoint y: 245, endPoint x: 990, endPoint y: 517, distance: 276.7
drag, startPoint x: 1066, startPoint y: 288, endPoint x: 963, endPoint y: 545, distance: 276.9
drag, startPoint x: 1073, startPoint y: 244, endPoint x: 992, endPoint y: 551, distance: 317.5
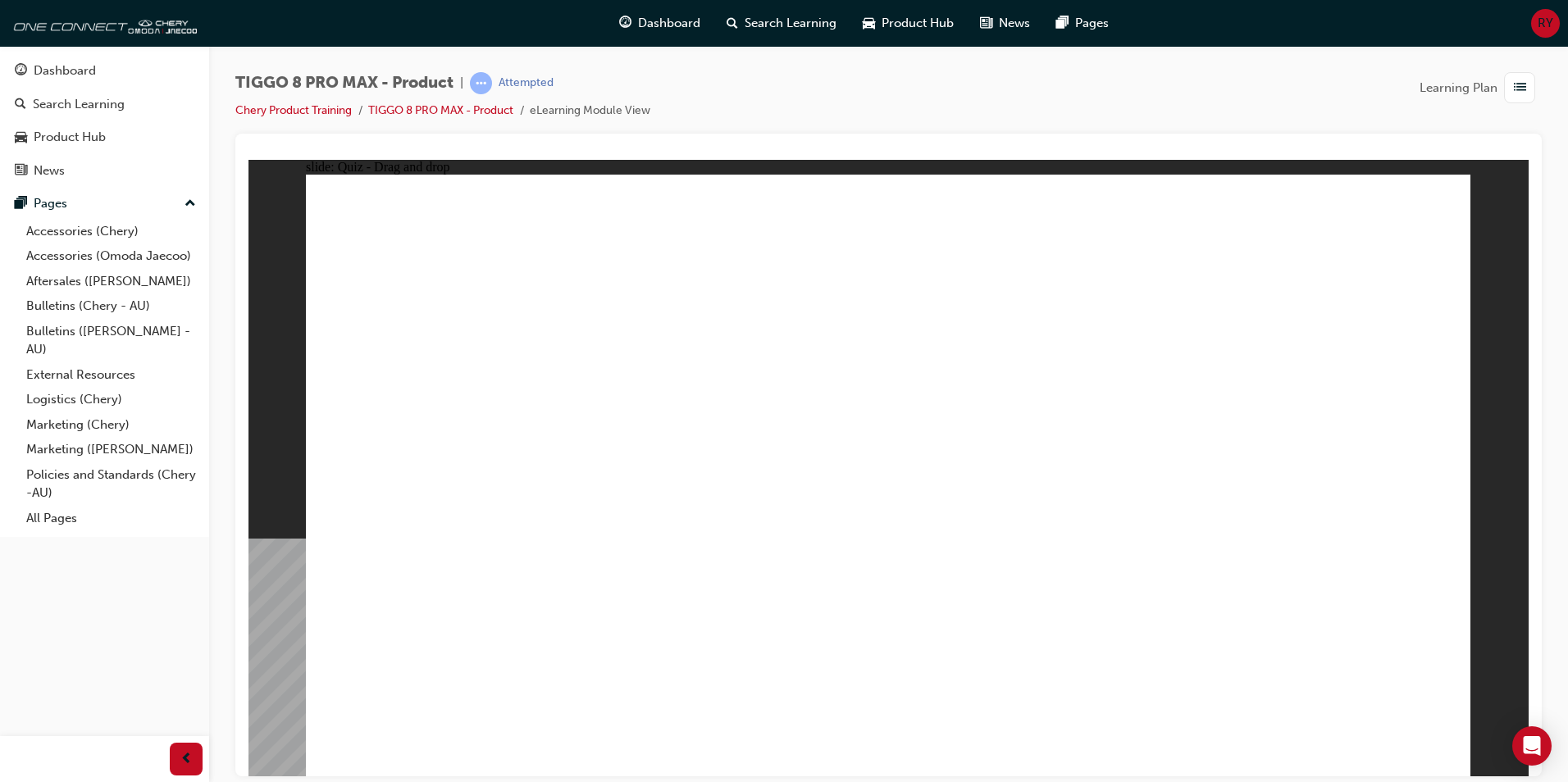
drag, startPoint x: 890, startPoint y: 285, endPoint x: 1012, endPoint y: 544, distance: 286.3
drag, startPoint x: 1330, startPoint y: 238, endPoint x: 1033, endPoint y: 606, distance: 472.9
drag, startPoint x: 1090, startPoint y: 330, endPoint x: 1117, endPoint y: 563, distance: 234.6
drag, startPoint x: 1158, startPoint y: 457, endPoint x: 427, endPoint y: 534, distance: 735.0
drag, startPoint x: 1210, startPoint y: 333, endPoint x: 459, endPoint y: 609, distance: 800.1
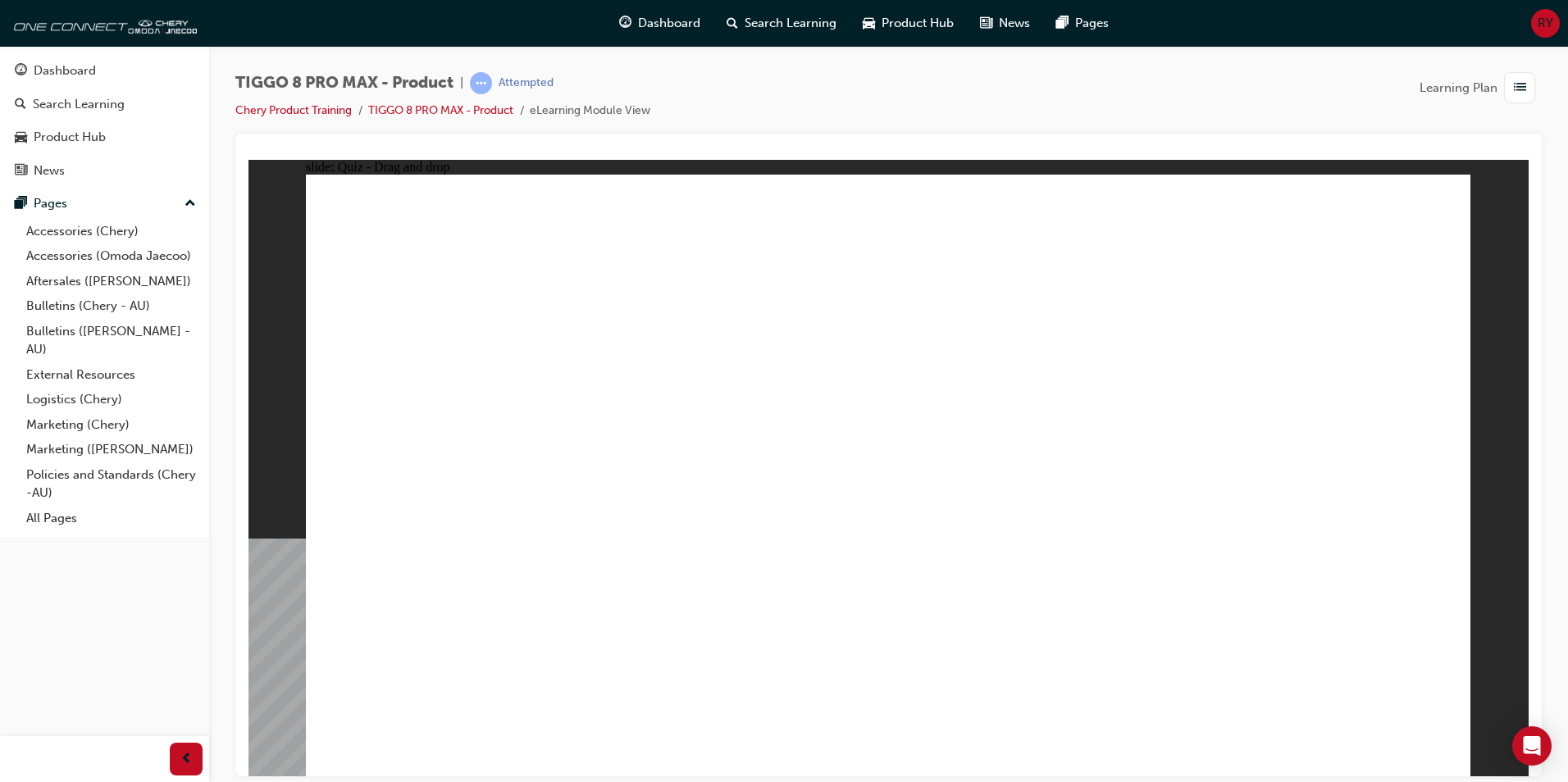
drag, startPoint x: 930, startPoint y: 319, endPoint x: 1058, endPoint y: 588, distance: 297.9
drag, startPoint x: 1326, startPoint y: 292, endPoint x: 1038, endPoint y: 628, distance: 442.5
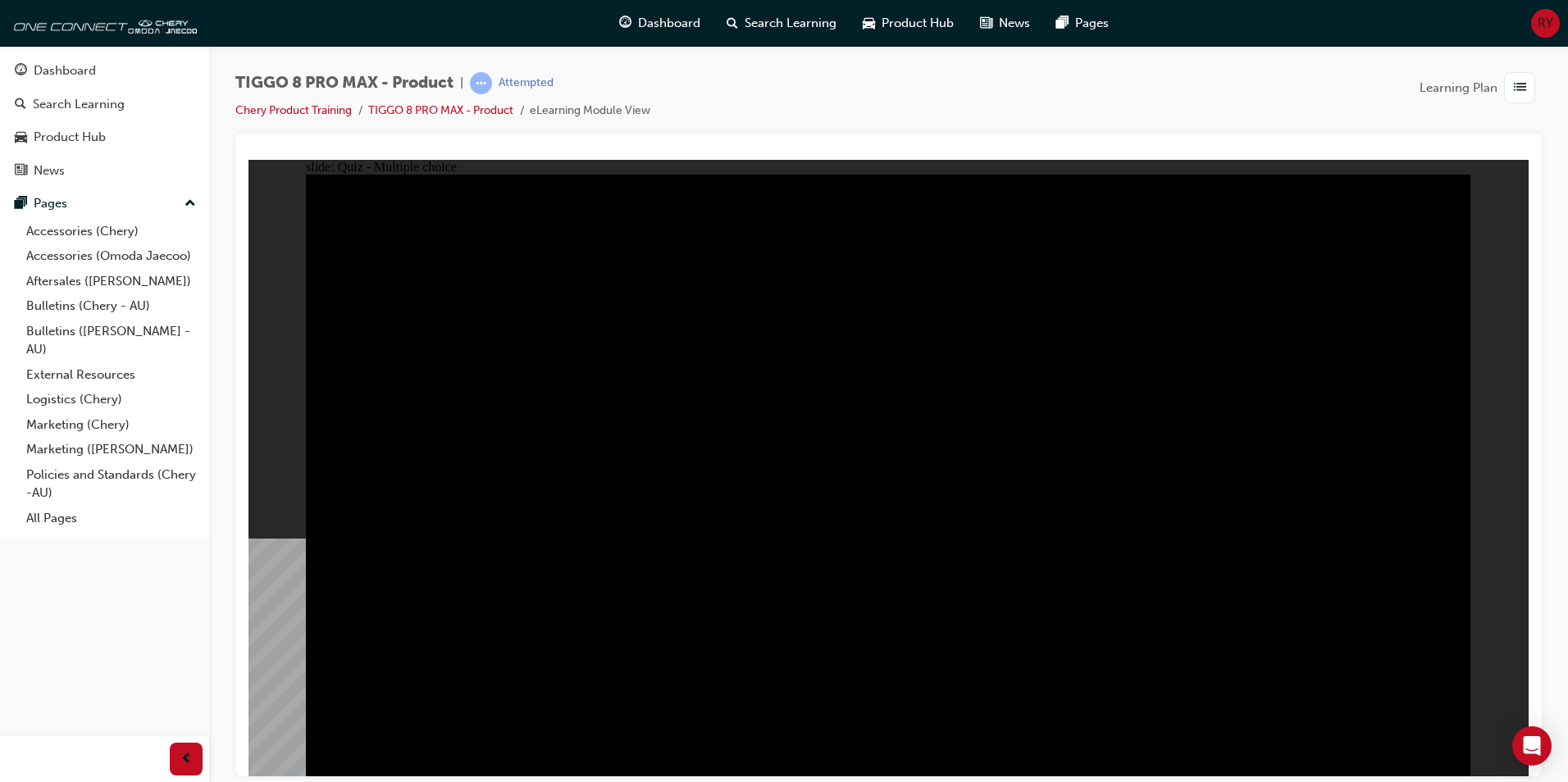
radio input "true"
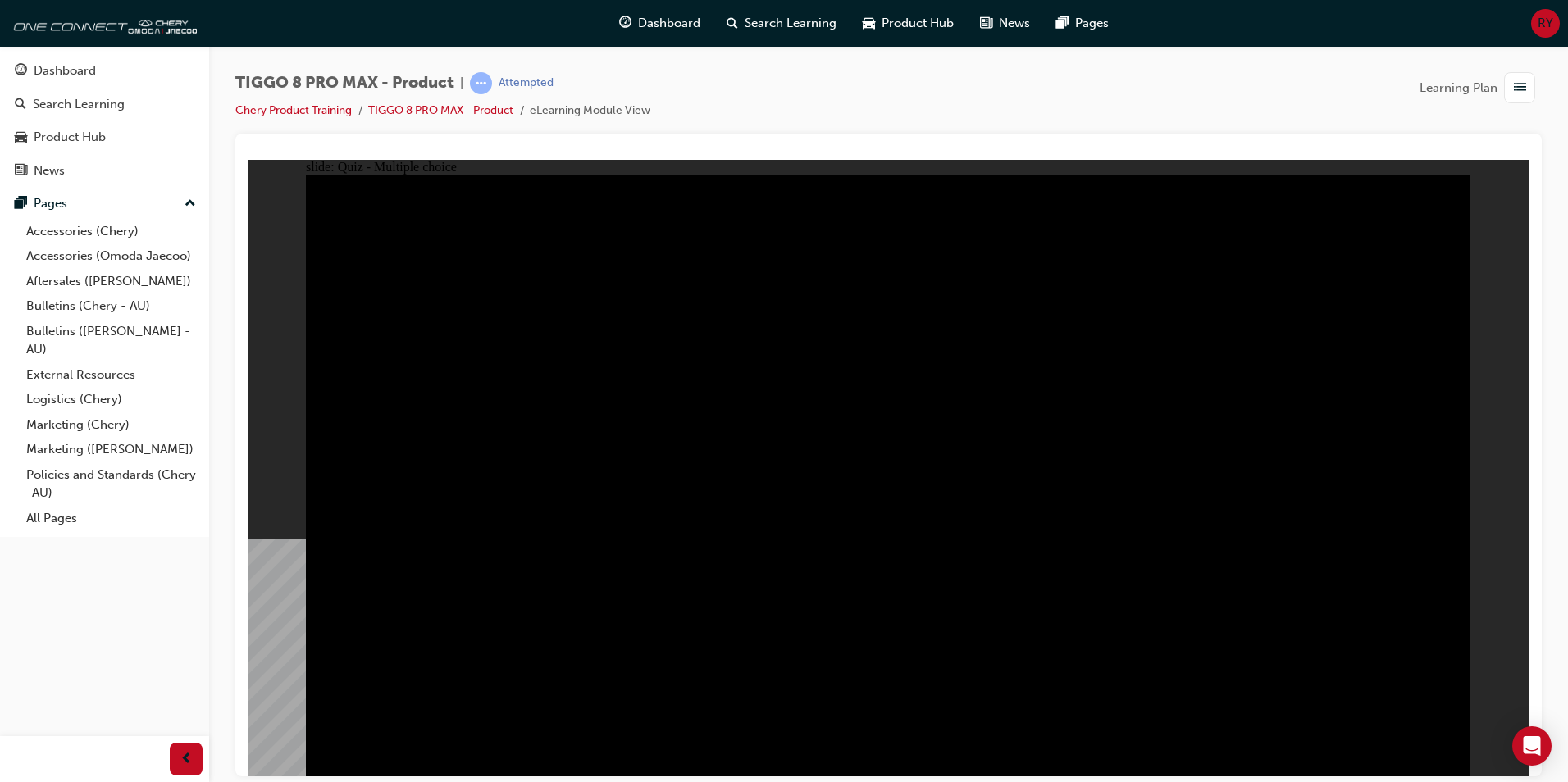
radio input "true"
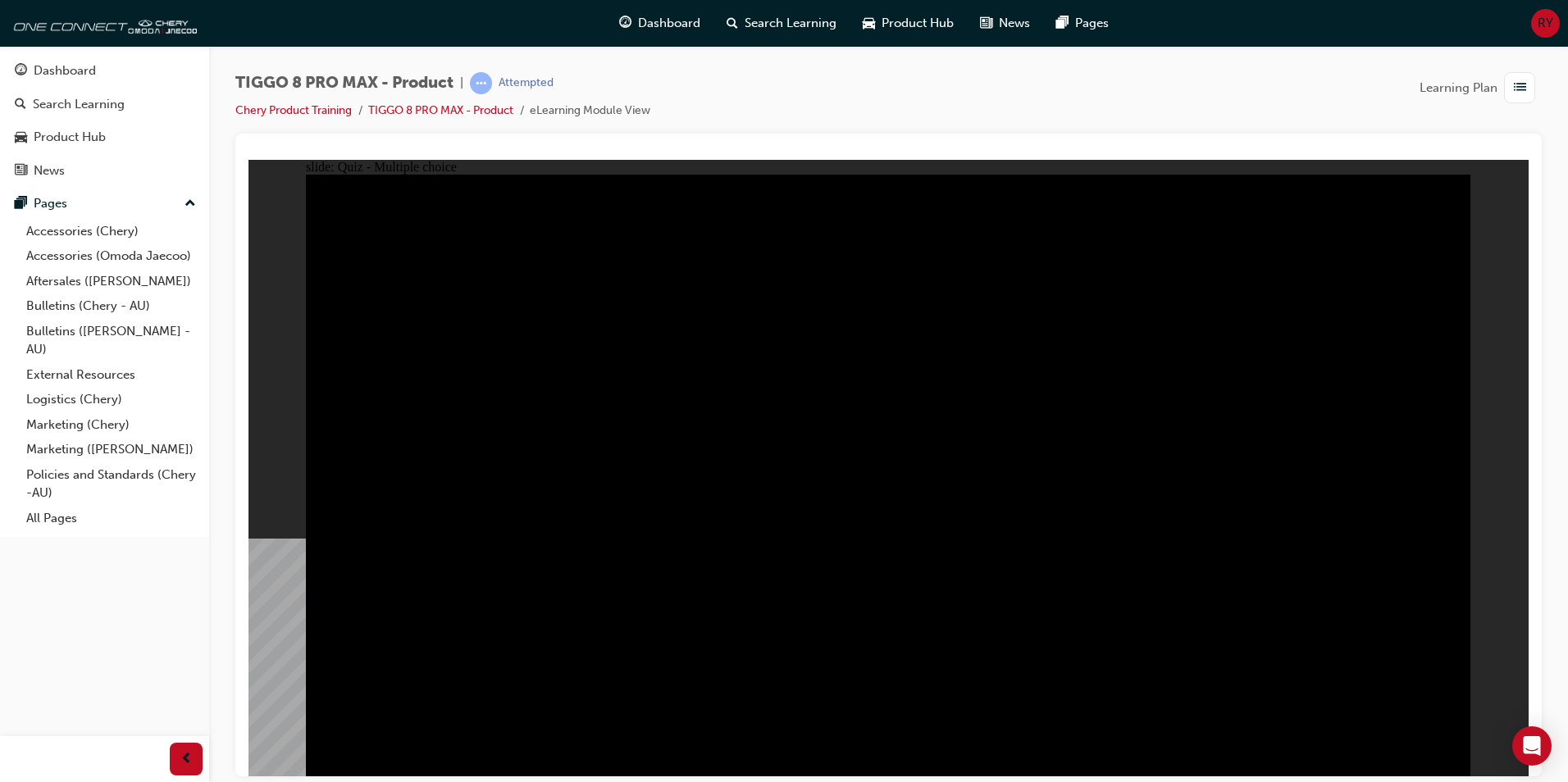
checkbox input "true"
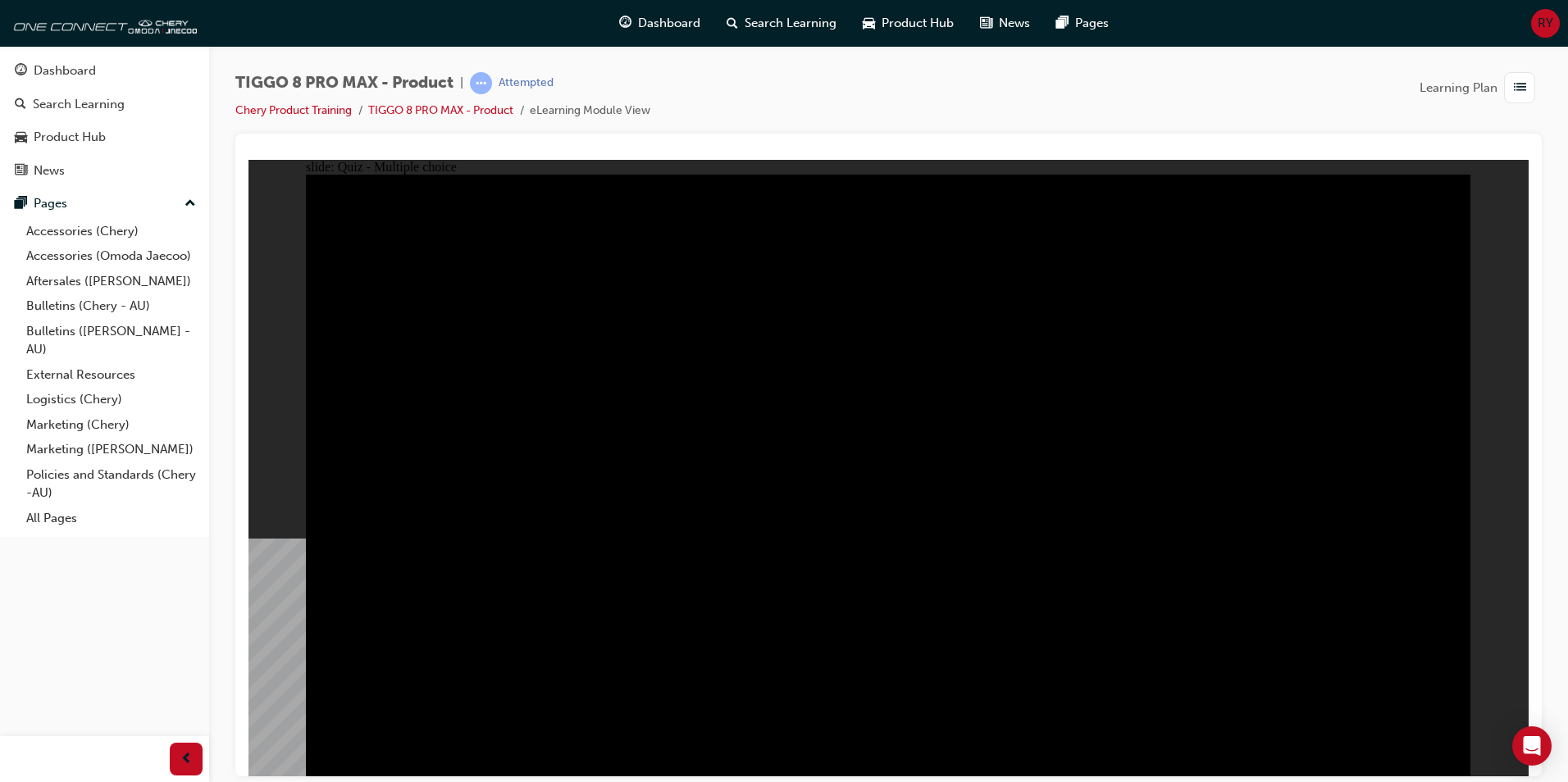
checkbox input "true"
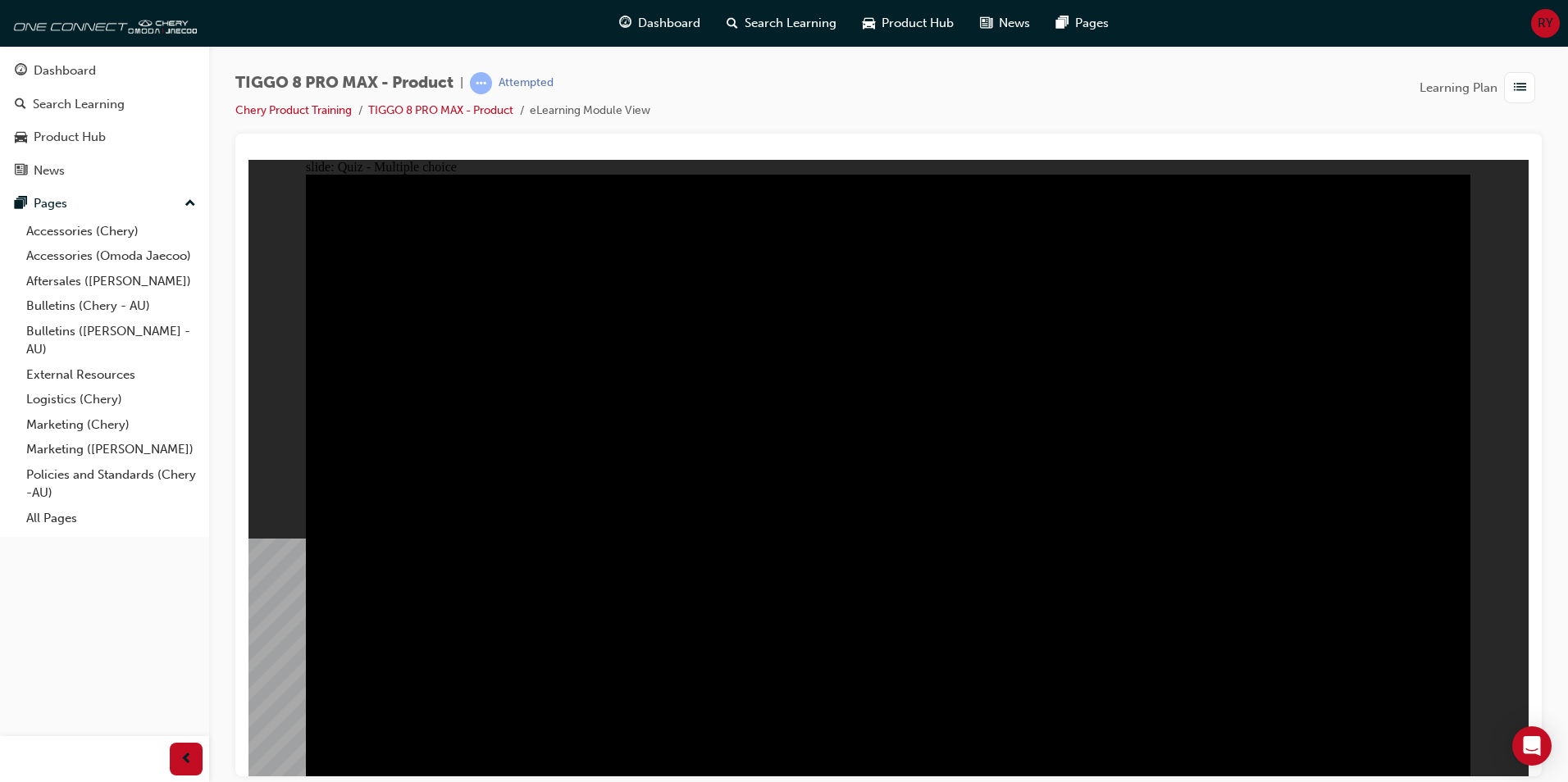
checkbox input "true"
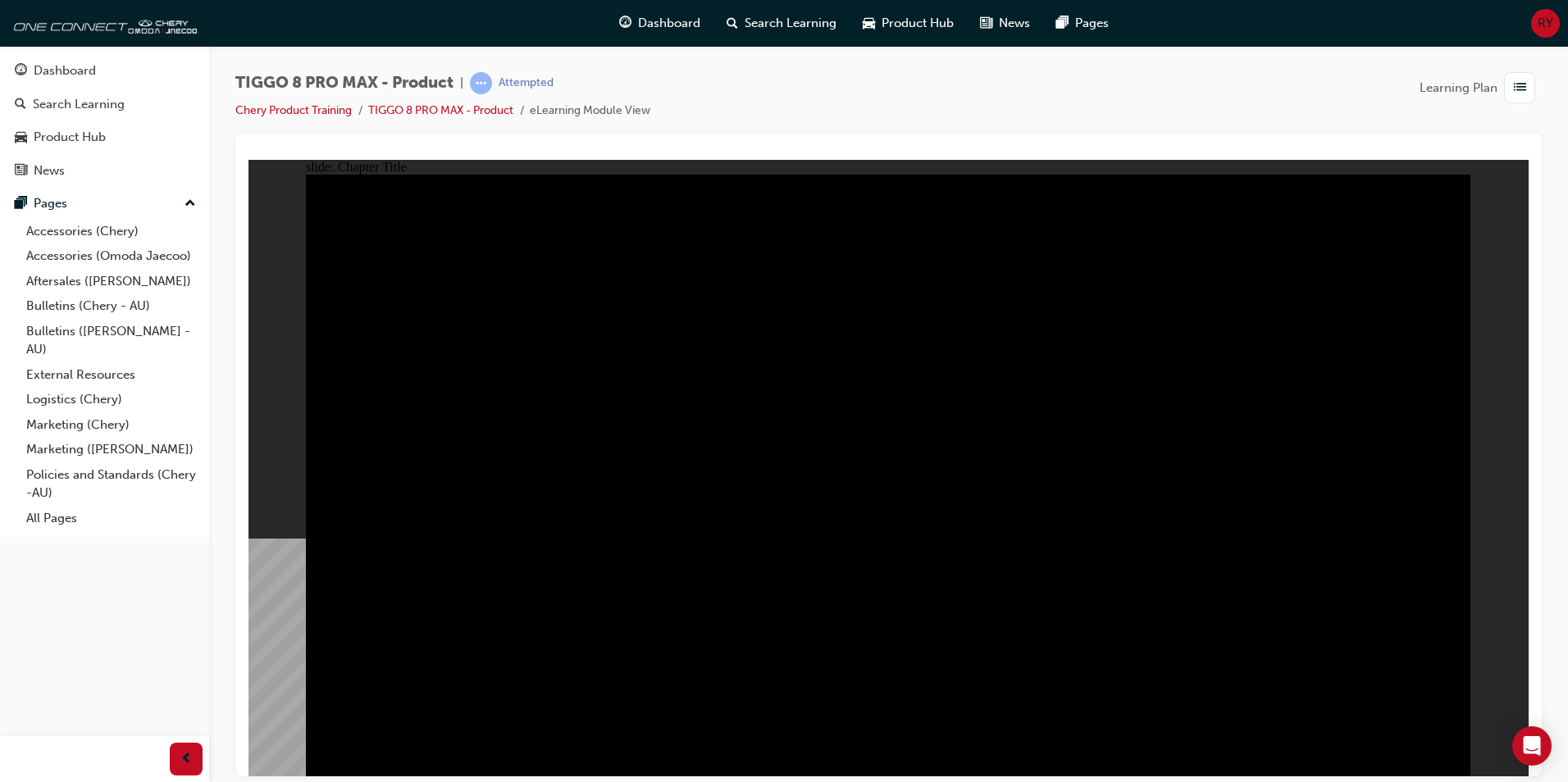
radio input "true"
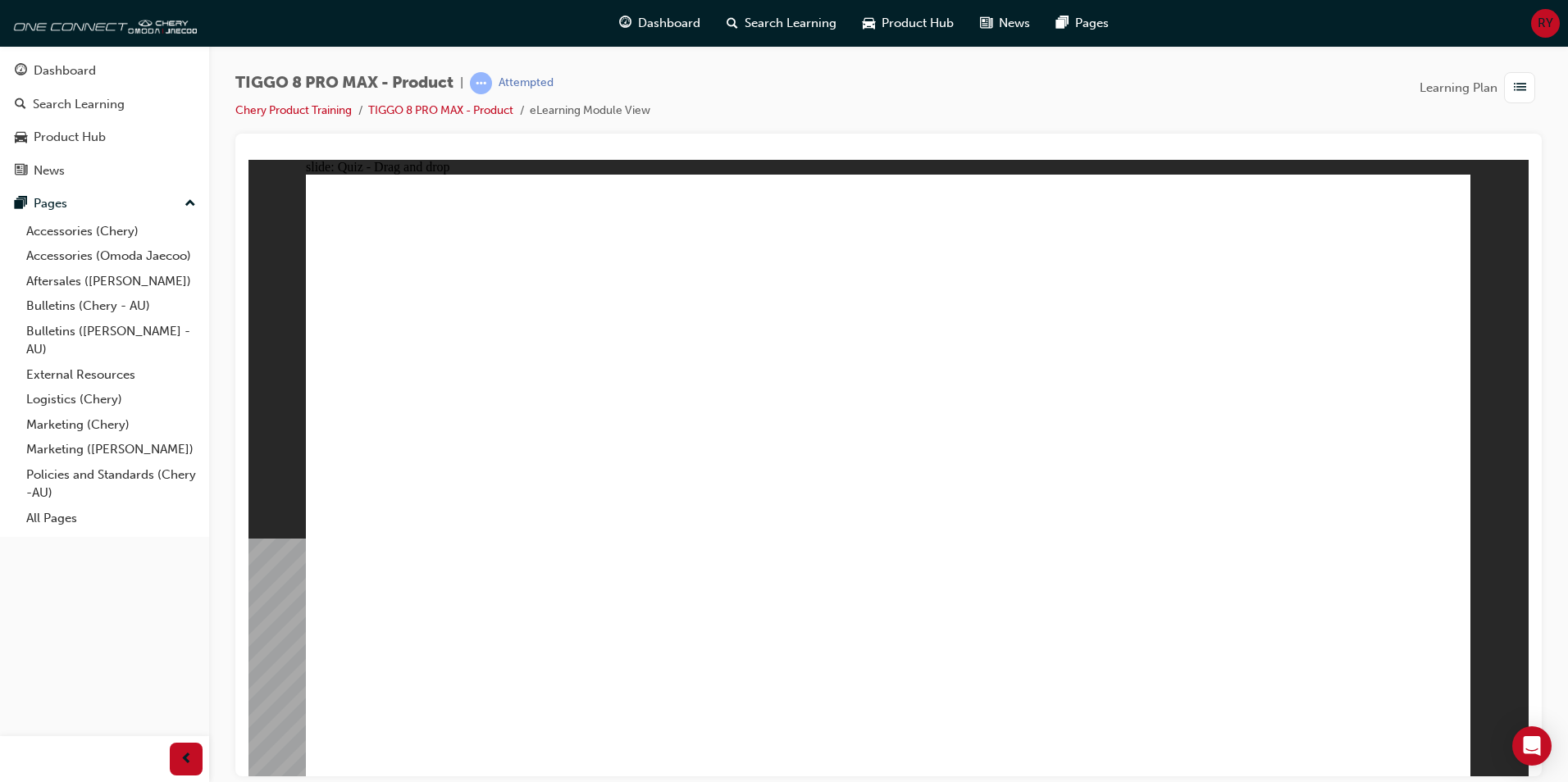
drag, startPoint x: 1261, startPoint y: 252, endPoint x: 346, endPoint y: 510, distance: 950.7
drag, startPoint x: 1265, startPoint y: 471, endPoint x: 1316, endPoint y: 501, distance: 59.2
drag, startPoint x: 942, startPoint y: 451, endPoint x: 904, endPoint y: 538, distance: 94.9
drag, startPoint x: 1059, startPoint y: 243, endPoint x: 664, endPoint y: 506, distance: 474.5
drag, startPoint x: 839, startPoint y: 274, endPoint x: 1152, endPoint y: 509, distance: 391.4
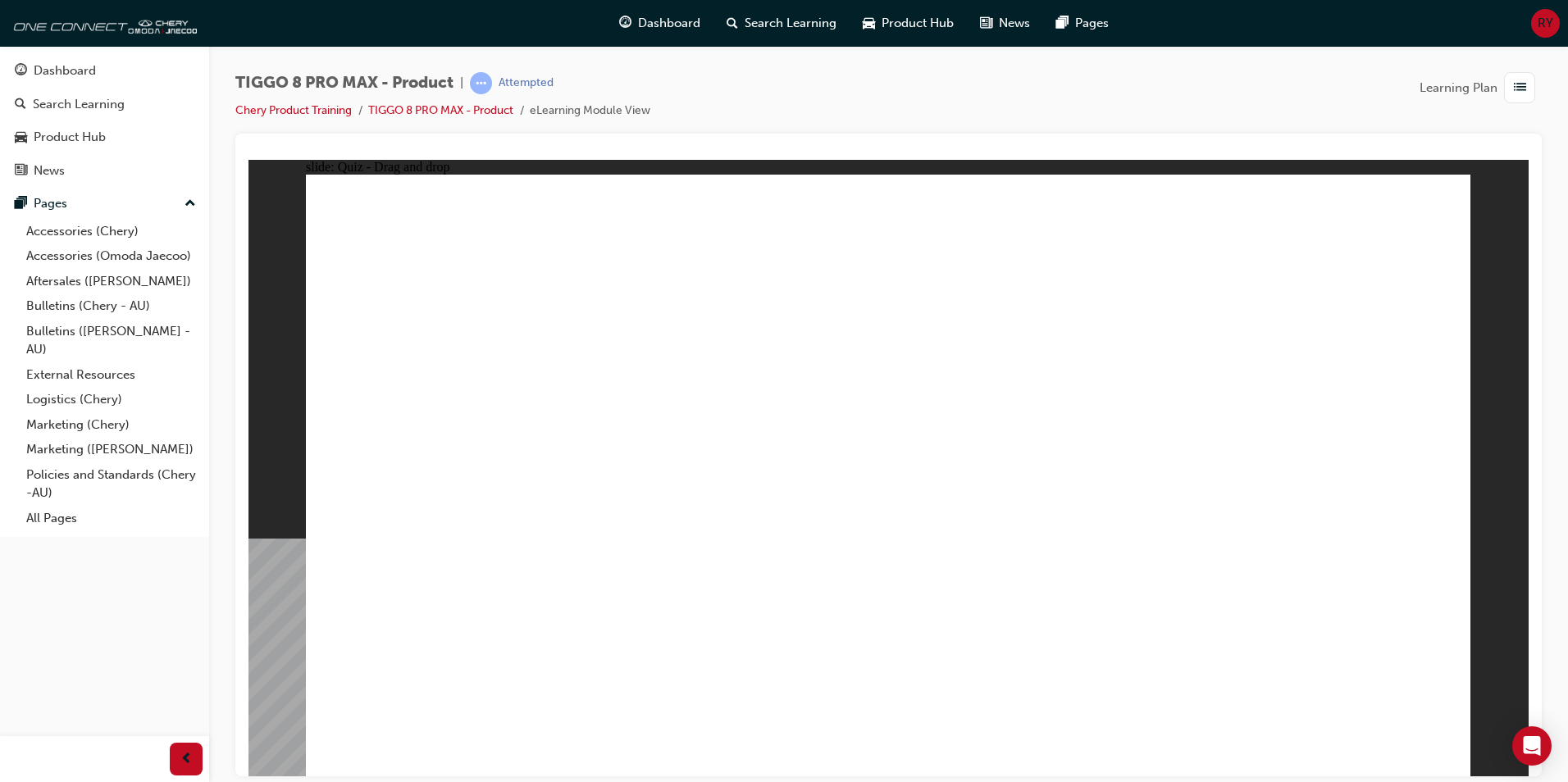
checkbox input "true"
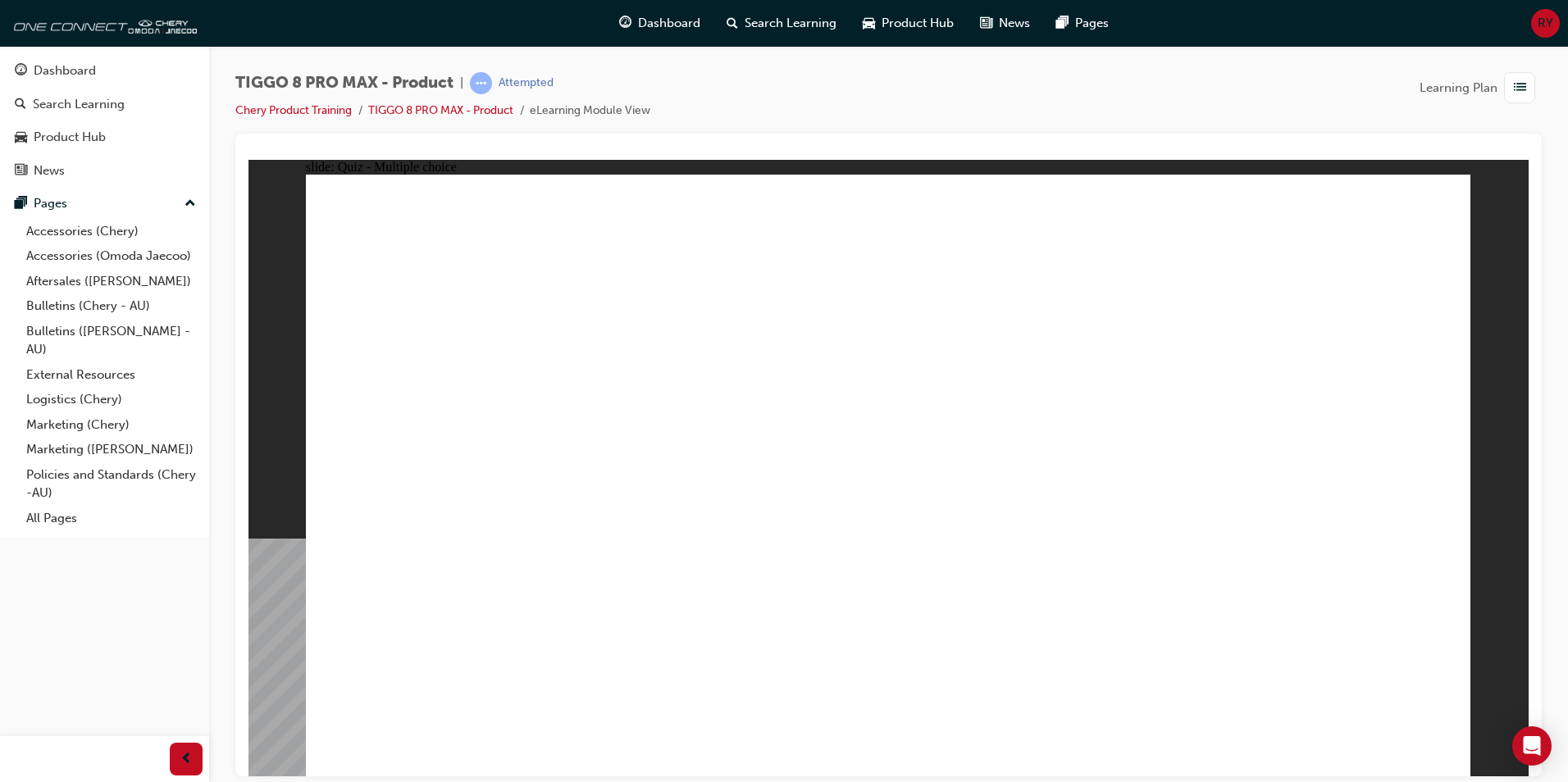
checkbox input "true"
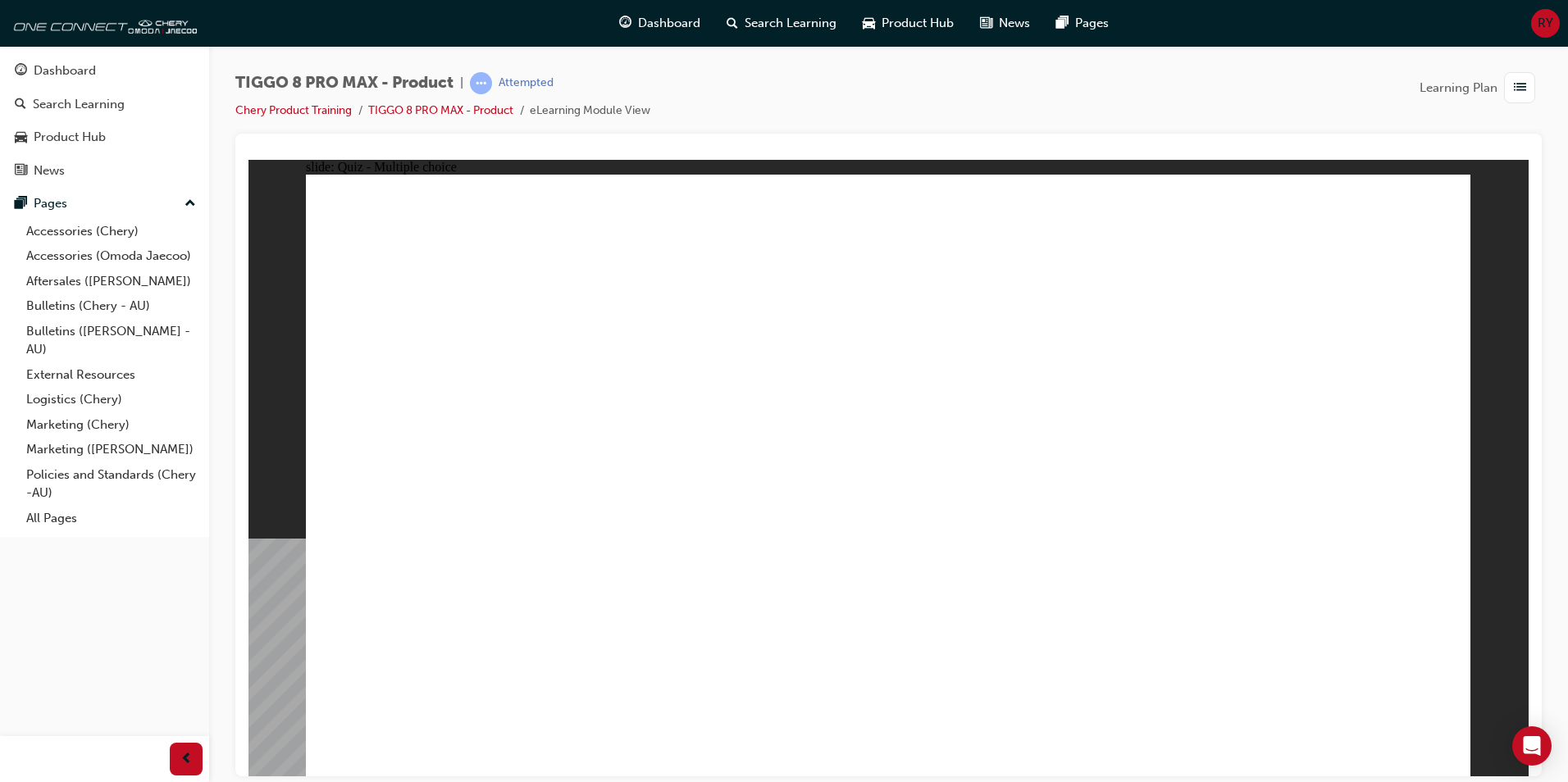
radio input "true"
drag, startPoint x: 891, startPoint y: 238, endPoint x: 949, endPoint y: 554, distance: 321.3
drag, startPoint x: 1065, startPoint y: 327, endPoint x: 1054, endPoint y: 524, distance: 197.3
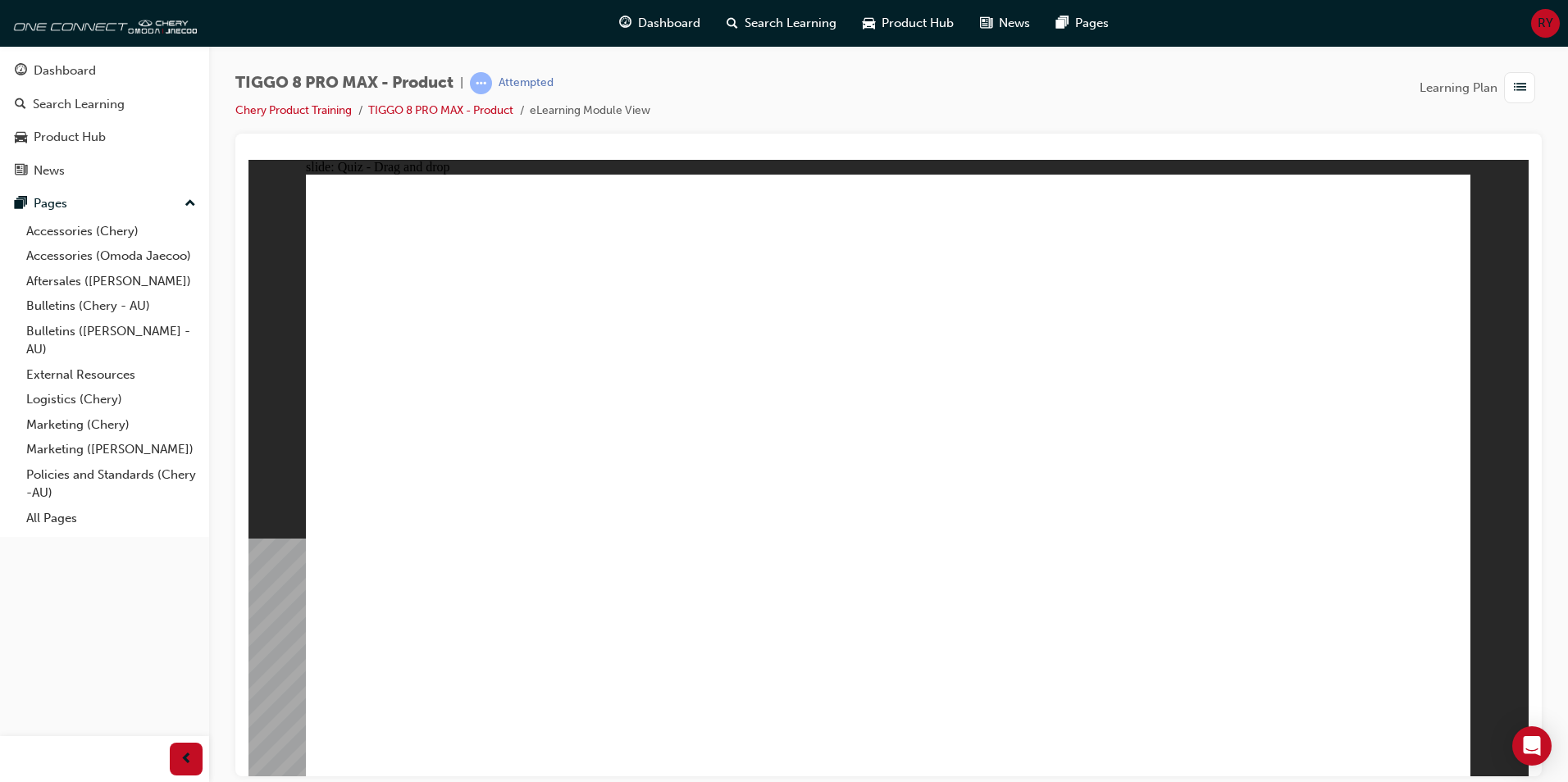
drag, startPoint x: 1073, startPoint y: 282, endPoint x: 953, endPoint y: 555, distance: 298.2
drag, startPoint x: 898, startPoint y: 311, endPoint x: 1119, endPoint y: 296, distance: 221.5
drag, startPoint x: 1094, startPoint y: 240, endPoint x: 989, endPoint y: 584, distance: 359.7
drag, startPoint x: 1296, startPoint y: 291, endPoint x: 1227, endPoint y: 423, distance: 148.9
drag, startPoint x: 1099, startPoint y: 478, endPoint x: 1020, endPoint y: 590, distance: 137.1
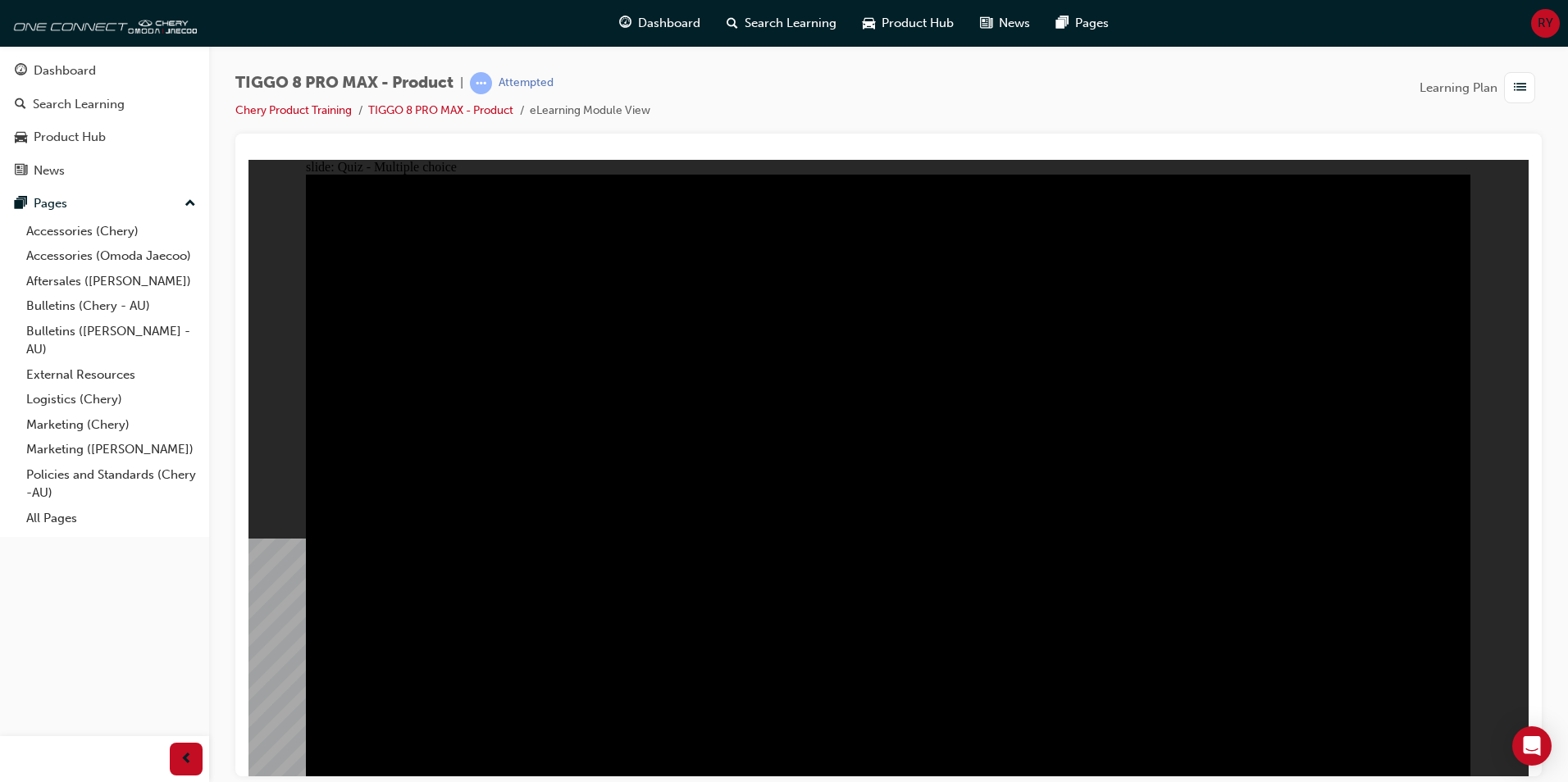
radio input "true"
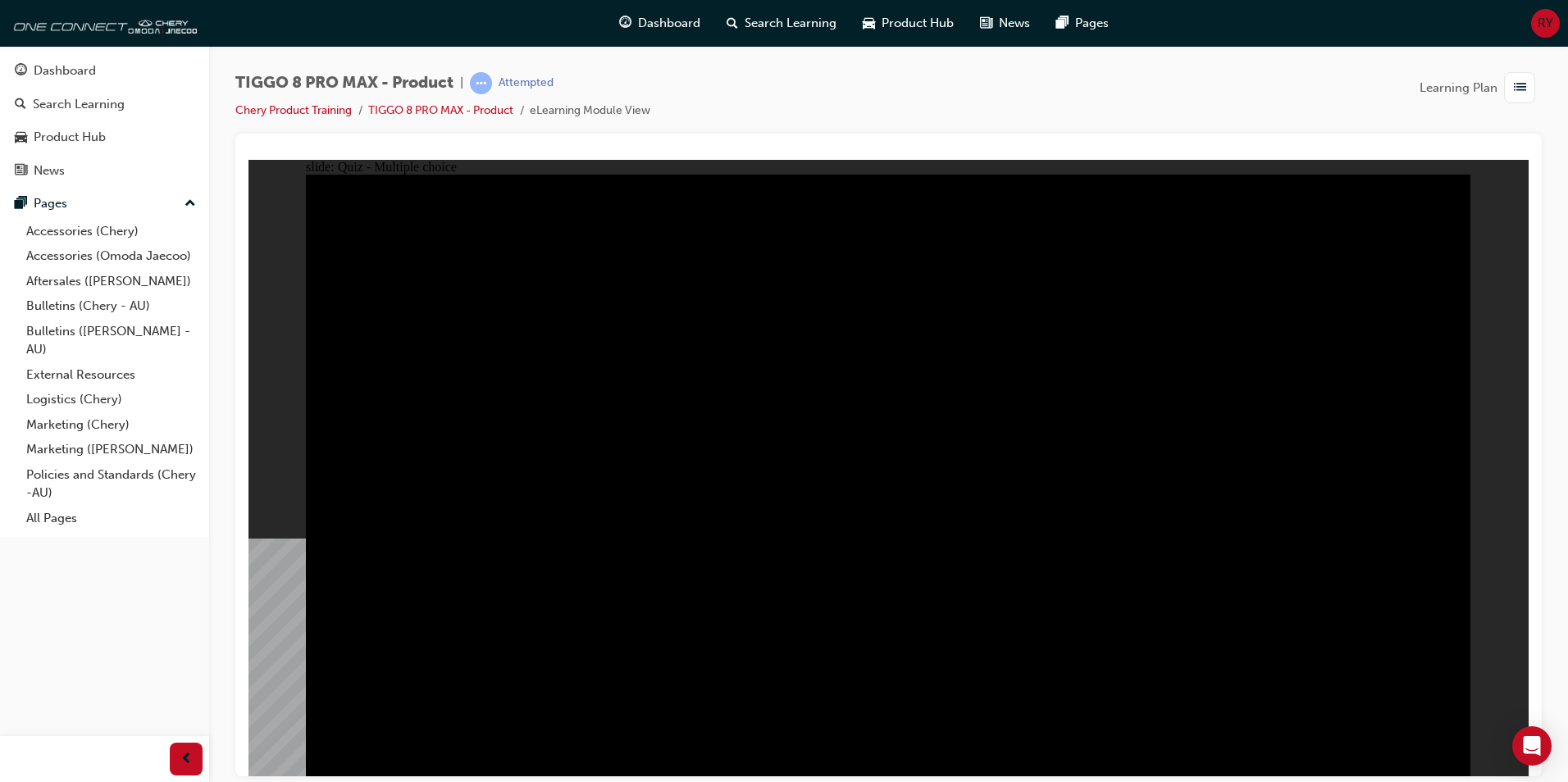
radio input "true"
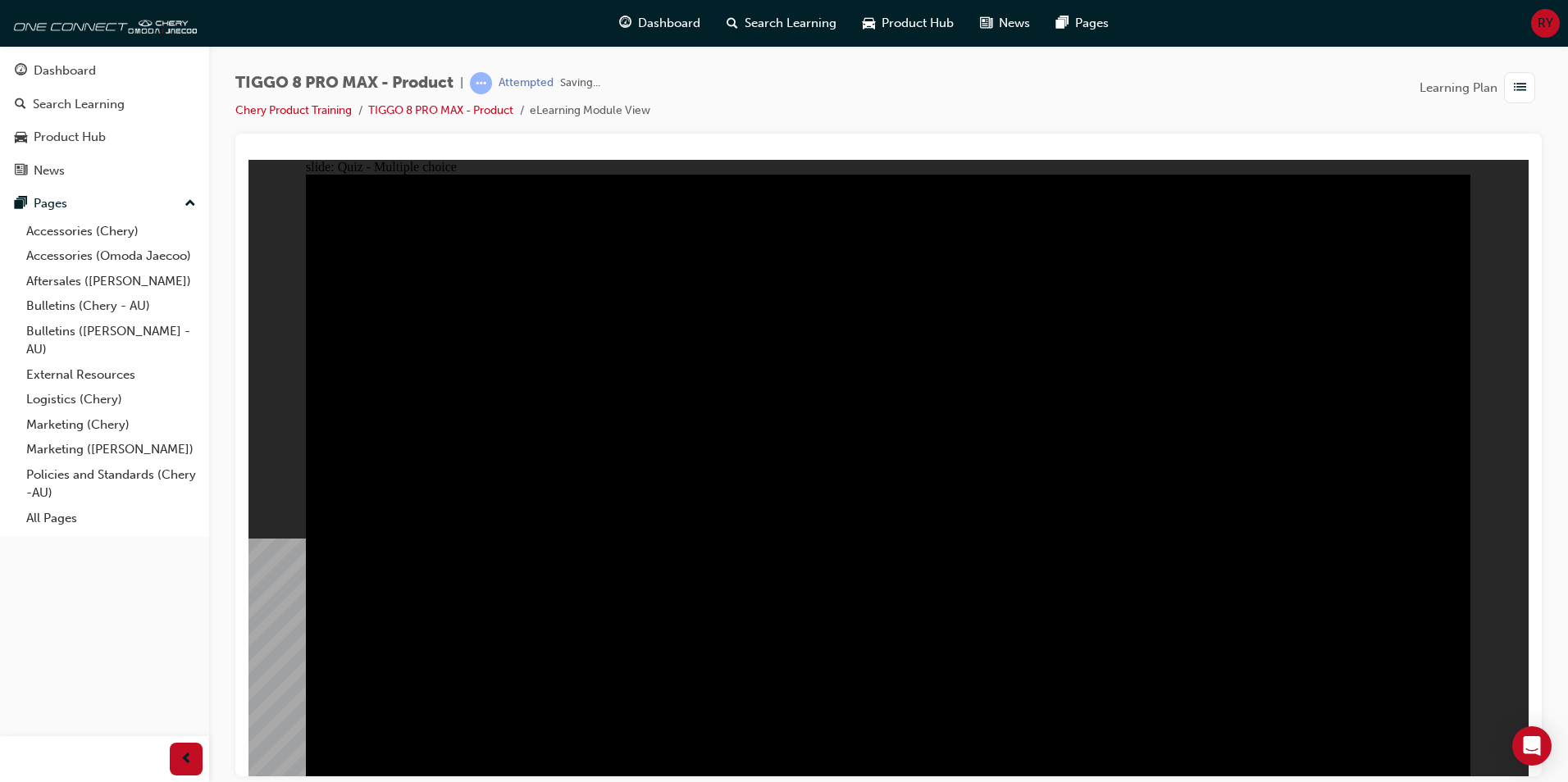
drag, startPoint x: 1122, startPoint y: 356, endPoint x: 1084, endPoint y: 230, distance: 131.6
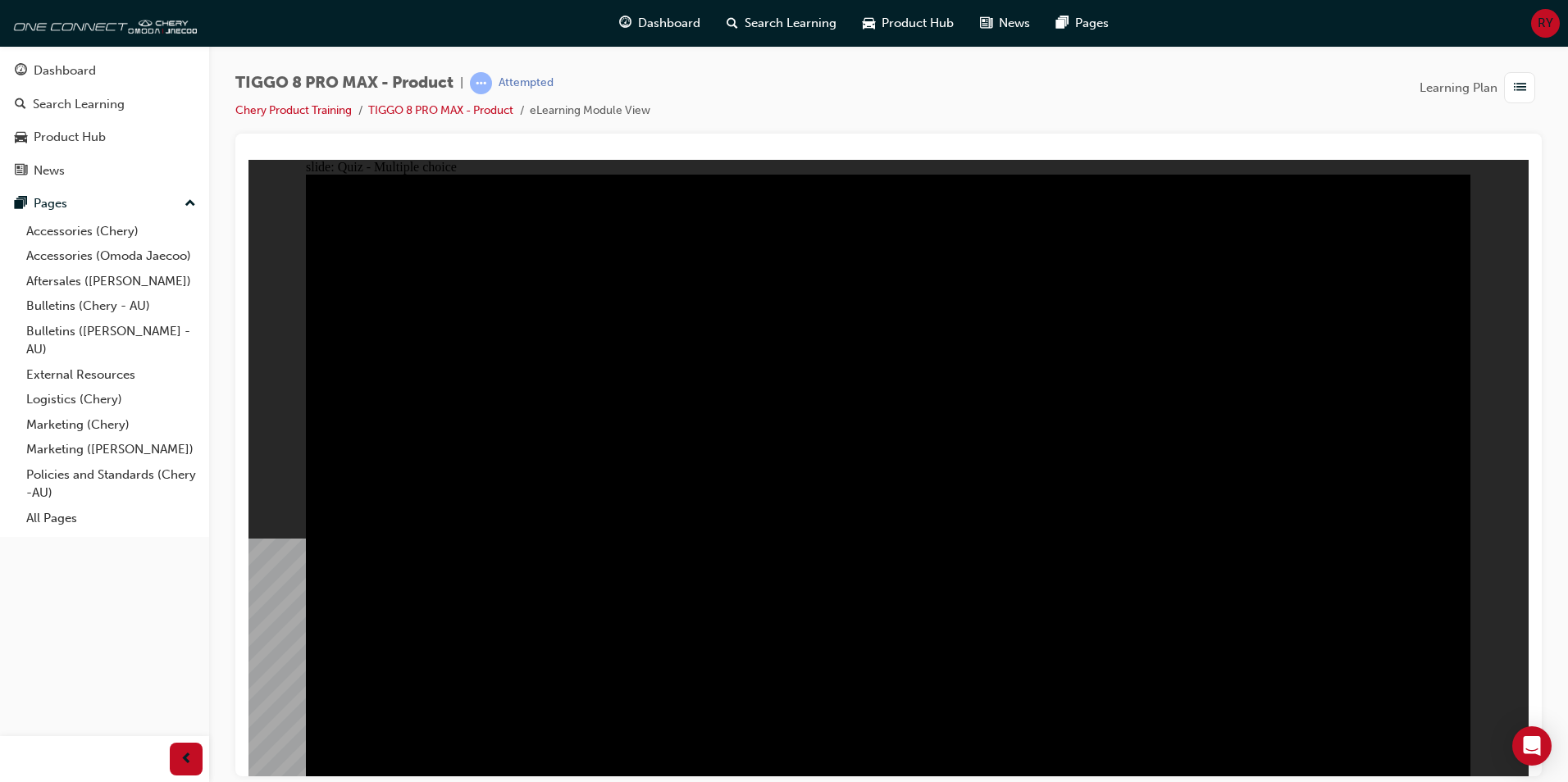
checkbox input "true"
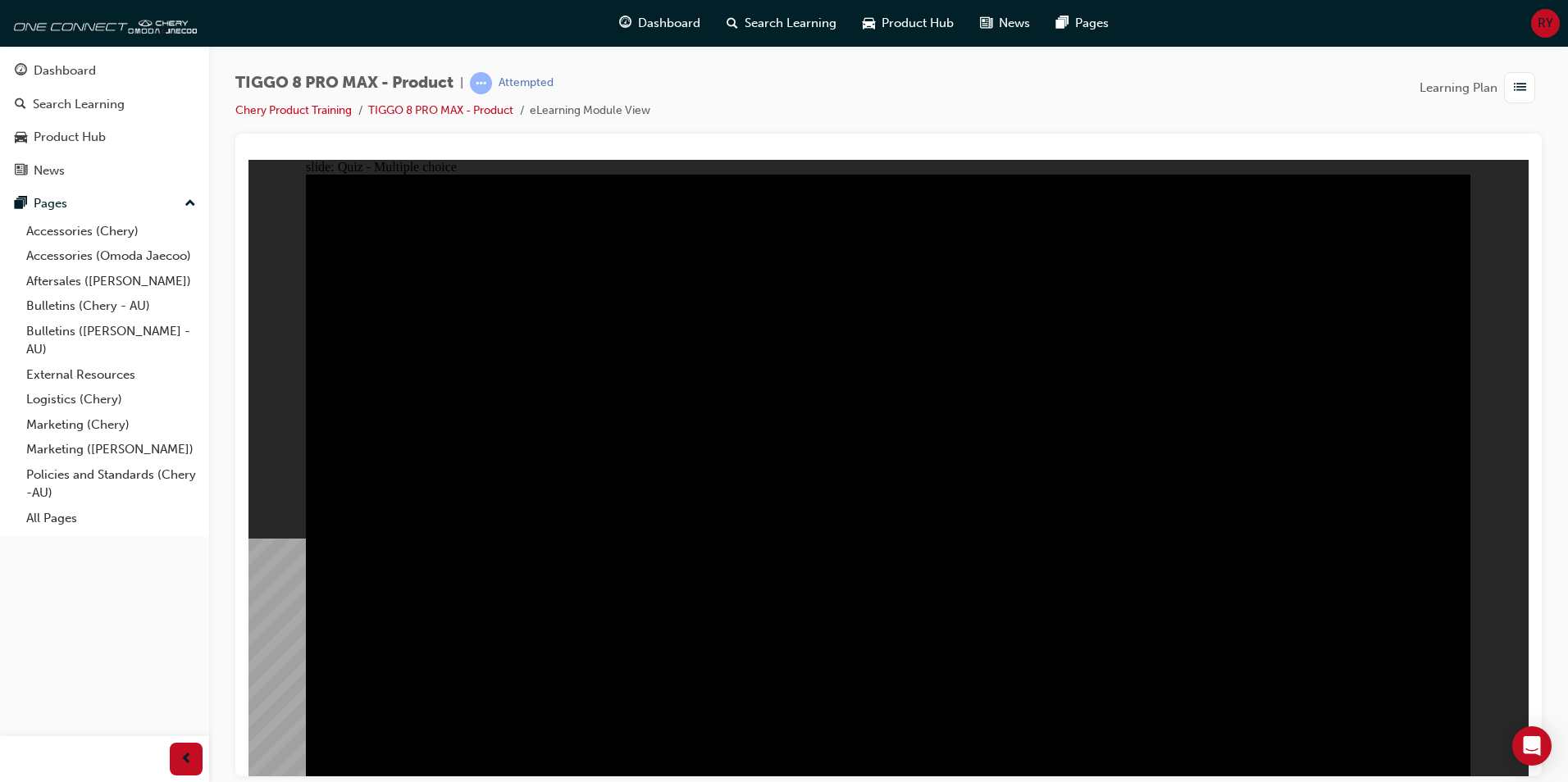
checkbox input "true"
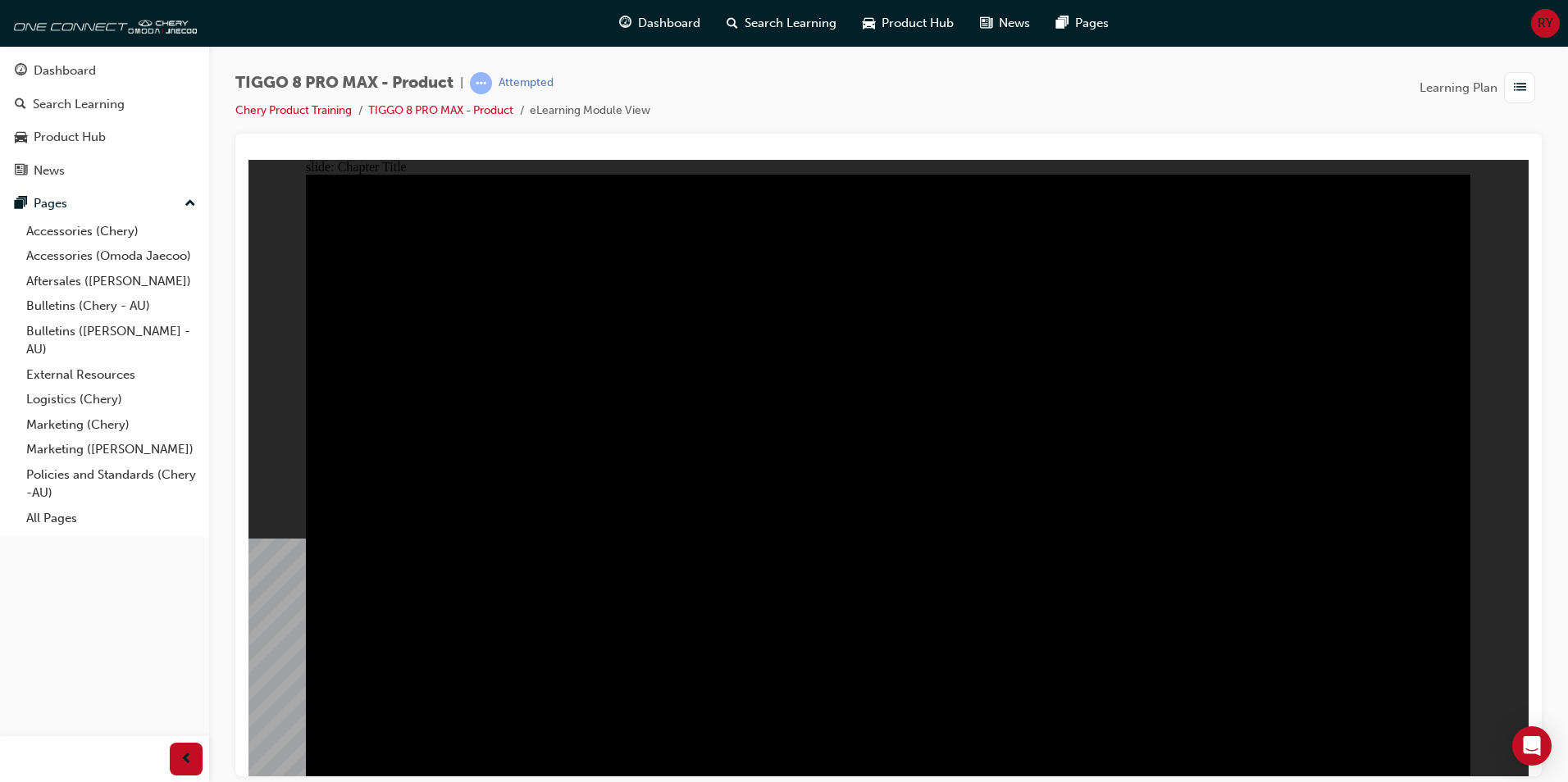
radio input "true"
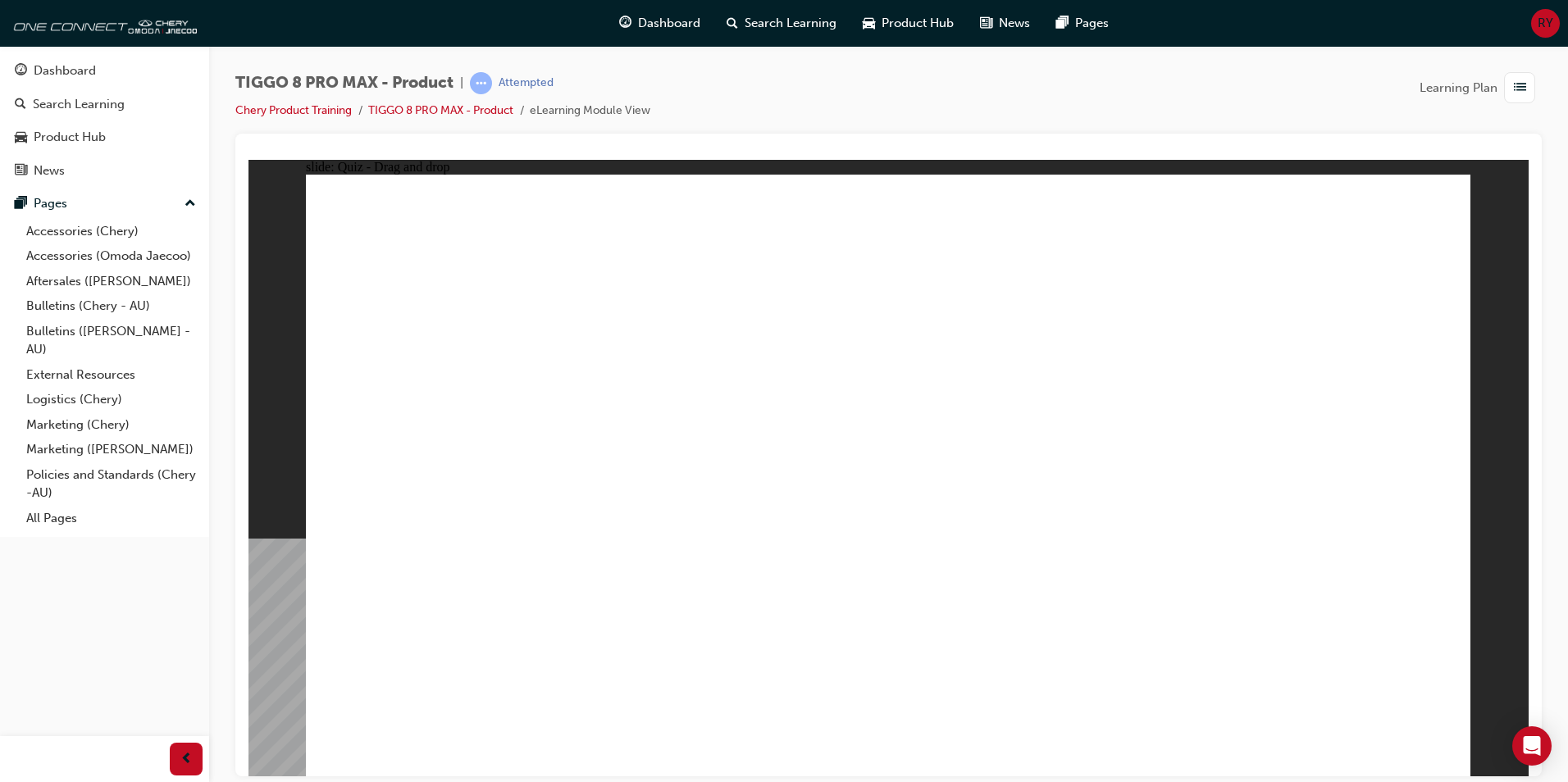
drag, startPoint x: 658, startPoint y: 436, endPoint x: 408, endPoint y: 494, distance: 256.6
drag, startPoint x: 1081, startPoint y: 247, endPoint x: 723, endPoint y: 513, distance: 446.0
drag, startPoint x: 912, startPoint y: 465, endPoint x: 900, endPoint y: 507, distance: 43.7
drag, startPoint x: 1220, startPoint y: 391, endPoint x: 1349, endPoint y: 523, distance: 184.6
drag, startPoint x: 822, startPoint y: 248, endPoint x: 1095, endPoint y: 494, distance: 367.5
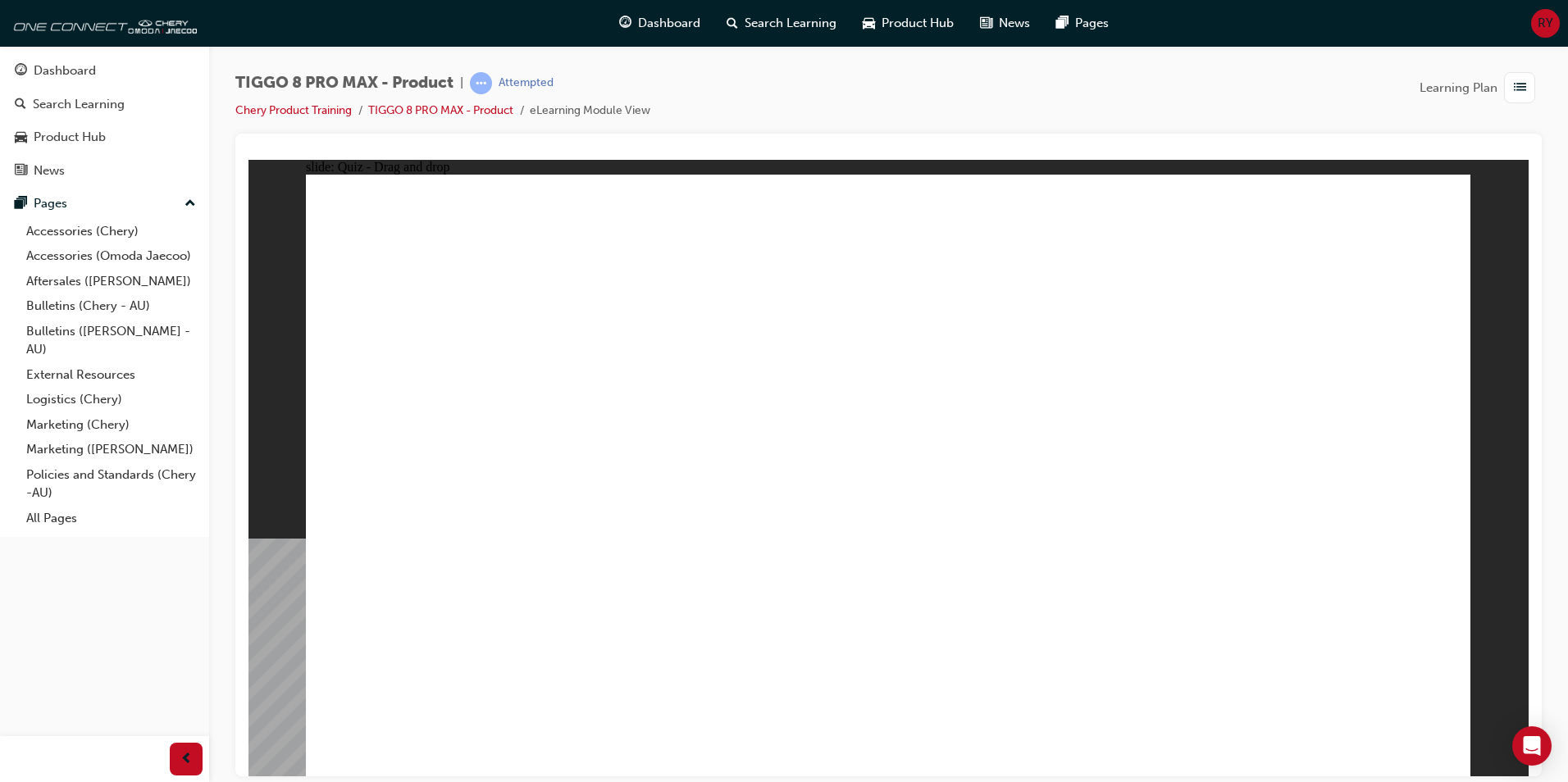
checkbox input "true"
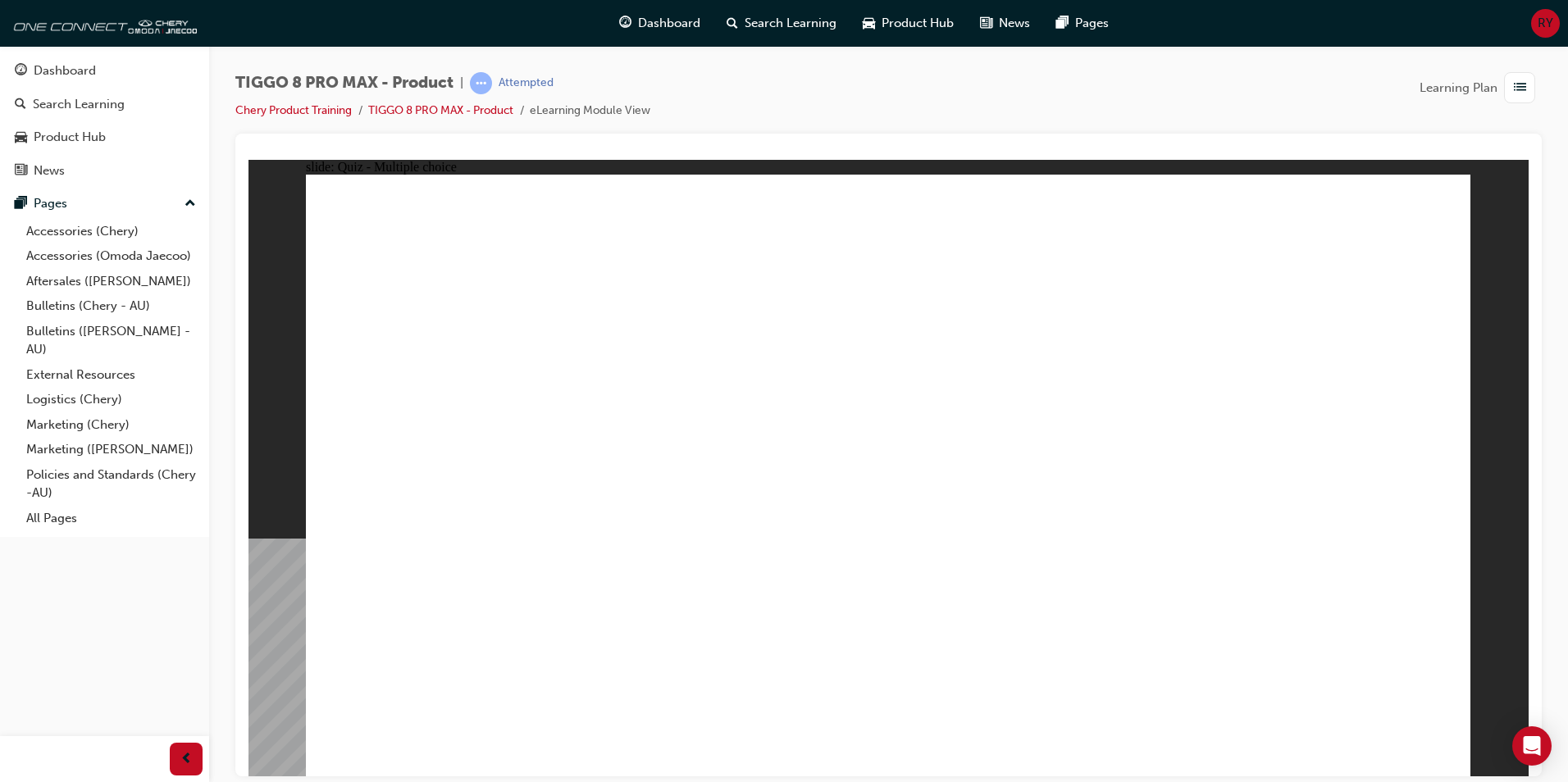
checkbox input "true"
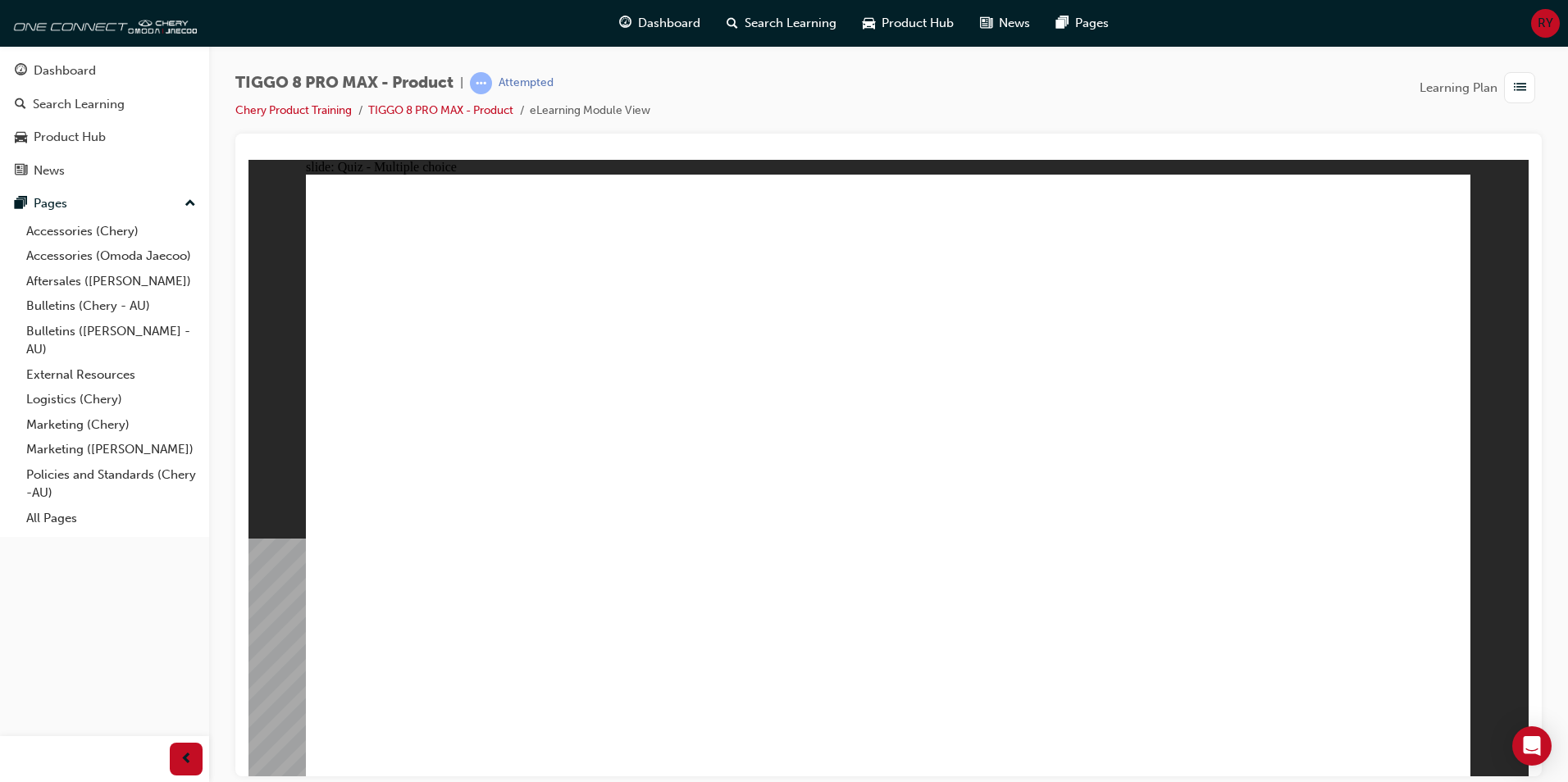
radio input "false"
radio input "true"
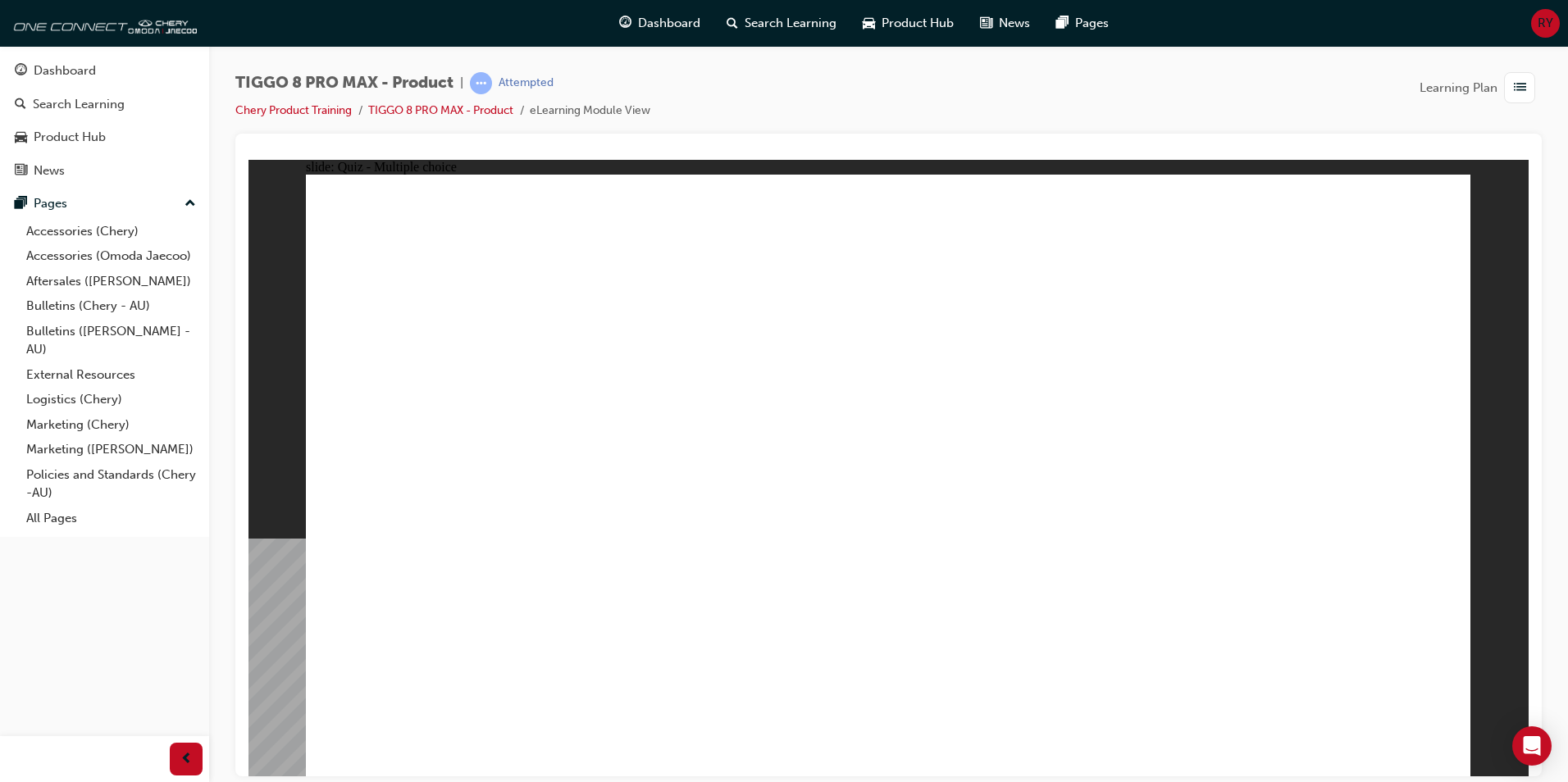
drag, startPoint x: 868, startPoint y: 283, endPoint x: 916, endPoint y: 519, distance: 240.8
drag, startPoint x: 1039, startPoint y: 345, endPoint x: 1050, endPoint y: 416, distance: 71.8
drag, startPoint x: 1044, startPoint y: 296, endPoint x: 949, endPoint y: 589, distance: 308.0
drag, startPoint x: 836, startPoint y: 243, endPoint x: 1103, endPoint y: 582, distance: 431.5
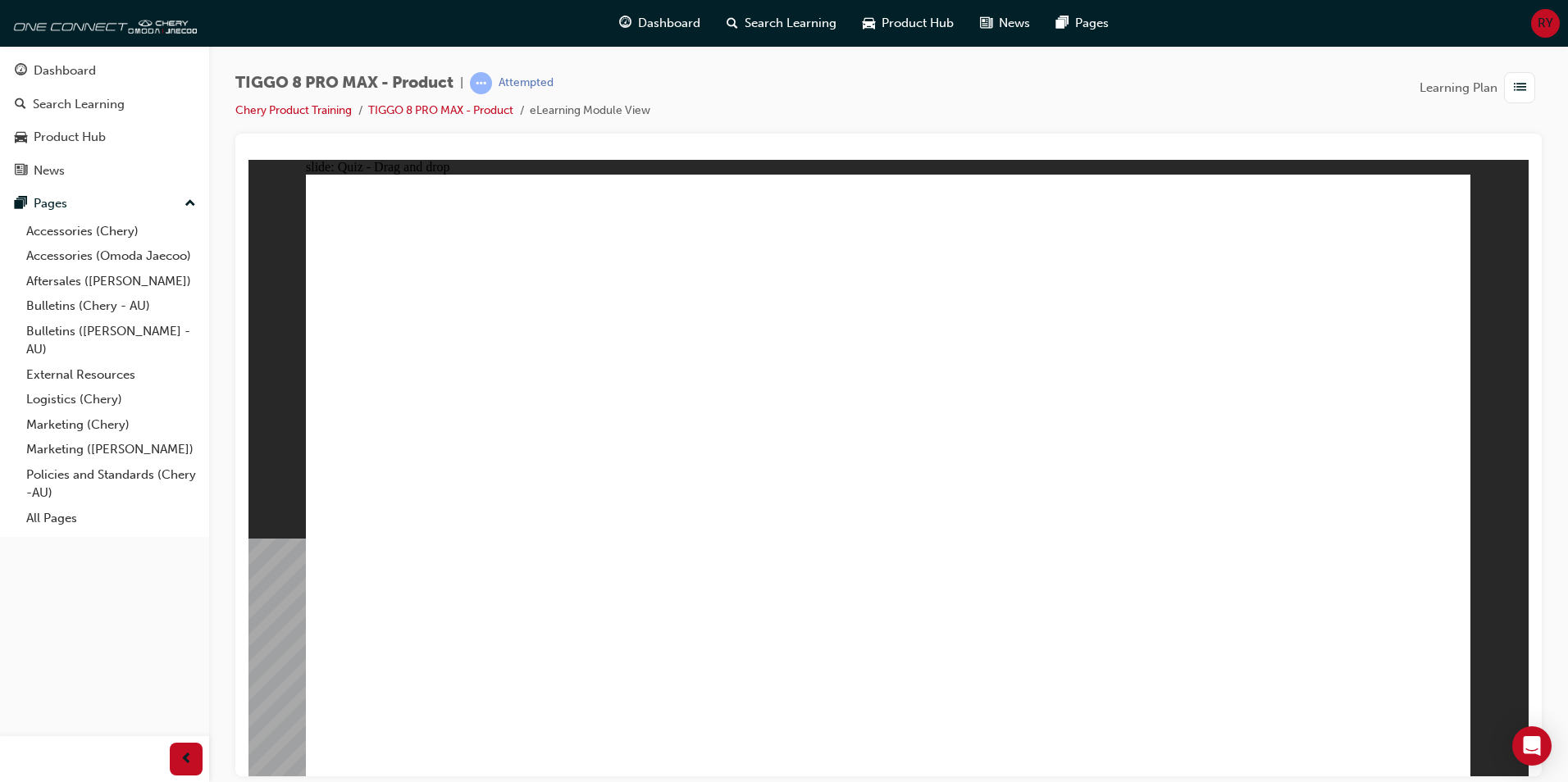
drag, startPoint x: 1075, startPoint y: 242, endPoint x: 951, endPoint y: 601, distance: 379.8
drag, startPoint x: 1283, startPoint y: 288, endPoint x: 1138, endPoint y: 588, distance: 333.2
drag, startPoint x: 1245, startPoint y: 238, endPoint x: 969, endPoint y: 596, distance: 452.0
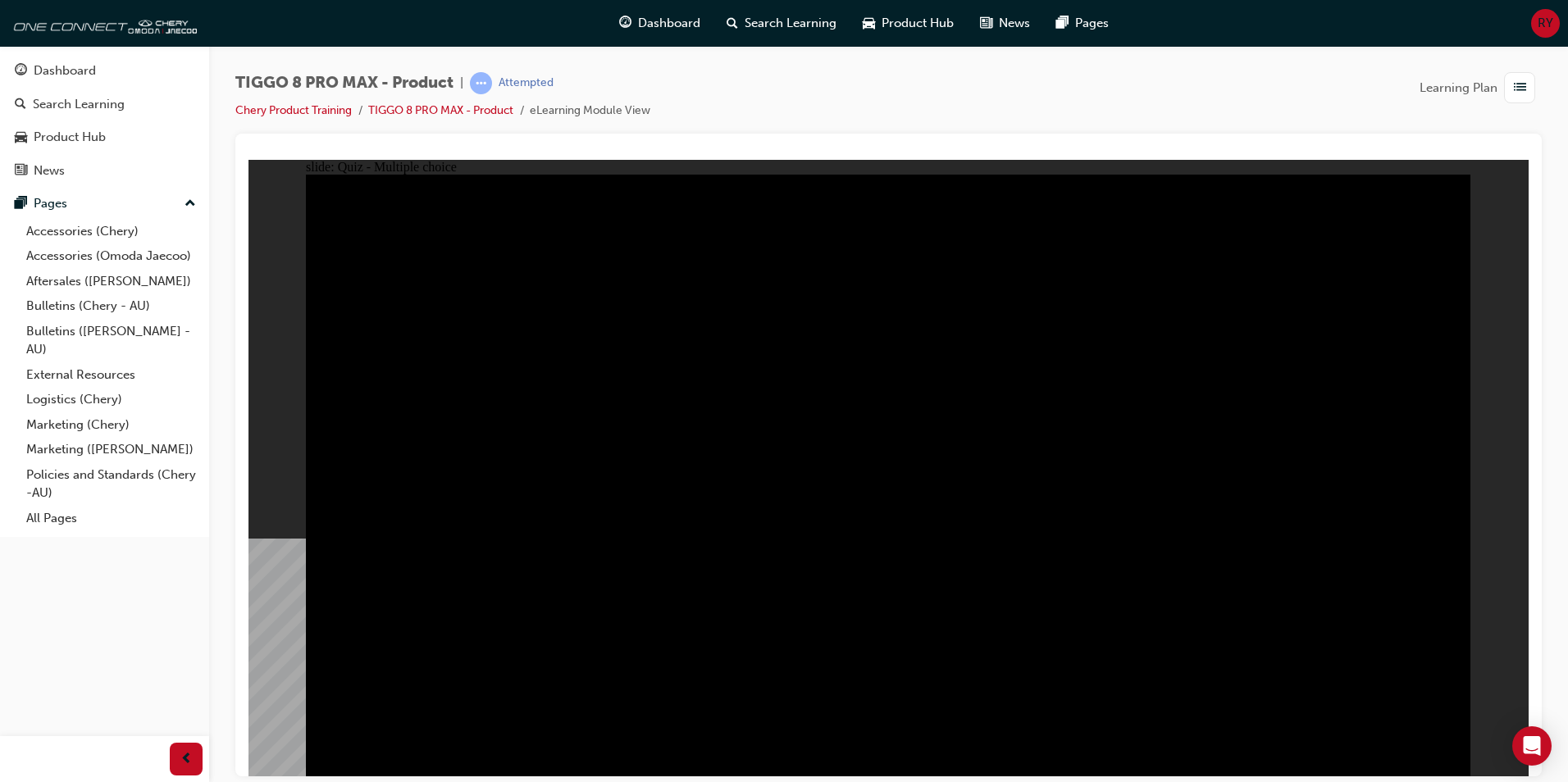
radio input "true"
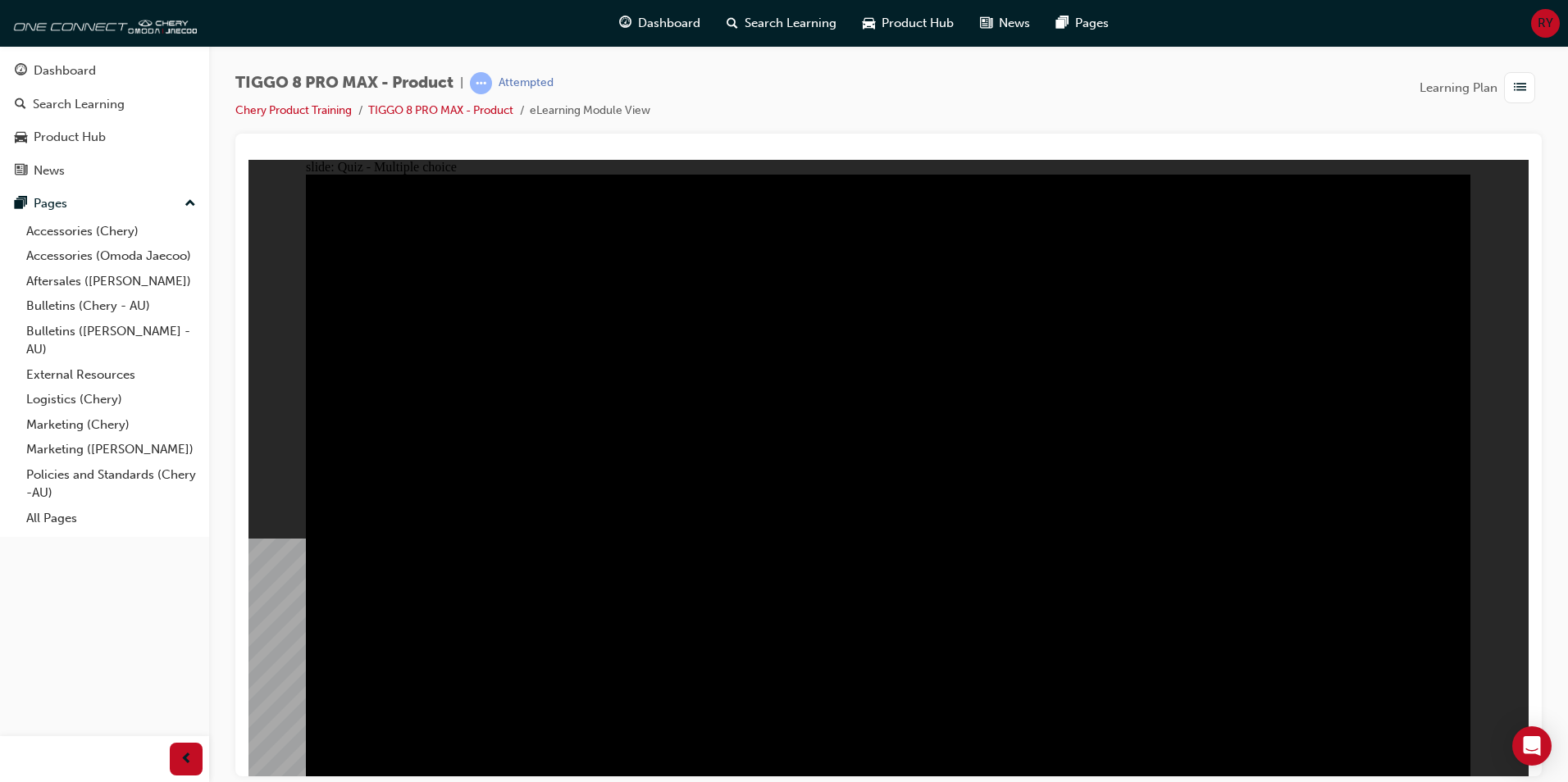
radio input "true"
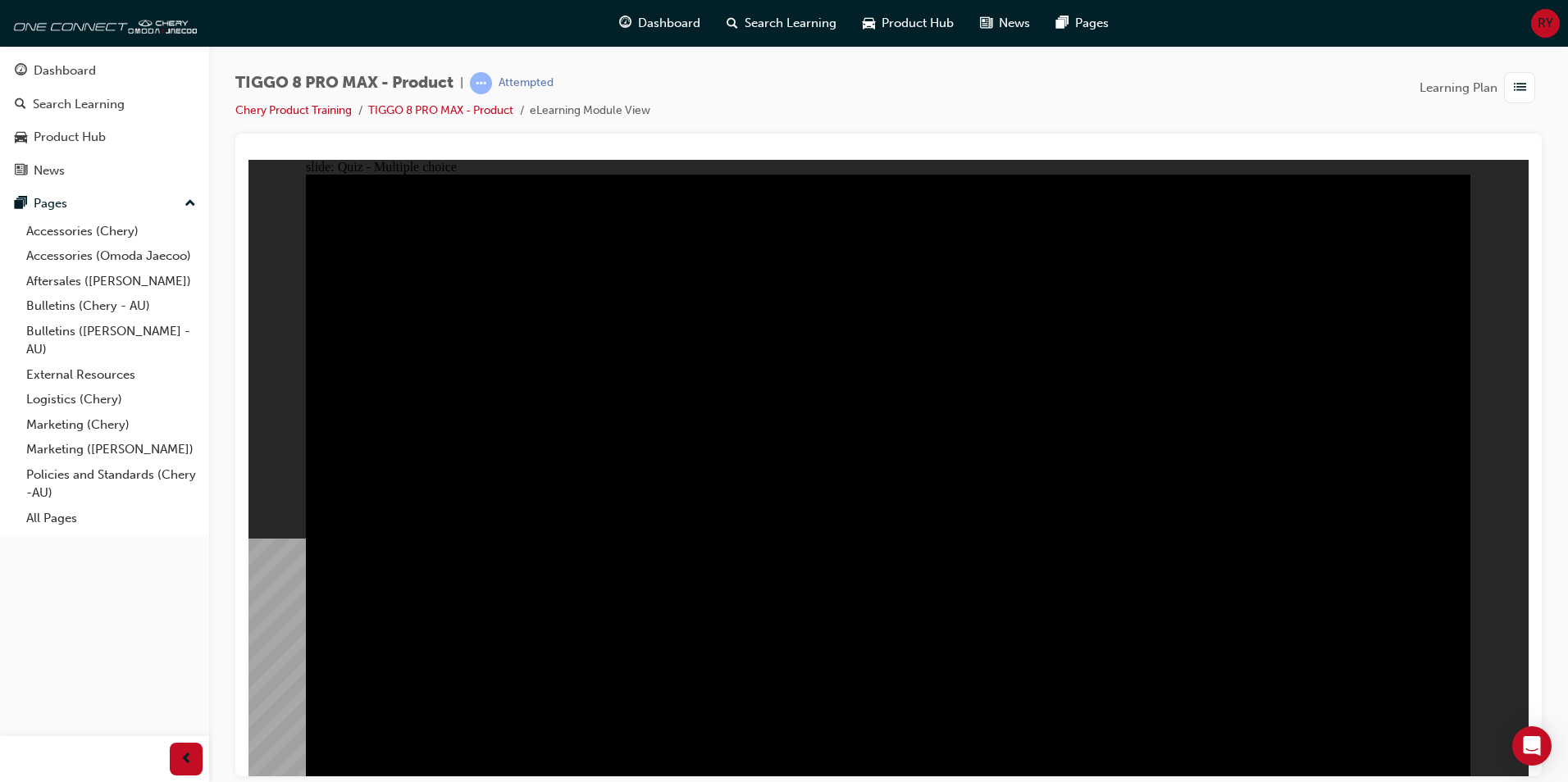
checkbox input "true"
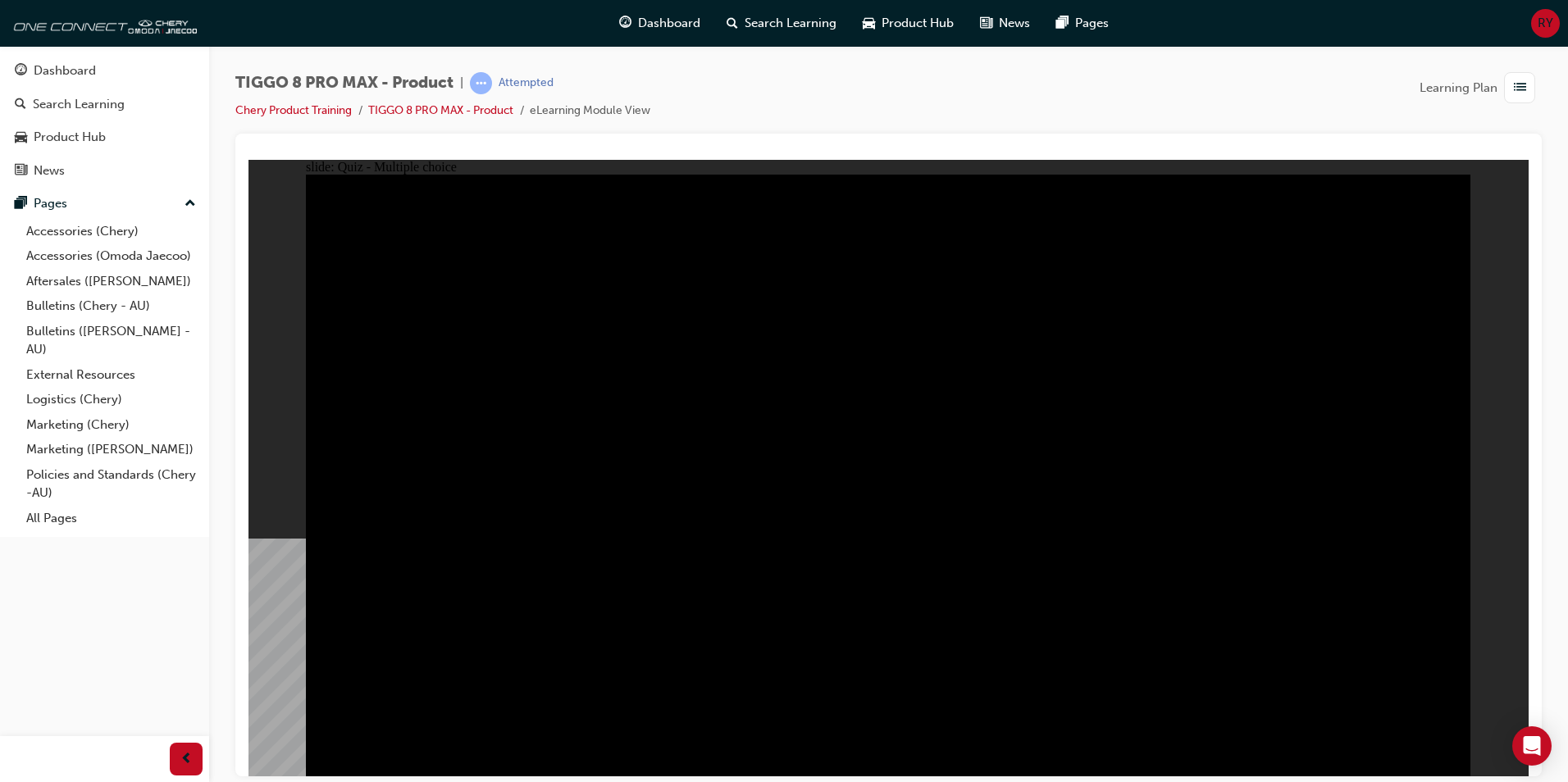
checkbox input "true"
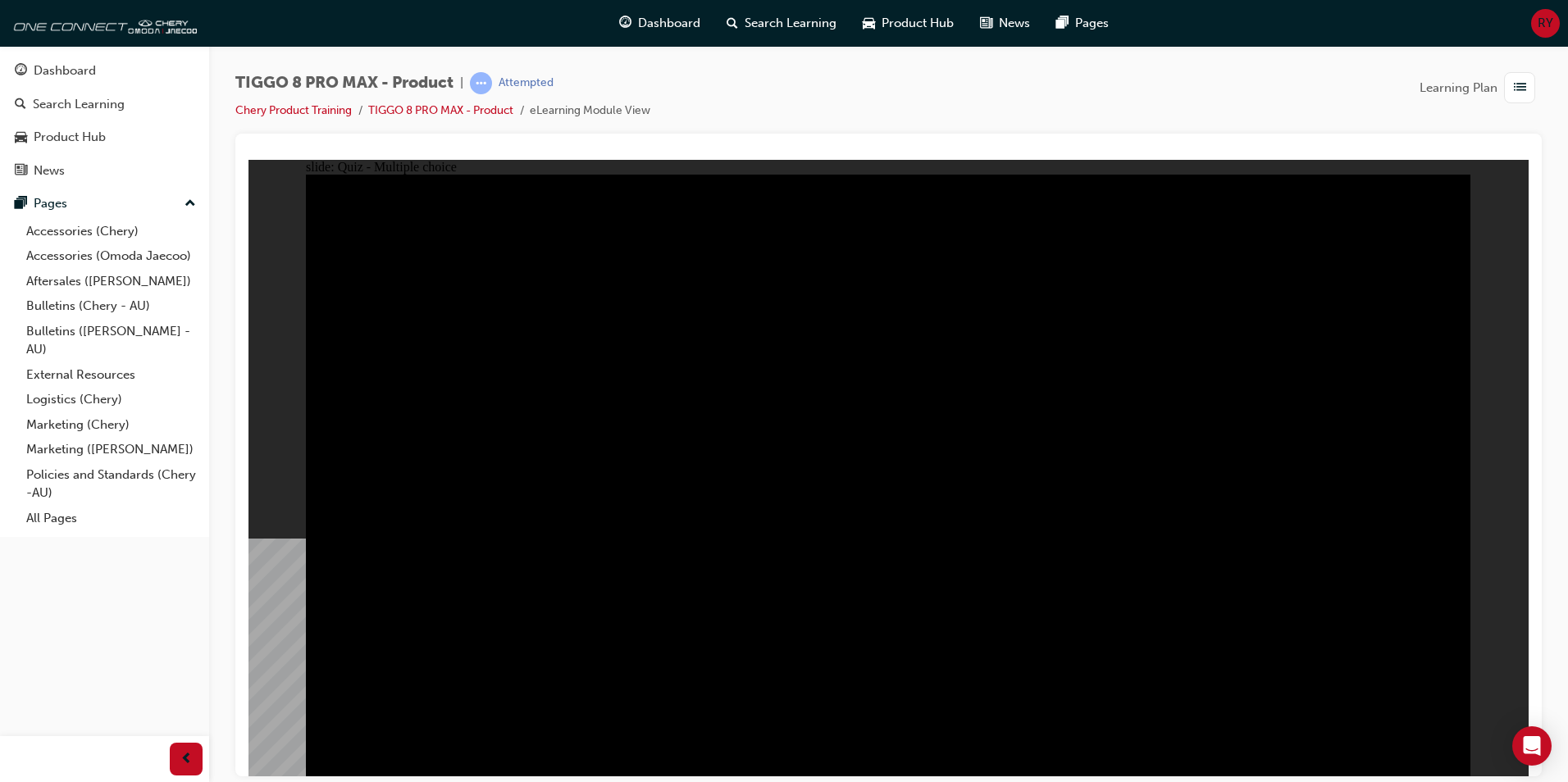
drag, startPoint x: 473, startPoint y: 348, endPoint x: 508, endPoint y: 347, distance: 35.0
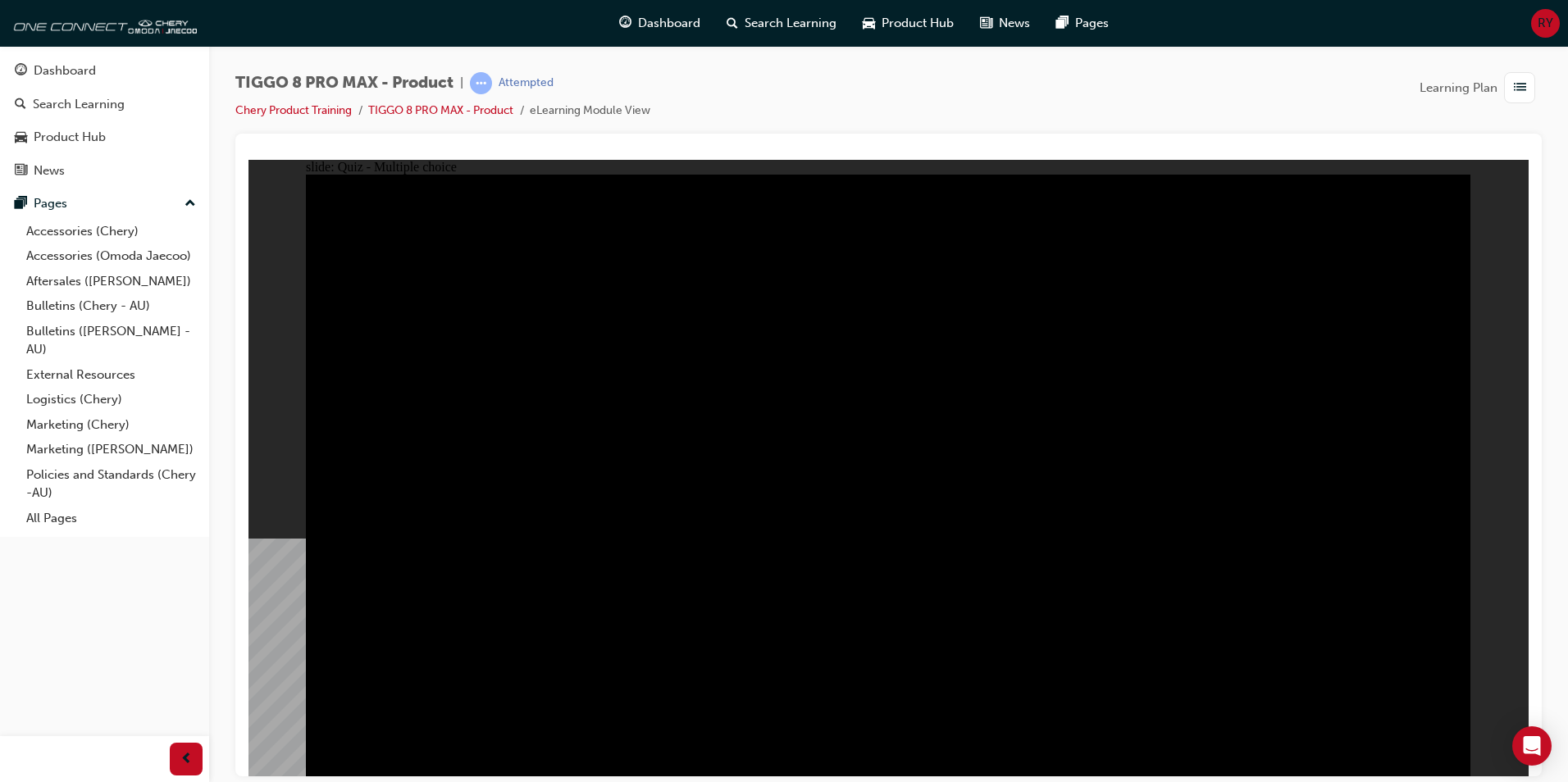
drag, startPoint x: 547, startPoint y: 347, endPoint x: 560, endPoint y: 345, distance: 13.2
drag, startPoint x: 560, startPoint y: 345, endPoint x: 580, endPoint y: 343, distance: 20.1
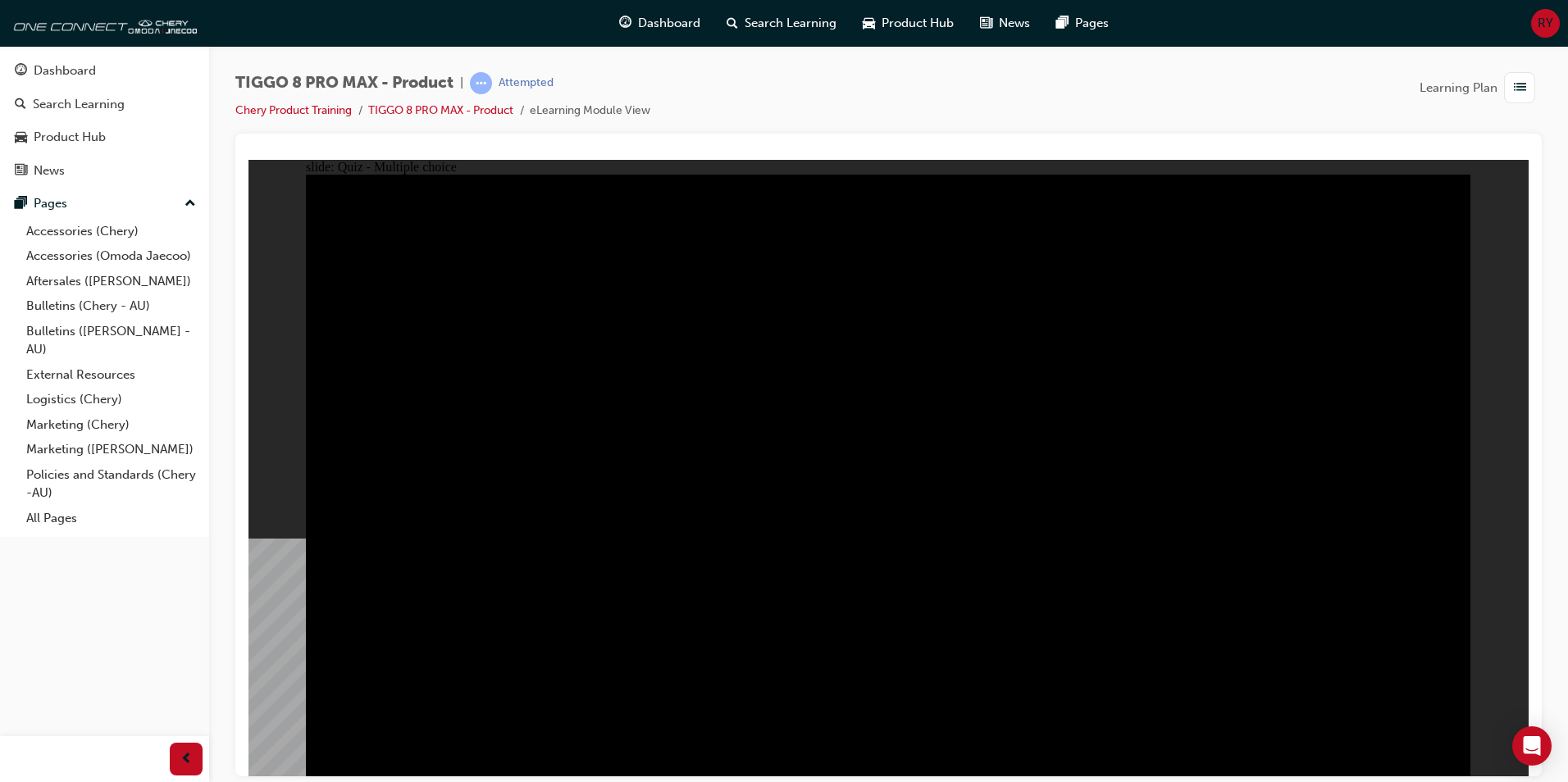
checkbox input "true"
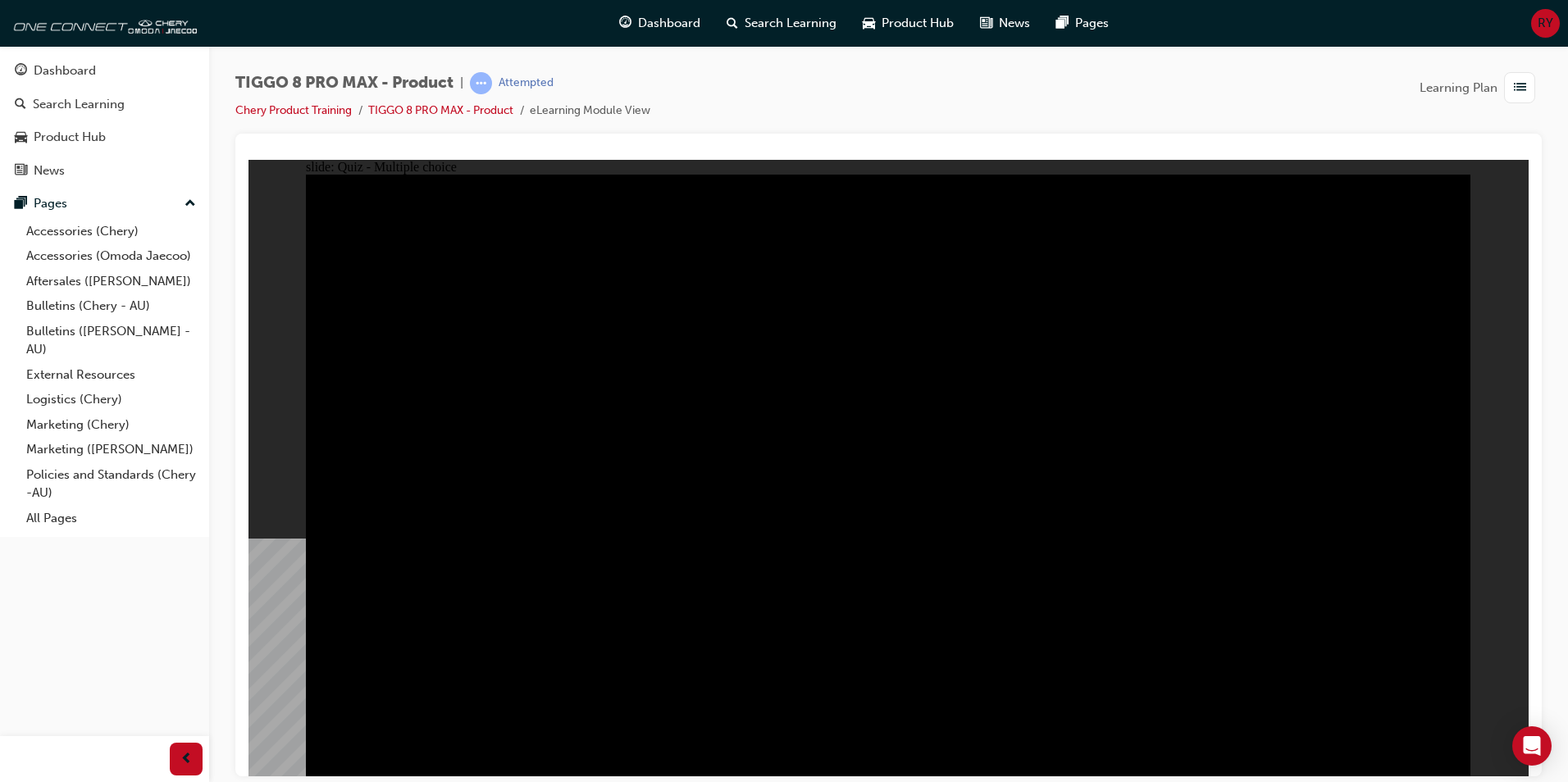
checkbox input "true"
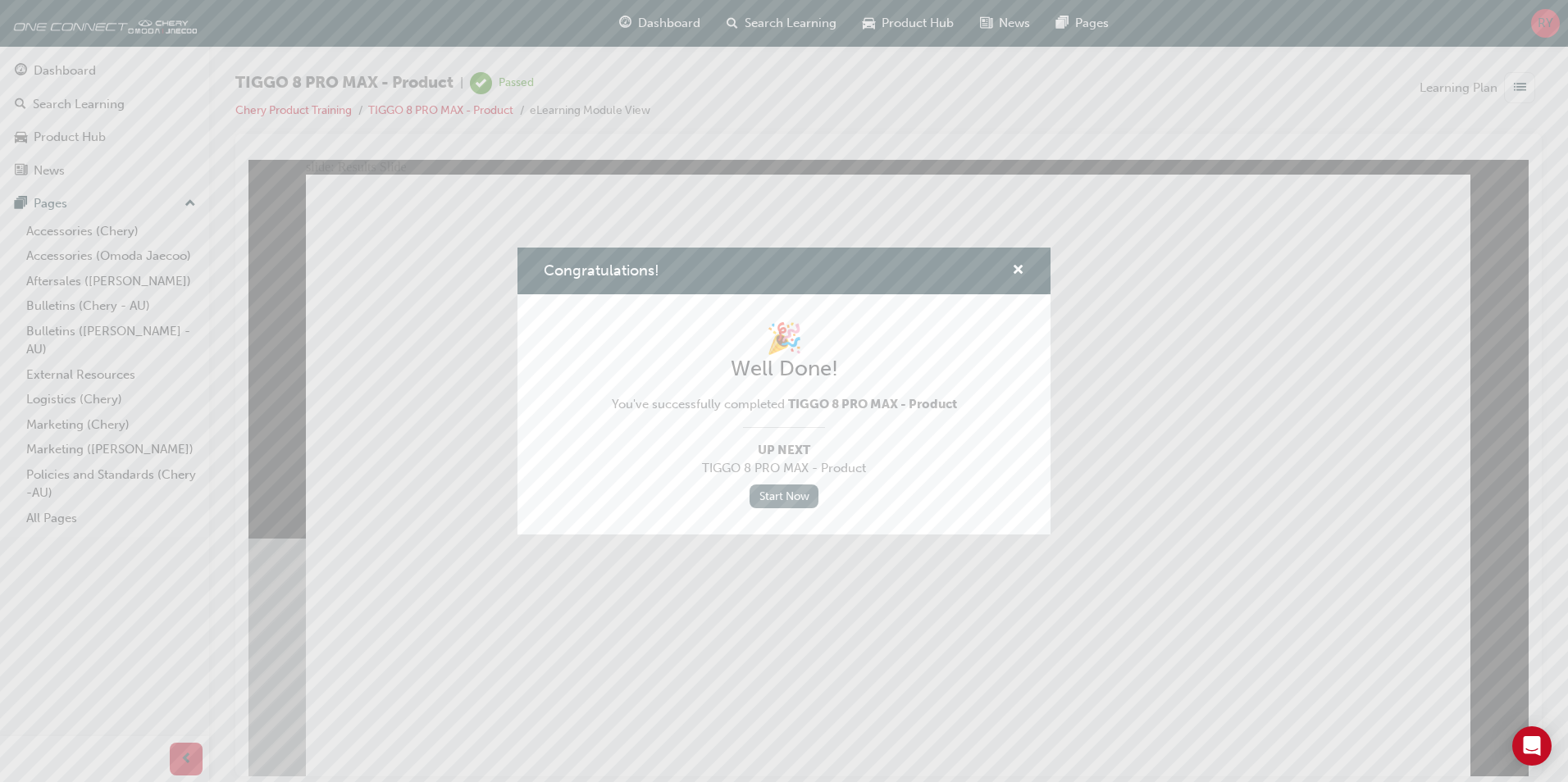
click at [795, 488] on link "Start Now" at bounding box center [784, 496] width 69 height 24
click at [1021, 269] on span "cross-icon" at bounding box center [1018, 271] width 12 height 15
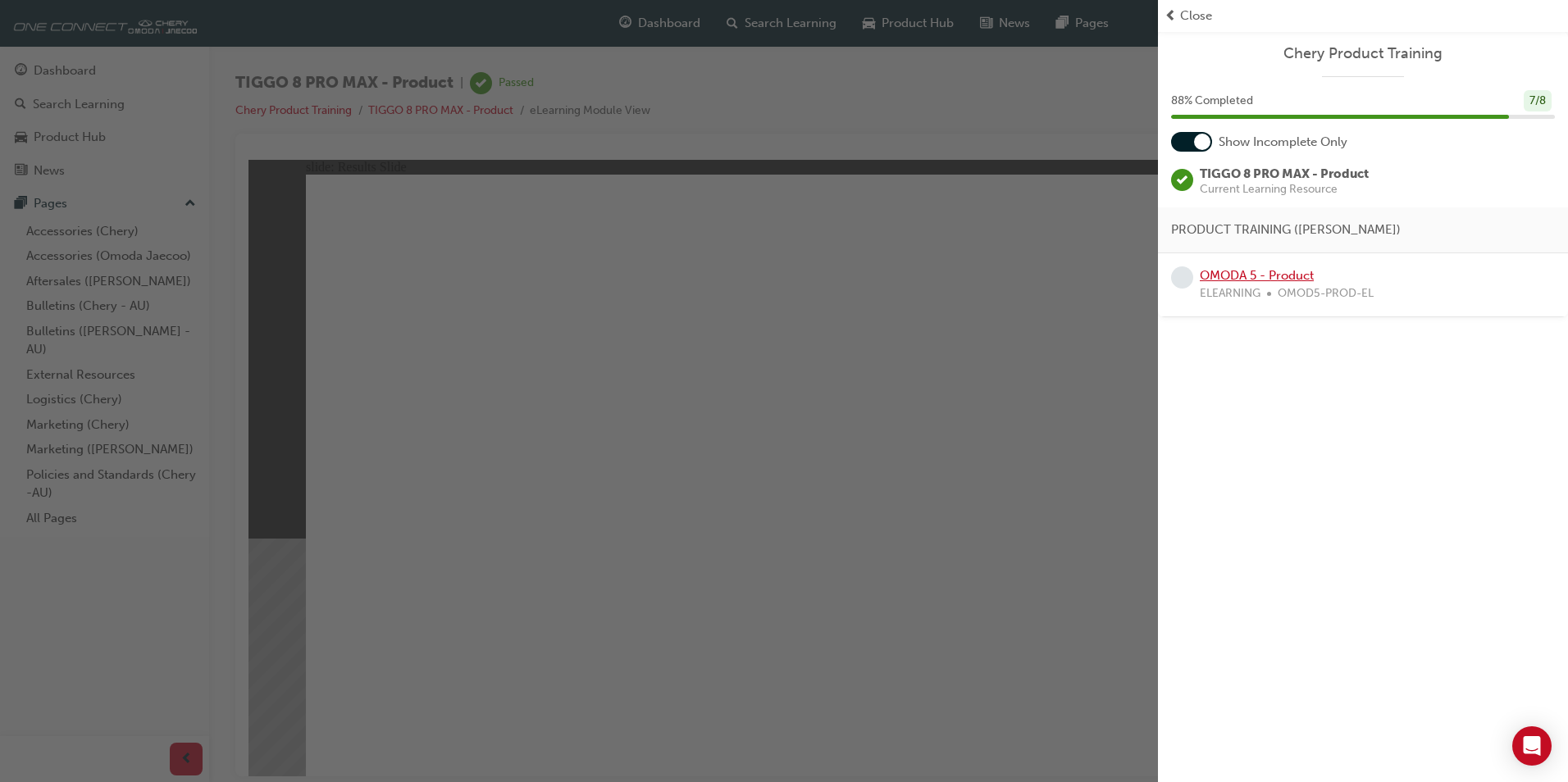
click at [1228, 274] on link "OMODA 5 - Product" at bounding box center [1257, 275] width 114 height 15
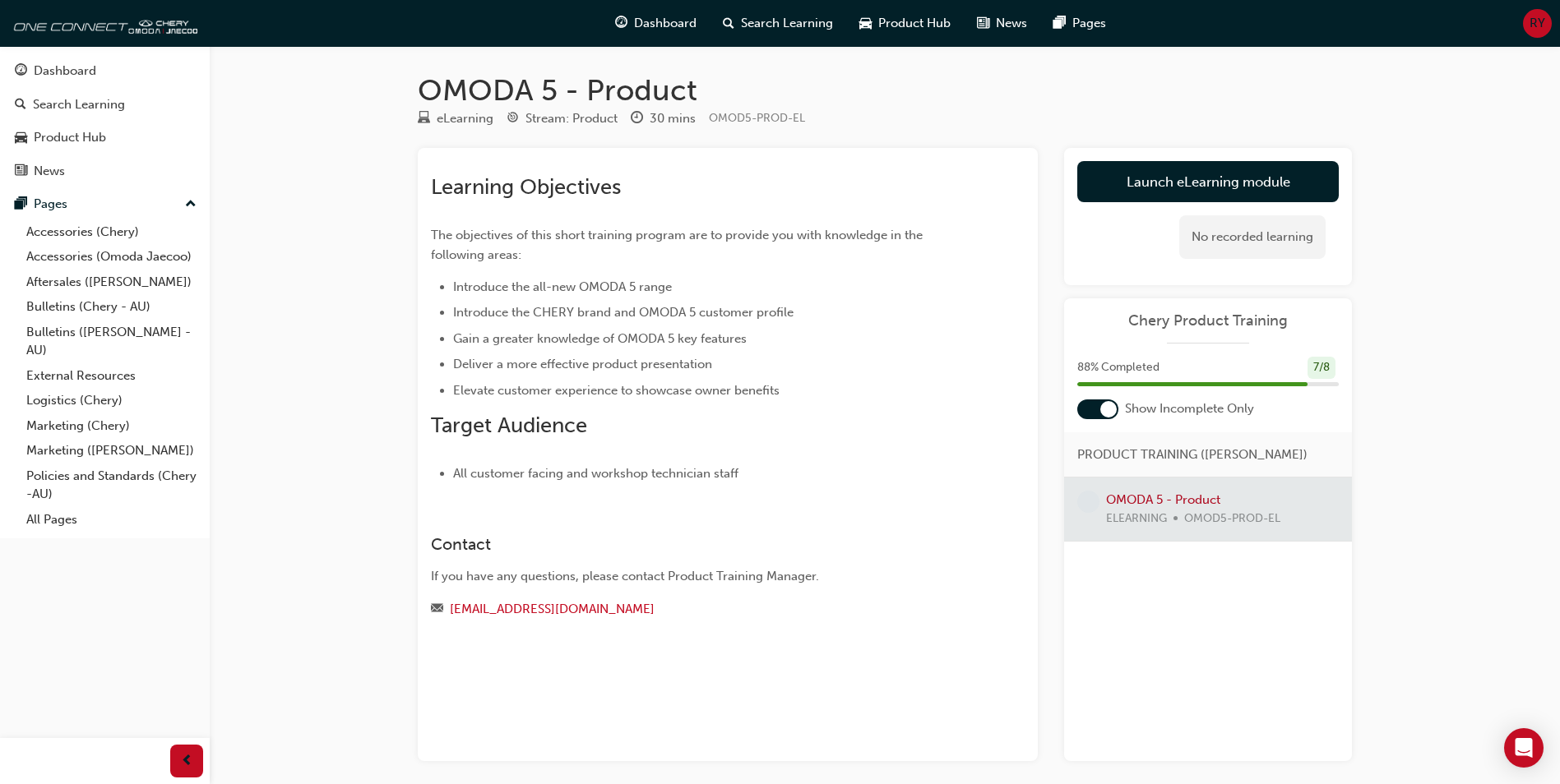
click at [899, 343] on li "Gain a greater knowledge of OMODA 5 key features" at bounding box center [709, 339] width 513 height 19
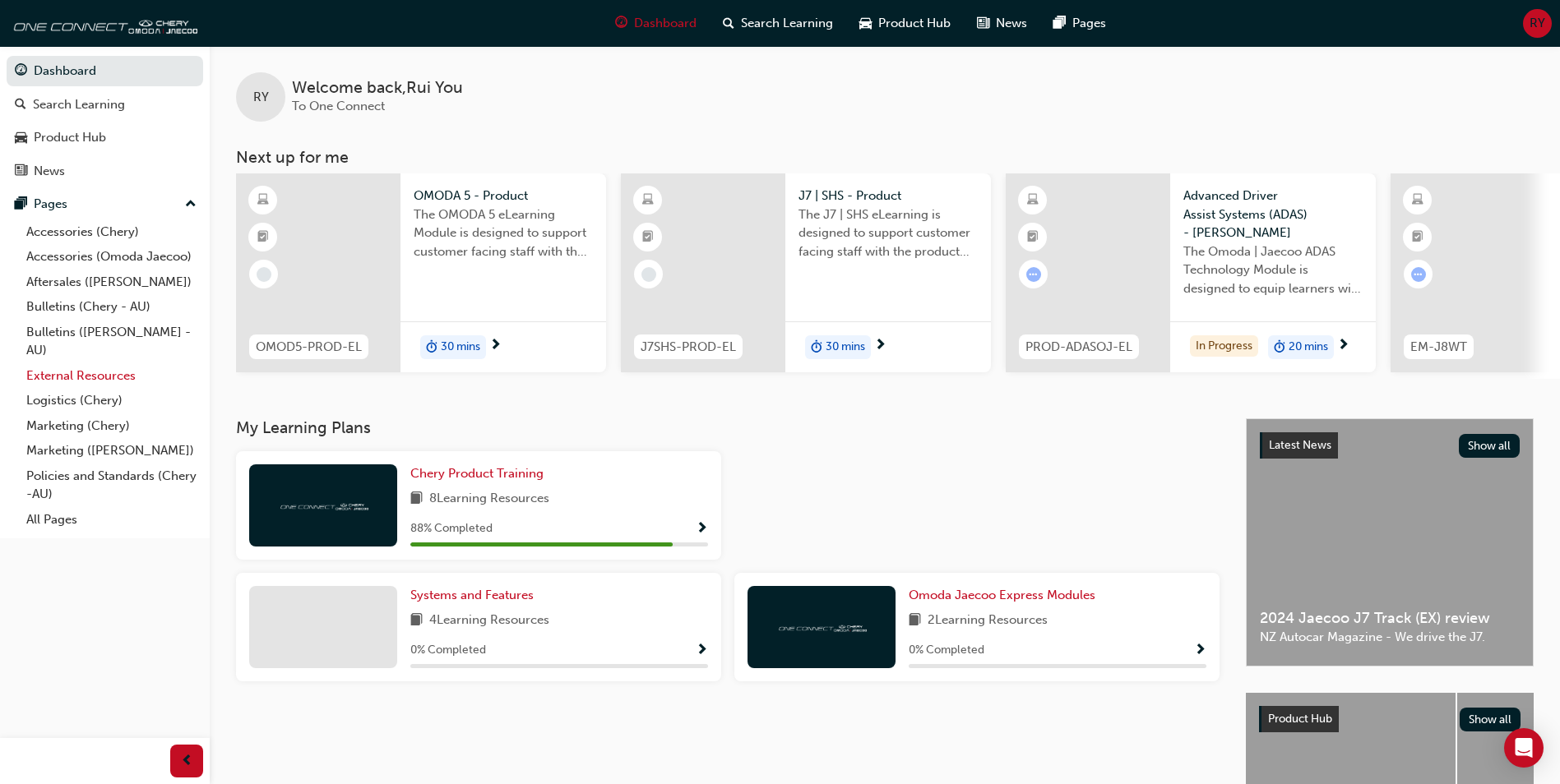
click at [110, 379] on link "External Resources" at bounding box center [111, 376] width 184 height 26
